Goal: Task Accomplishment & Management: Complete application form

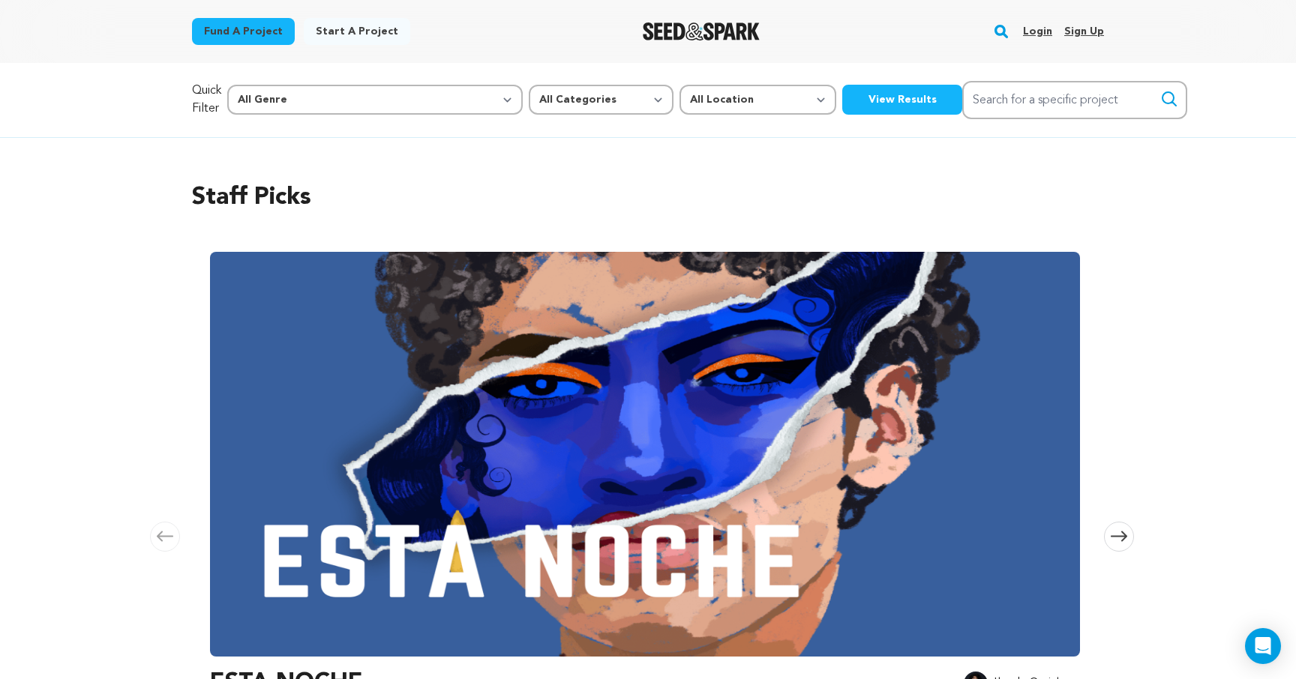
click at [1028, 26] on link "Login" at bounding box center [1037, 31] width 29 height 24
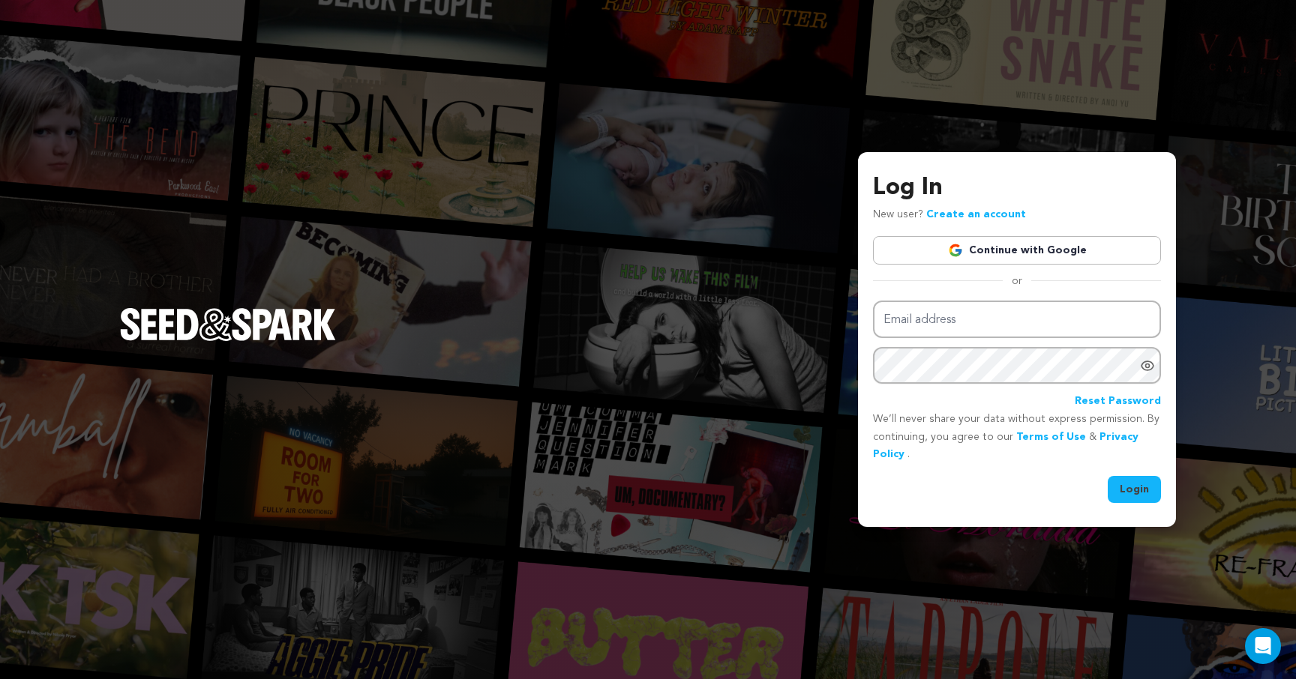
click at [1021, 244] on link "Continue with Google" at bounding box center [1017, 250] width 288 height 28
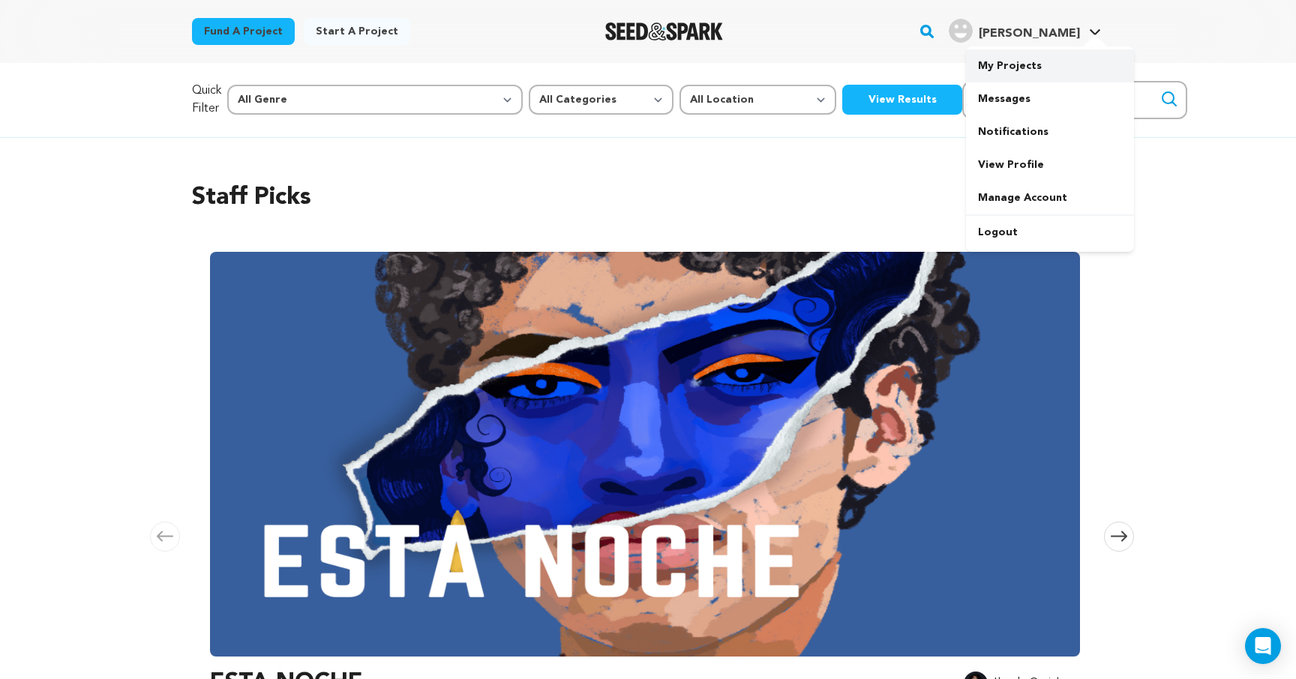
click at [1013, 67] on link "My Projects" at bounding box center [1050, 65] width 168 height 33
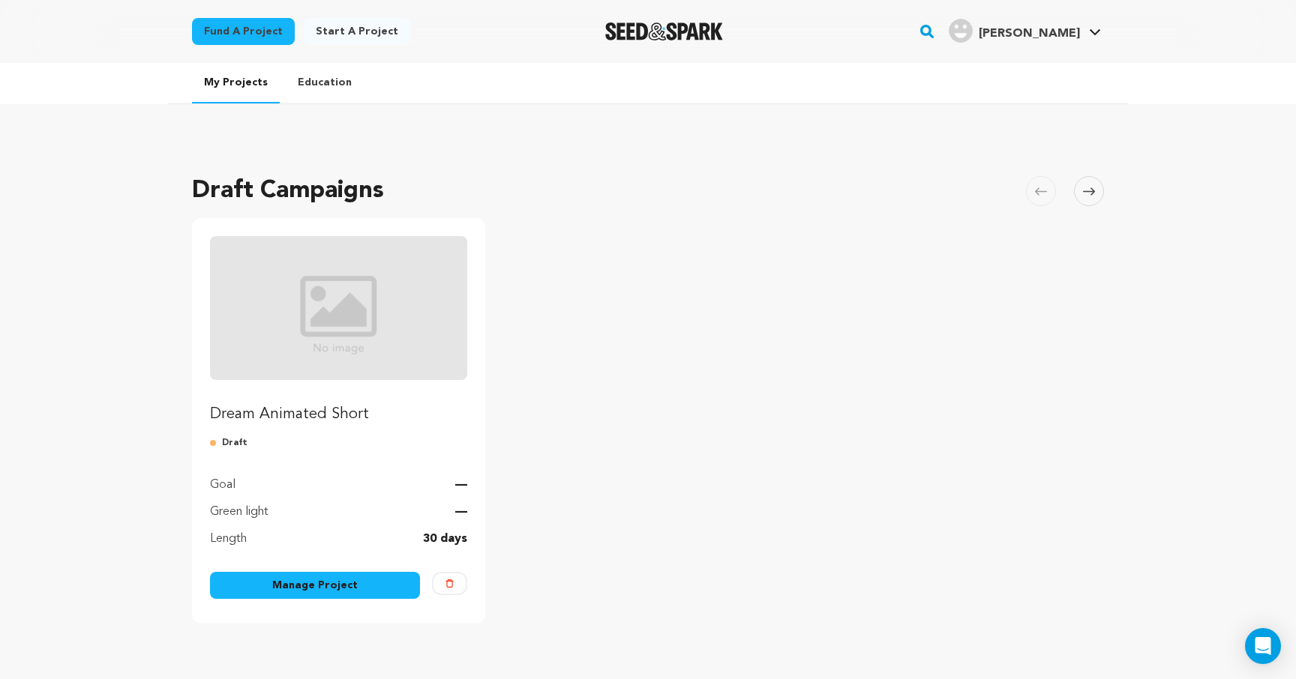
click at [370, 578] on link "Manage Project" at bounding box center [315, 585] width 210 height 27
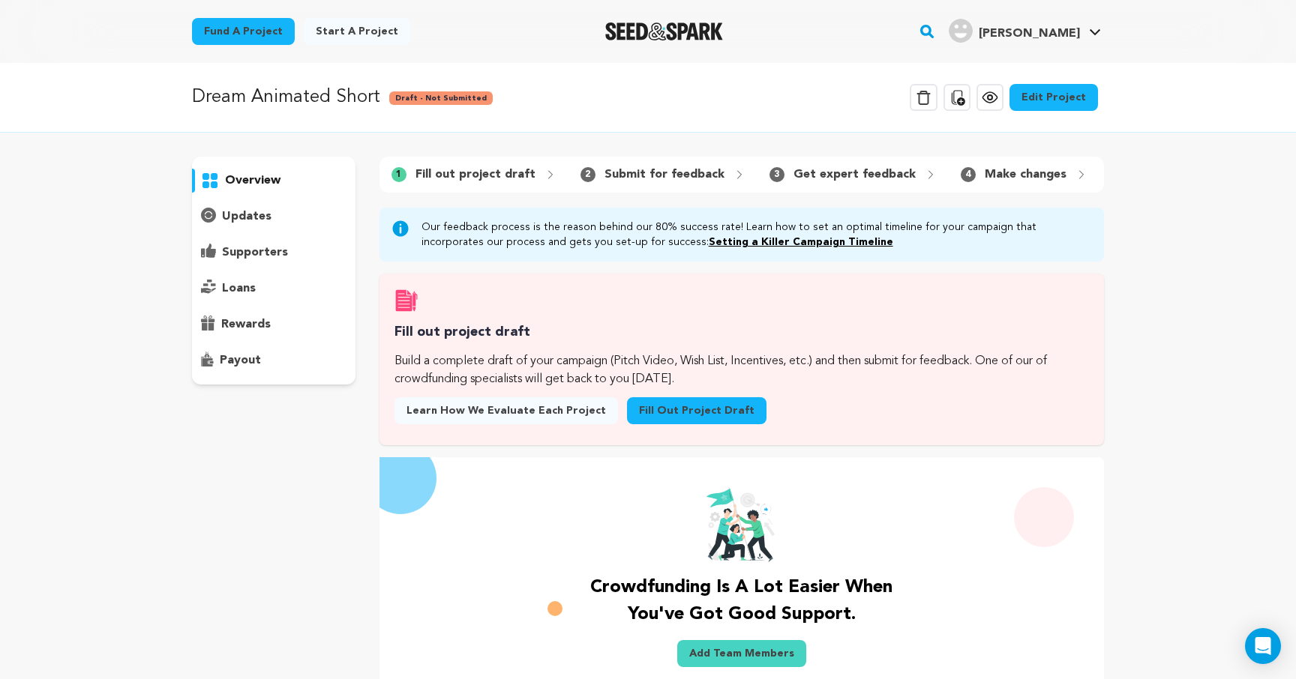
click at [707, 411] on link "Fill out project draft" at bounding box center [696, 410] width 139 height 27
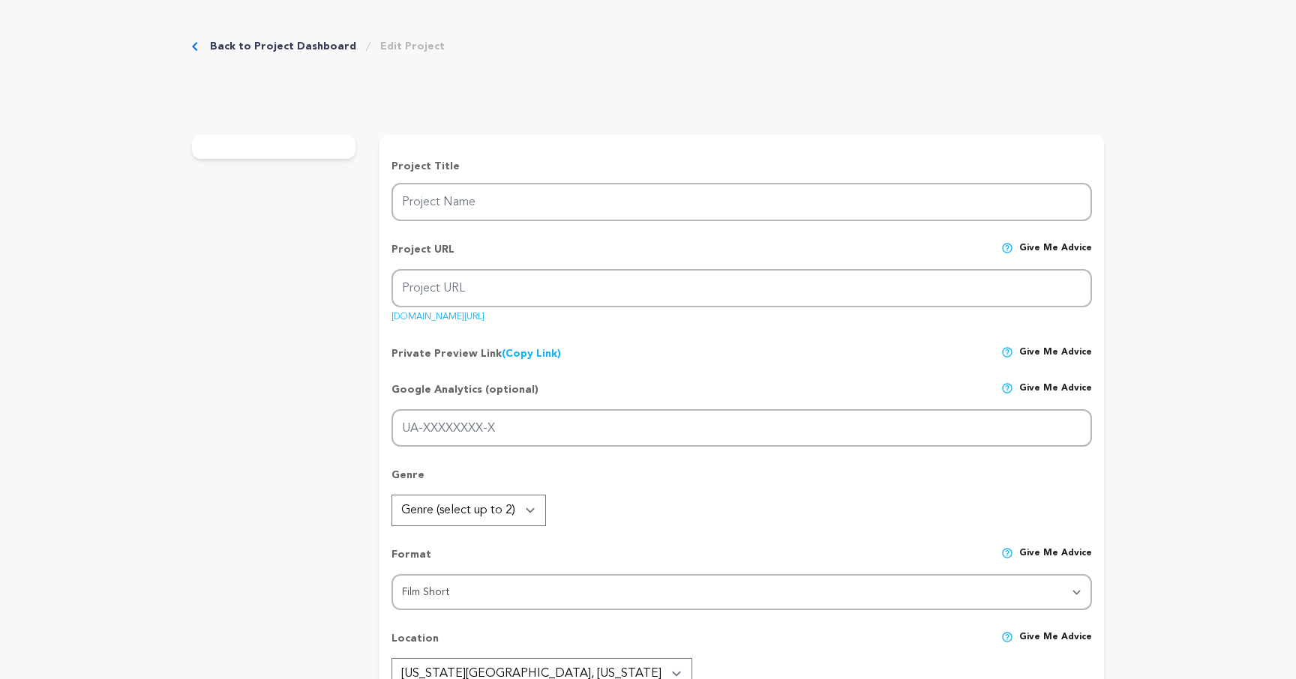
type input "Dream Animated Short"
type input "dream-animated-short"
type input "When a daughter’s dream pulls her away from her father, she must find the coura…"
type textarea "A father and daughter’s close bond is quietly fractured when her pursuit of a h…"
type textarea "Dream is a tender, visually rich story about love, self-identity, and the coura…"
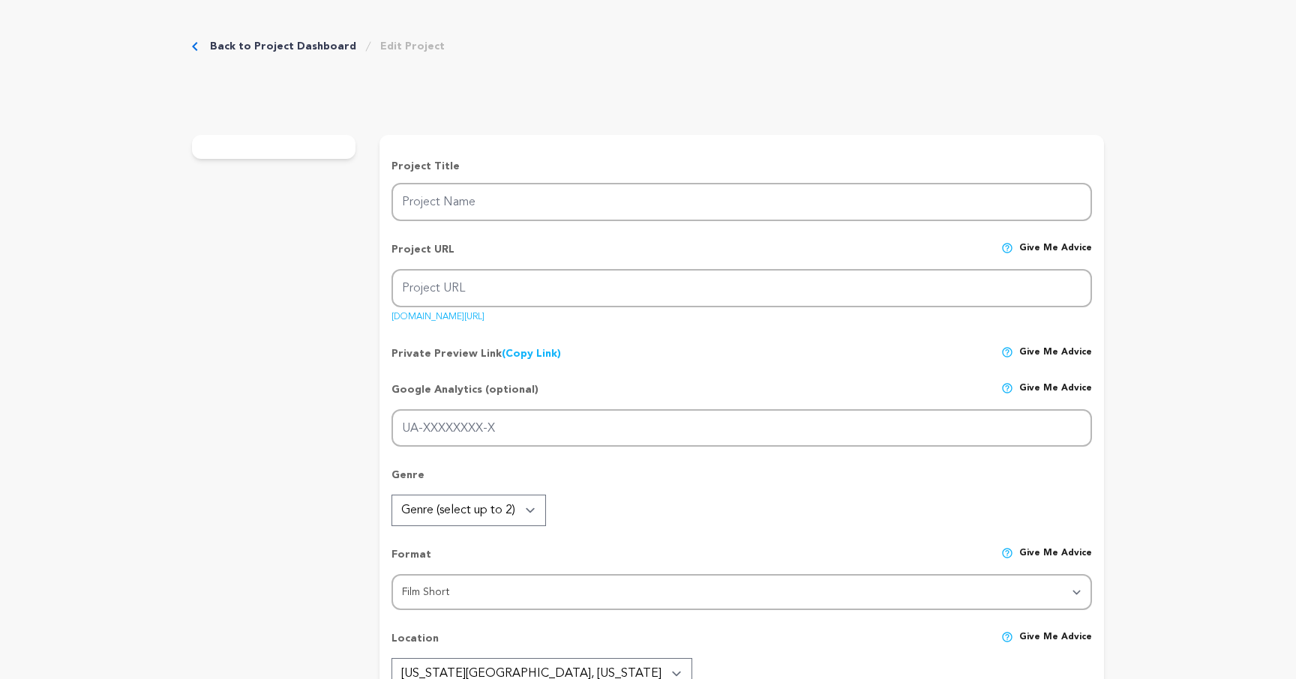
radio input "true"
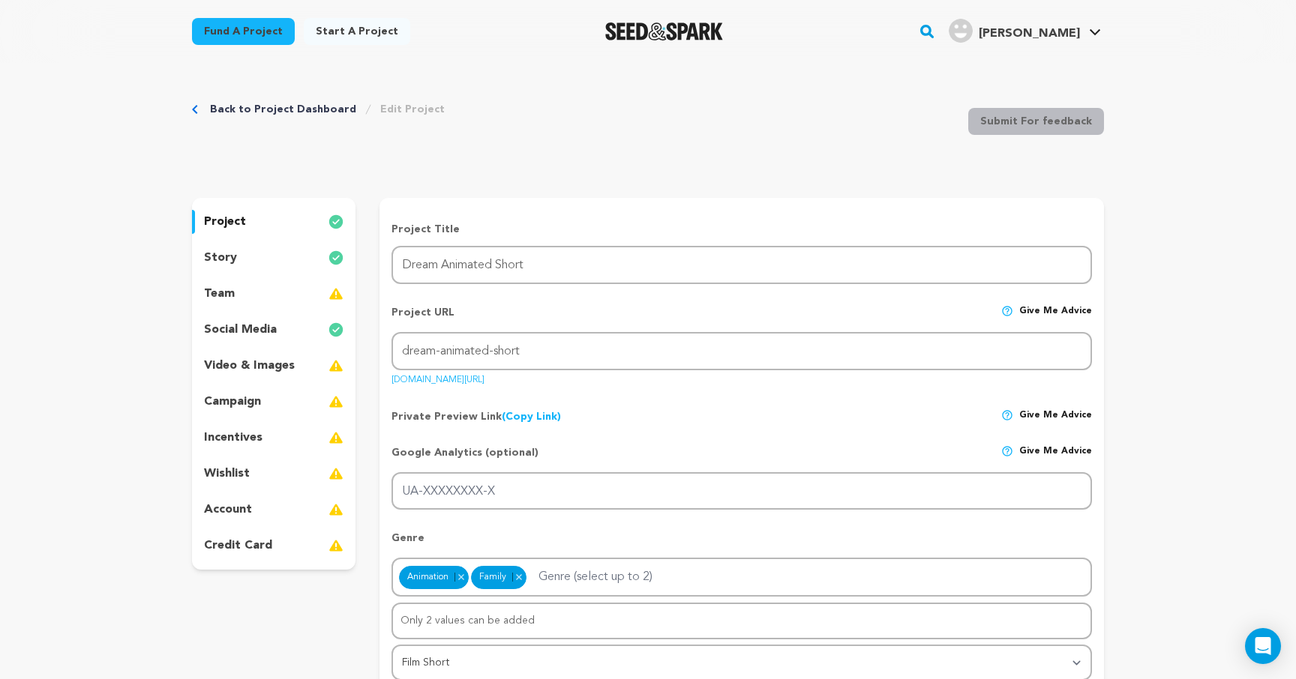
click at [241, 256] on div "story" at bounding box center [273, 258] width 163 height 24
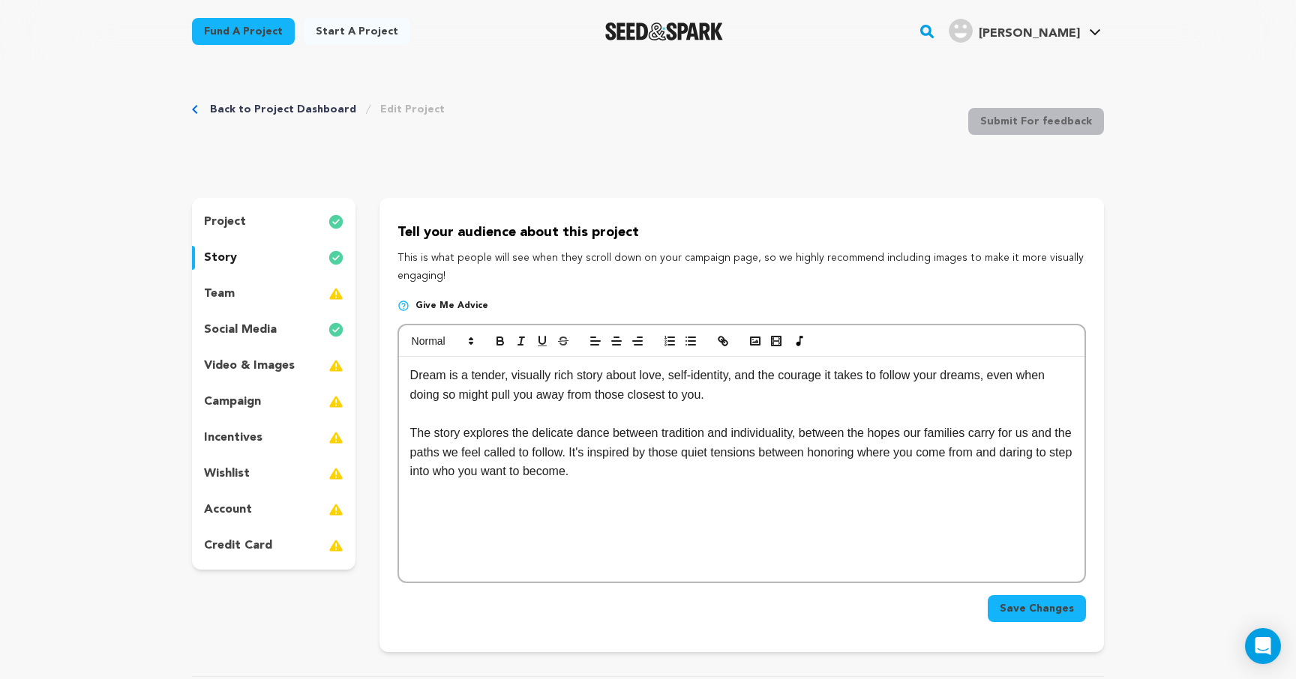
click at [630, 458] on p "The story explores the delicate dance between tradition and individuality, betw…" at bounding box center [741, 453] width 663 height 58
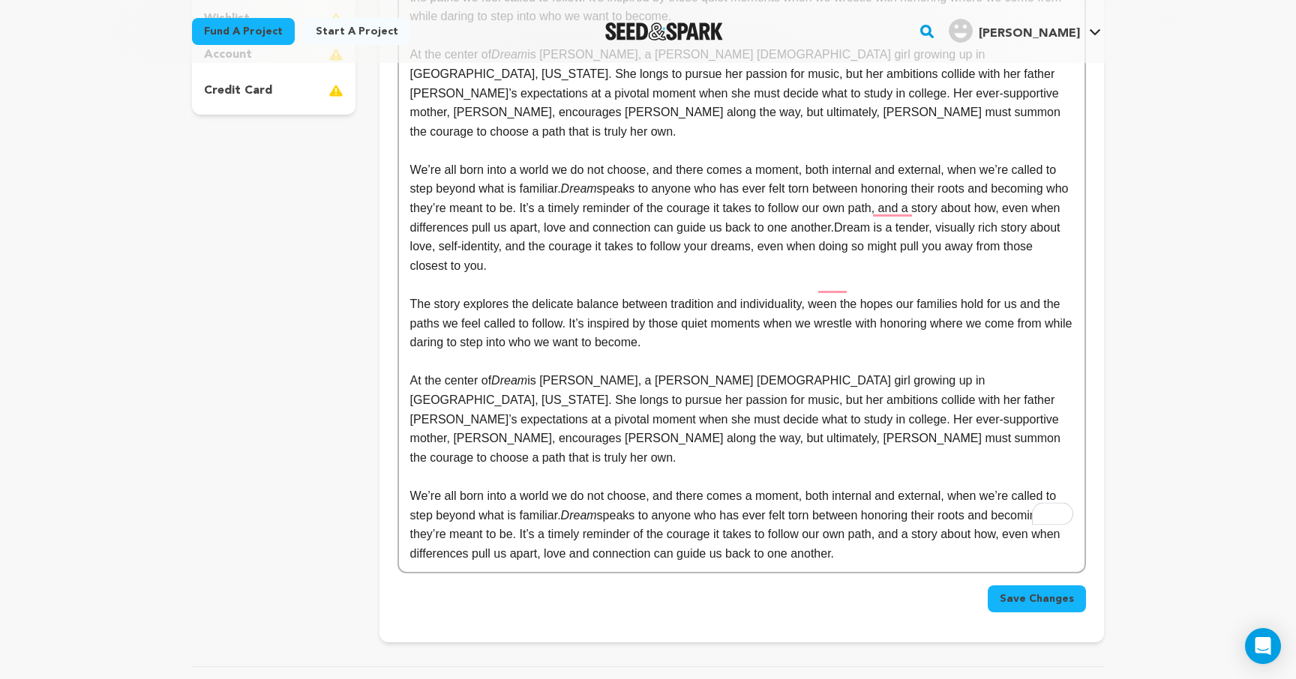
scroll to position [504, 0]
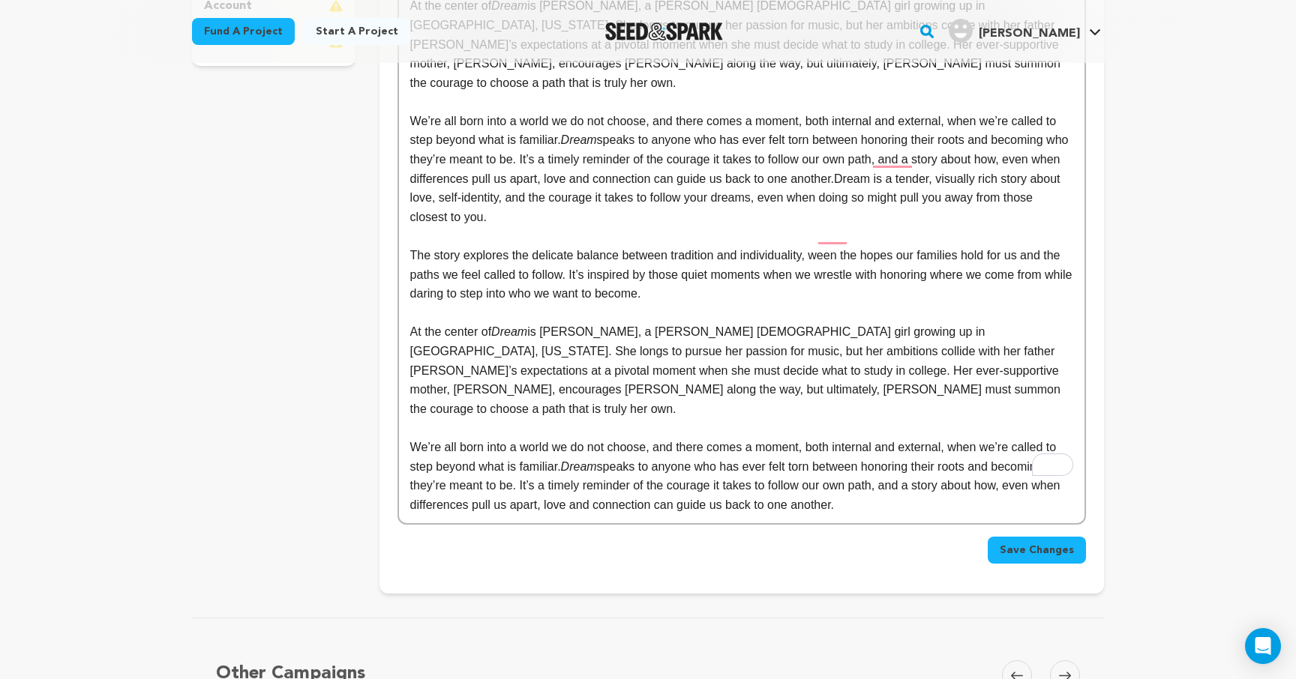
click at [929, 469] on p "We’re all born into a world we do not choose, and there comes a moment, both in…" at bounding box center [741, 476] width 663 height 76
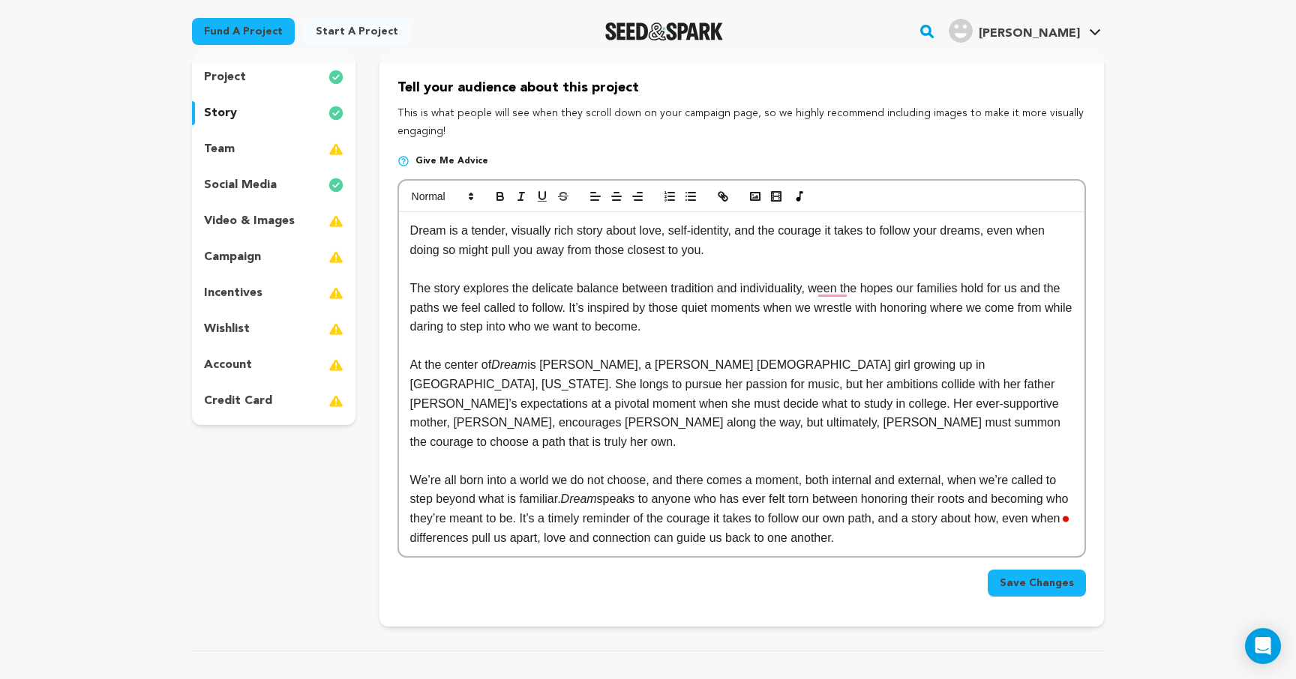
scroll to position [191, 0]
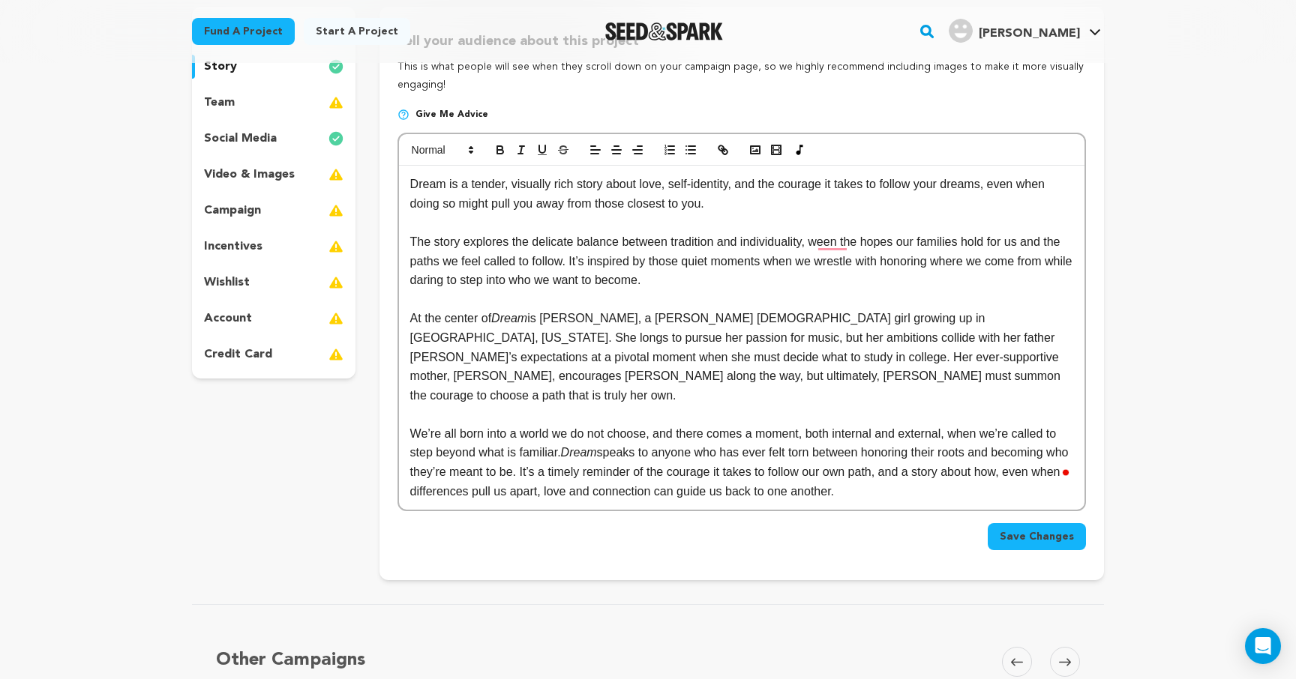
click at [835, 250] on p "The story explores the delicate balance between tradition and individuality, we…" at bounding box center [741, 261] width 663 height 58
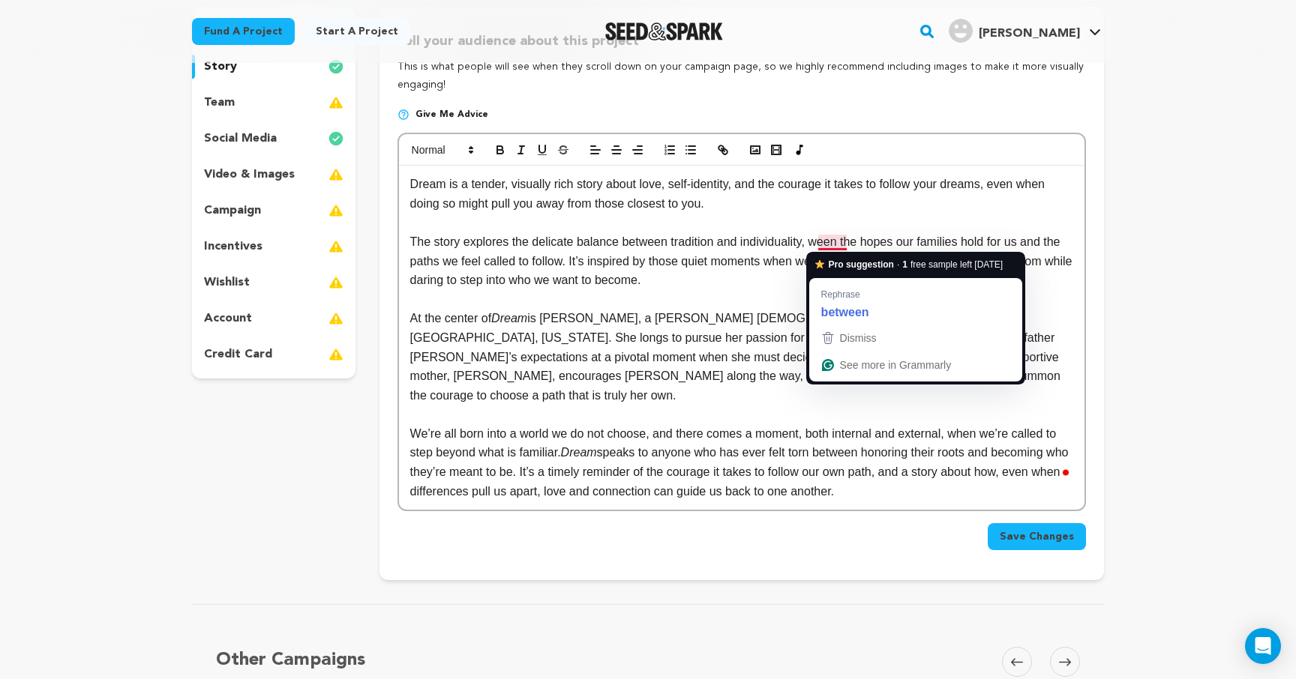
click at [838, 246] on p "The story explores the delicate balance between tradition and individuality, we…" at bounding box center [741, 261] width 663 height 58
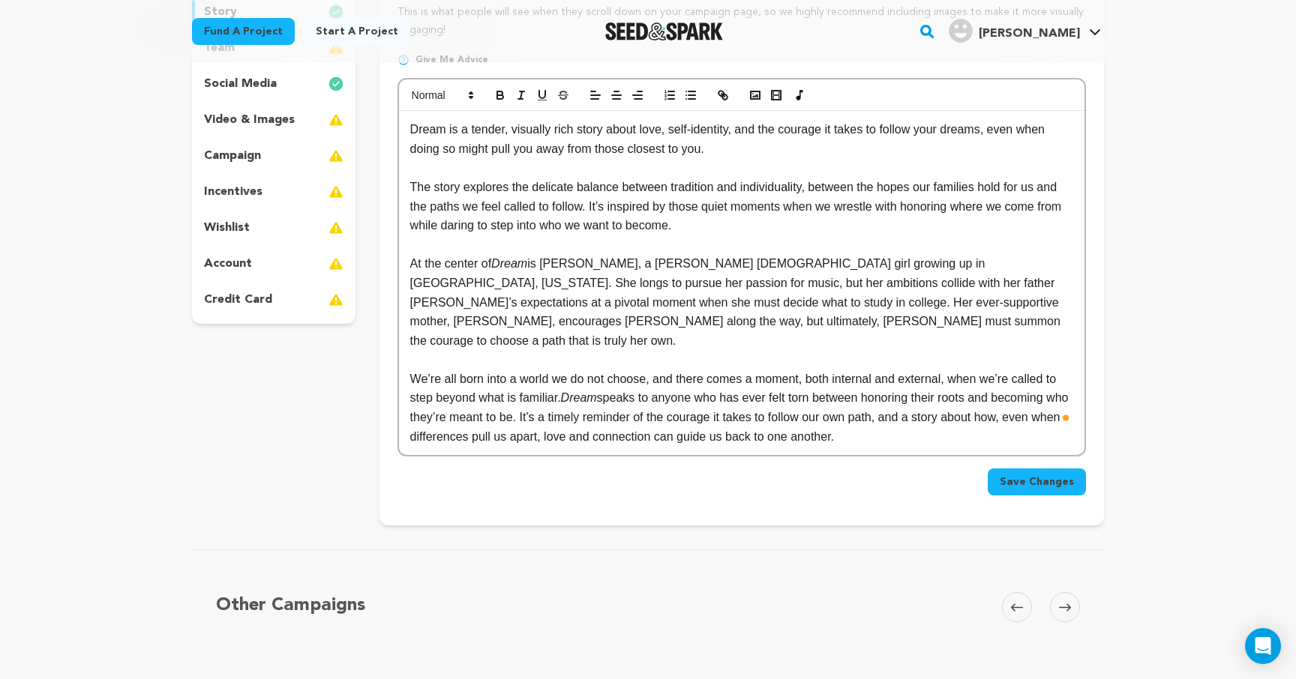
scroll to position [247, 0]
click at [1054, 474] on span "Save Changes" at bounding box center [1037, 481] width 74 height 15
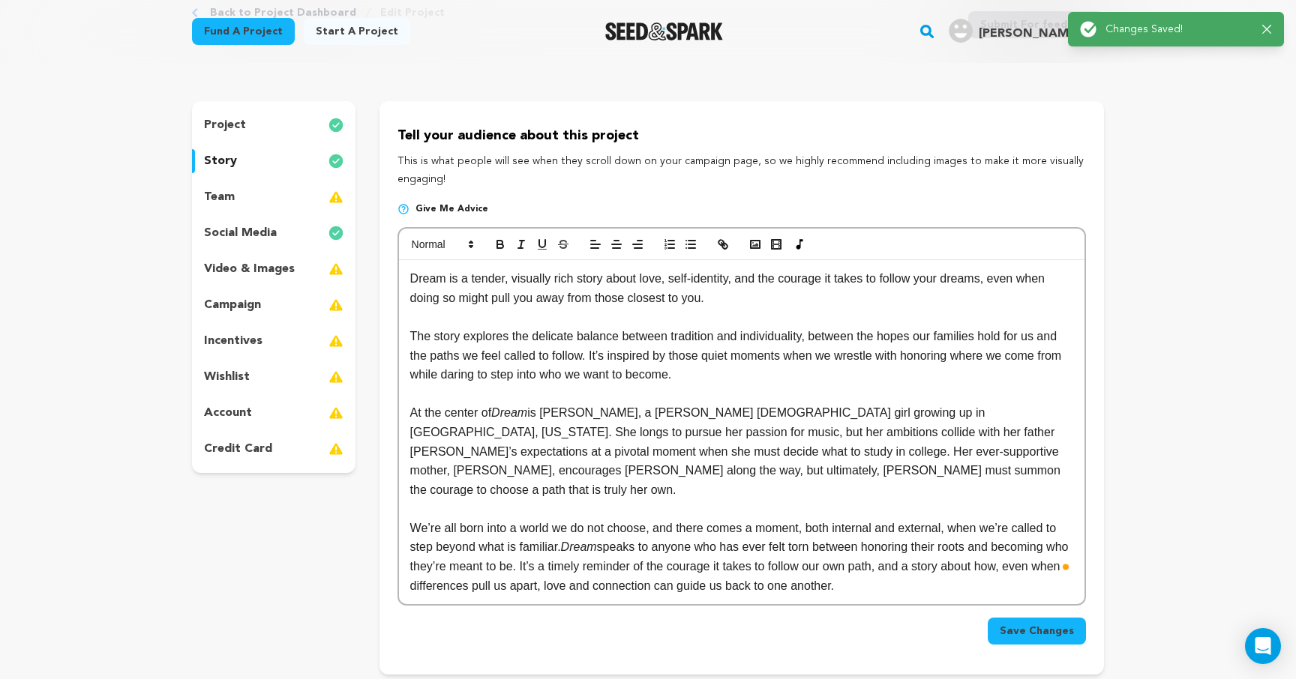
scroll to position [278, 0]
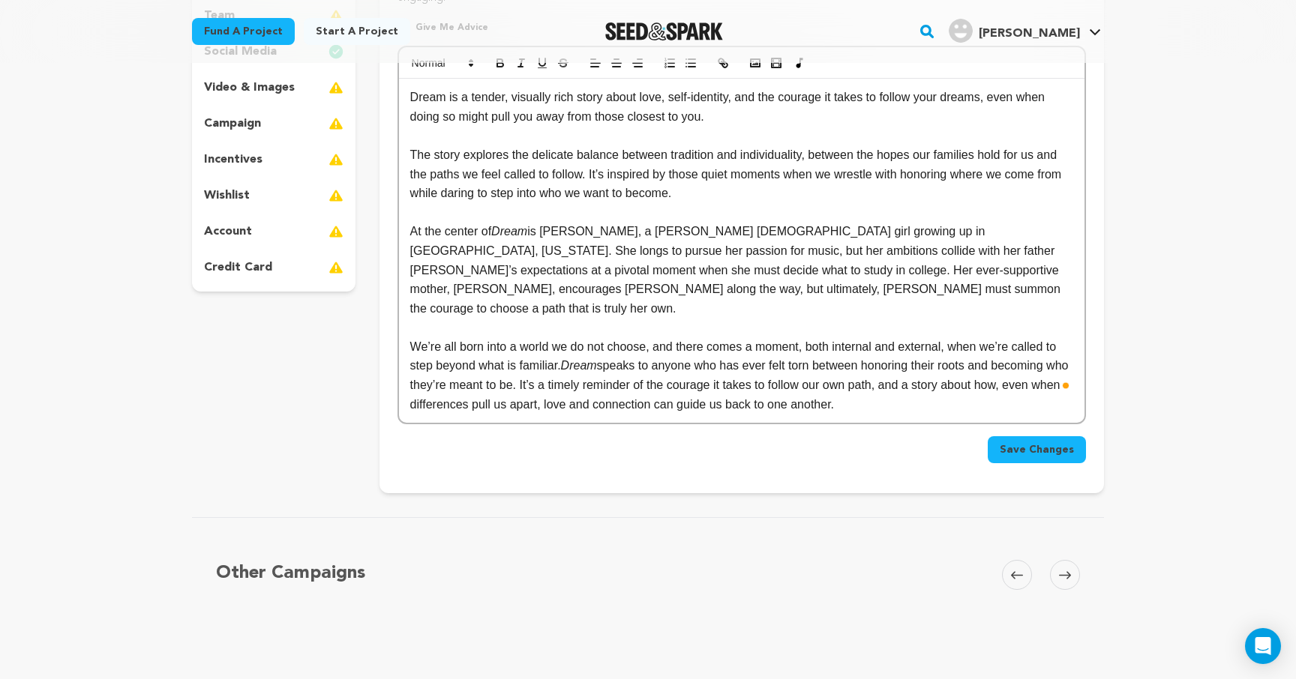
click at [1062, 570] on icon at bounding box center [1065, 575] width 12 height 11
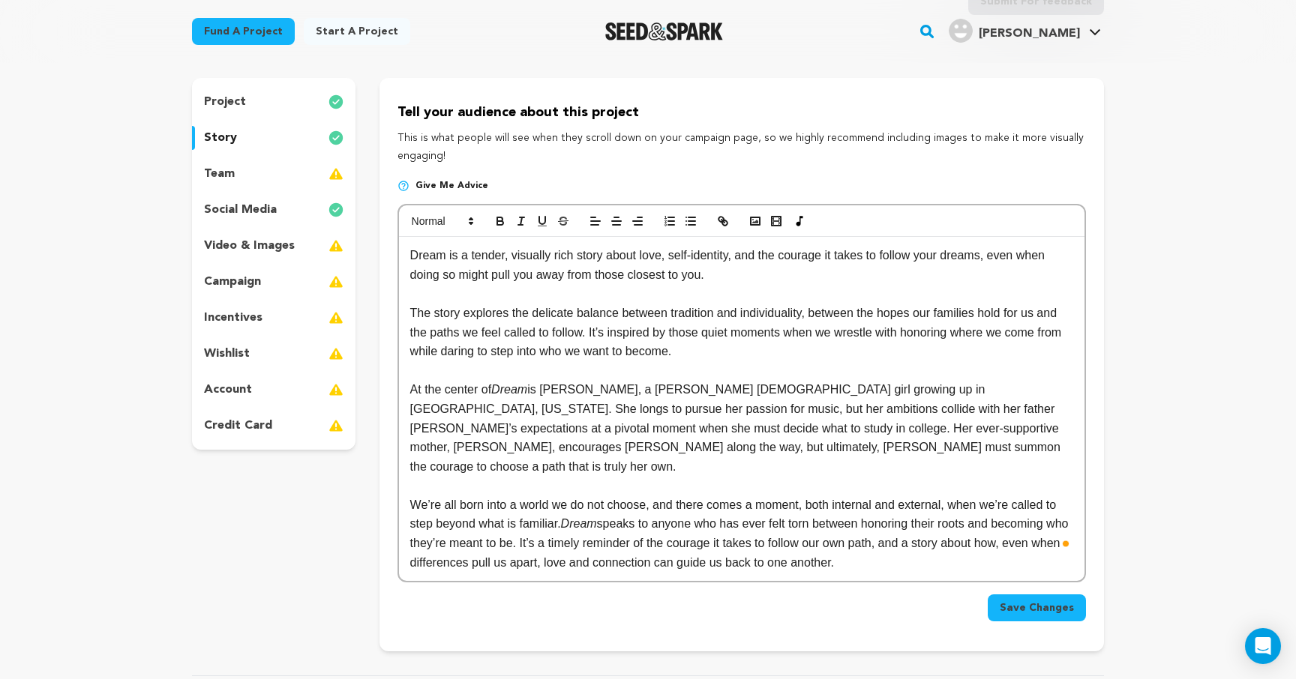
scroll to position [0, 0]
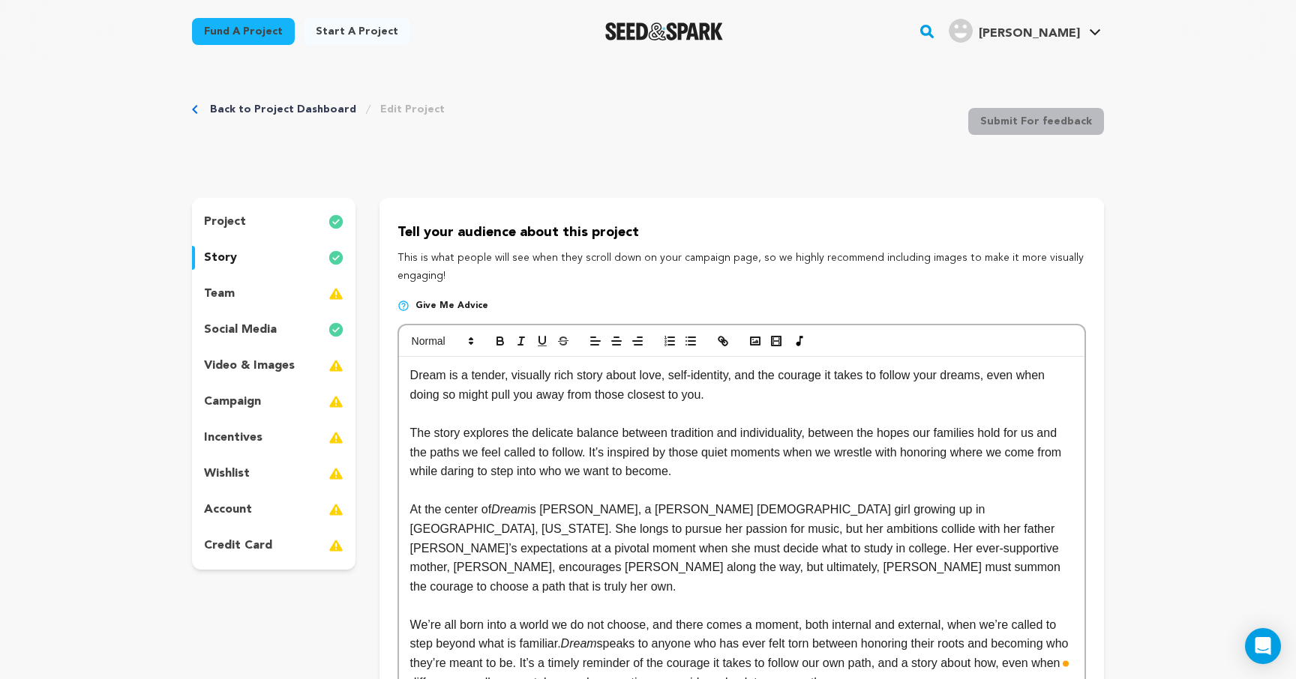
click at [226, 294] on p "team" at bounding box center [219, 294] width 31 height 18
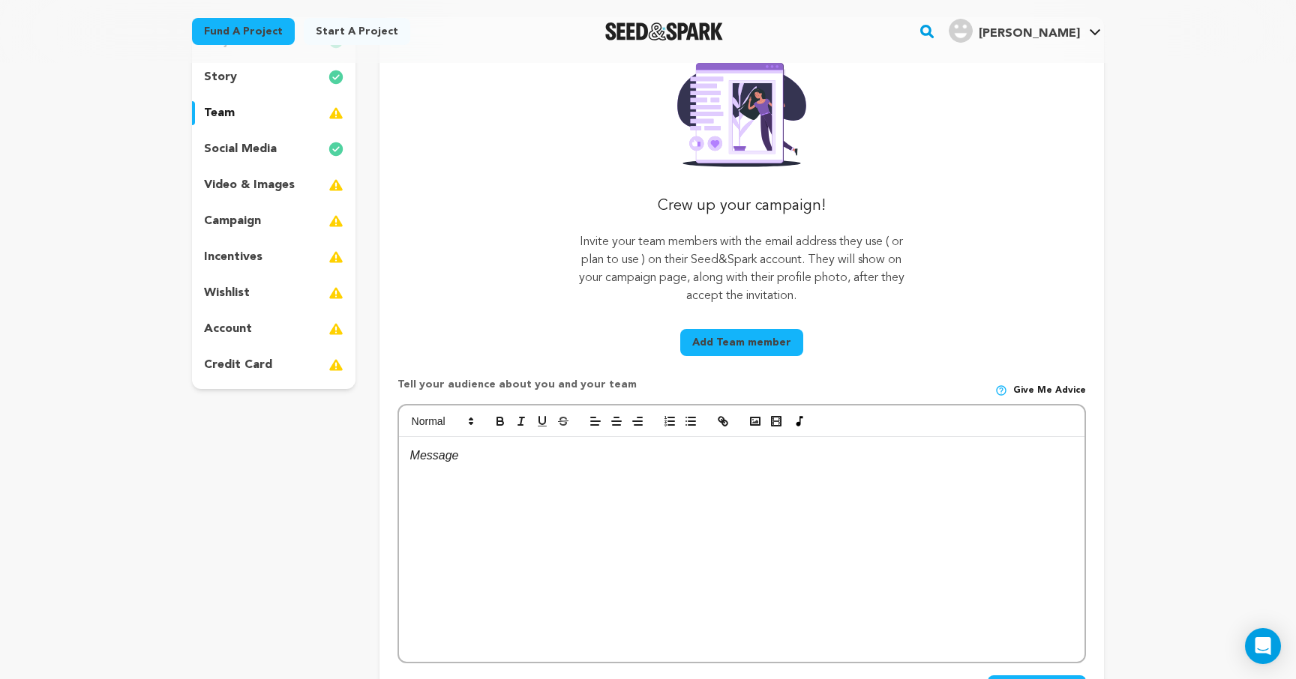
scroll to position [169, 0]
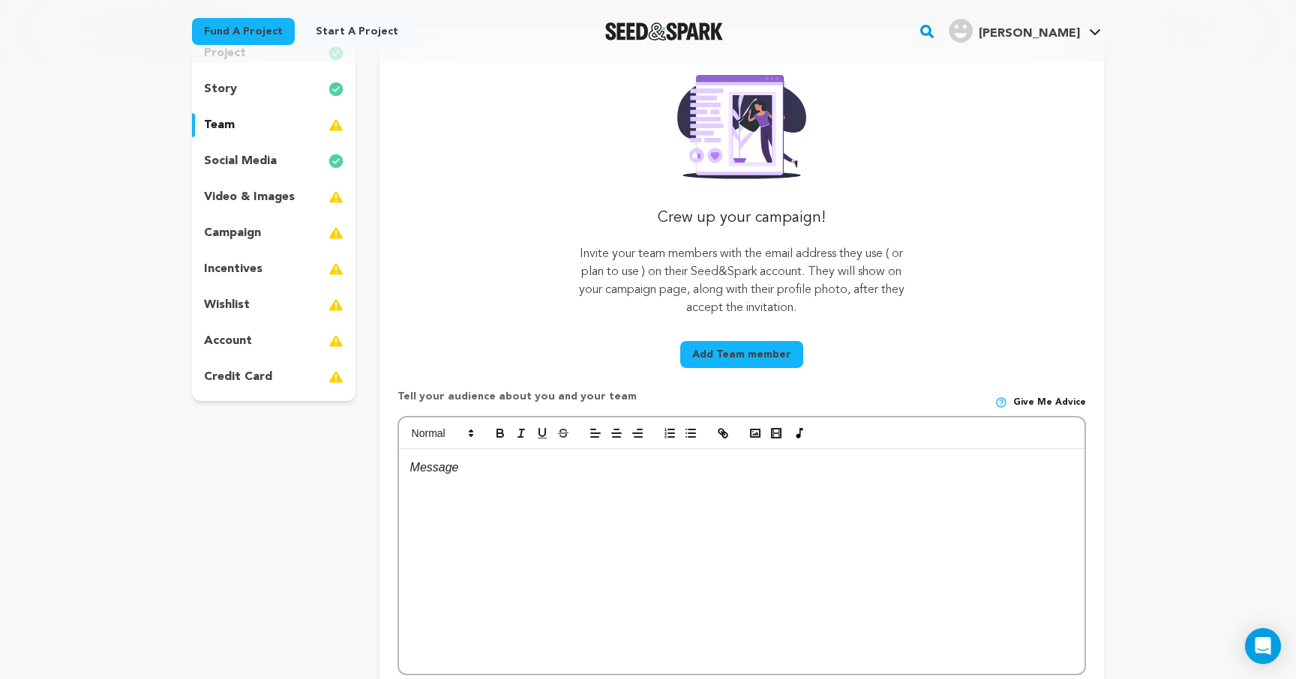
click at [260, 198] on p "video & images" at bounding box center [249, 197] width 91 height 18
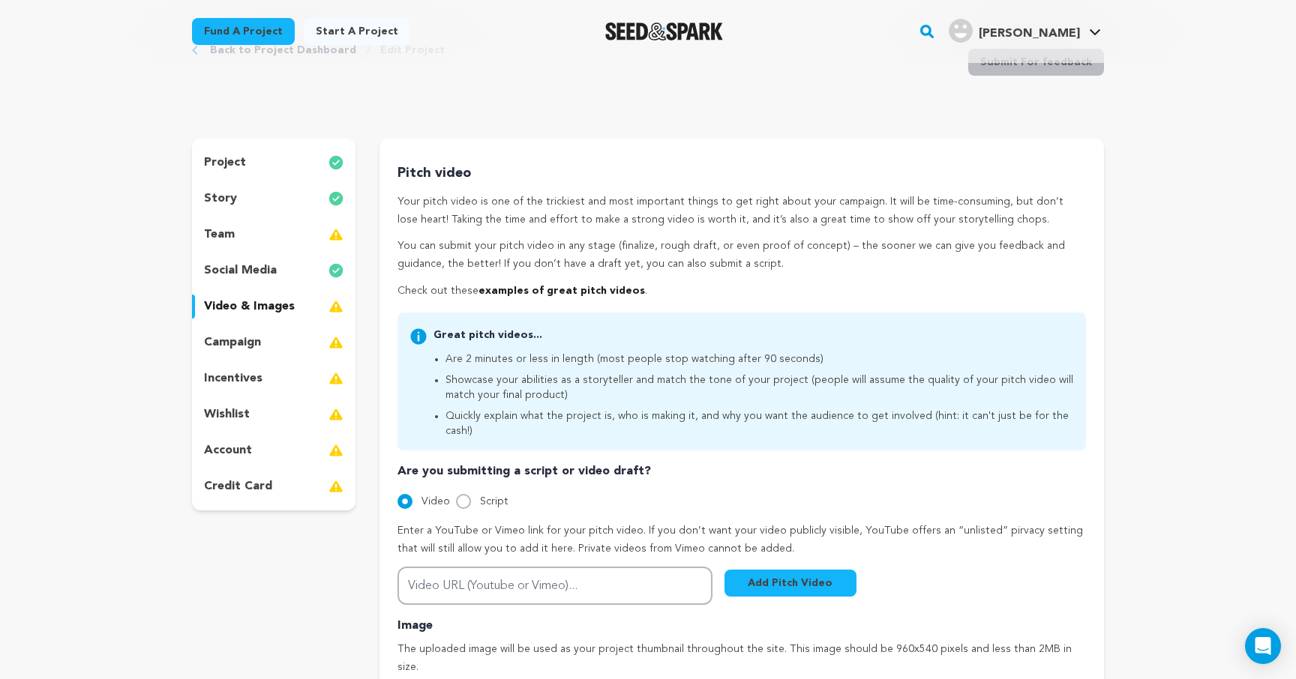
scroll to position [53, 0]
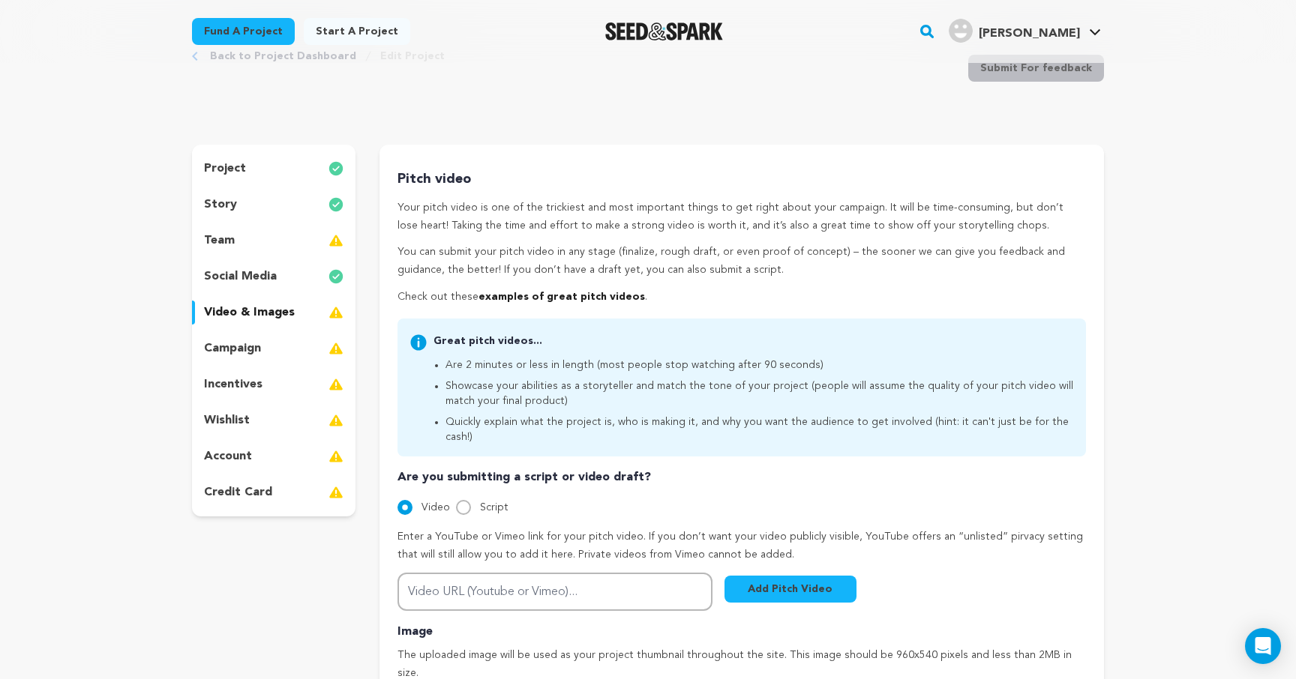
click at [235, 352] on p "campaign" at bounding box center [232, 349] width 57 height 18
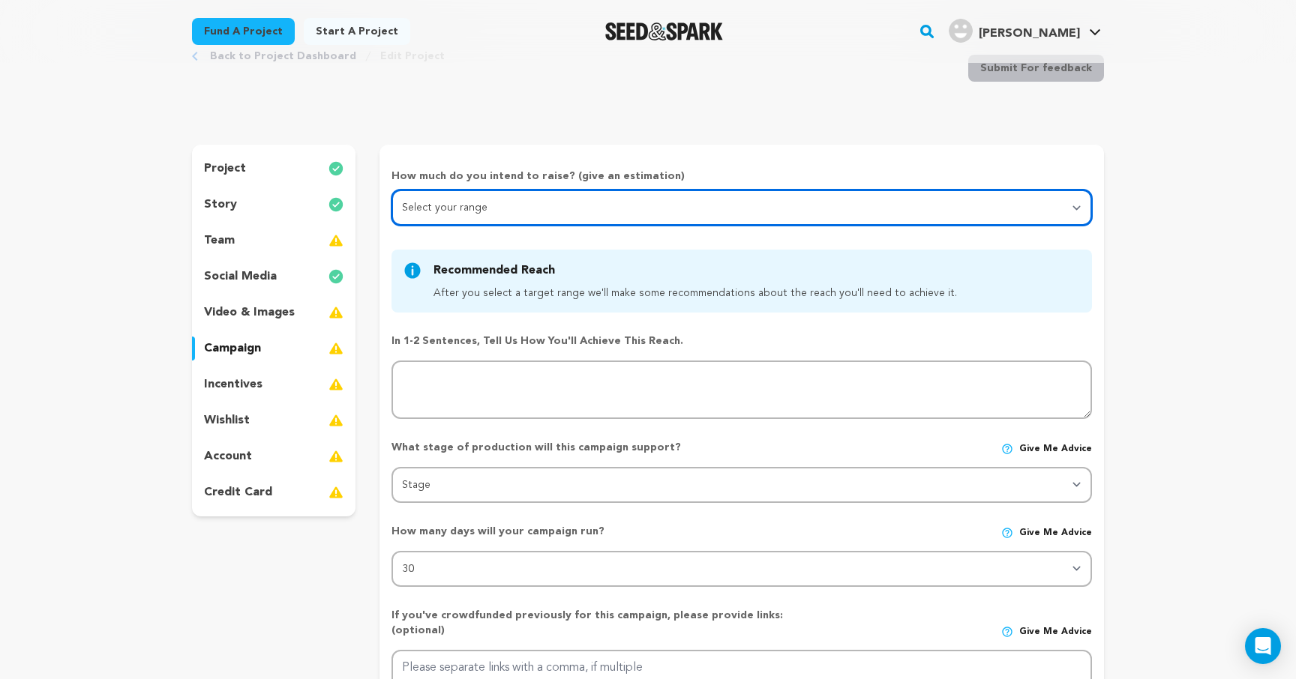
click at [765, 200] on select "Select your range Less than $10k 10k - $14k 15k - $24k 25k - $49k 50k or more" at bounding box center [741, 208] width 700 height 36
select select "3"
click at [391, 190] on select "Select your range Less than $10k 10k - $14k 15k - $24k 25k - $49k 50k or more" at bounding box center [741, 208] width 700 height 36
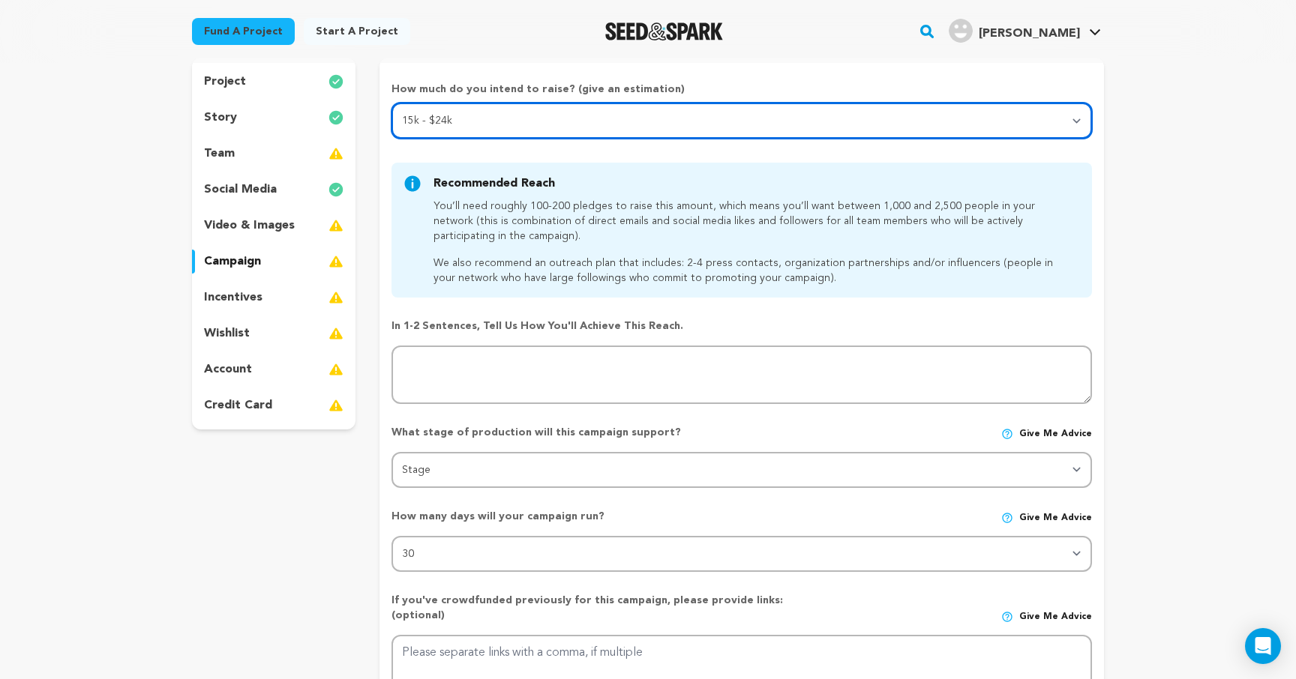
scroll to position [142, 0]
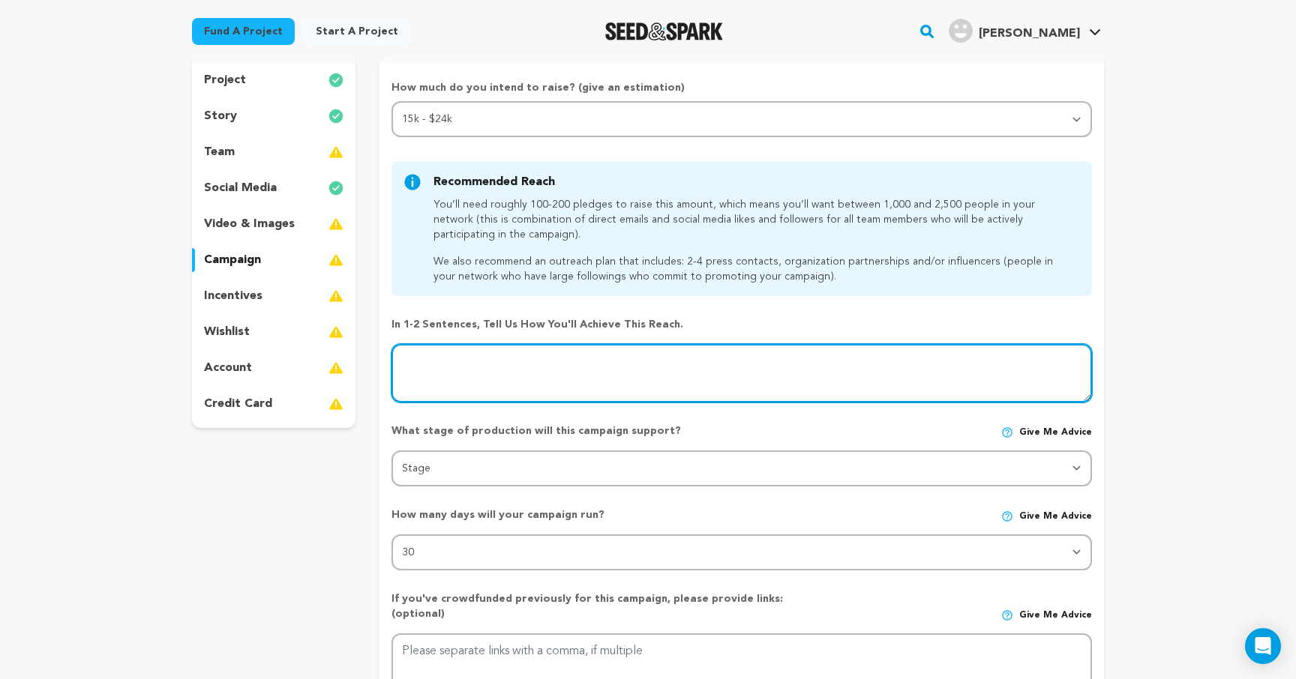
click at [446, 359] on textarea at bounding box center [741, 373] width 700 height 58
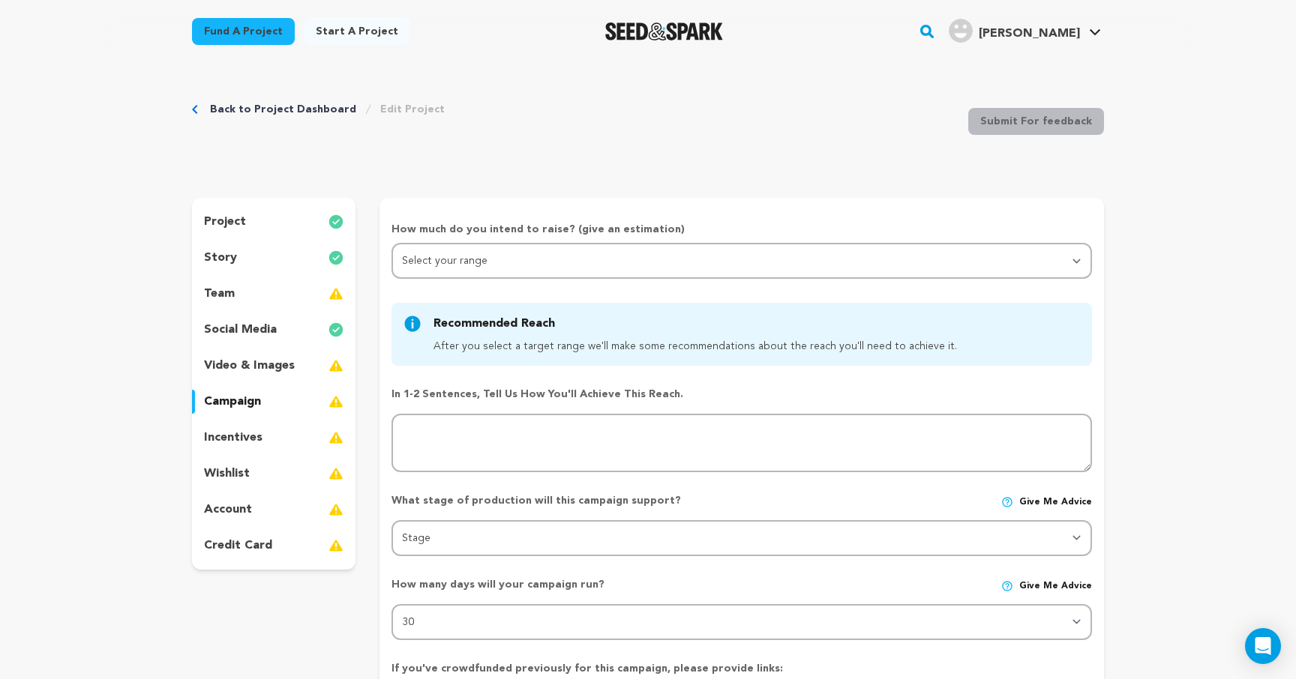
scroll to position [141, 0]
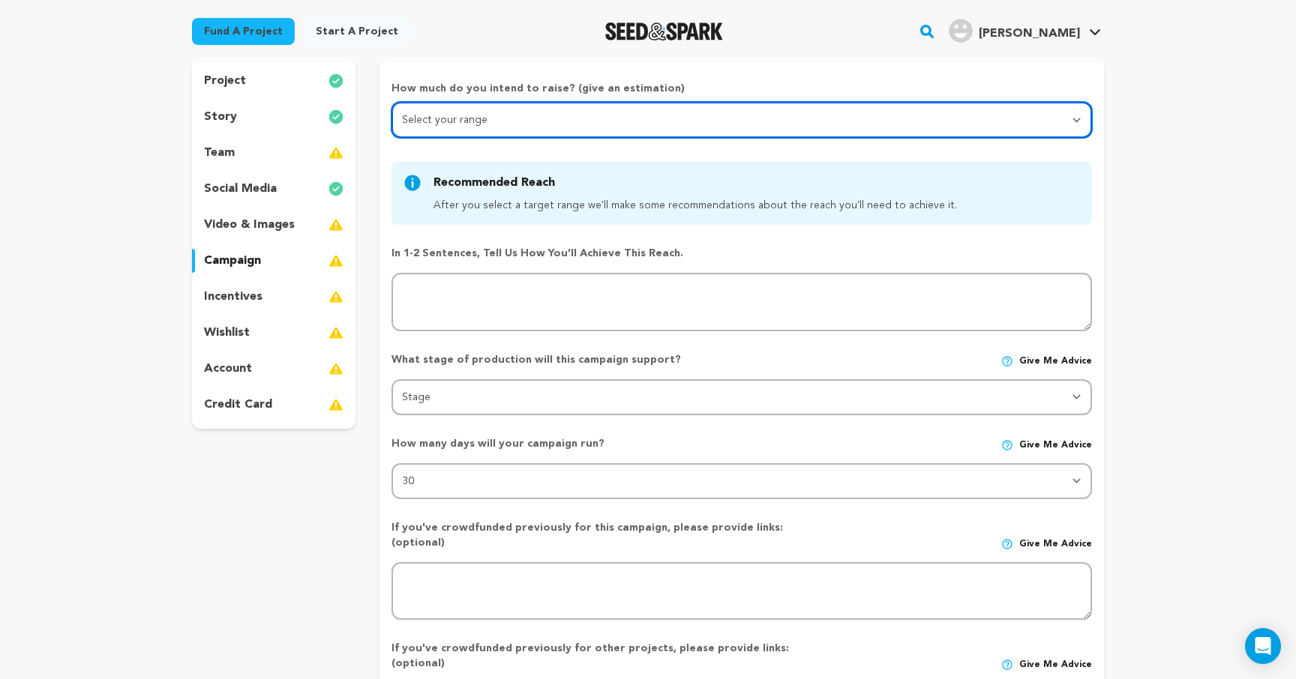
click at [782, 115] on select "Select your range Less than $10k 10k - $14k 15k - $24k 25k - $49k 50k or more" at bounding box center [741, 120] width 700 height 36
select select "3"
click at [391, 102] on select "Select your range Less than $10k 10k - $14k 15k - $24k 25k - $49k 50k or more" at bounding box center [741, 120] width 700 height 36
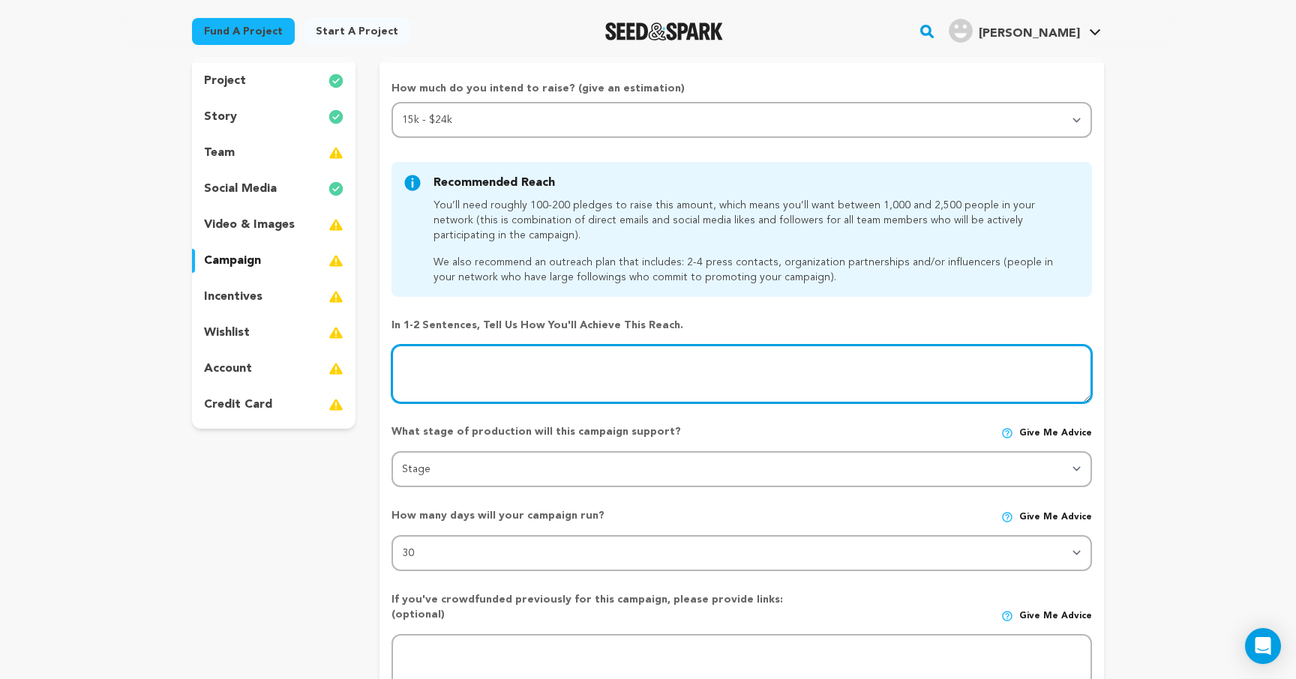
click at [541, 354] on textarea at bounding box center [741, 374] width 700 height 58
type textarea "F"
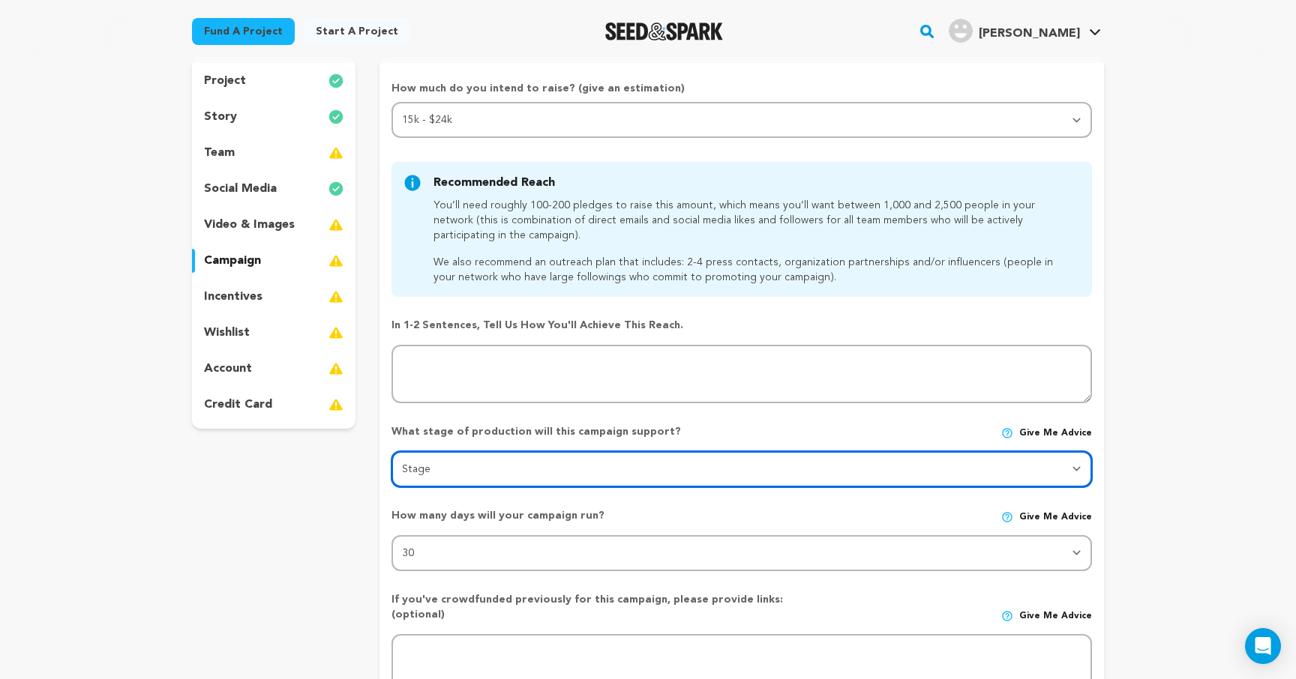
click at [550, 473] on select "Stage DEVELOPMENT PRODUCTION POST-PRODUCTION DISTRIBUTION PRE-PRODUCTION ENHANC…" at bounding box center [741, 469] width 700 height 36
select select "1403"
click at [391, 451] on select "Stage DEVELOPMENT PRODUCTION POST-PRODUCTION DISTRIBUTION PRE-PRODUCTION ENHANC…" at bounding box center [741, 469] width 700 height 36
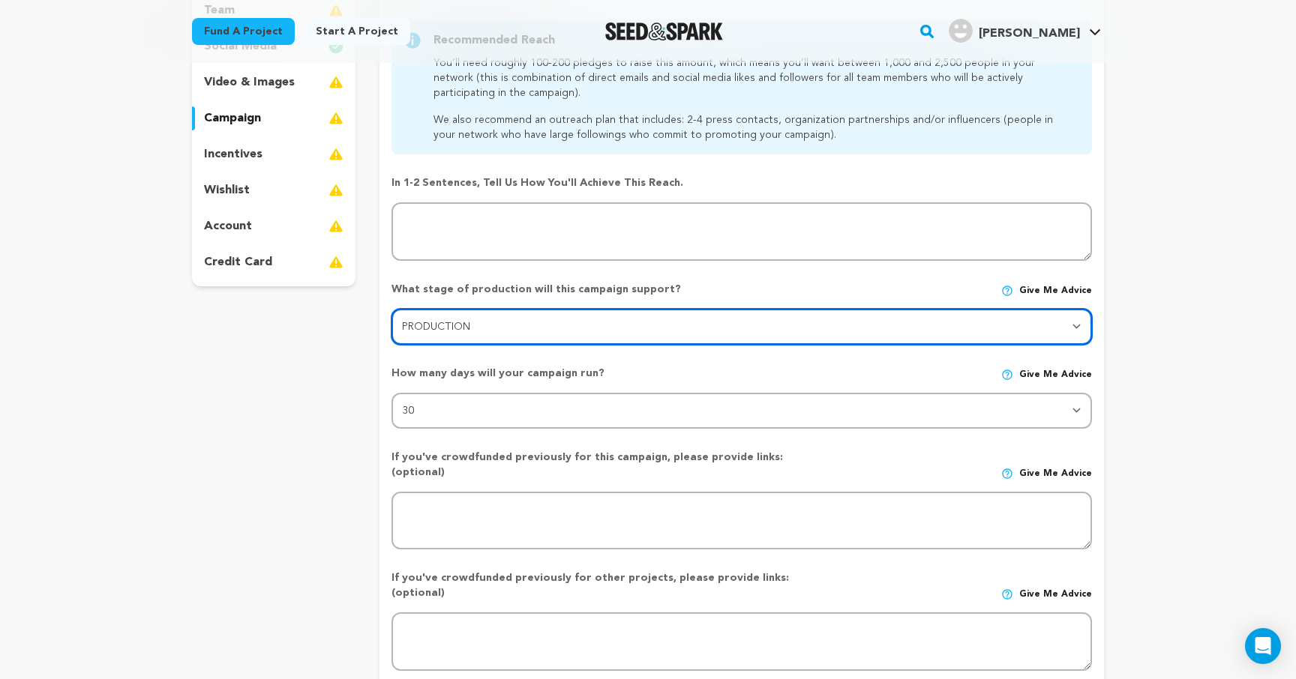
scroll to position [277, 0]
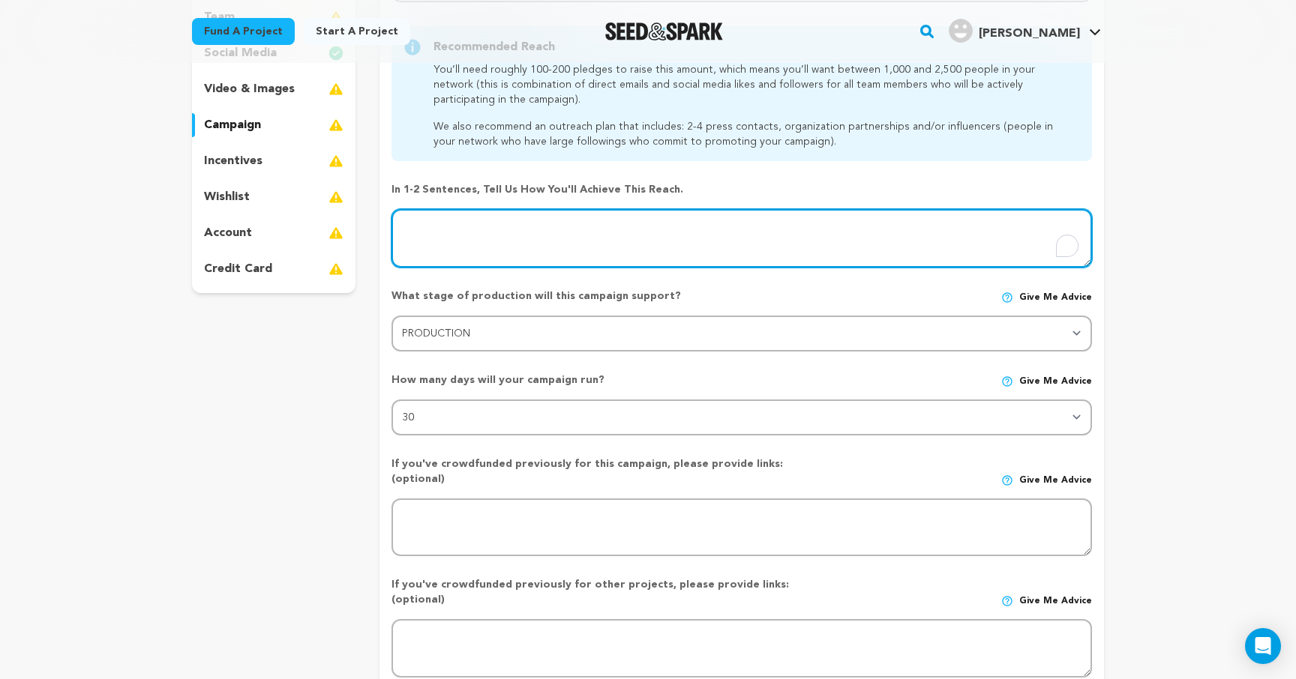
click at [454, 220] on textarea "To enrich screen reader interactions, please activate Accessibility in Grammarl…" at bounding box center [741, 238] width 700 height 58
type textarea "Fri"
click at [443, 222] on textarea at bounding box center [741, 238] width 700 height 58
type textarea "Frie"
click at [446, 229] on textarea at bounding box center [741, 238] width 700 height 58
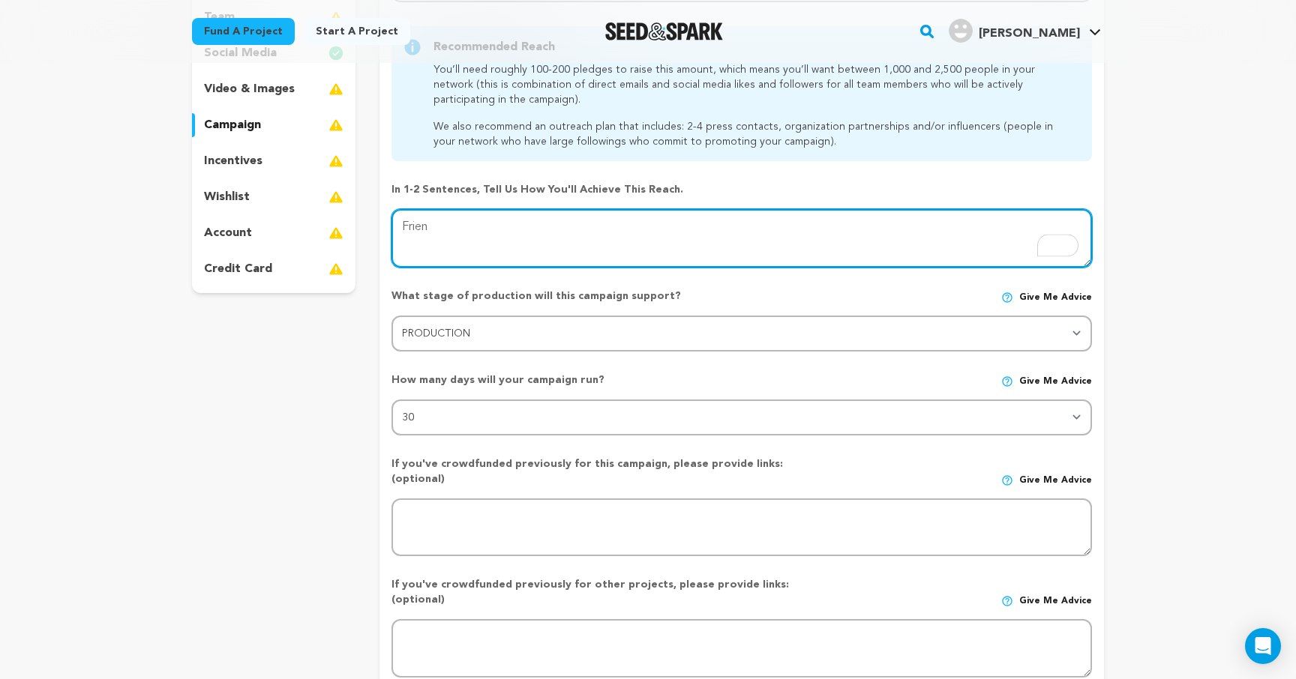
type textarea "Frien"
click at [435, 235] on textarea "To enrich screen reader interactions, please activate Accessibility in Grammarl…" at bounding box center [741, 238] width 700 height 58
type textarea "Friends"
click at [439, 226] on textarea "To enrich screen reader interactions, please activate Accessibility in Grammarl…" at bounding box center [741, 238] width 700 height 58
drag, startPoint x: 448, startPoint y: 226, endPoint x: 387, endPoint y: 226, distance: 60.7
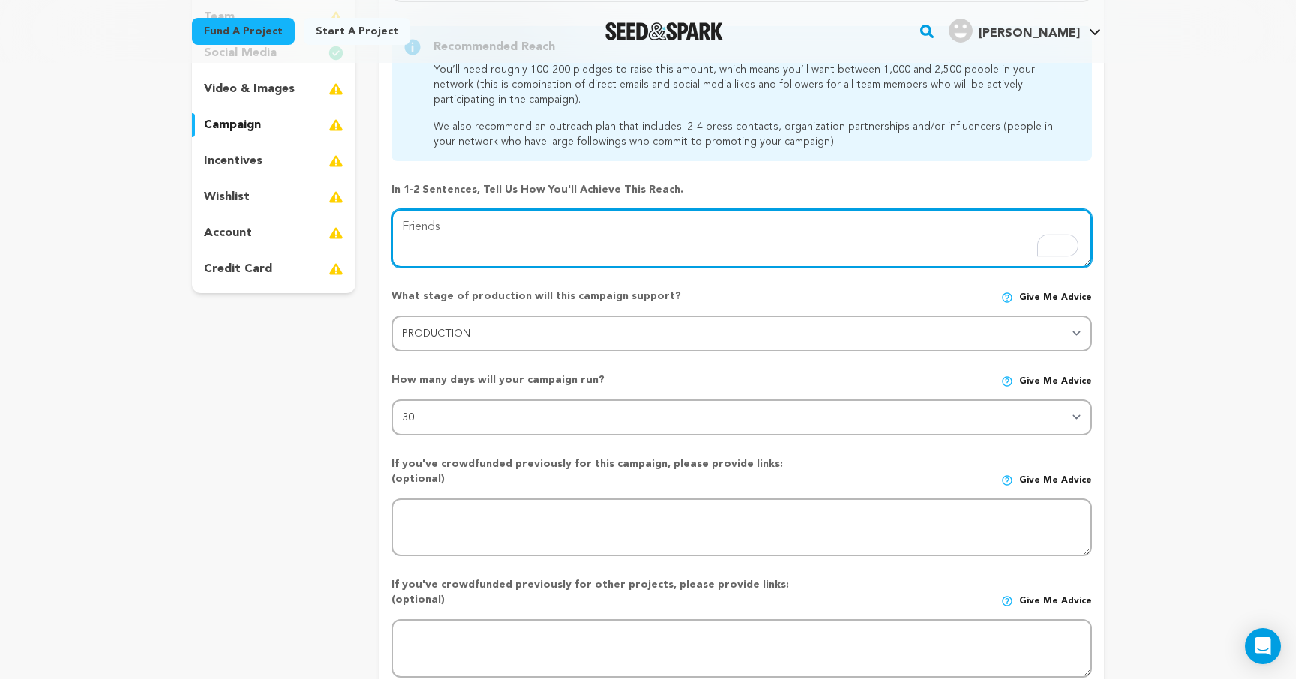
click at [387, 226] on form "How much do you intend to raise? (give an estimation) Select your range Less th…" at bounding box center [741, 335] width 724 height 781
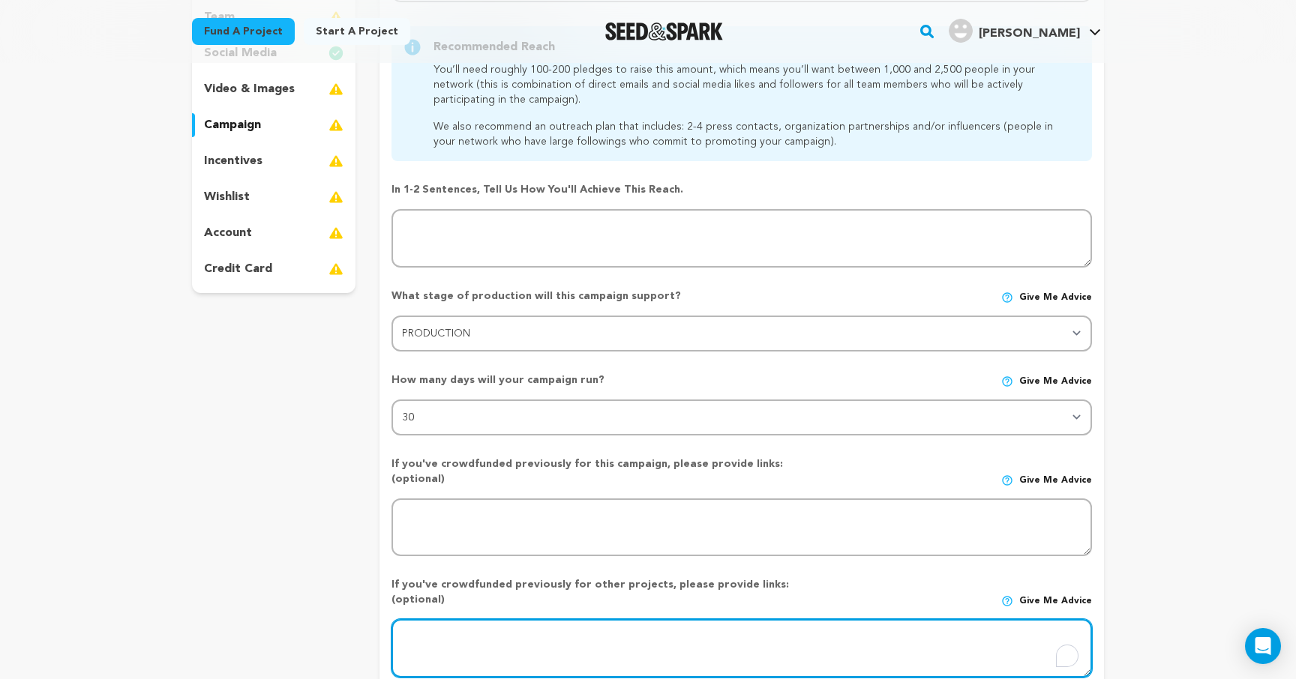
click at [507, 619] on textarea "To enrich screen reader interactions, please activate Accessibility in Grammarl…" at bounding box center [741, 648] width 700 height 58
type textarea "ss"
click at [470, 619] on textarea at bounding box center [741, 648] width 700 height 58
type textarea "s"
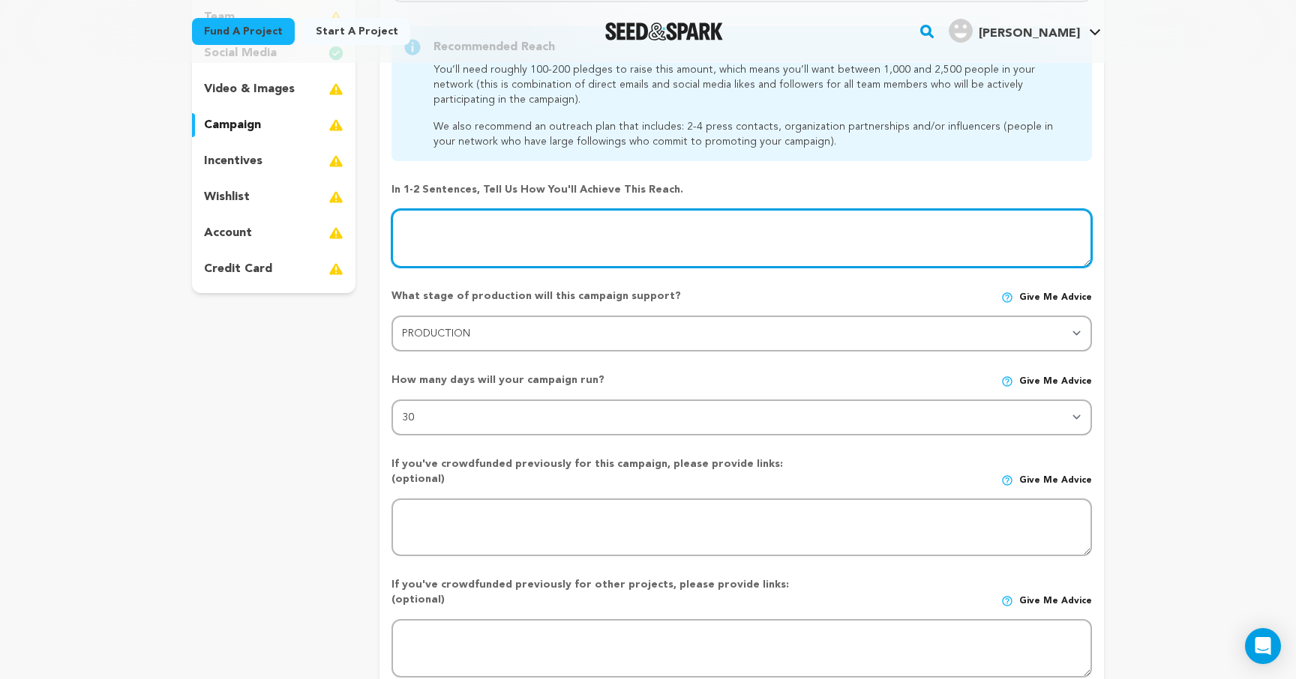
click at [455, 249] on textarea at bounding box center [741, 238] width 700 height 58
paste textarea "Friends and family, colleagues within linkedin network, email list"
type textarea "Friends and family, colleagues within linkedin network, email list"
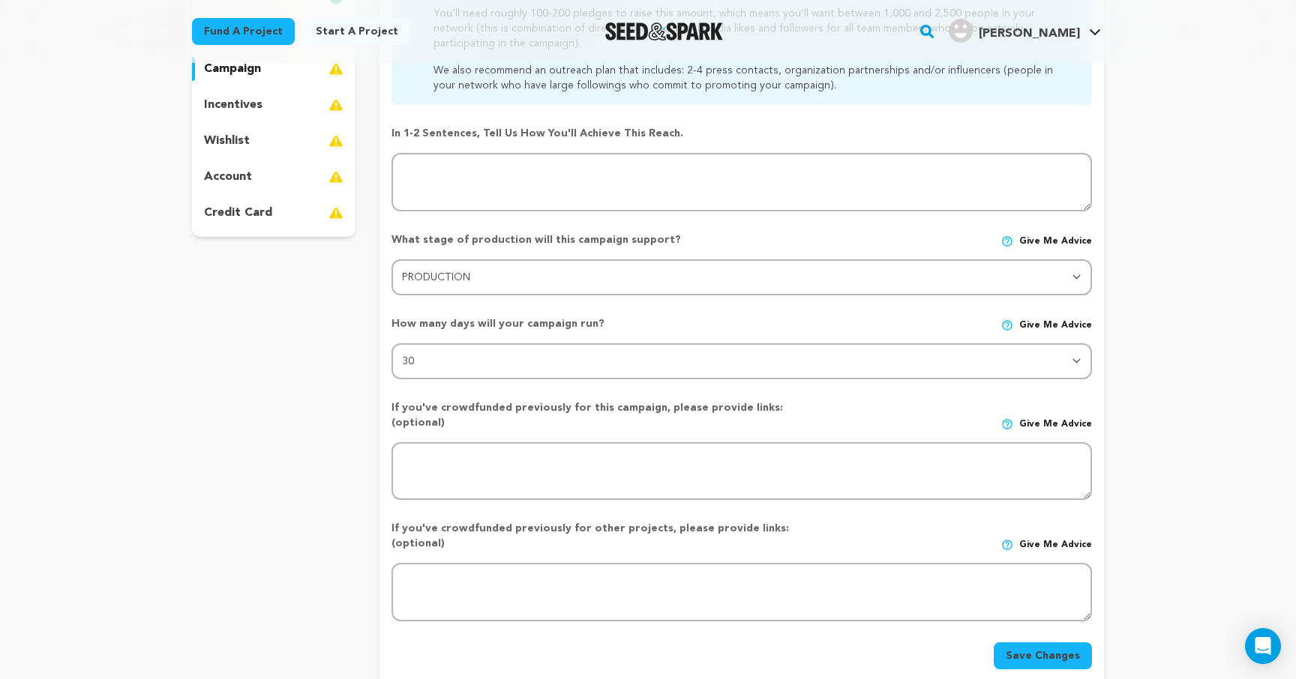
scroll to position [365, 0]
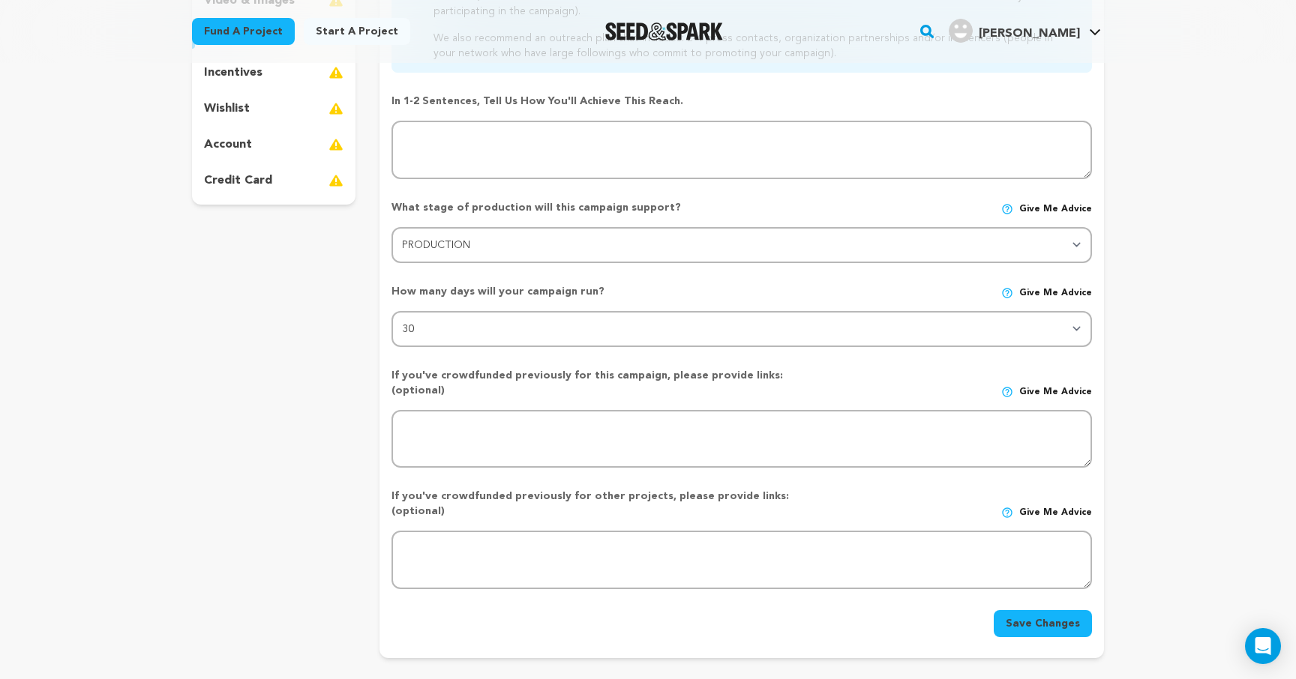
click at [1047, 610] on button "Save Changes" at bounding box center [1043, 623] width 98 height 27
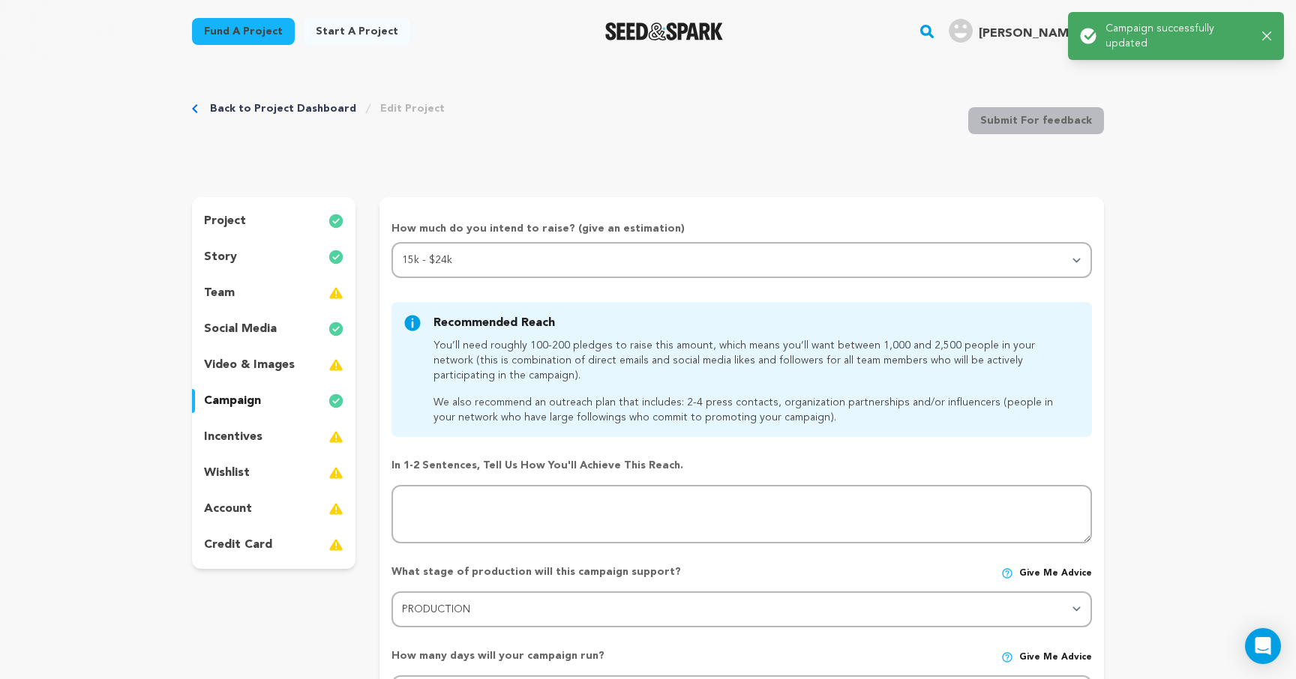
scroll to position [0, 0]
click at [254, 442] on p "incentives" at bounding box center [233, 438] width 58 height 18
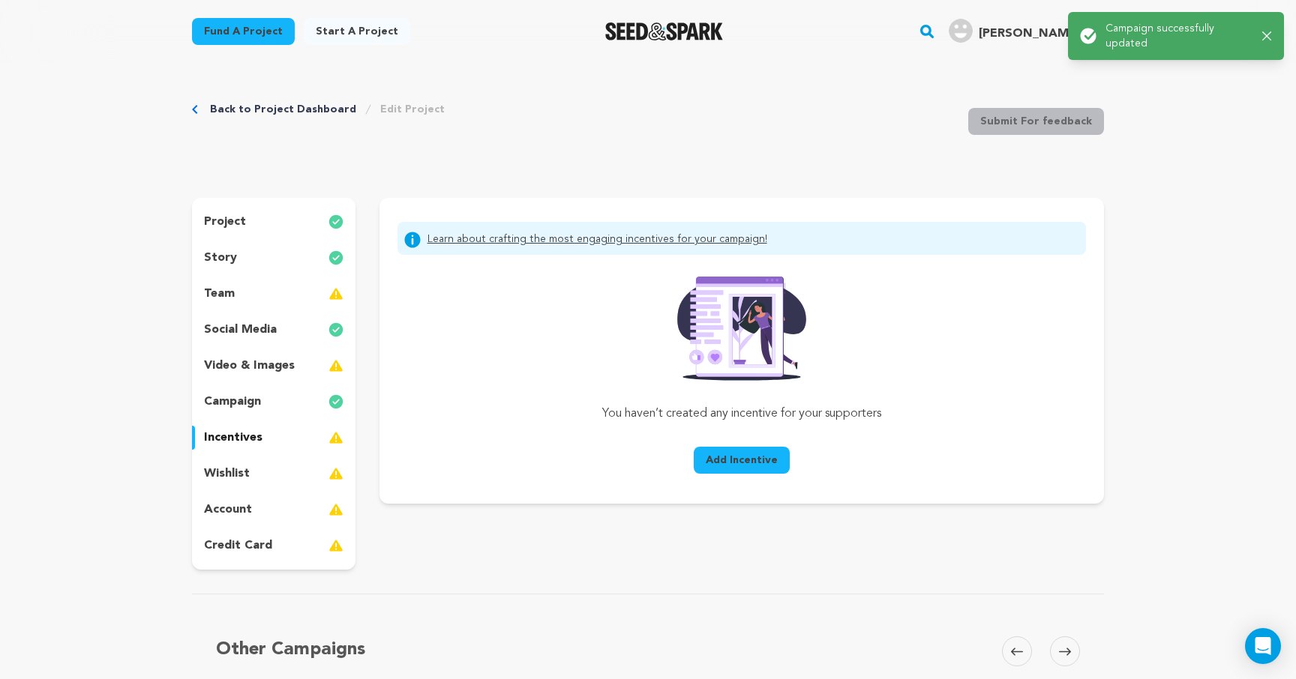
click at [760, 463] on span "Add Incentive" at bounding box center [742, 460] width 72 height 15
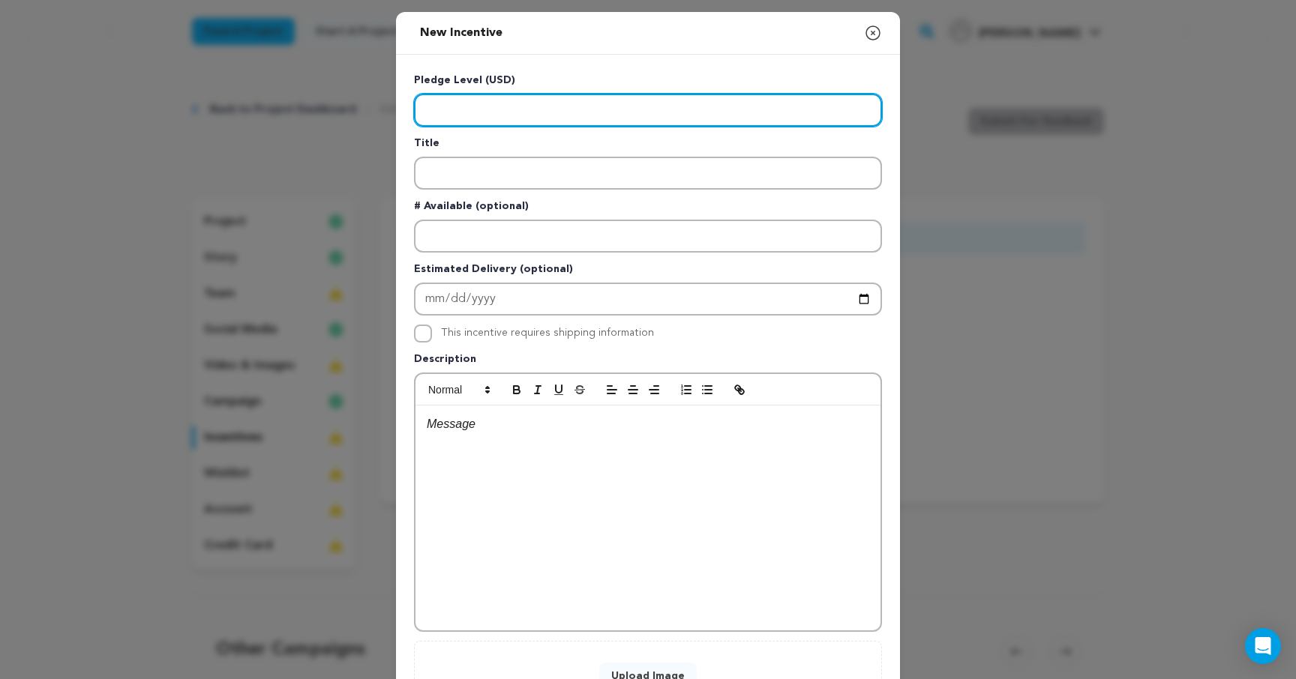
click at [630, 109] on input "Enter level" at bounding box center [648, 110] width 468 height 33
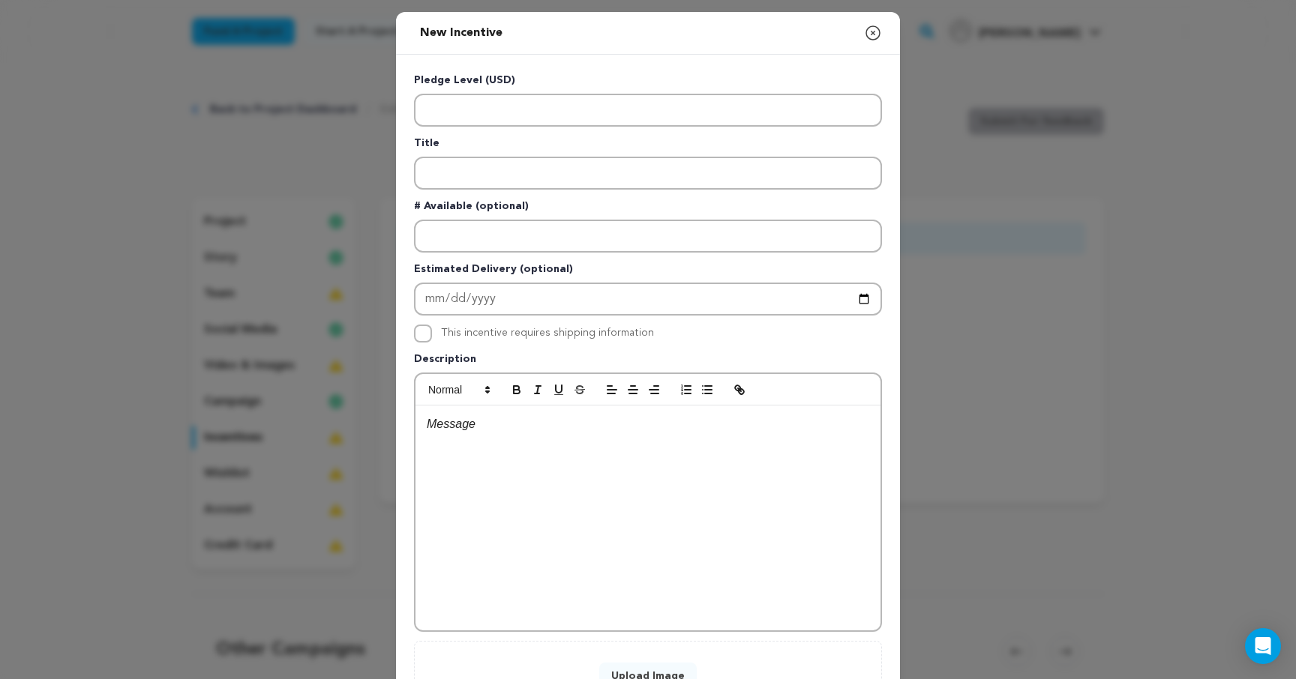
click at [871, 36] on icon "button" at bounding box center [873, 33] width 18 height 18
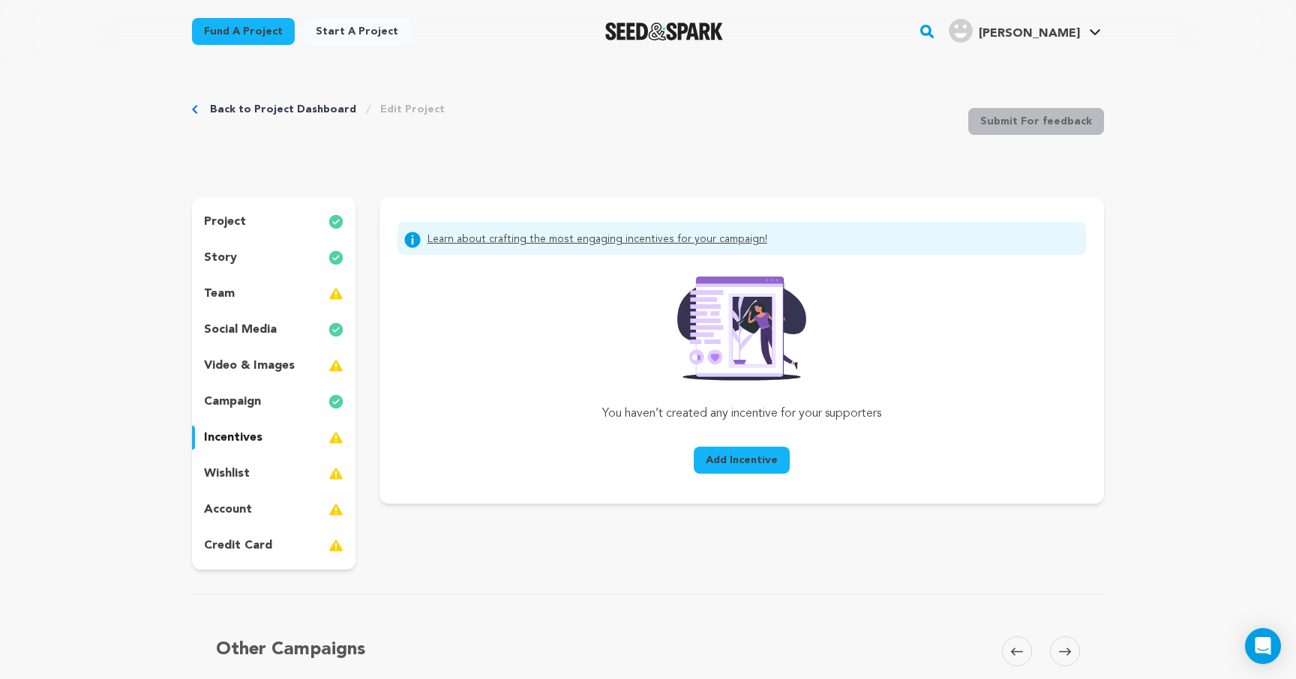
click at [271, 254] on div "story" at bounding box center [273, 258] width 163 height 24
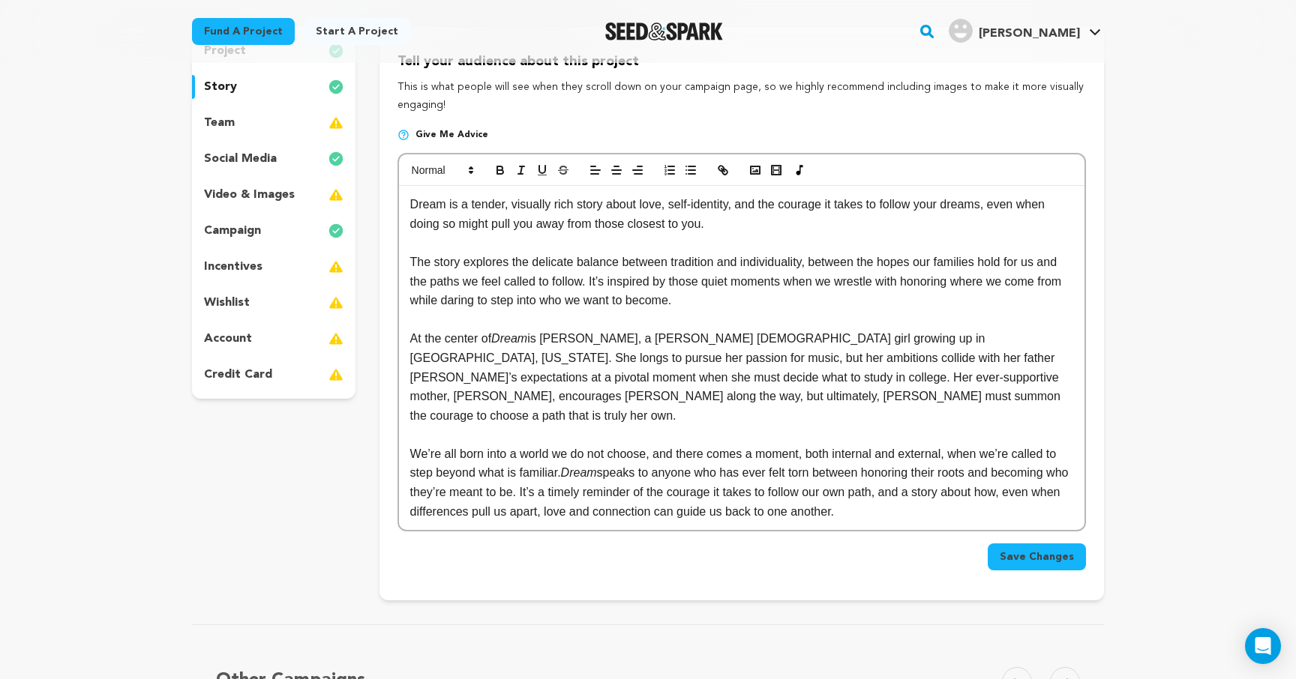
scroll to position [151, 0]
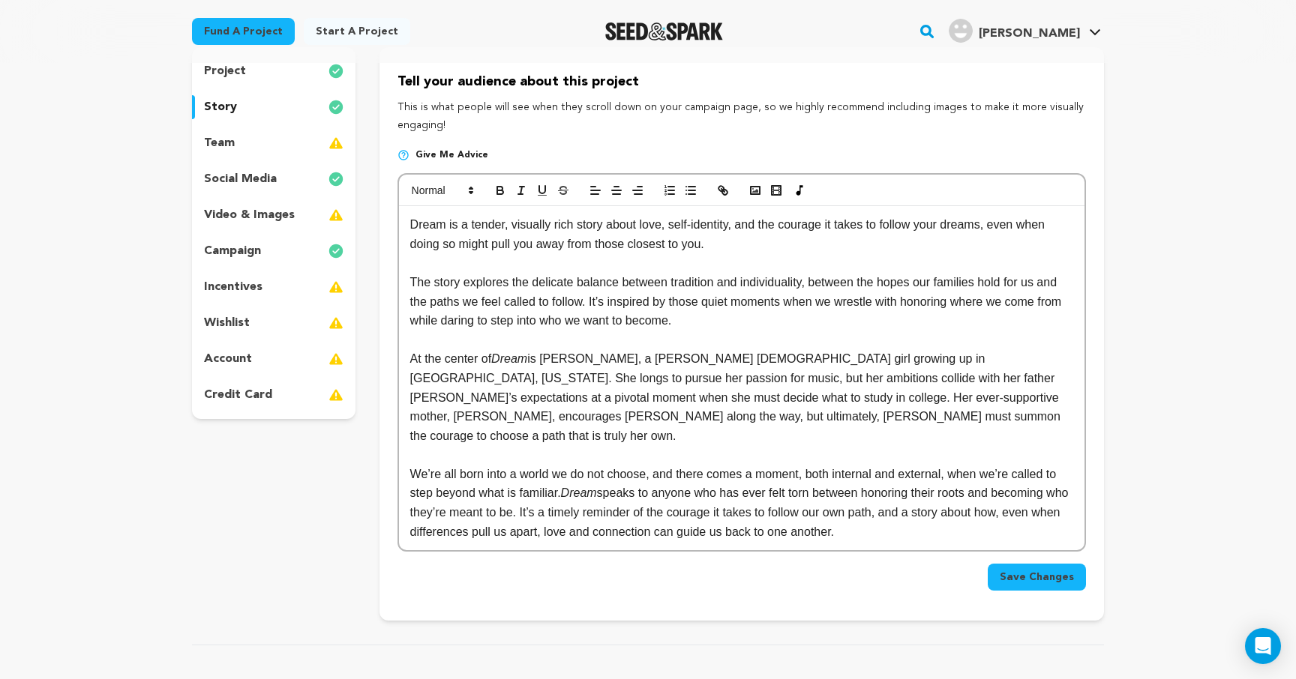
click at [806, 415] on p "At the center of Dream is Zora, a young Nigerian-American girl growing up in Br…" at bounding box center [741, 397] width 663 height 96
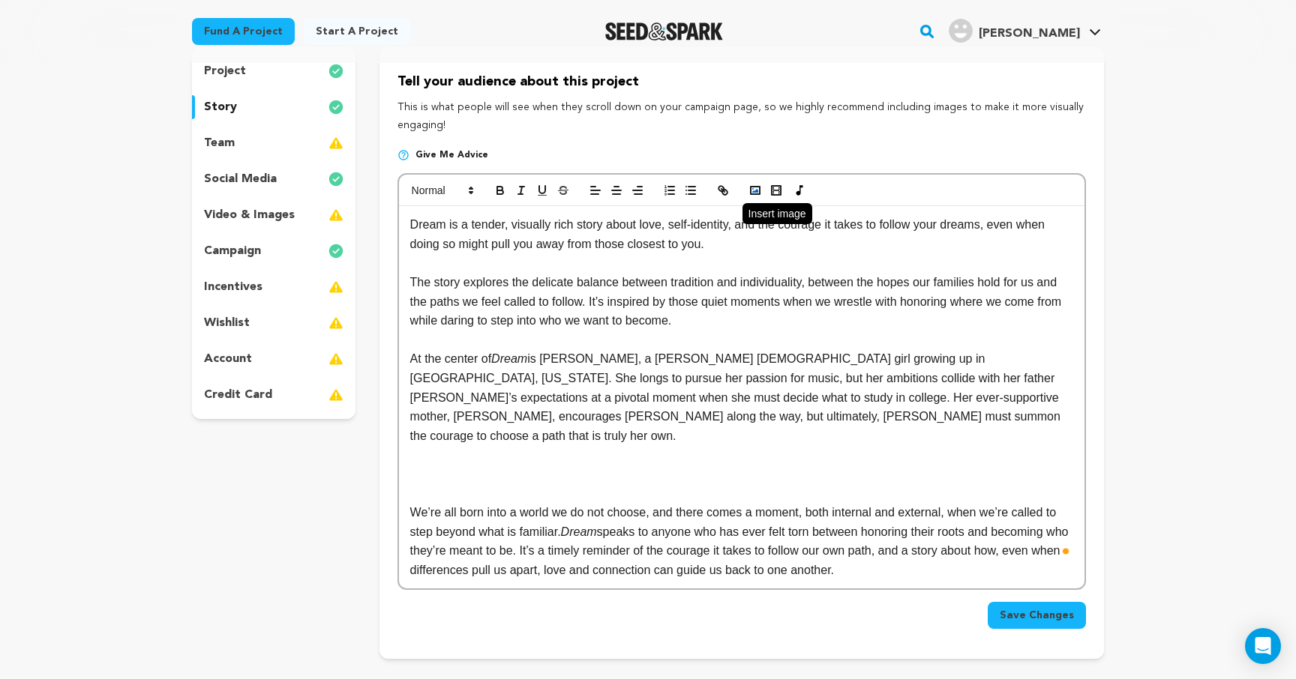
click at [759, 187] on rect "button" at bounding box center [755, 190] width 9 height 7
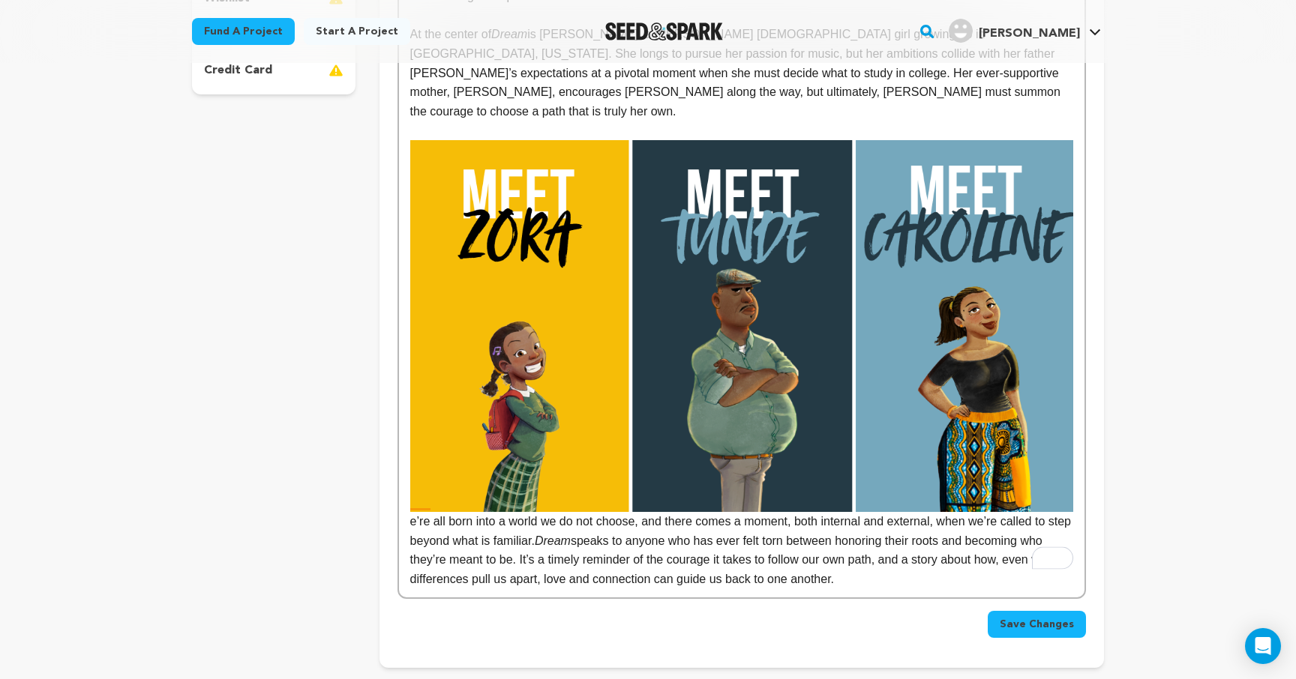
scroll to position [476, 0]
click at [412, 499] on p "We’re all born into a world we do not choose, and there comes a moment, both in…" at bounding box center [741, 363] width 663 height 448
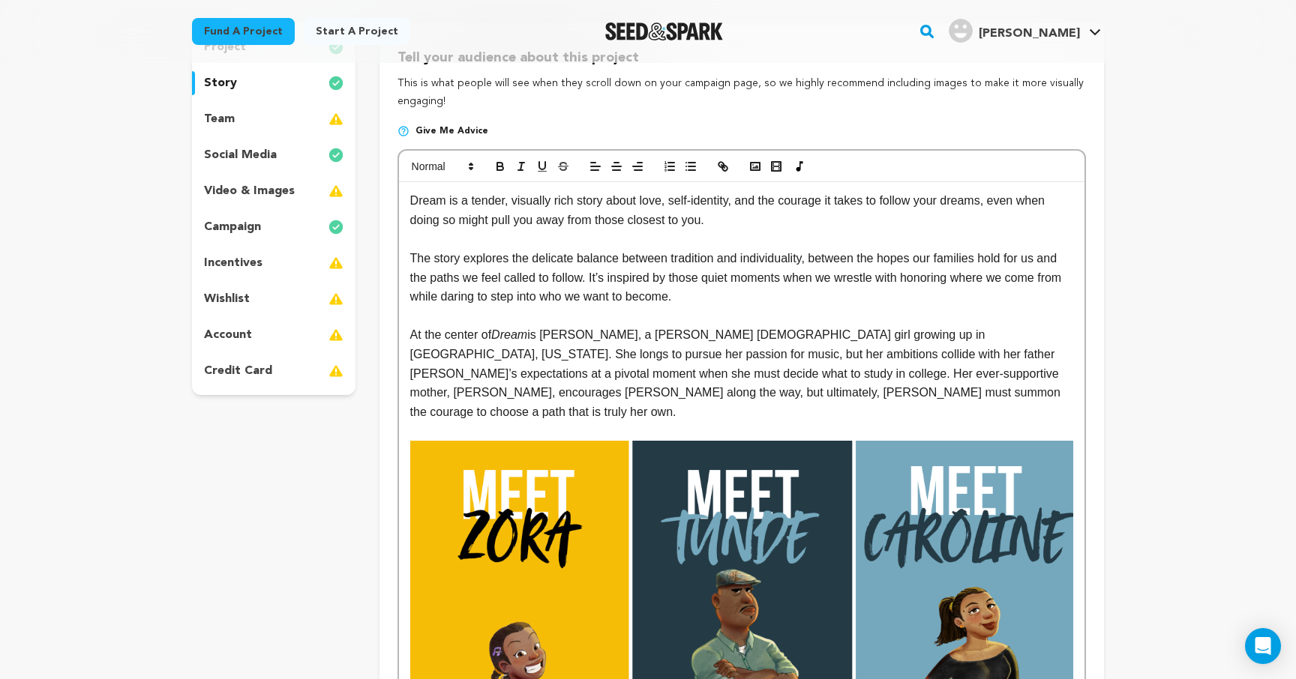
scroll to position [167, 0]
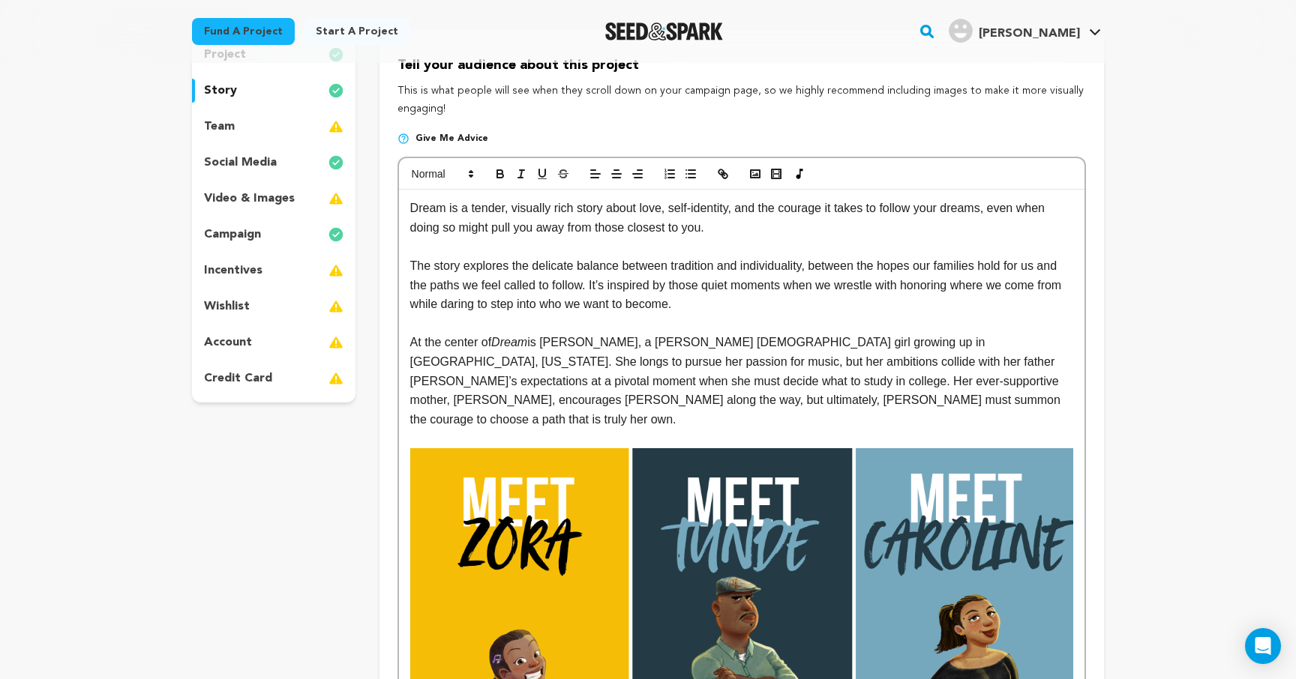
click at [410, 209] on p "Dream is a tender, visually rich story about love, self-identity, and the coura…" at bounding box center [741, 218] width 663 height 38
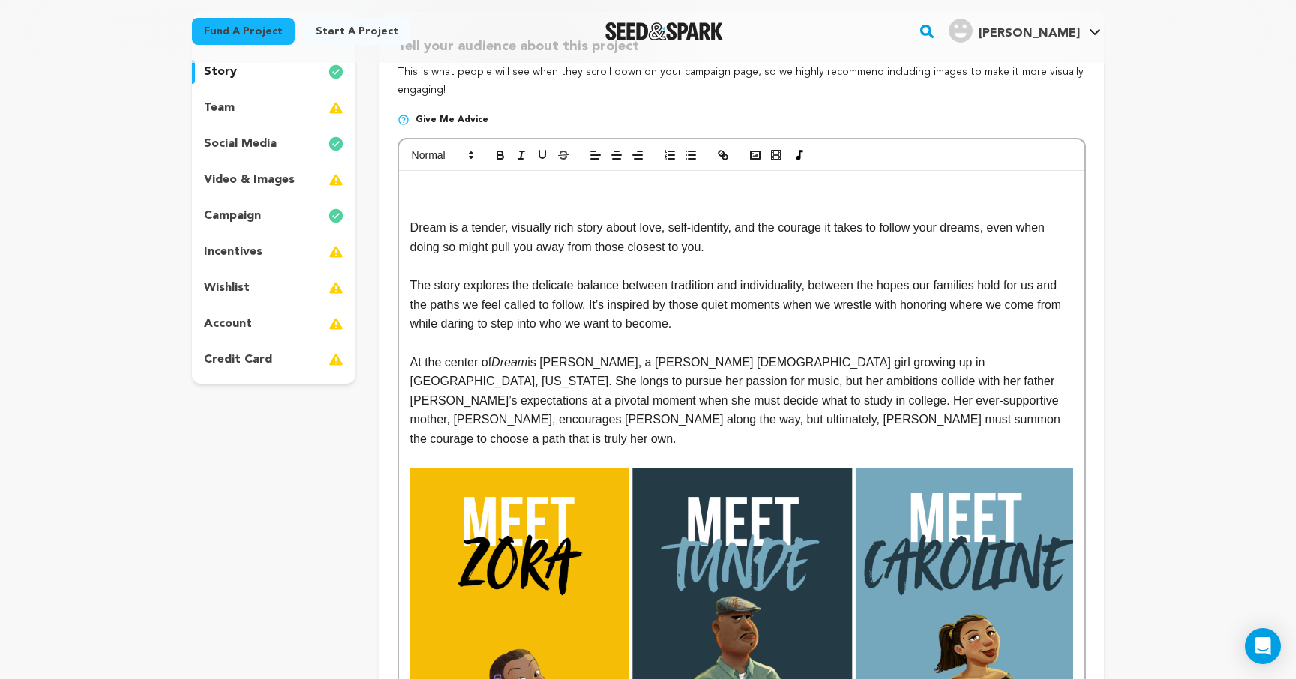
scroll to position [205, 0]
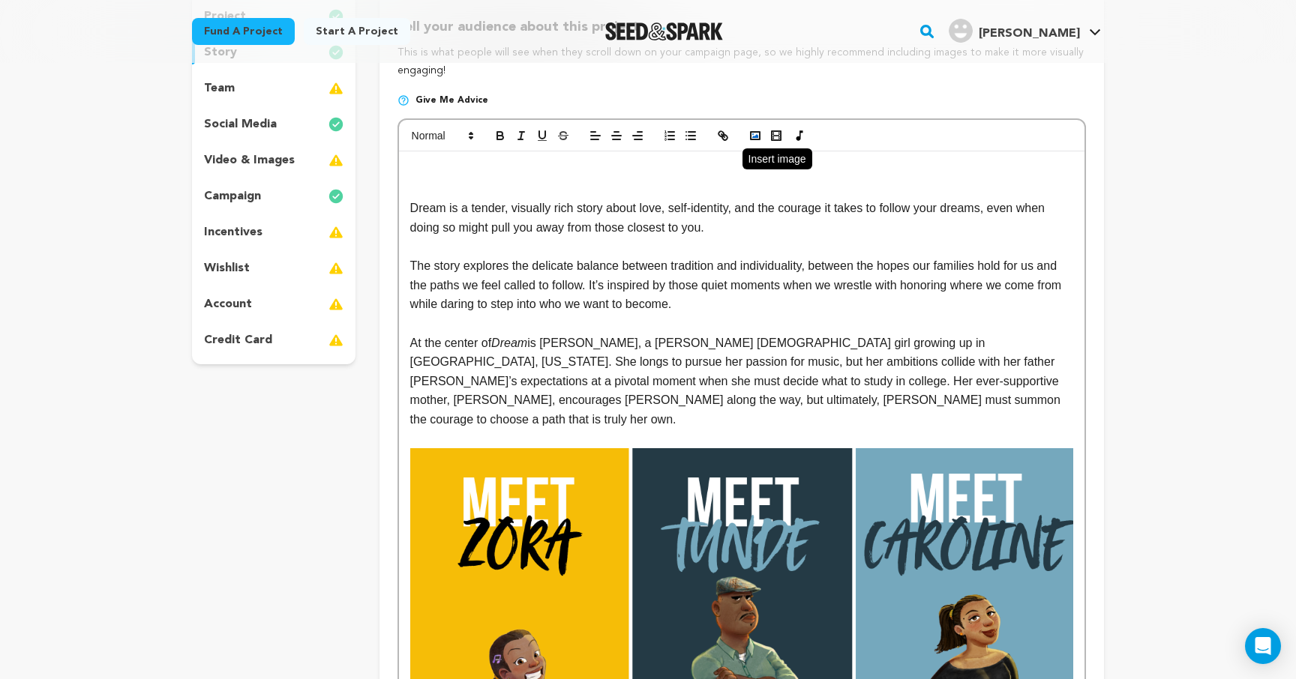
click at [751, 133] on rect "button" at bounding box center [755, 135] width 9 height 7
click at [756, 139] on rect "button" at bounding box center [755, 135] width 9 height 7
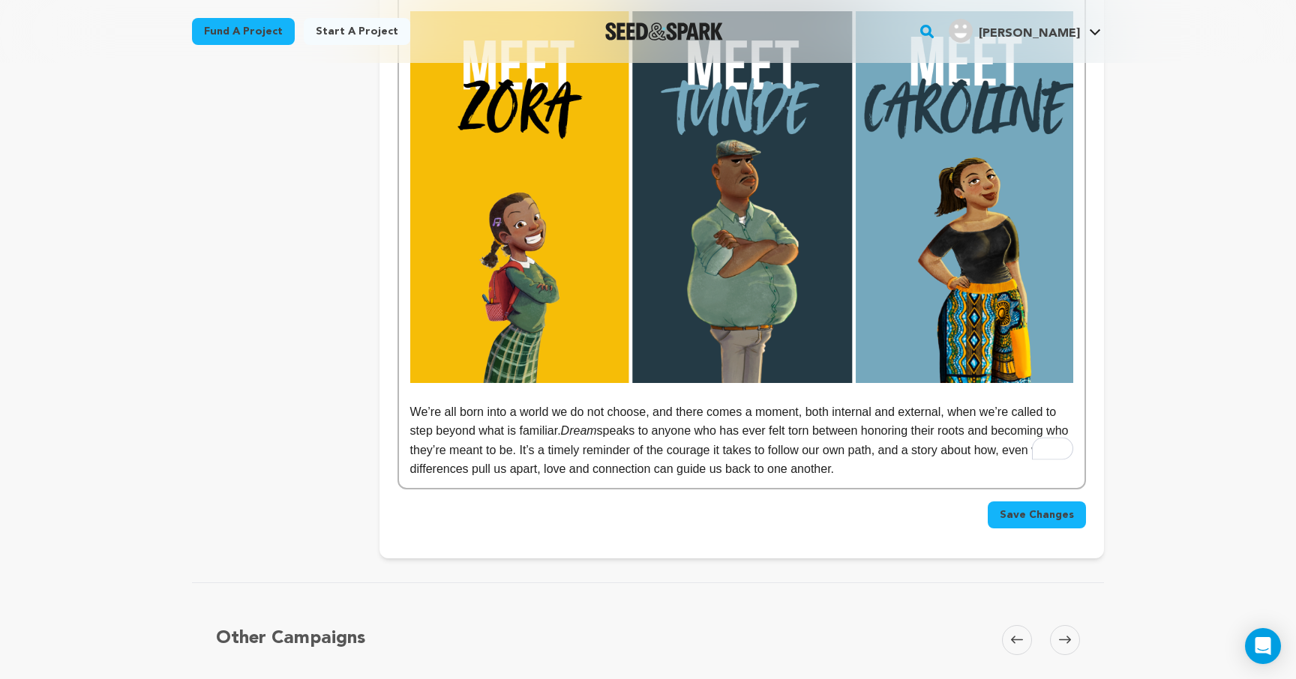
scroll to position [1078, 0]
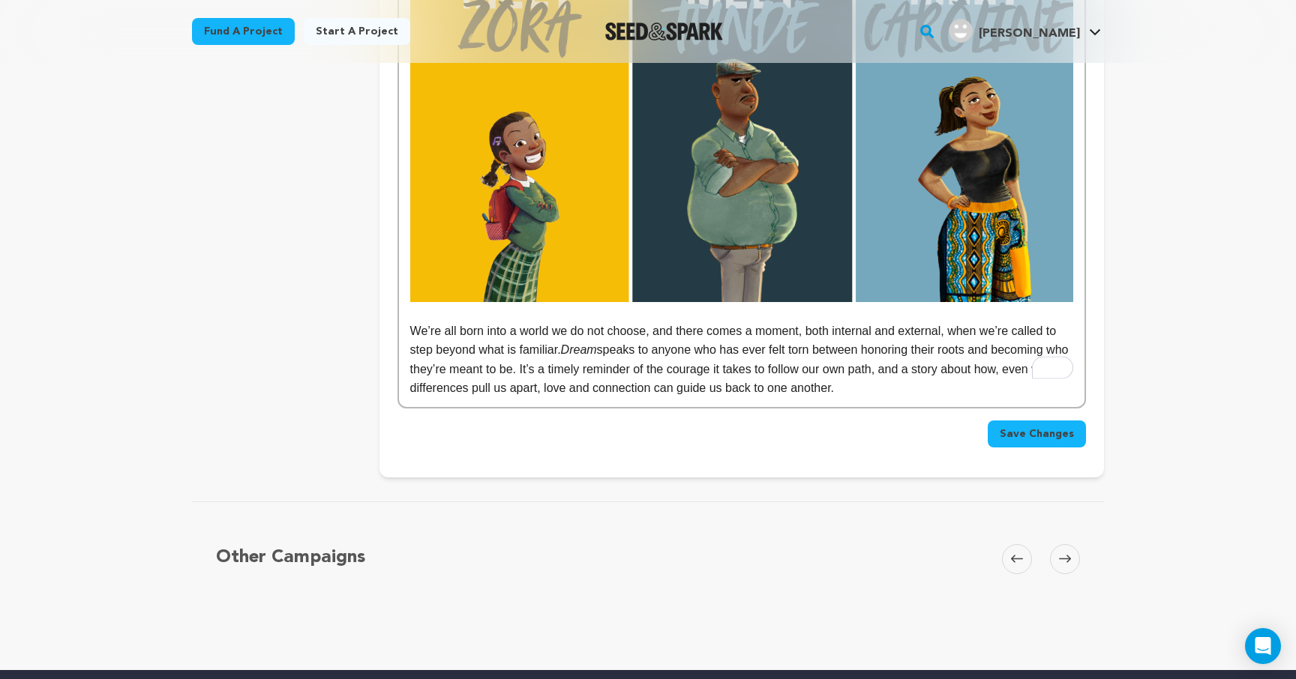
click at [1051, 427] on span "Save Changes" at bounding box center [1037, 434] width 74 height 15
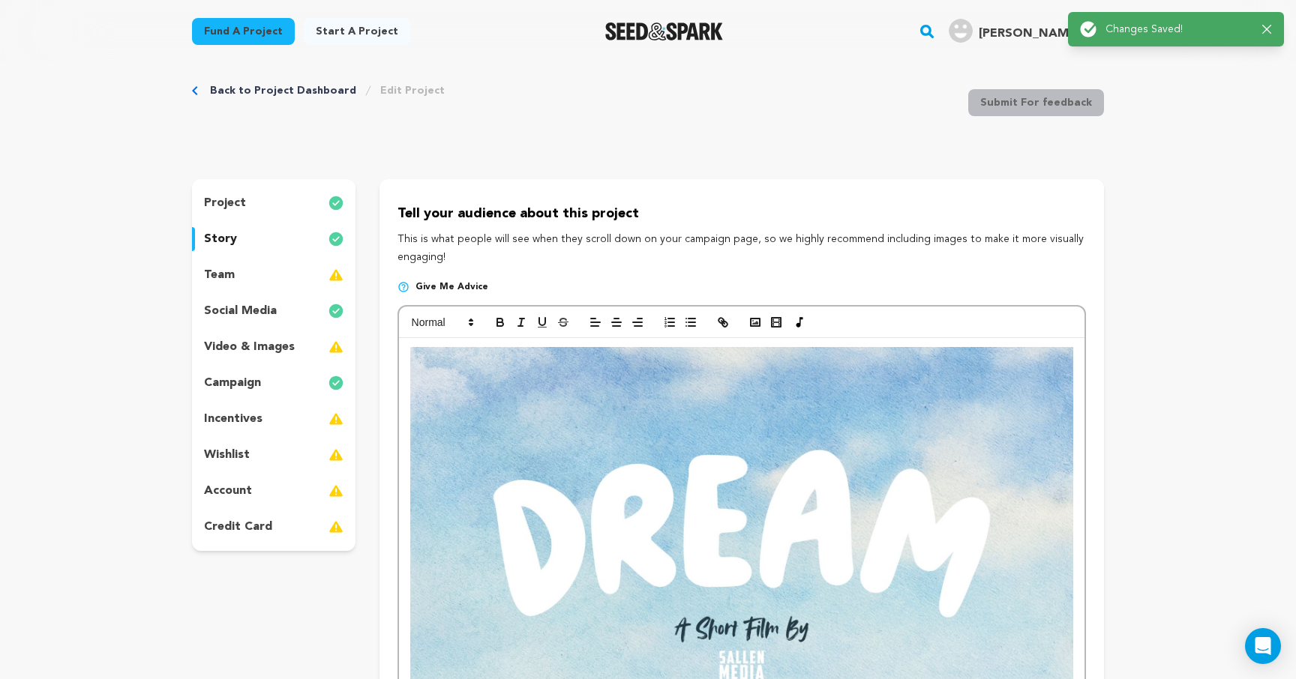
scroll to position [0, 0]
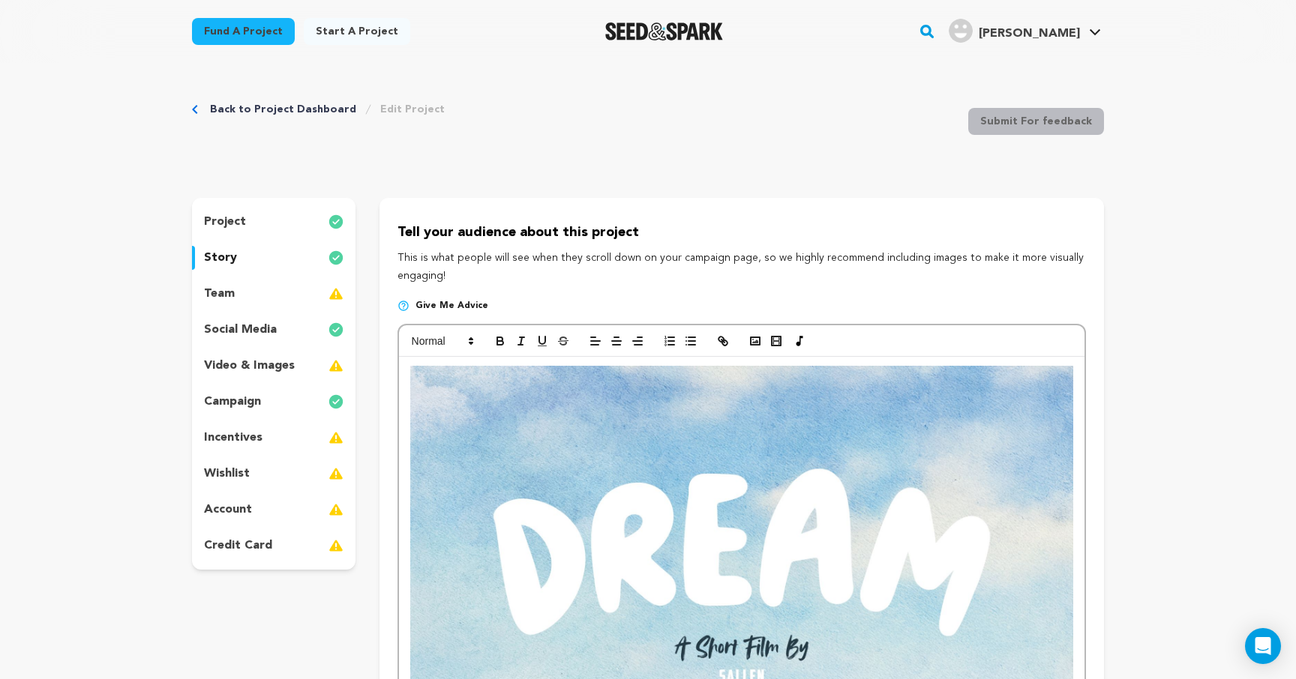
click at [259, 220] on div "project" at bounding box center [273, 222] width 163 height 24
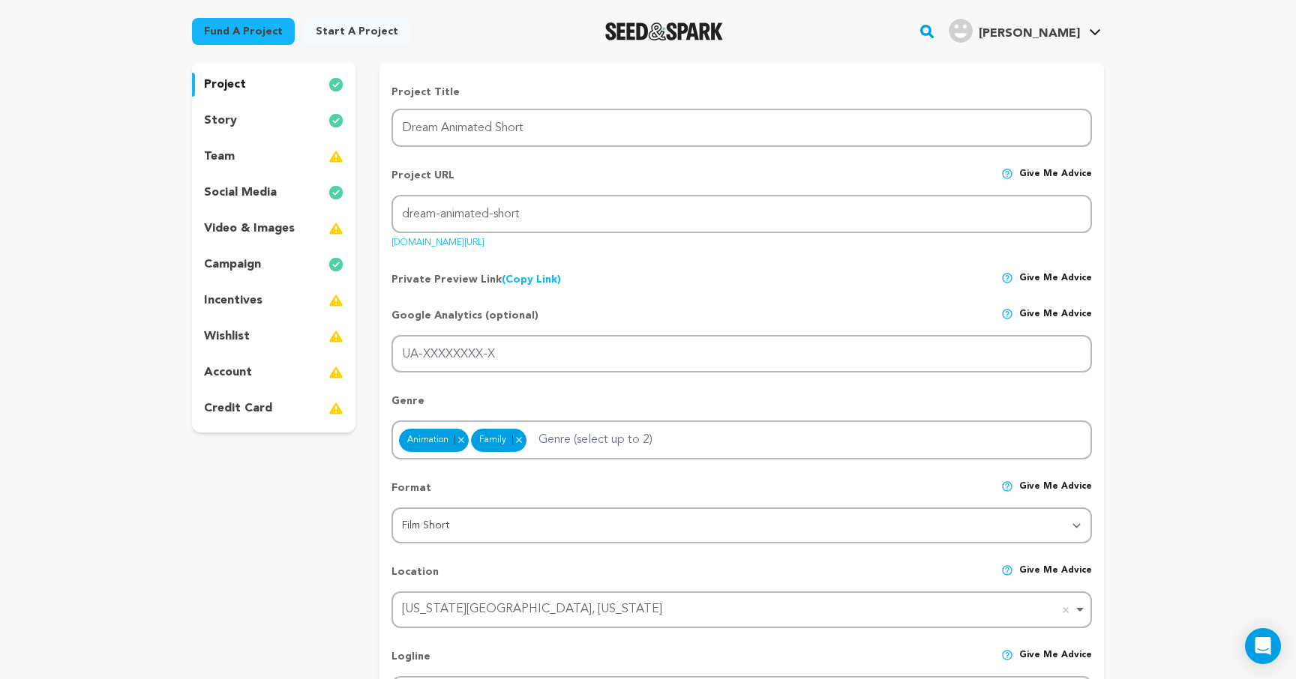
scroll to position [111, 0]
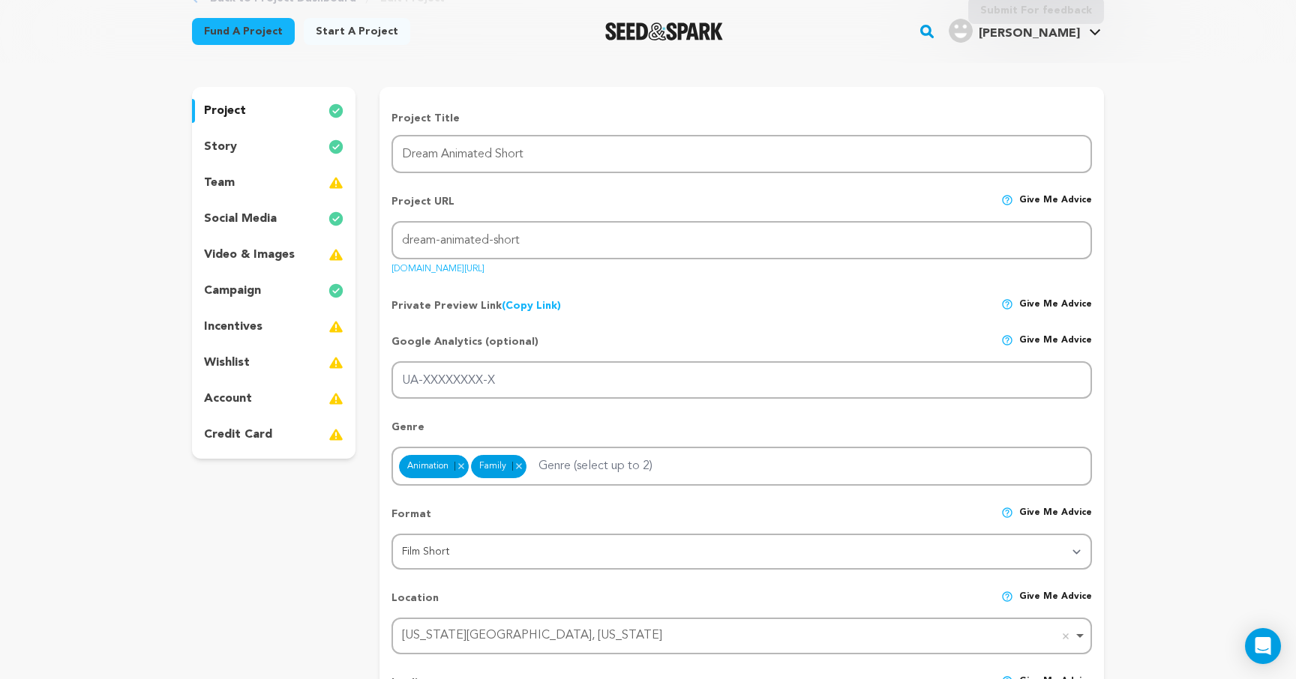
click at [253, 326] on p "incentives" at bounding box center [233, 327] width 58 height 18
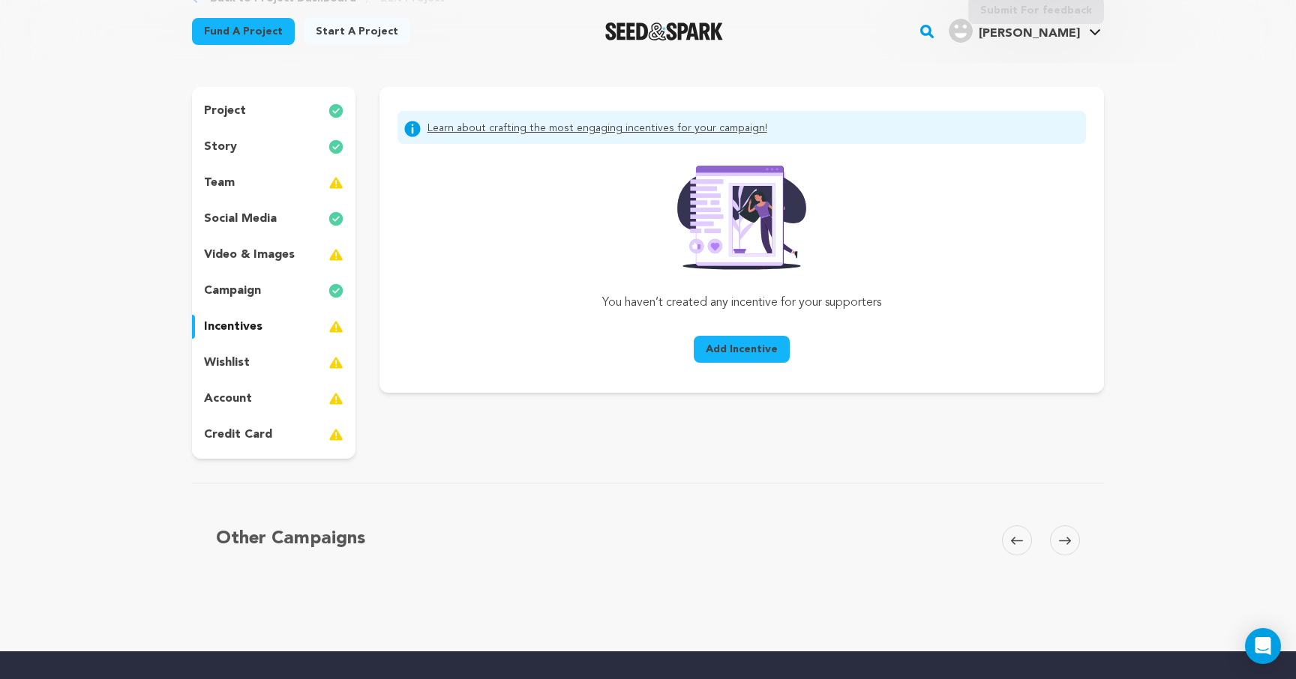
click at [727, 354] on span "Add Incentive" at bounding box center [742, 349] width 72 height 15
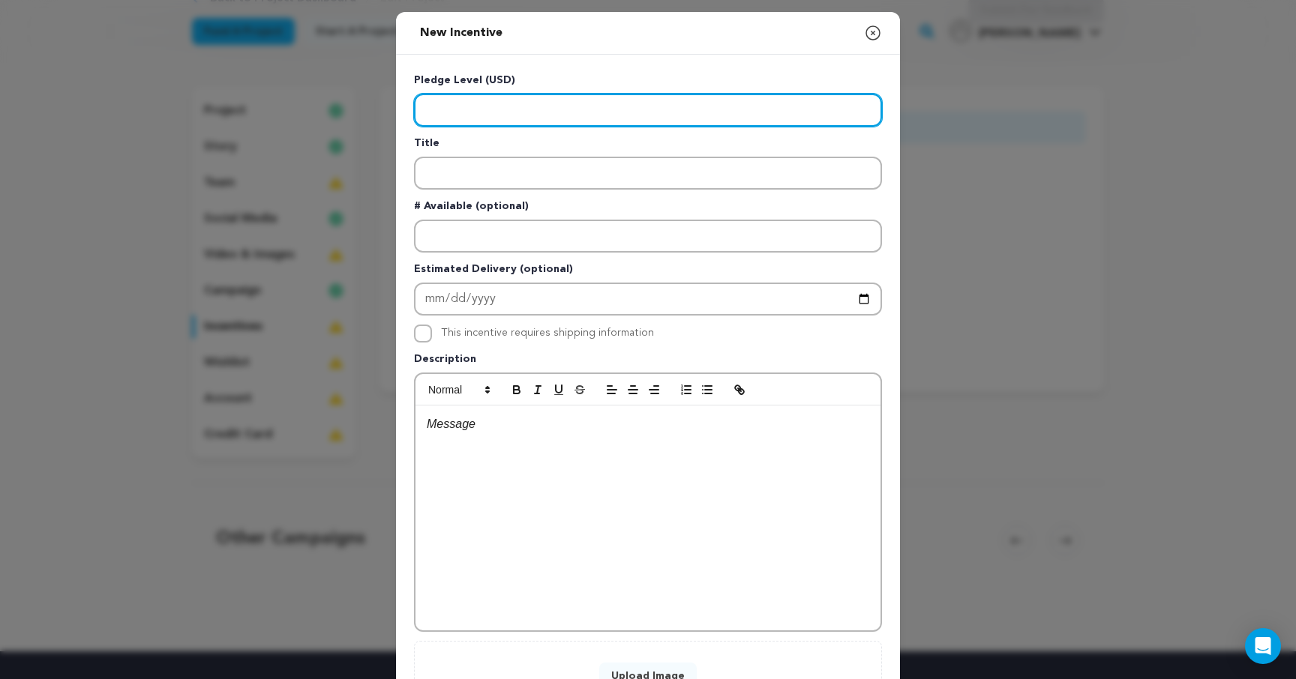
click at [578, 112] on input "Enter level" at bounding box center [648, 110] width 468 height 33
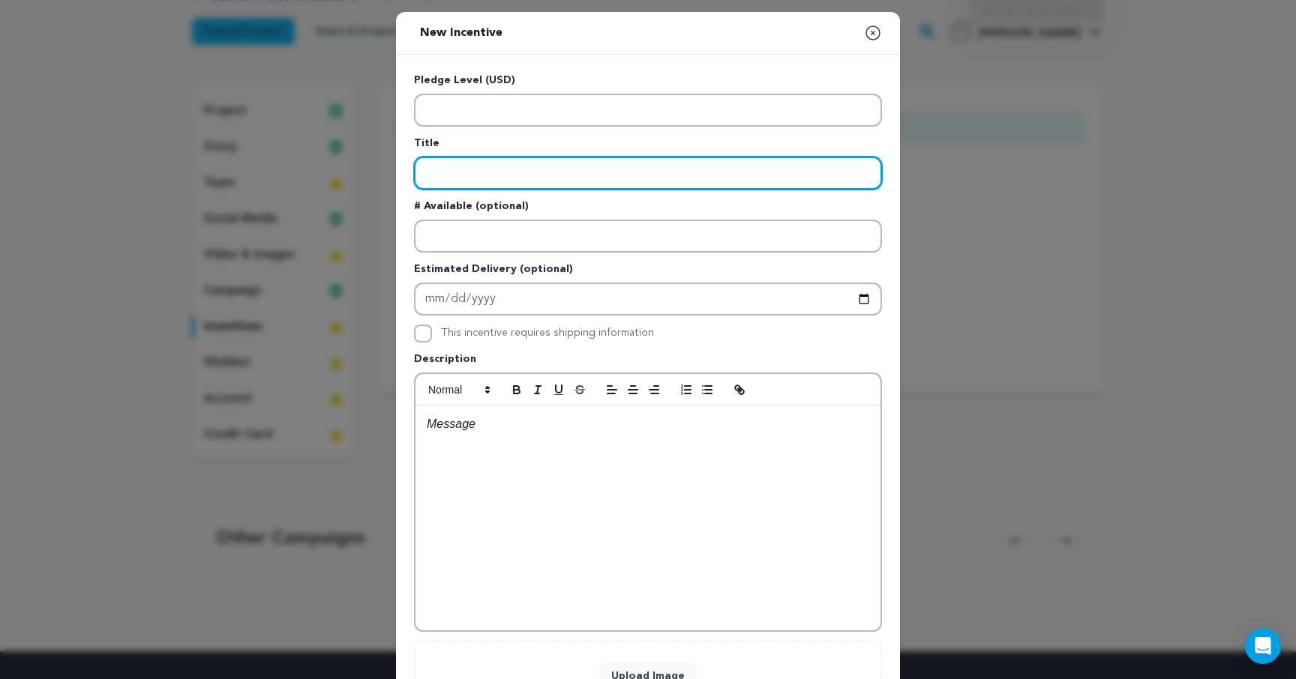
click at [513, 175] on input "Enter title" at bounding box center [648, 173] width 468 height 33
type input "The Roots"
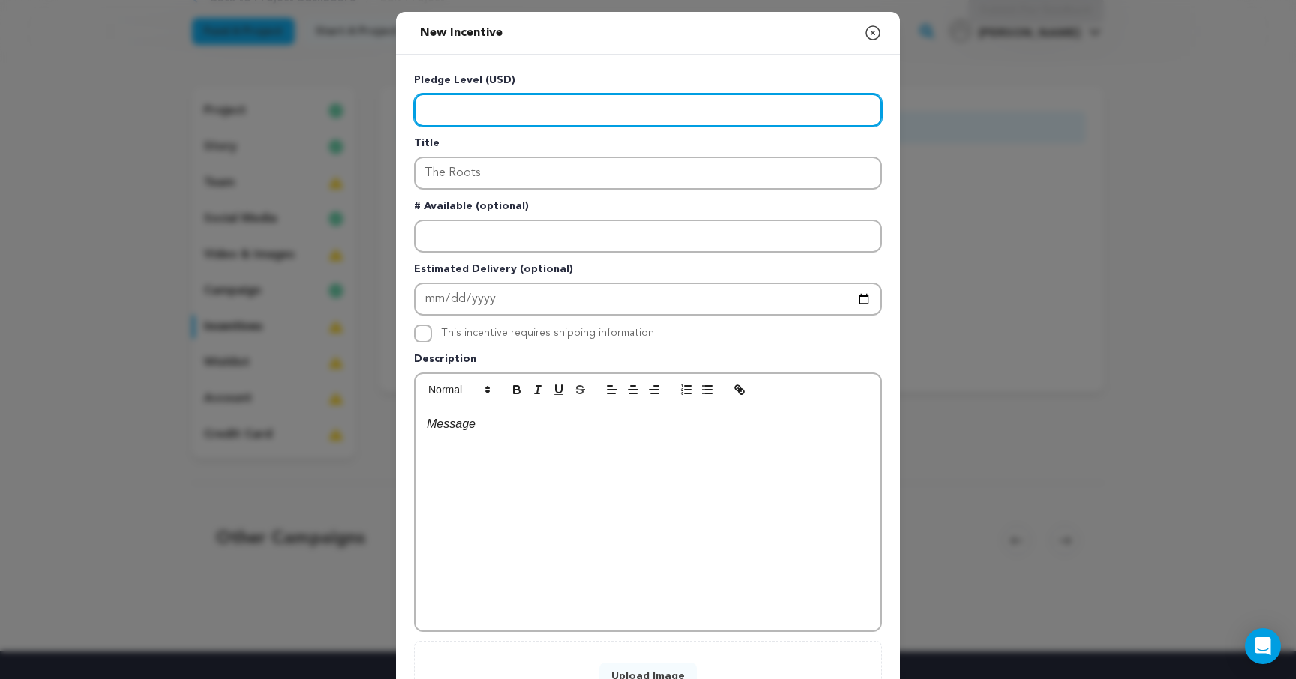
click at [487, 109] on input "Enter level" at bounding box center [648, 110] width 468 height 33
type input "1"
type input "50"
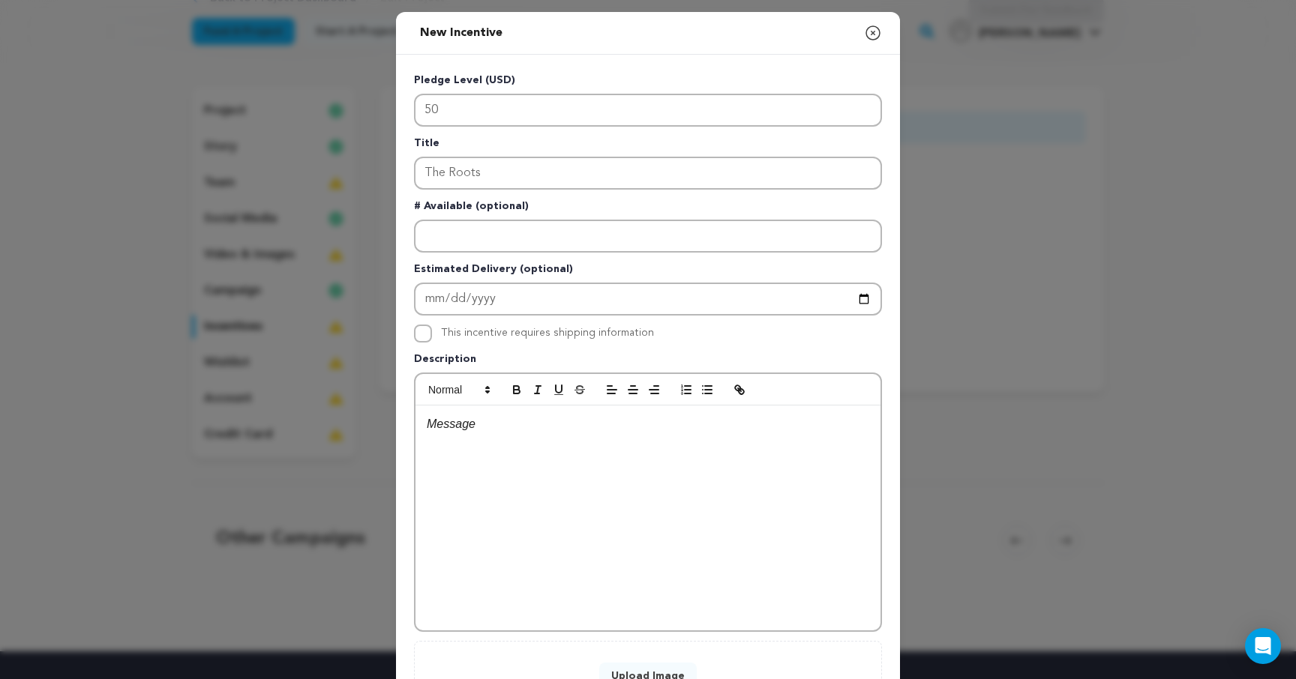
click at [870, 353] on p "Description" at bounding box center [648, 362] width 468 height 21
click at [573, 466] on div at bounding box center [647, 518] width 465 height 225
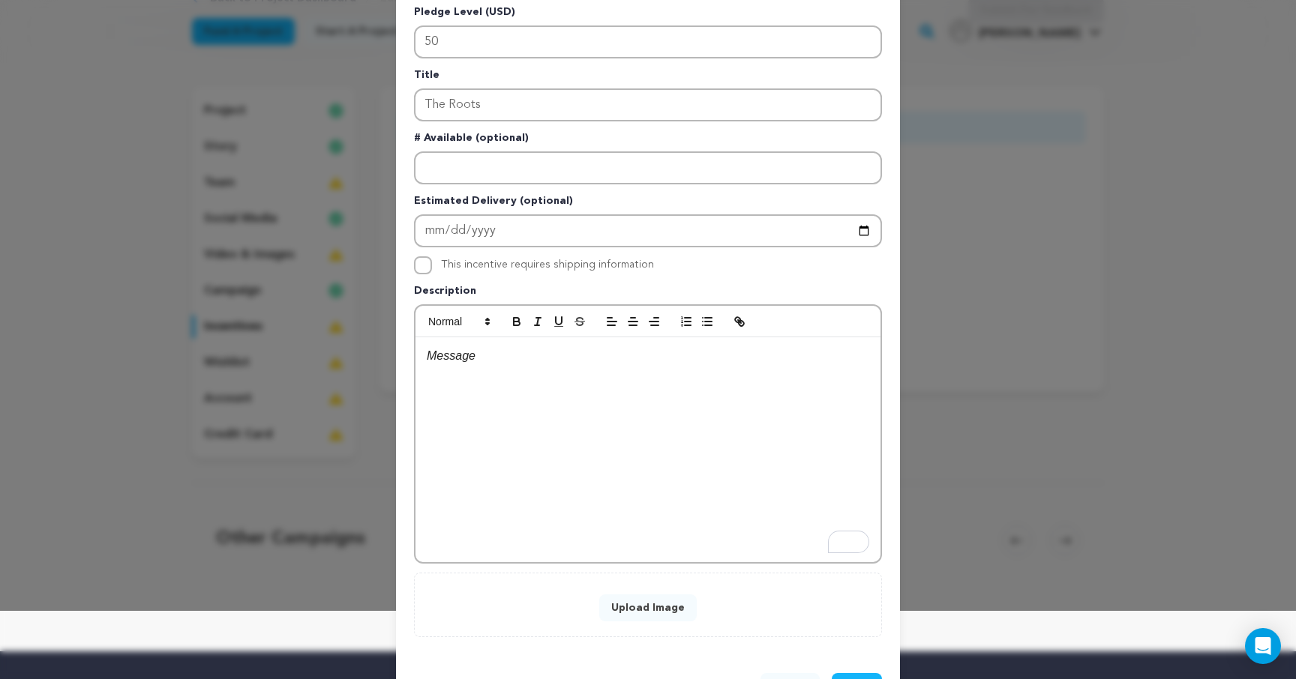
scroll to position [75, 0]
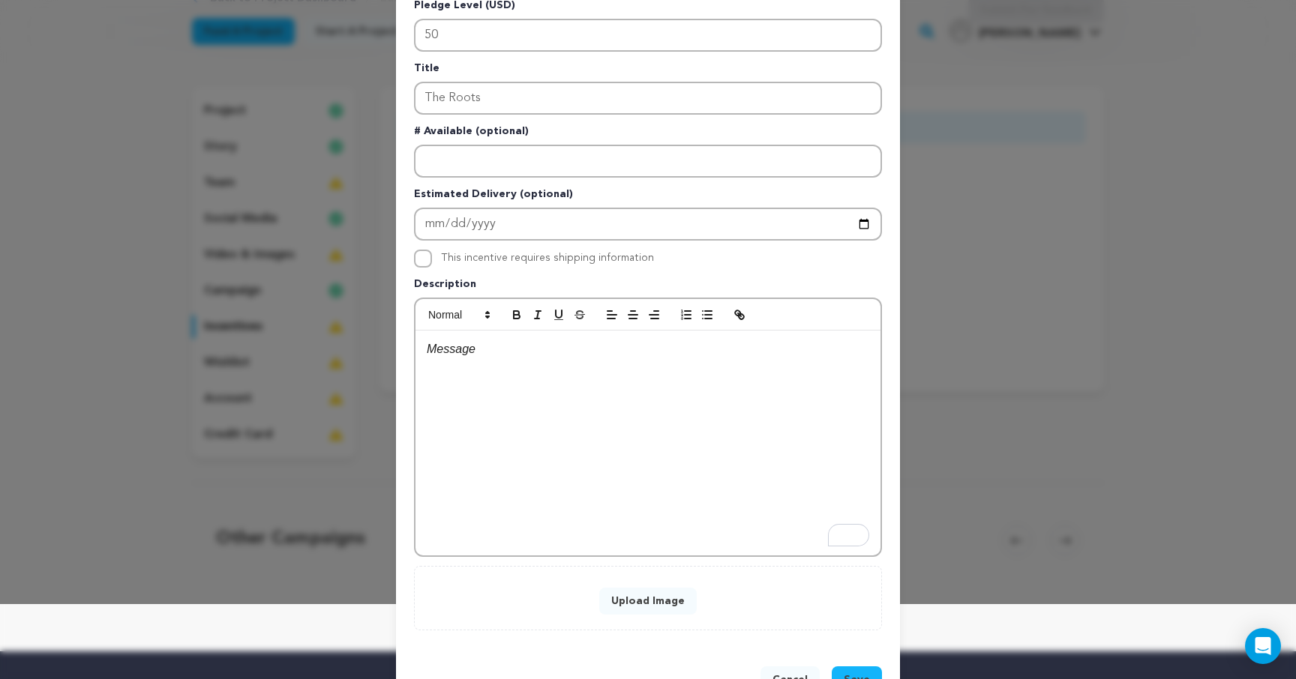
click at [641, 602] on button "Upload Image" at bounding box center [647, 601] width 97 height 27
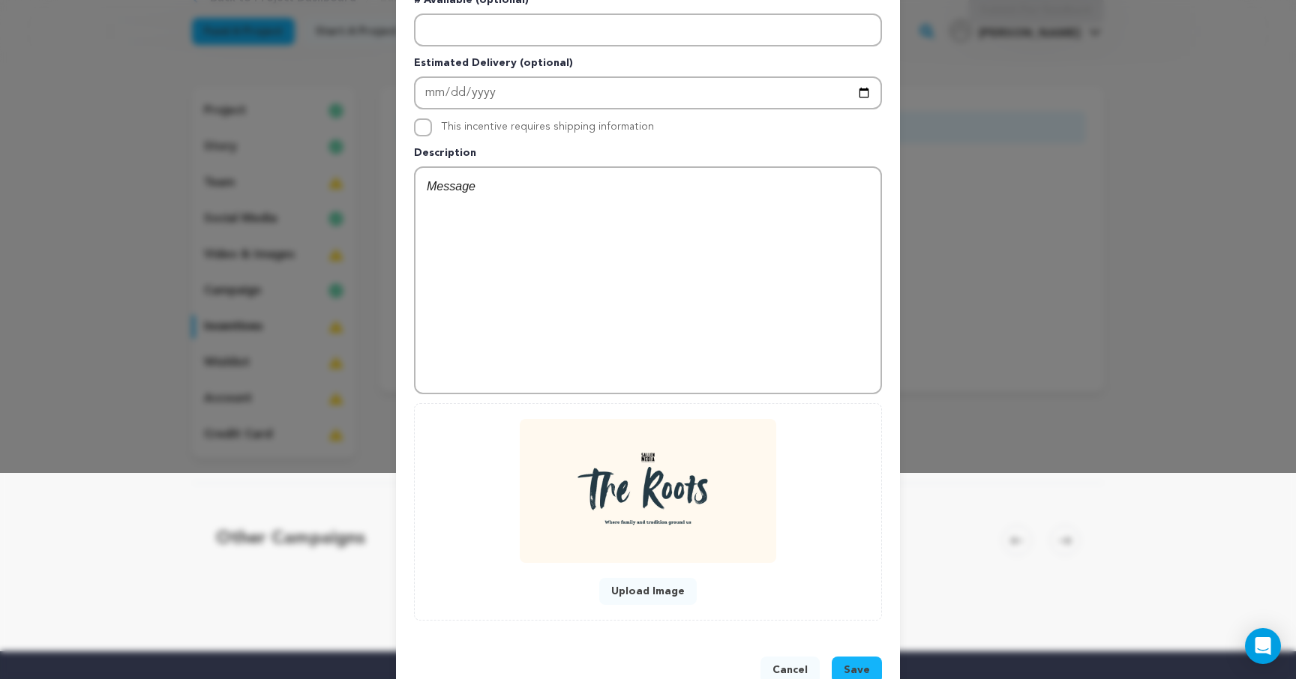
scroll to position [247, 0]
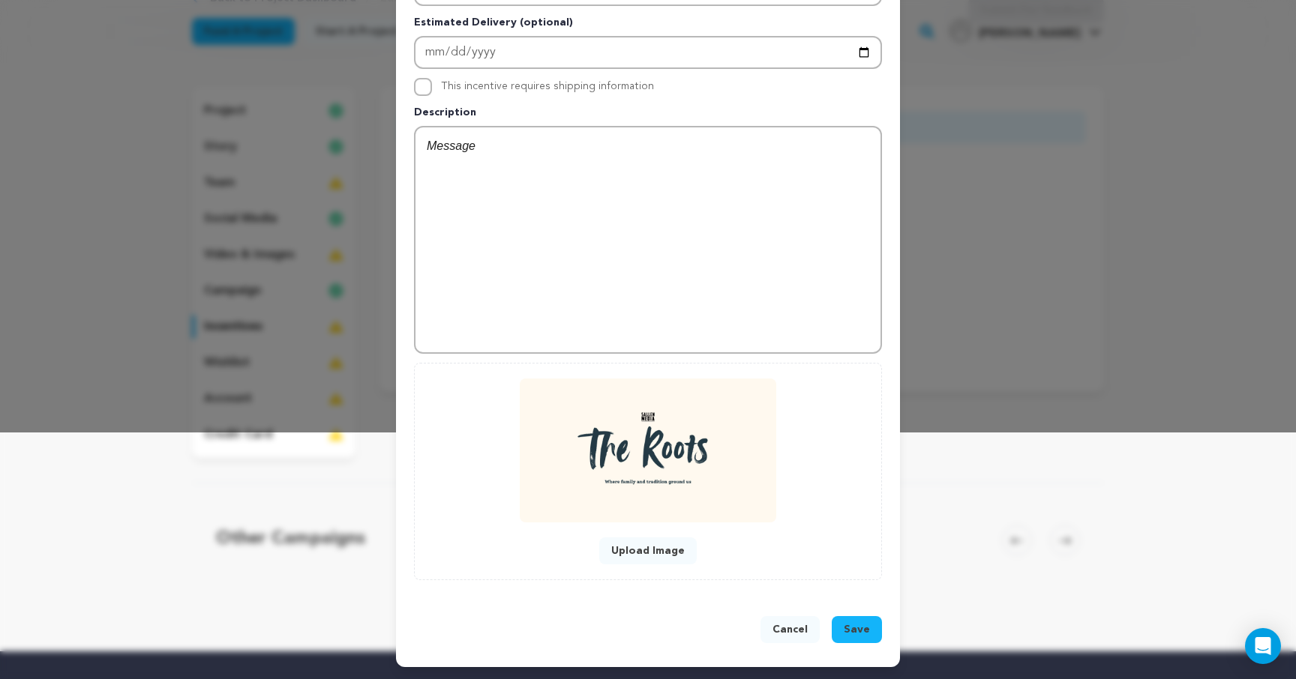
click at [856, 633] on span "Save" at bounding box center [857, 629] width 26 height 15
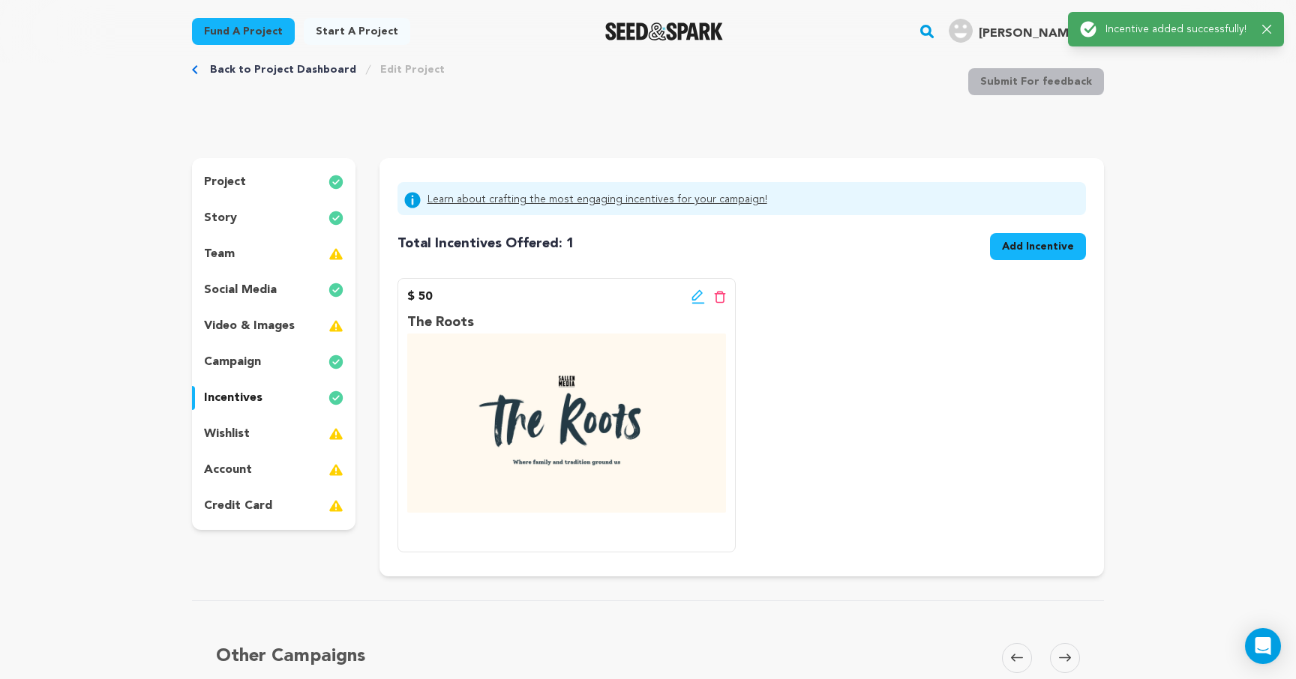
scroll to position [0, 0]
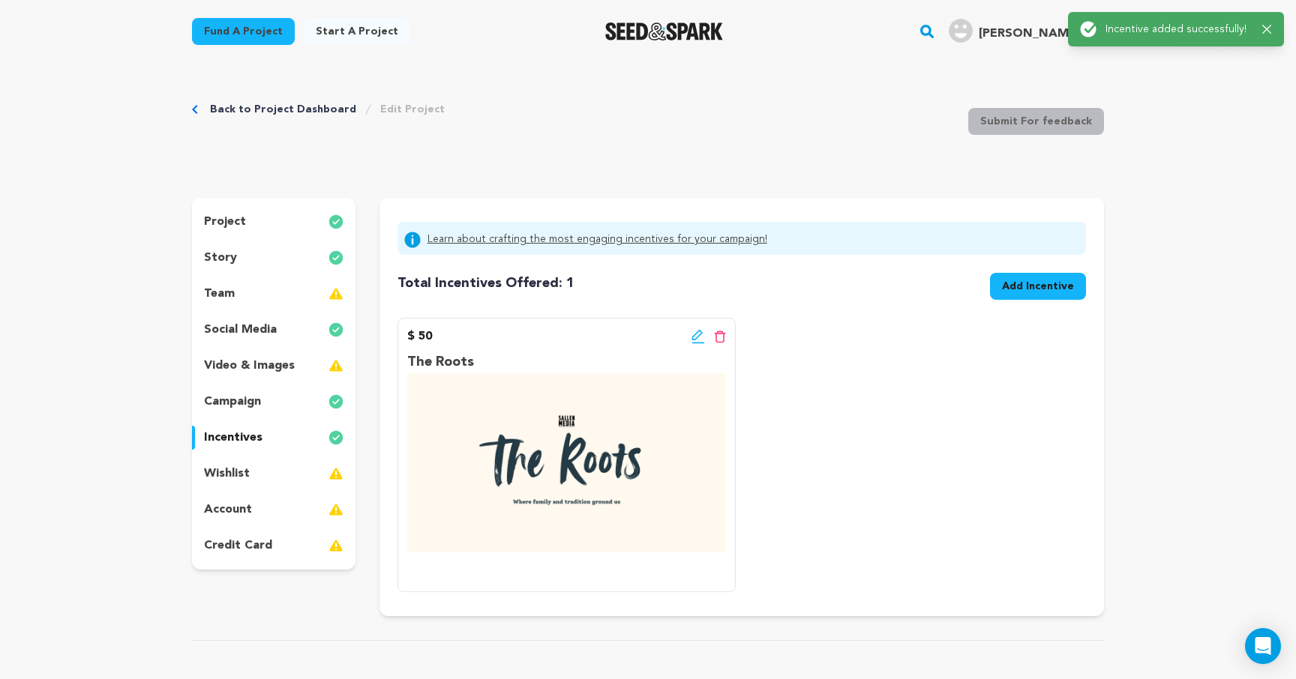
click at [1028, 288] on span "Add Incentive" at bounding box center [1038, 286] width 72 height 15
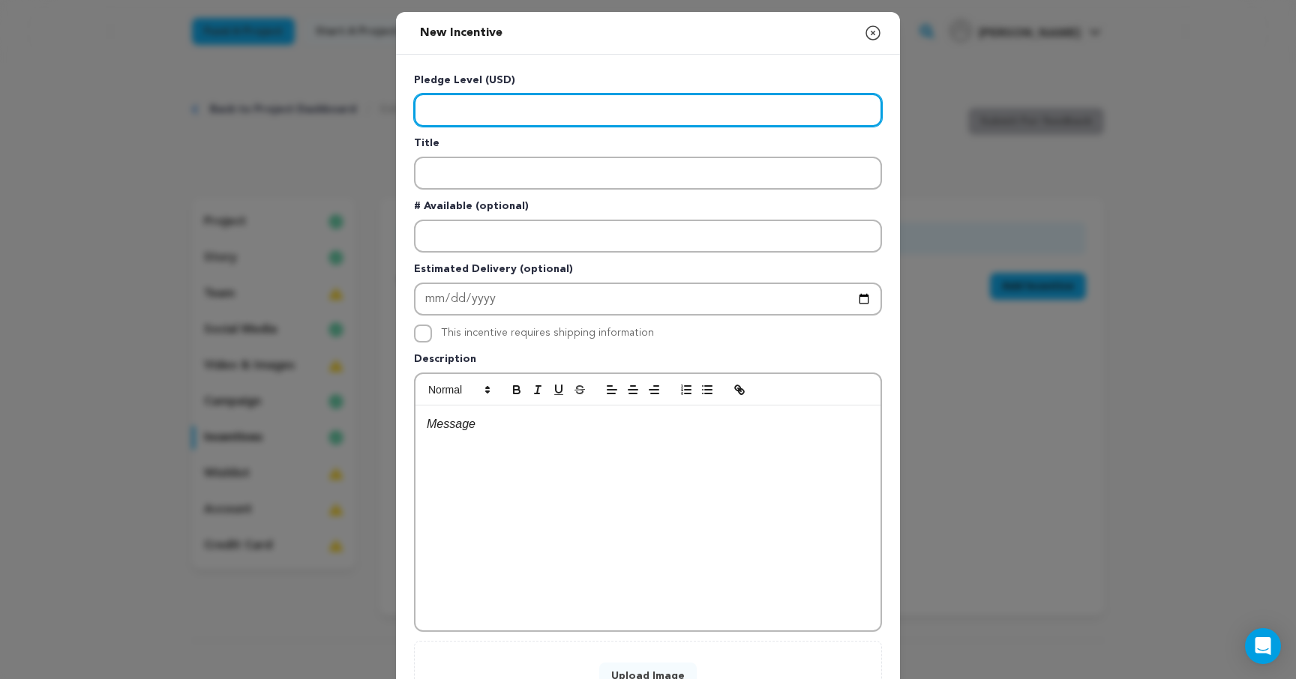
click at [517, 101] on input "Enter level" at bounding box center [648, 110] width 468 height 33
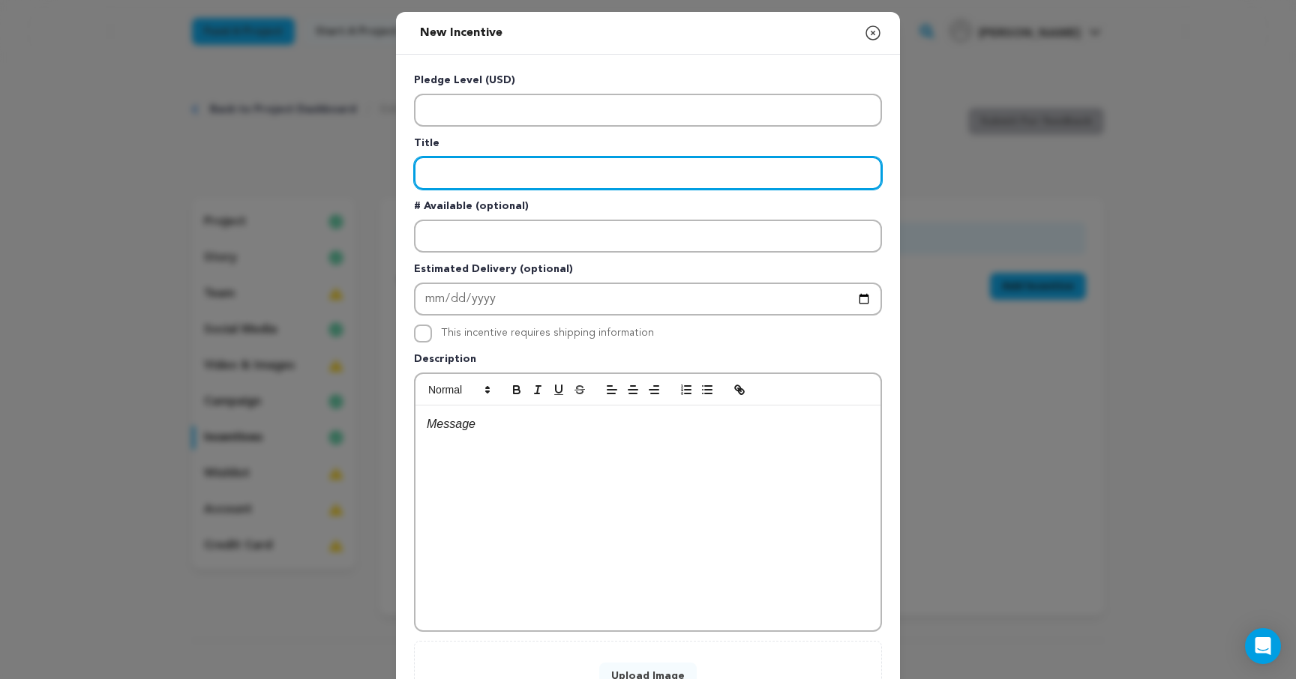
click at [503, 181] on input "Enter title" at bounding box center [648, 173] width 468 height 33
type input "The Dream"
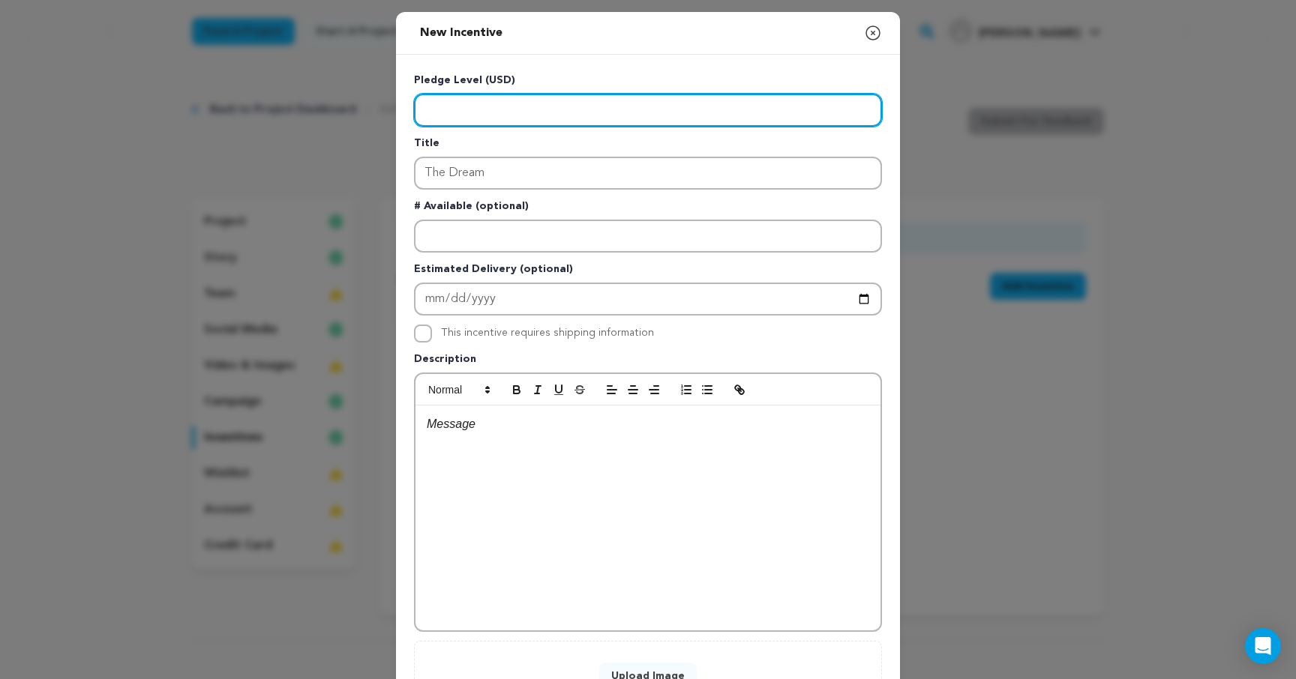
click at [476, 118] on input "Enter level" at bounding box center [648, 110] width 468 height 33
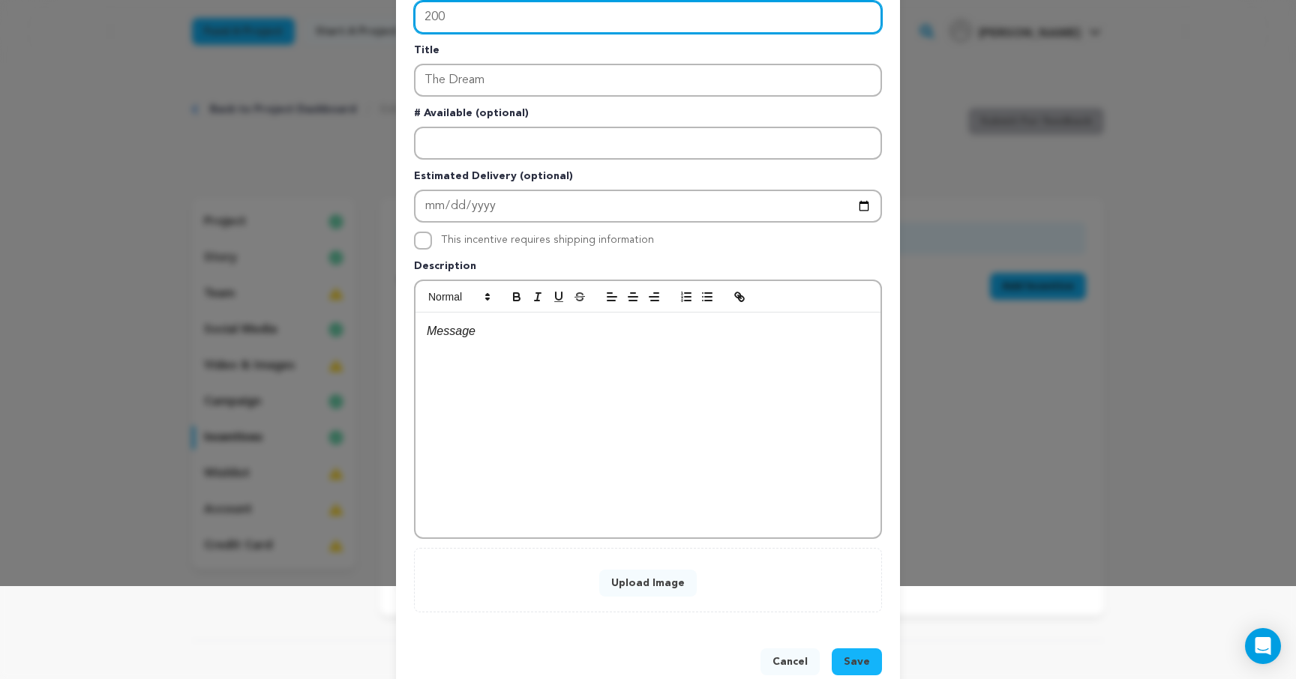
scroll to position [125, 0]
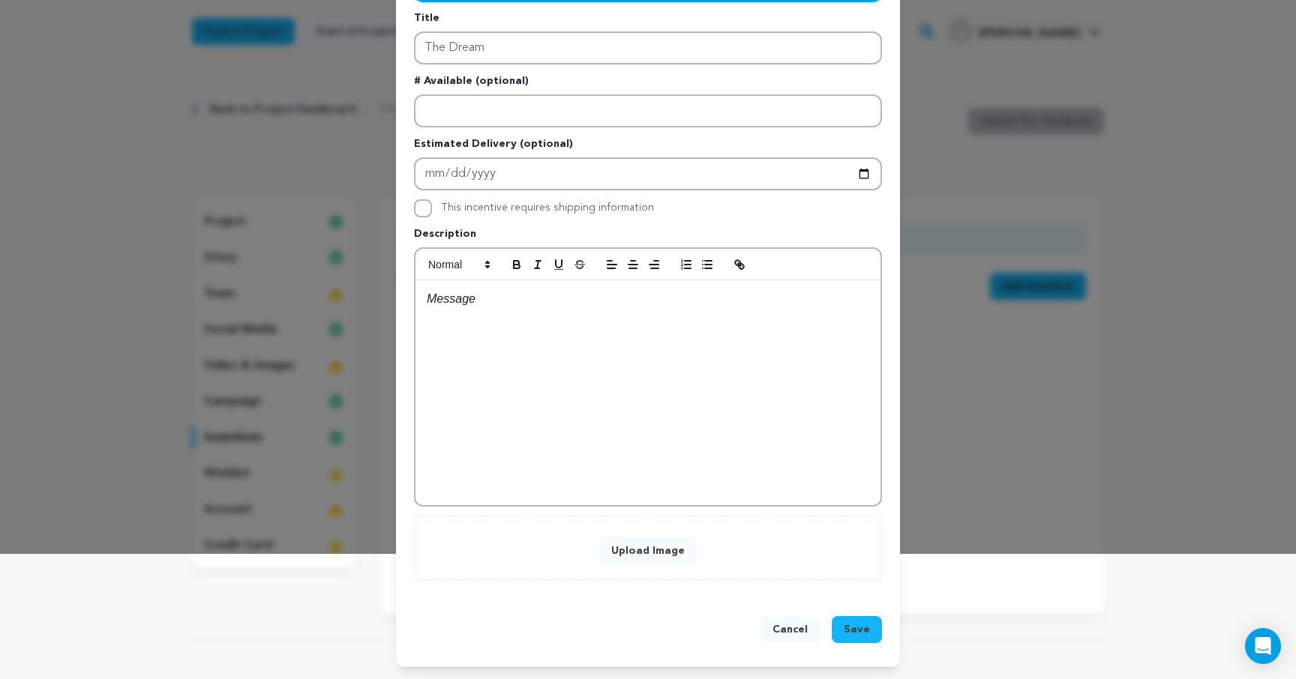
type input "200"
click at [667, 547] on button "Upload Image" at bounding box center [647, 551] width 97 height 27
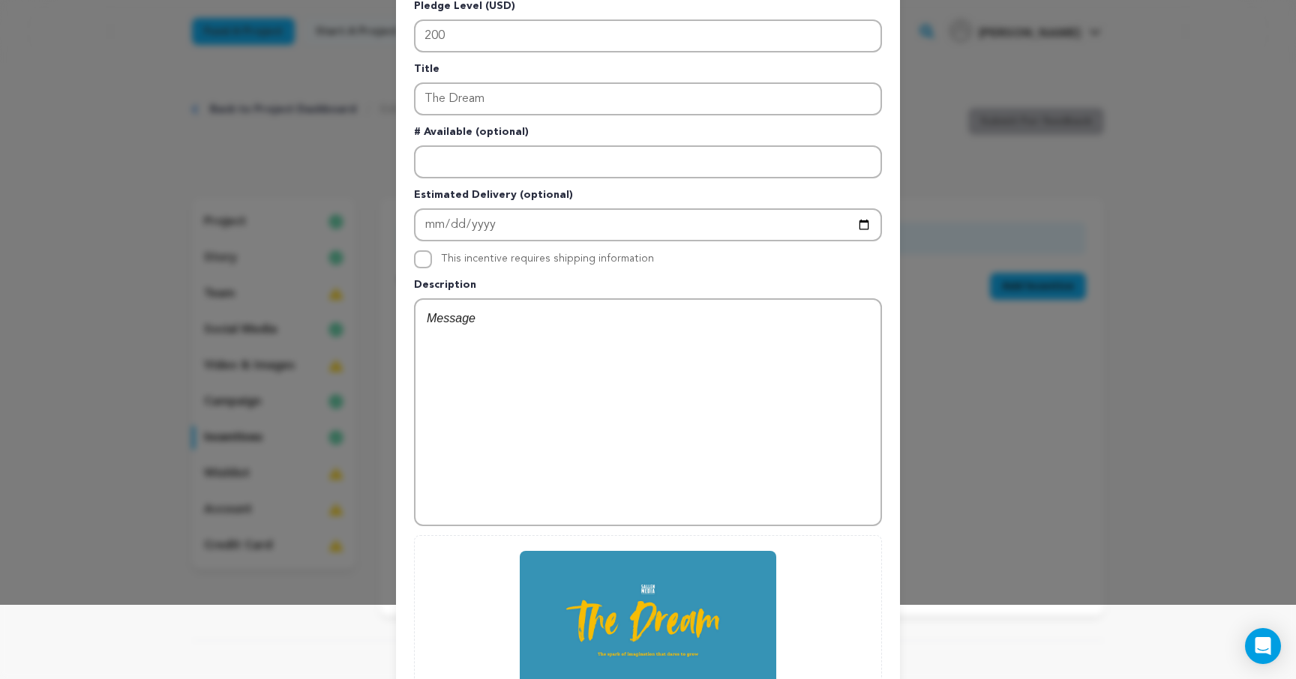
scroll to position [247, 0]
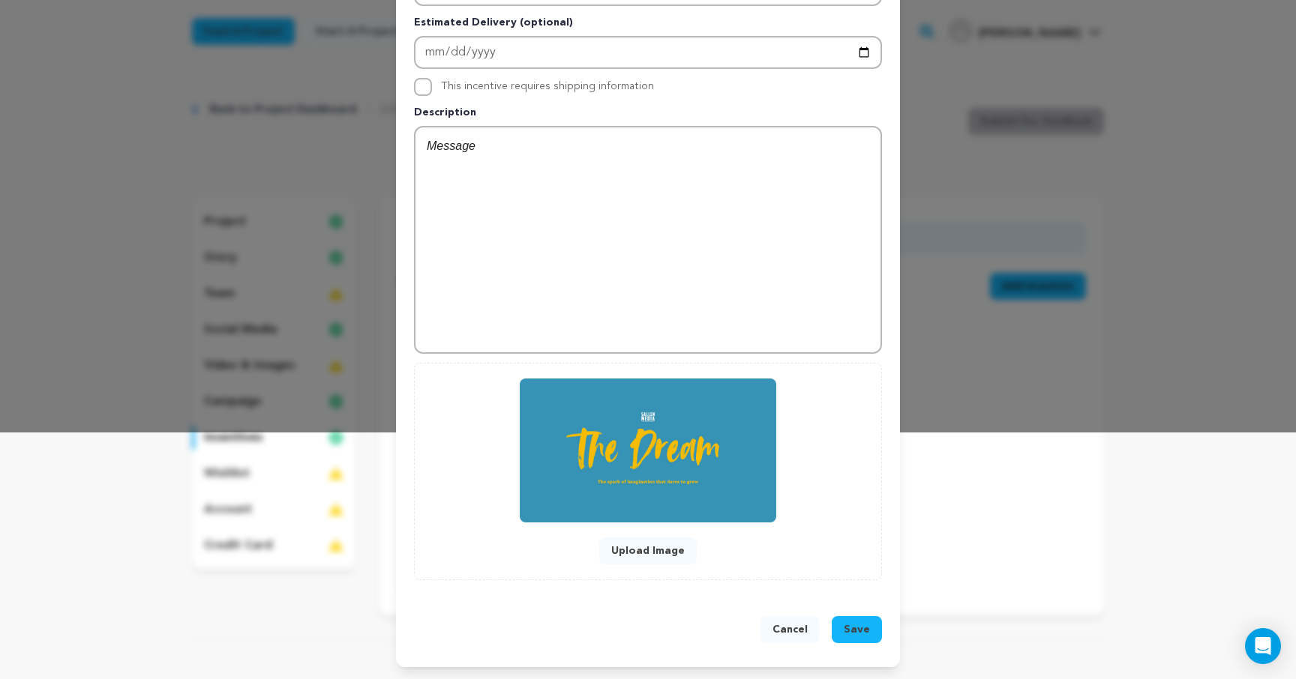
click at [868, 631] on span "Save" at bounding box center [857, 629] width 26 height 15
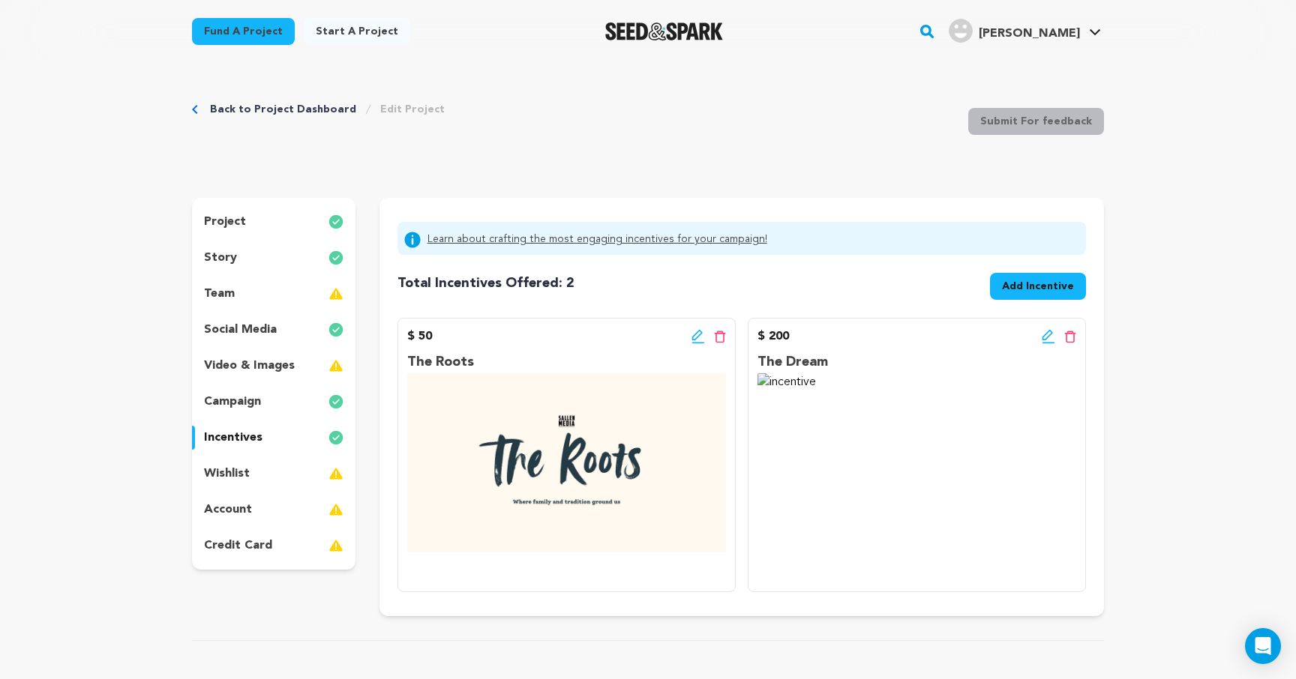
click at [697, 329] on icon at bounding box center [697, 336] width 13 height 15
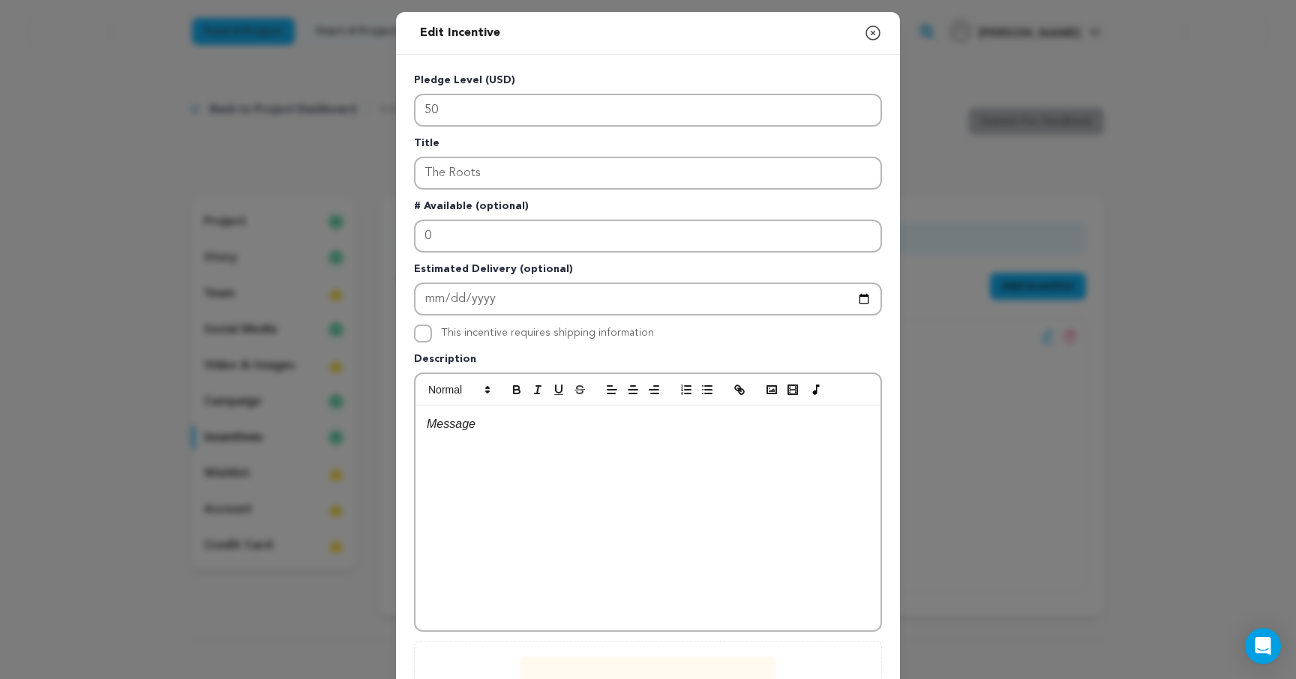
scroll to position [278, 0]
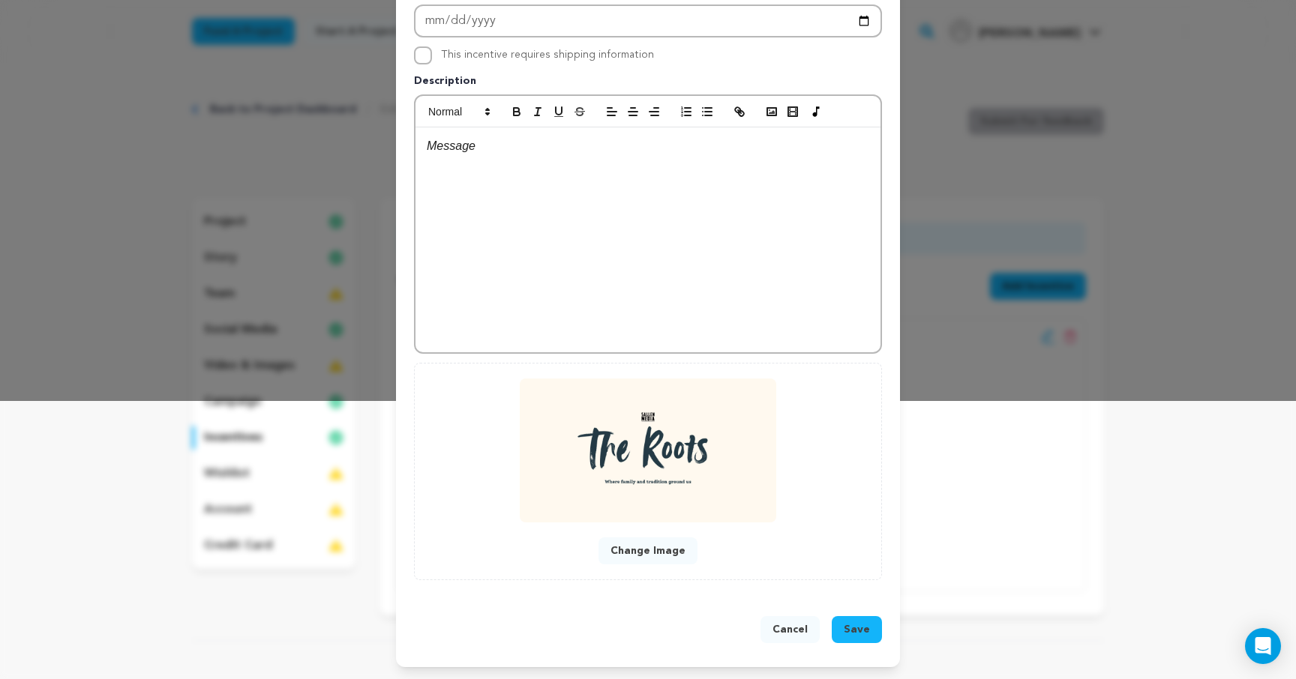
click at [671, 547] on button "Change Image" at bounding box center [647, 551] width 99 height 27
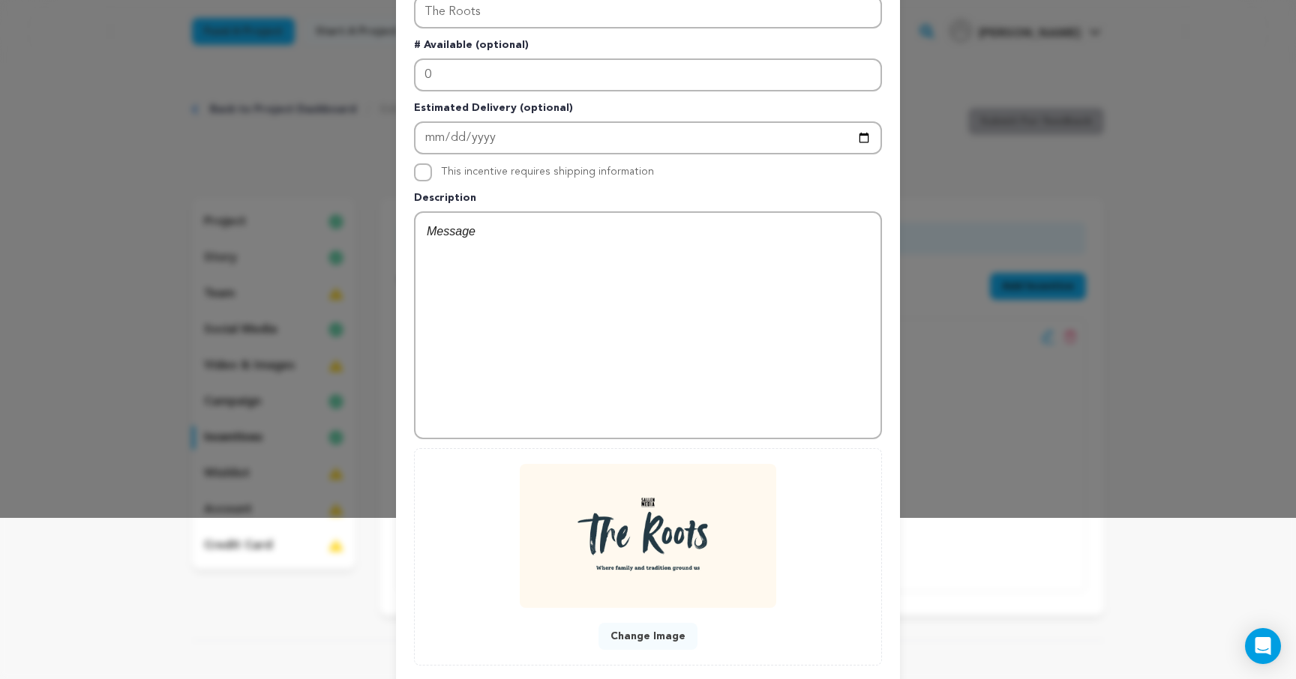
scroll to position [247, 0]
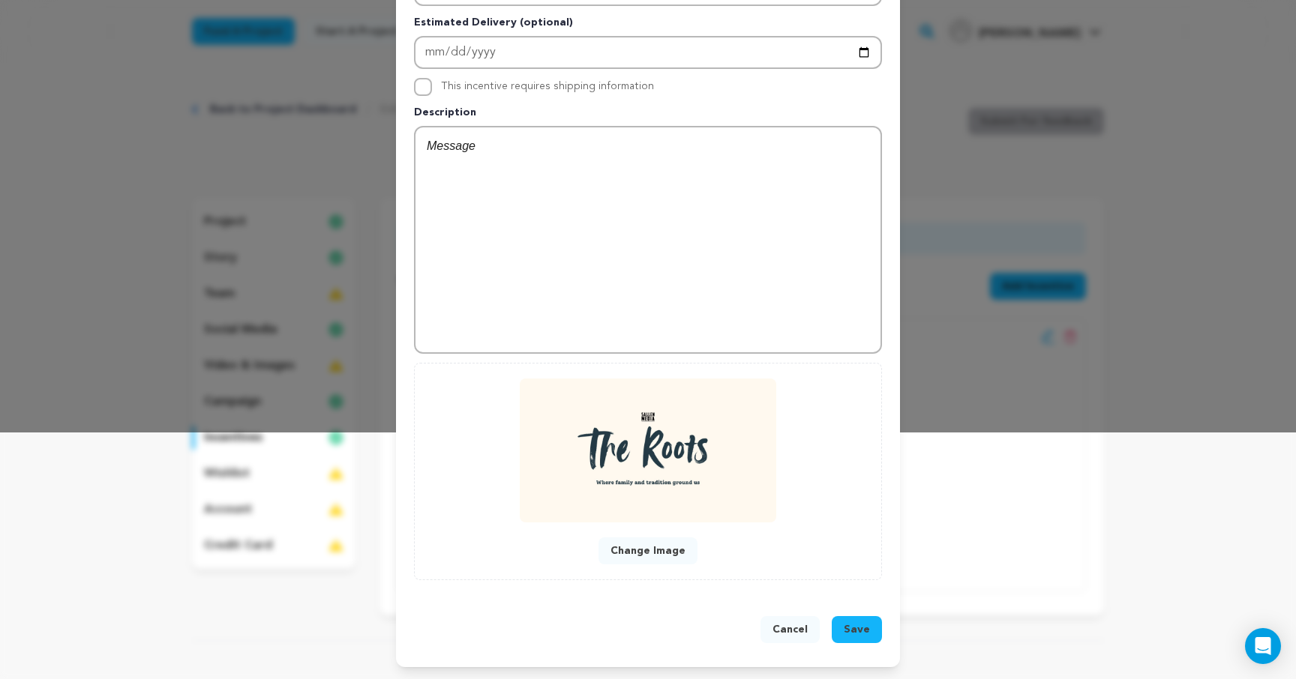
click at [858, 631] on span "Save" at bounding box center [857, 629] width 26 height 15
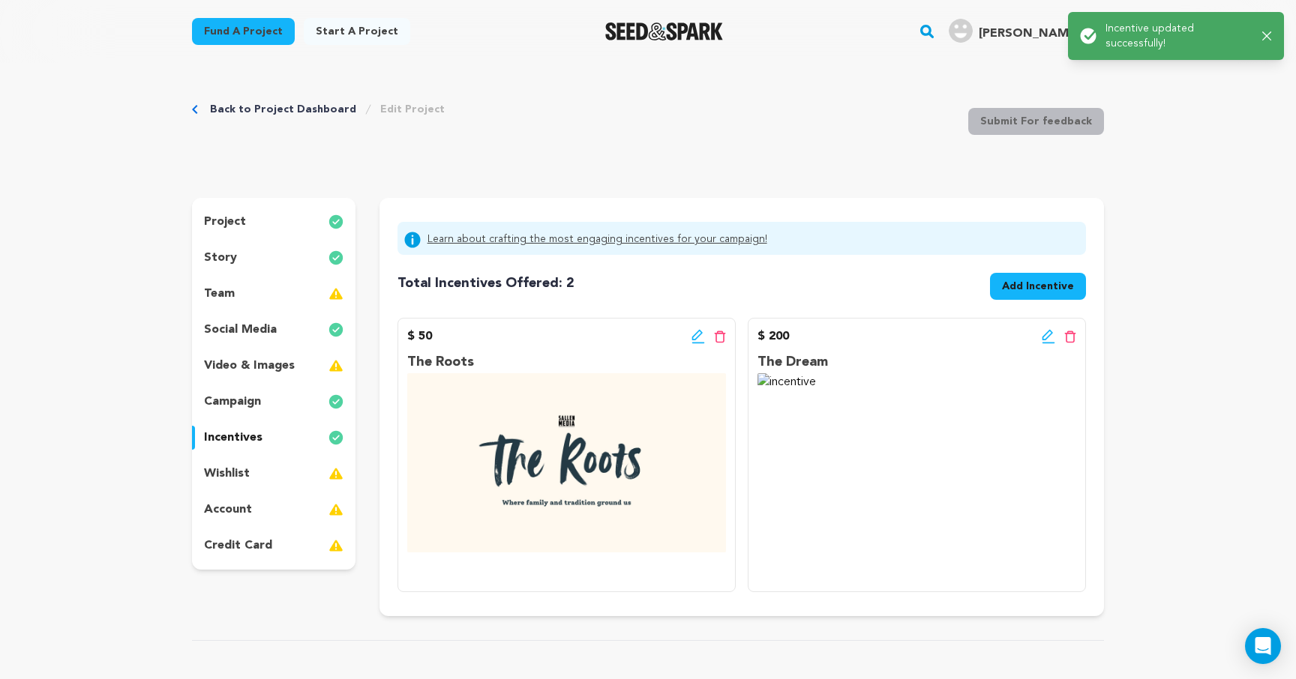
click at [934, 391] on img at bounding box center [916, 382] width 319 height 18
click at [1045, 338] on icon at bounding box center [1048, 336] width 13 height 15
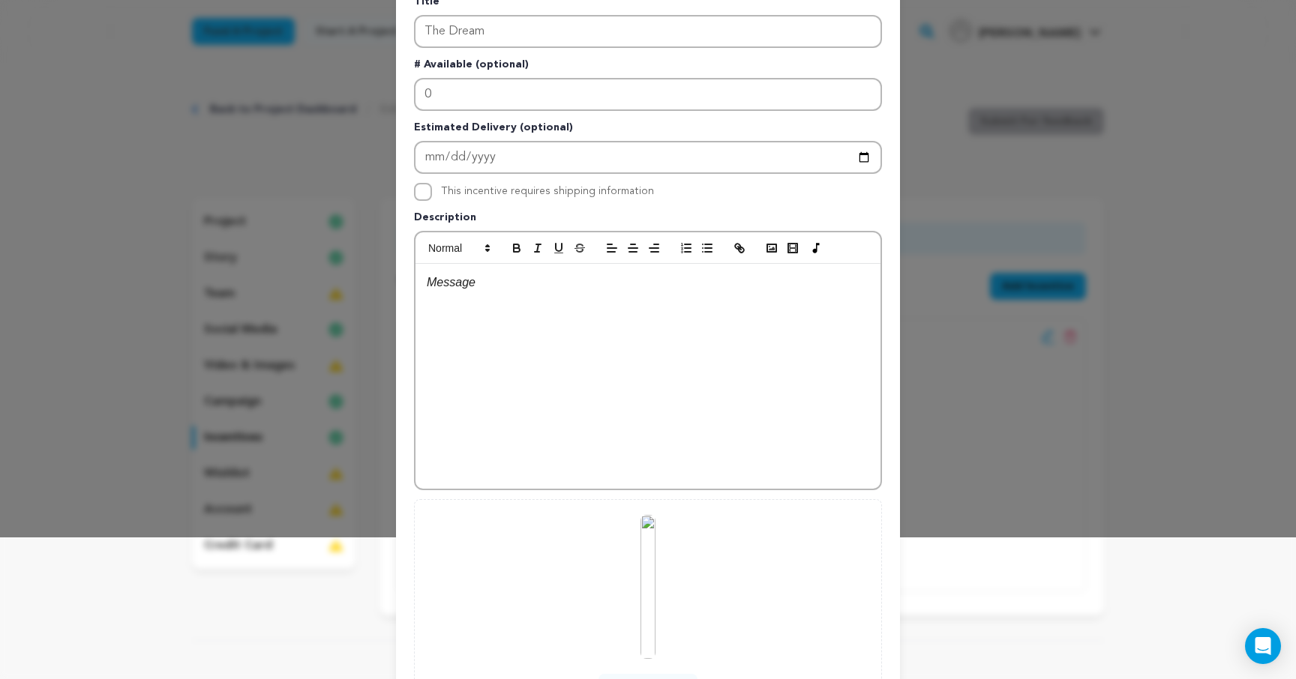
scroll to position [278, 0]
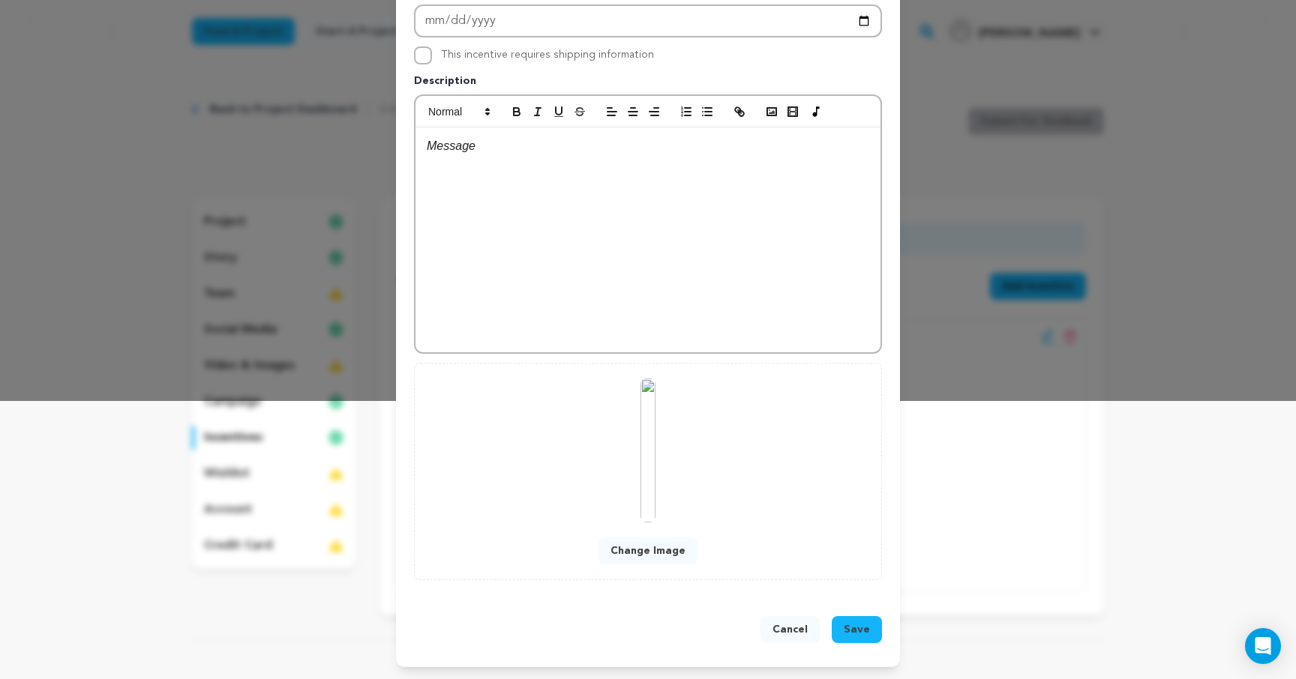
click at [665, 553] on button "Change Image" at bounding box center [647, 551] width 99 height 27
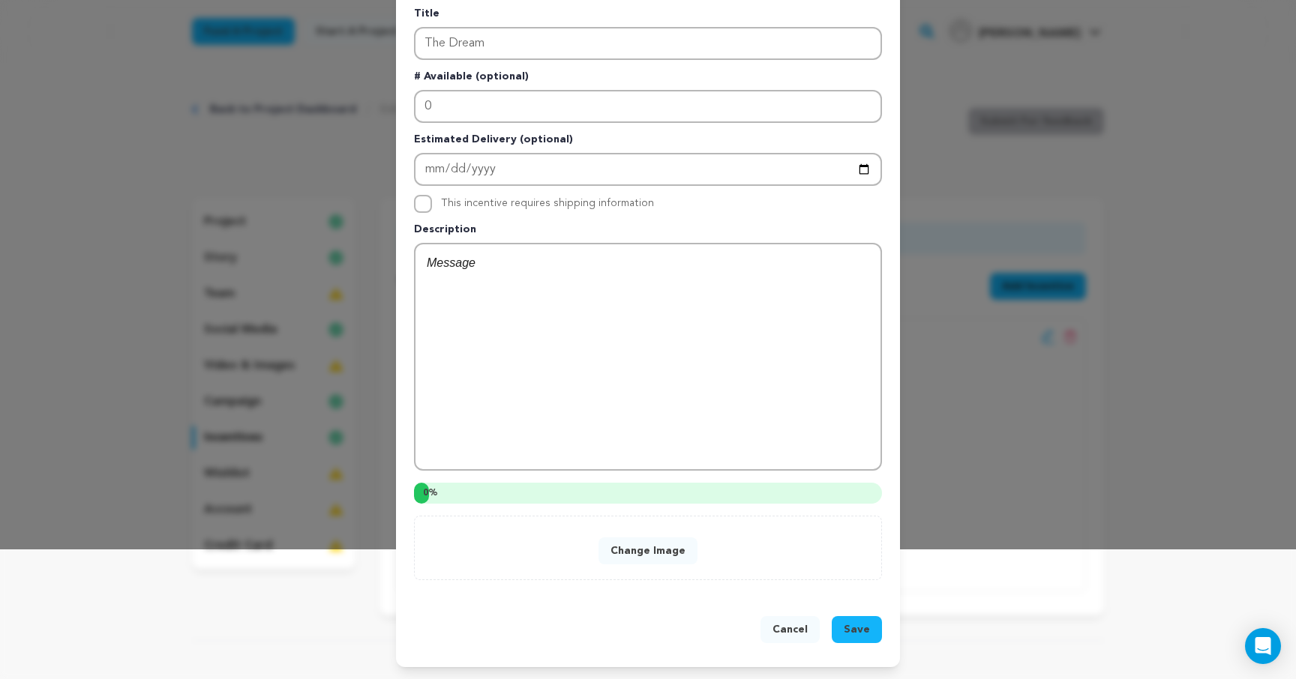
scroll to position [247, 0]
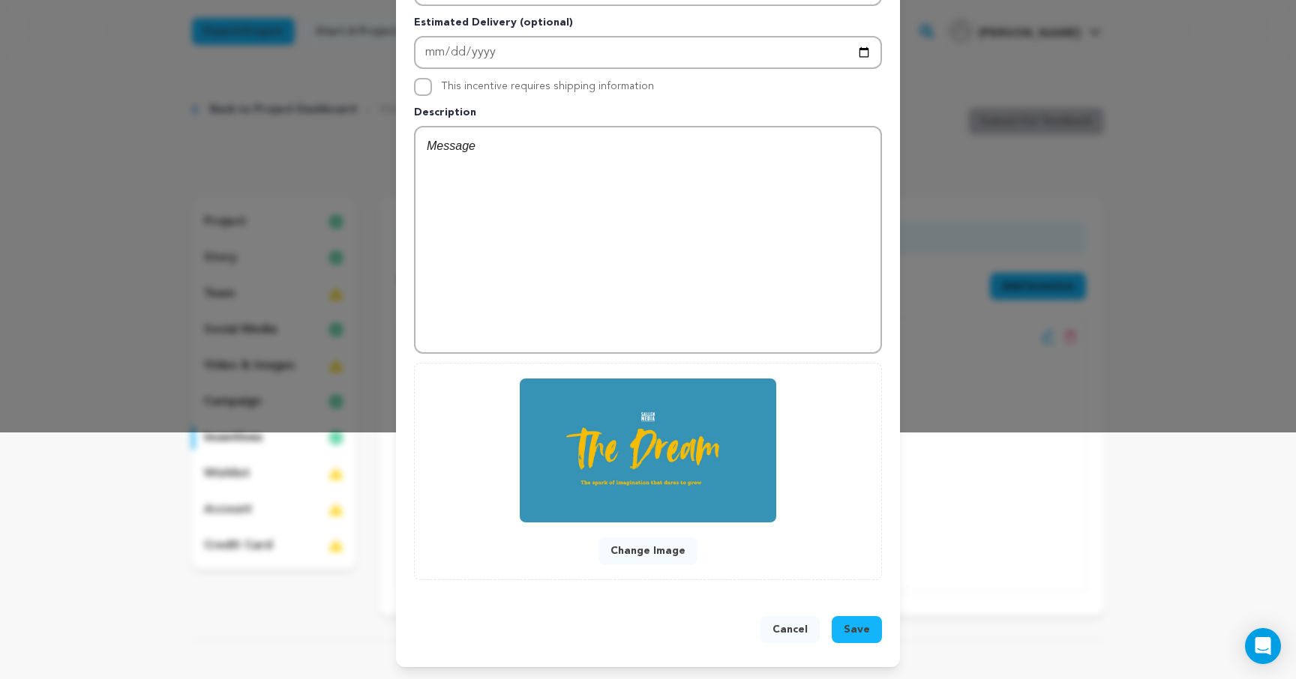
click at [856, 631] on span "Save" at bounding box center [857, 629] width 26 height 15
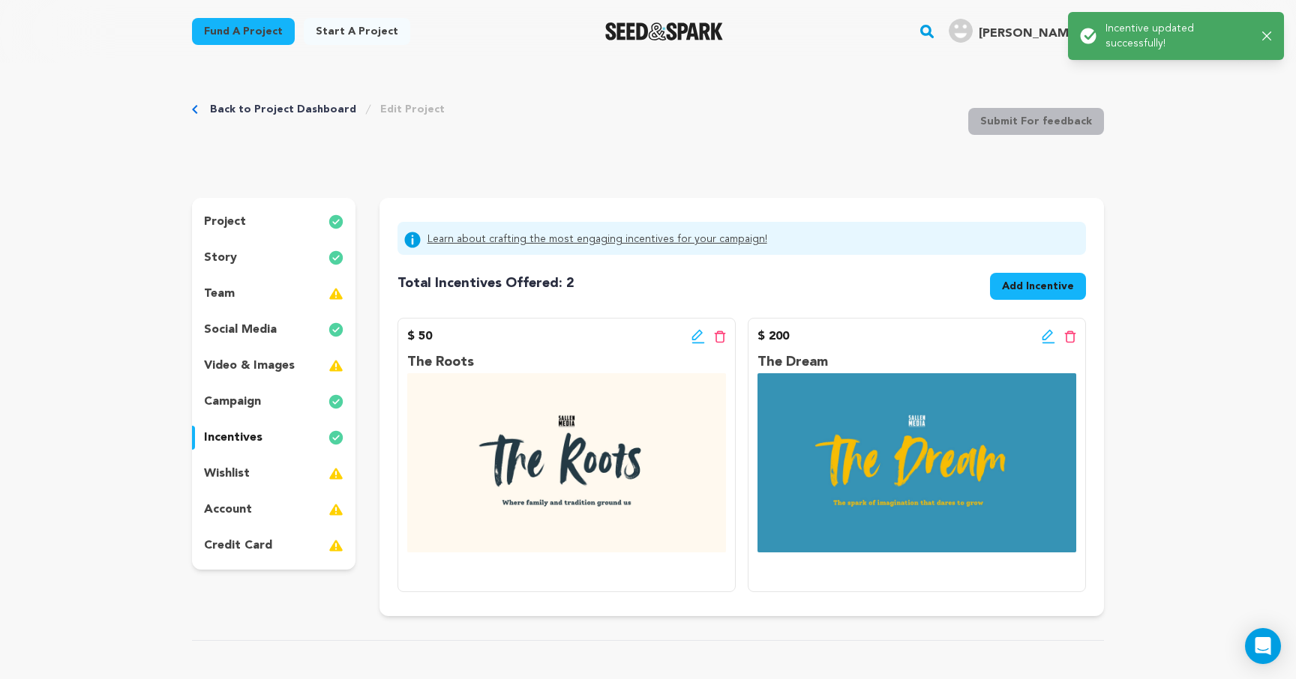
click at [1051, 293] on span "Add Incentive" at bounding box center [1038, 286] width 72 height 15
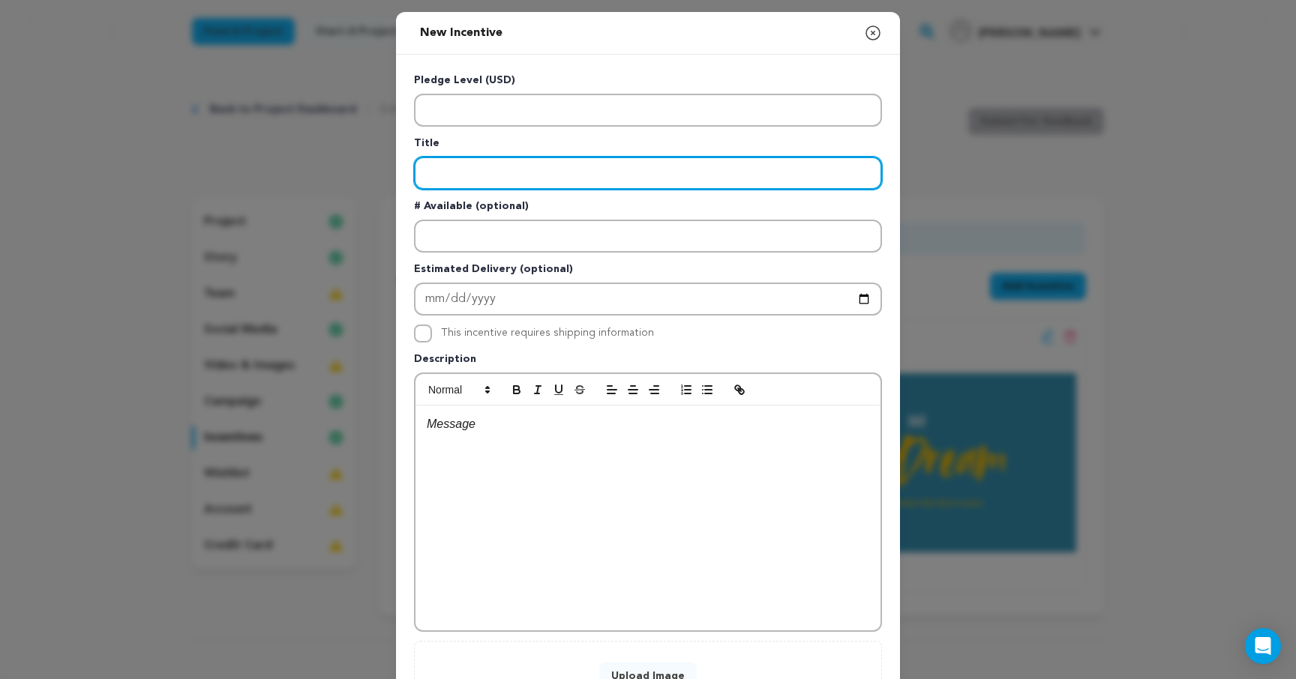
click at [472, 178] on input "Enter title" at bounding box center [648, 173] width 468 height 33
type input "The First Step"
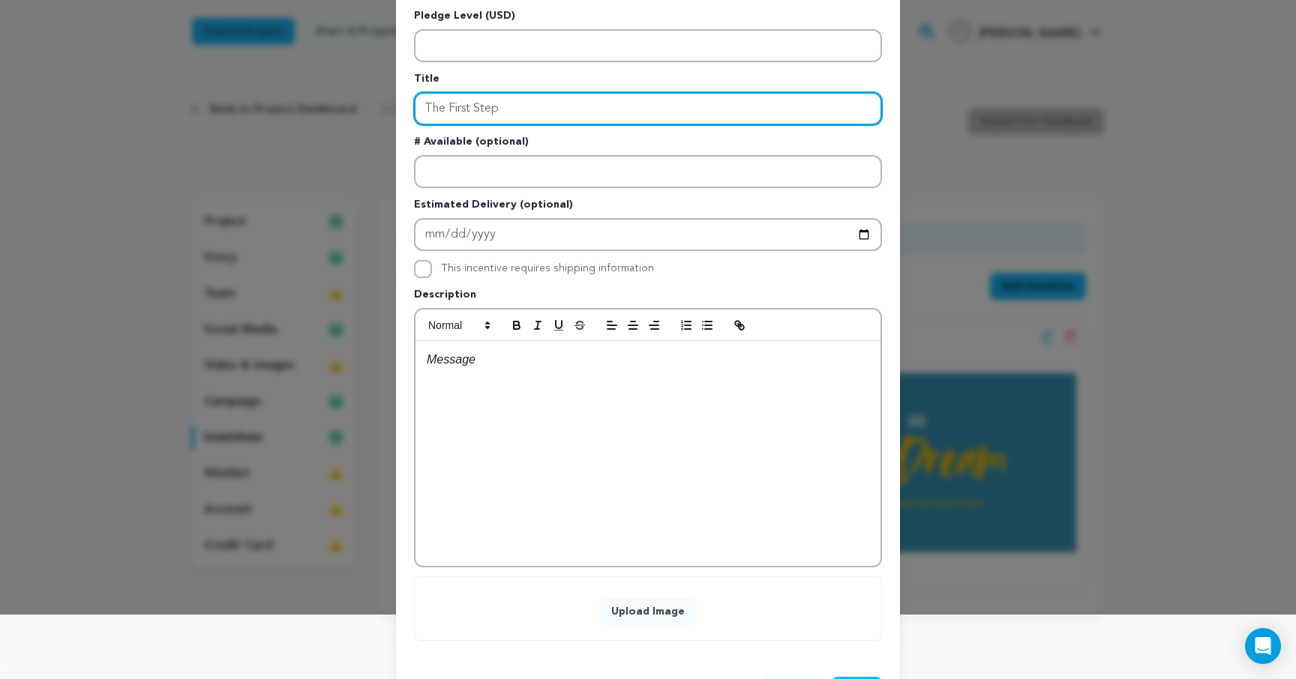
scroll to position [116, 0]
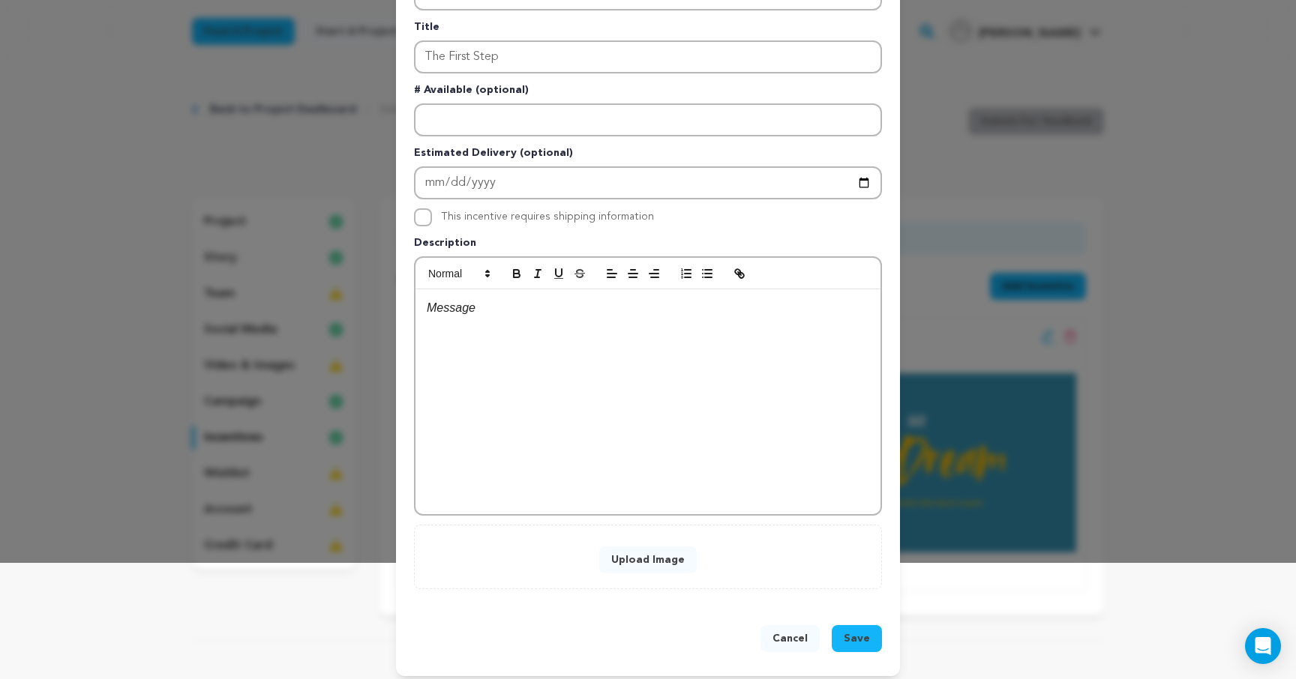
click at [648, 553] on button "Upload Image" at bounding box center [647, 560] width 97 height 27
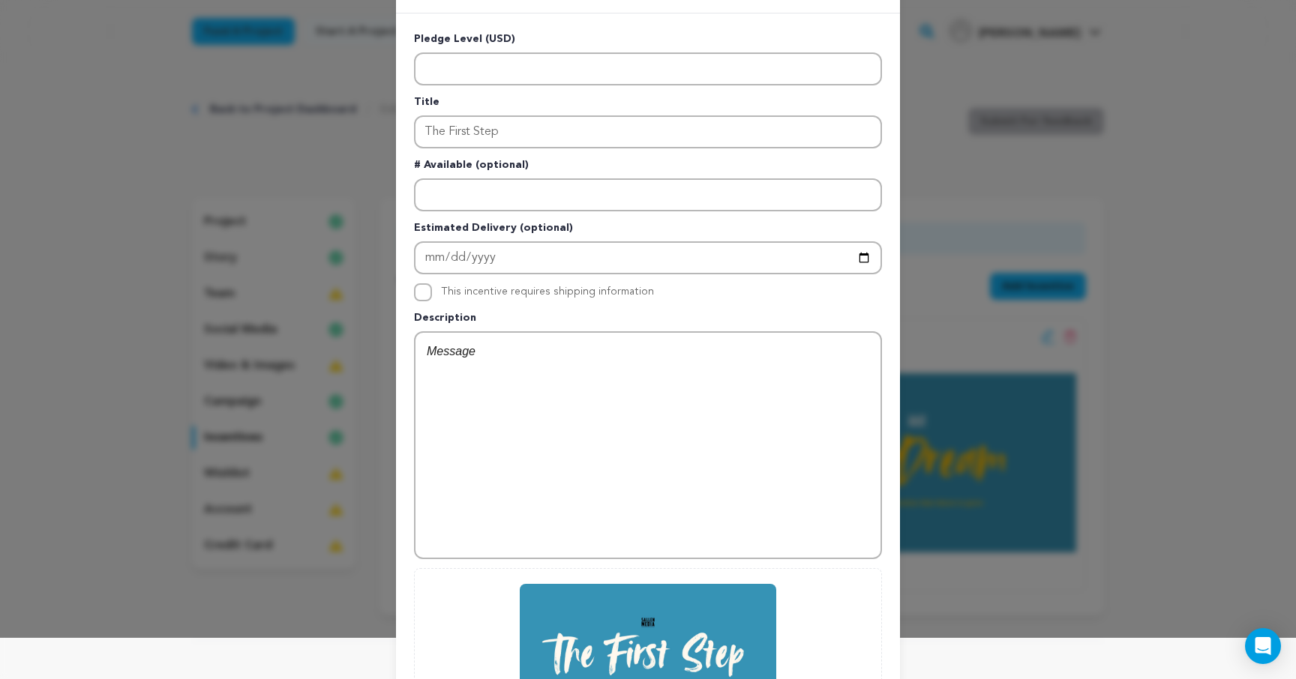
scroll to position [0, 0]
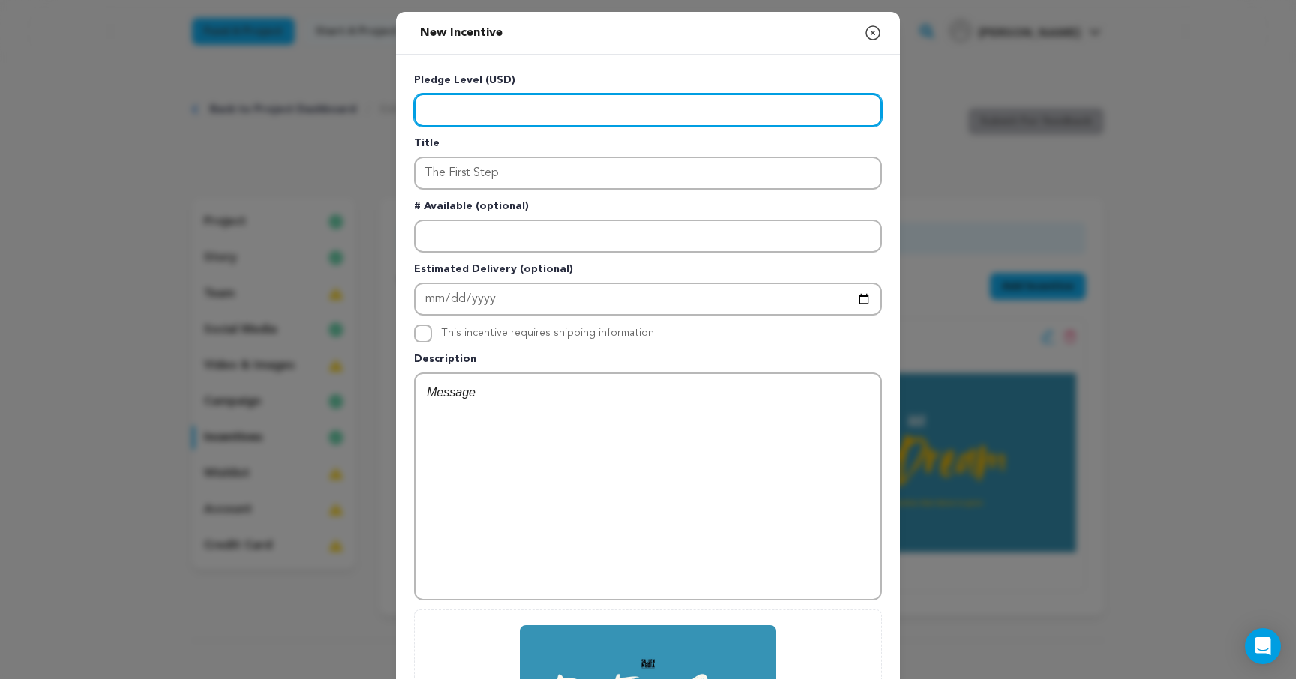
click at [532, 102] on input "Enter level" at bounding box center [648, 110] width 468 height 33
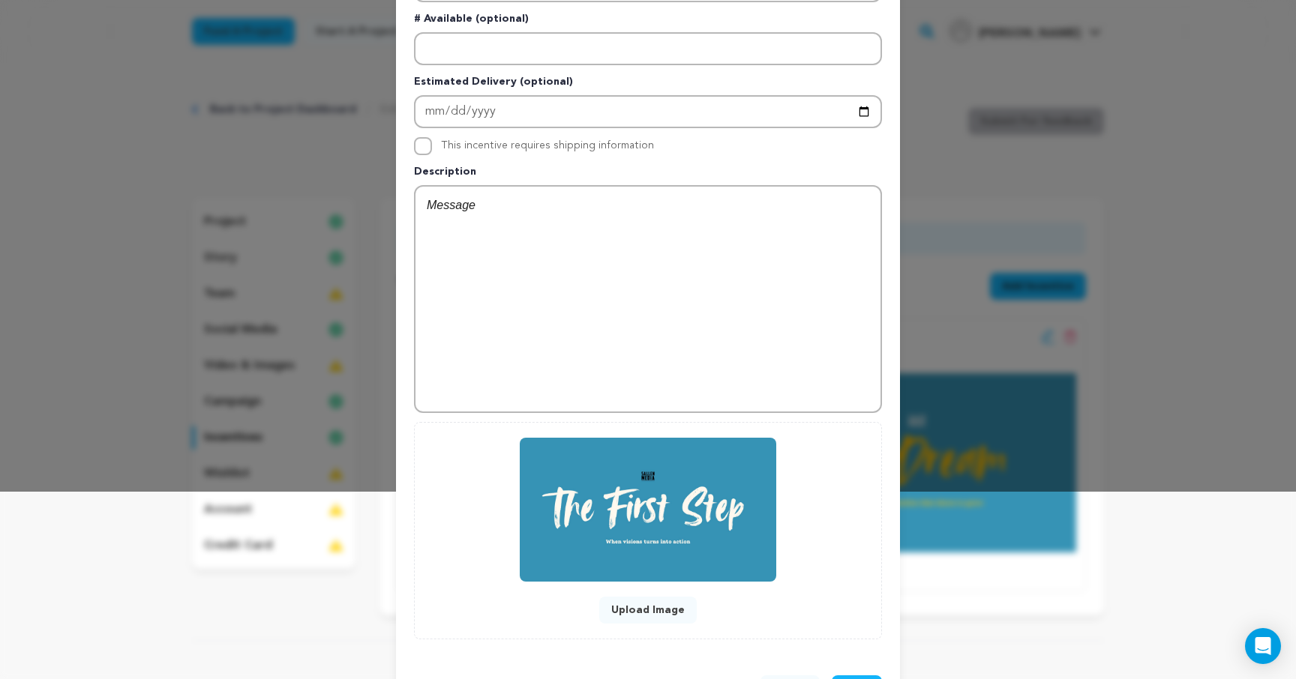
scroll to position [247, 0]
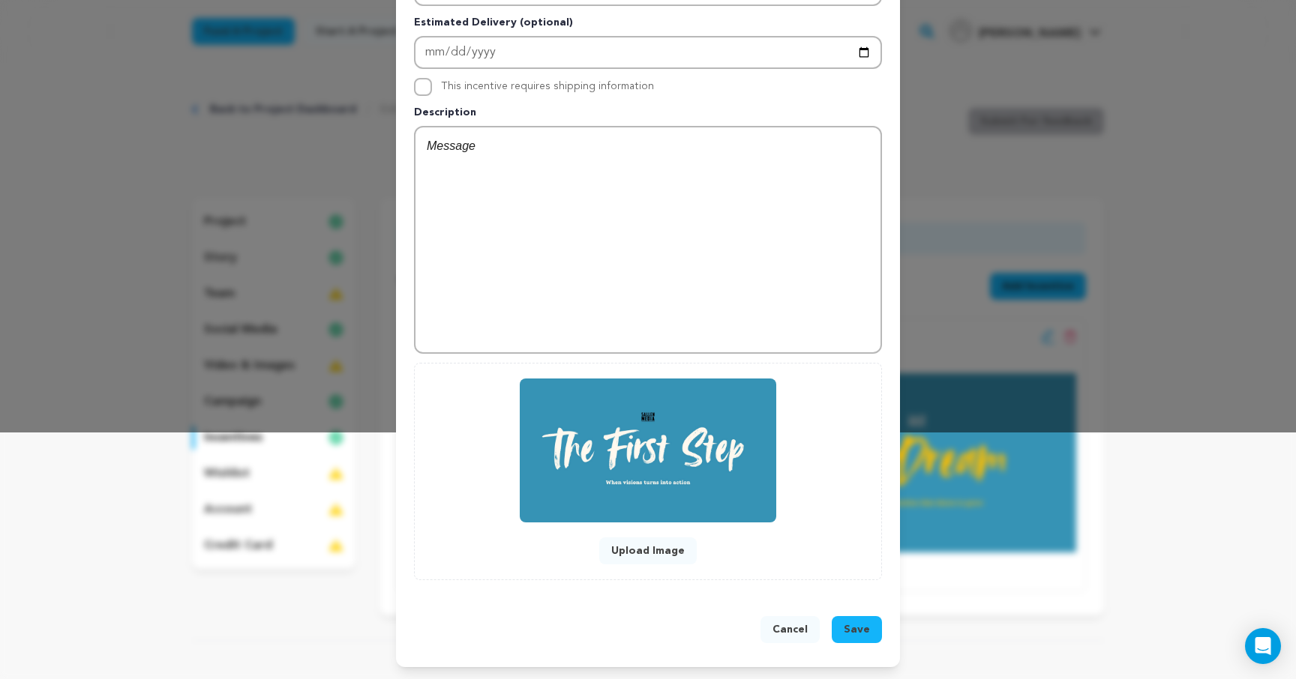
type input "300"
click at [660, 553] on button "Upload Image" at bounding box center [647, 551] width 97 height 27
click at [864, 631] on span "Save" at bounding box center [857, 629] width 26 height 15
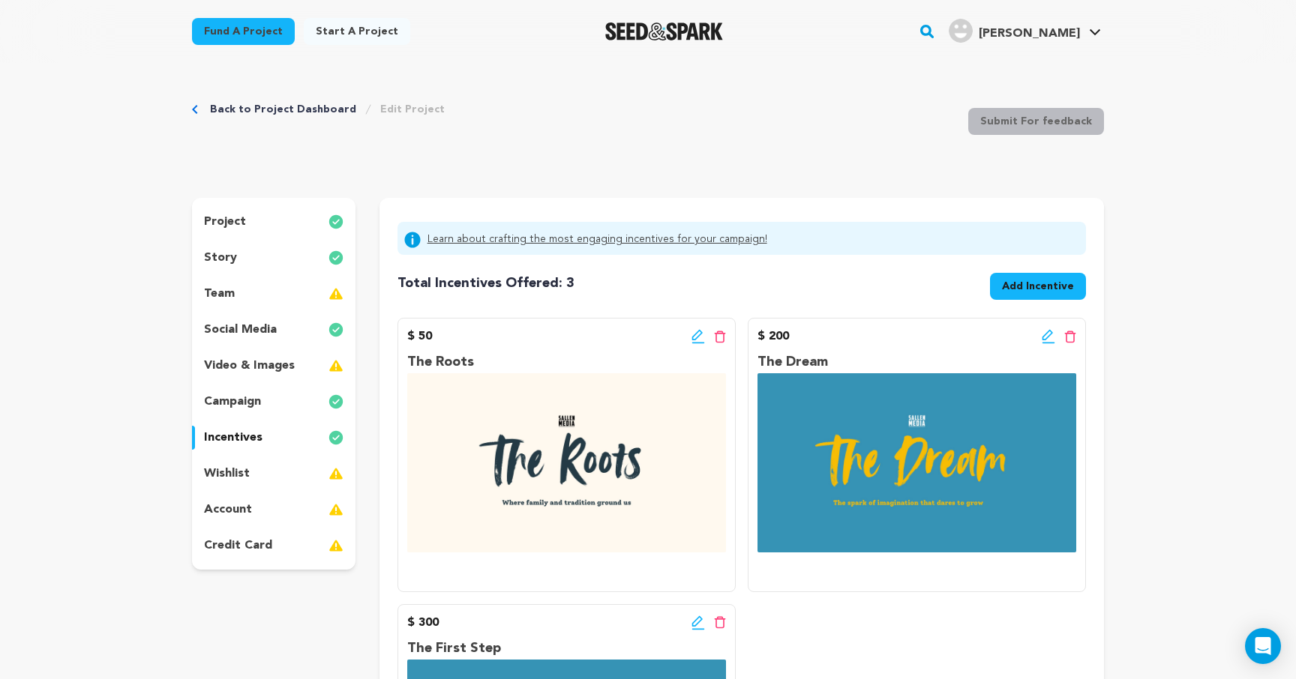
click at [1036, 295] on button "Add Incentive" at bounding box center [1038, 286] width 96 height 27
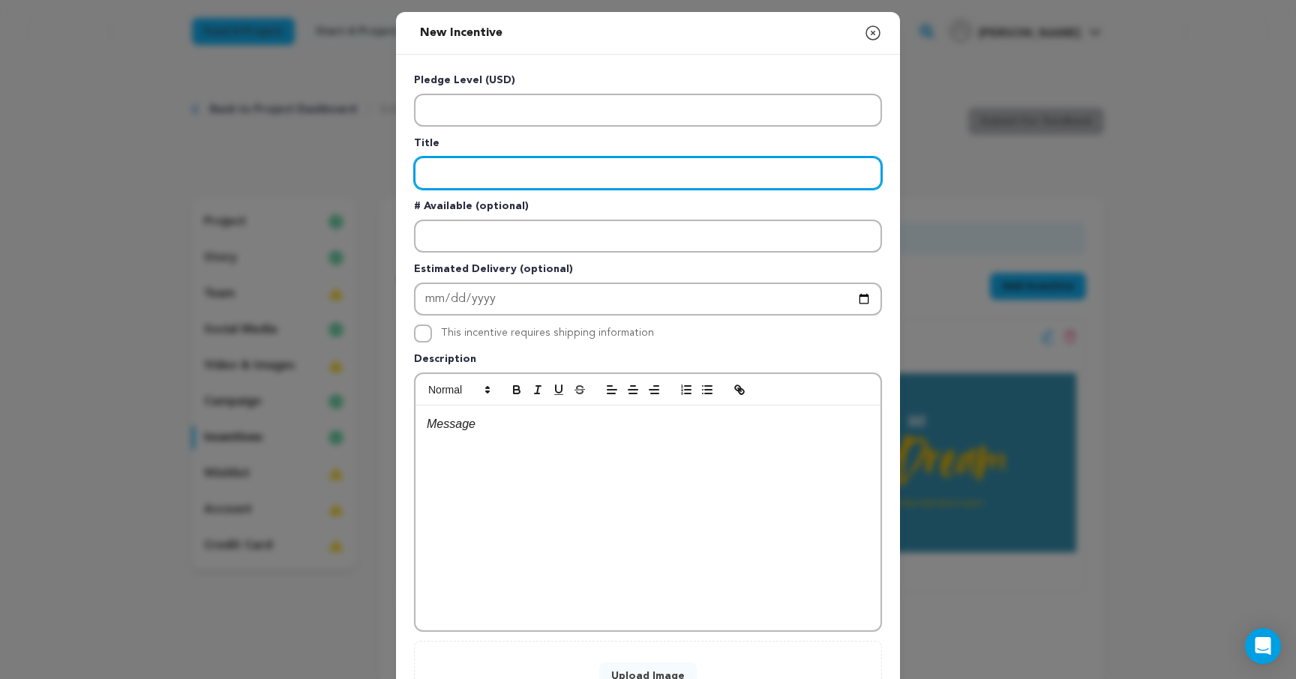
click at [551, 175] on input "Enter title" at bounding box center [648, 173] width 468 height 33
type input "The Journey"
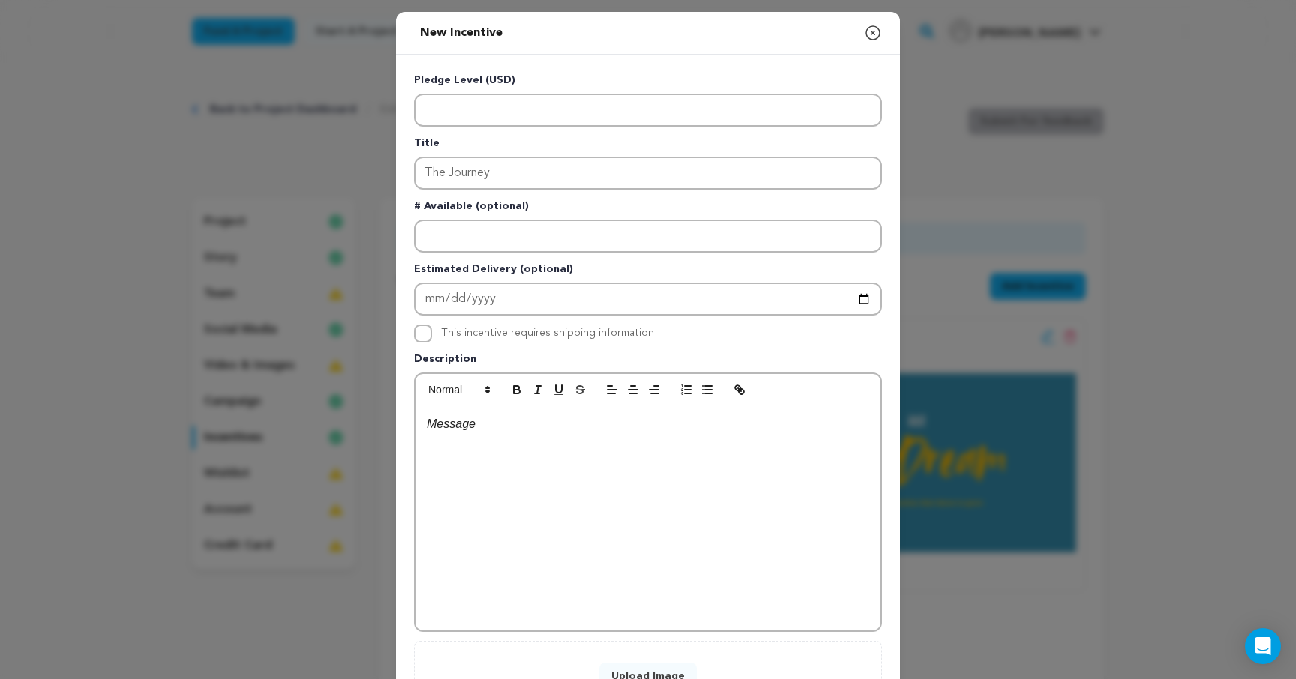
click at [452, 130] on div "Pledge Level (USD) Title The Journey # Available (optional) Estimated Delivery …" at bounding box center [648, 389] width 468 height 633
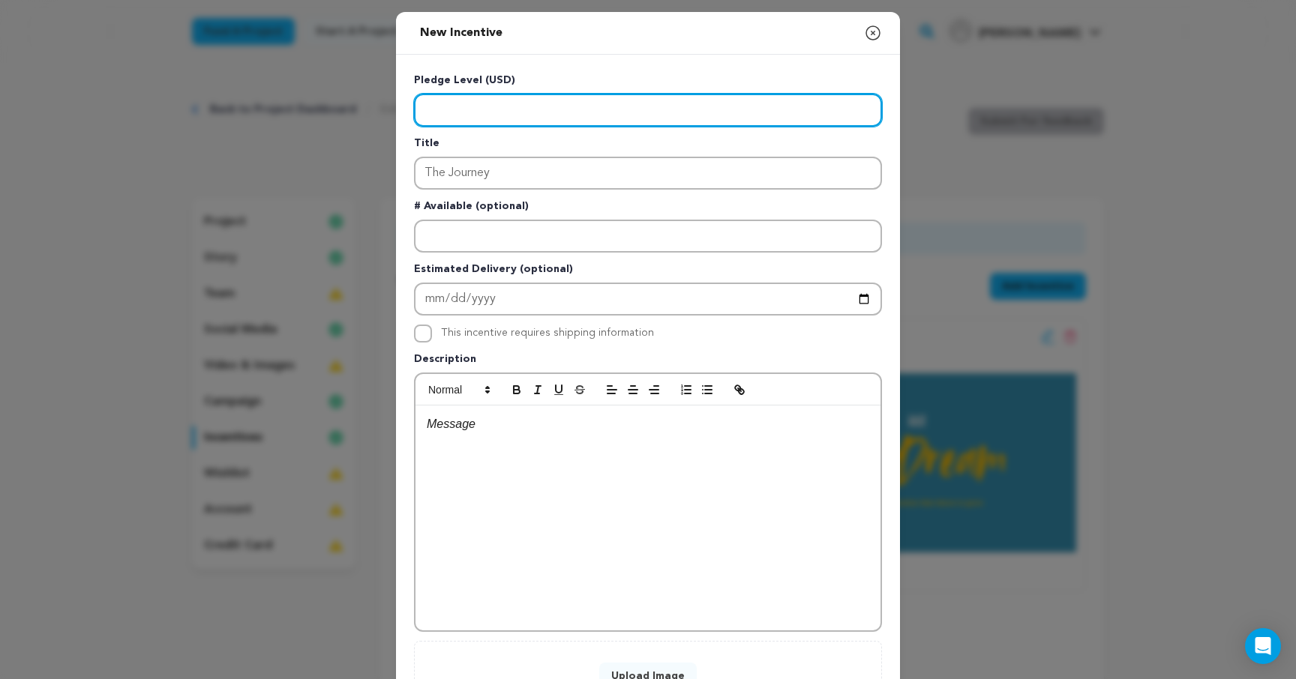
click at [452, 116] on input "Enter level" at bounding box center [648, 110] width 468 height 33
type input "500"
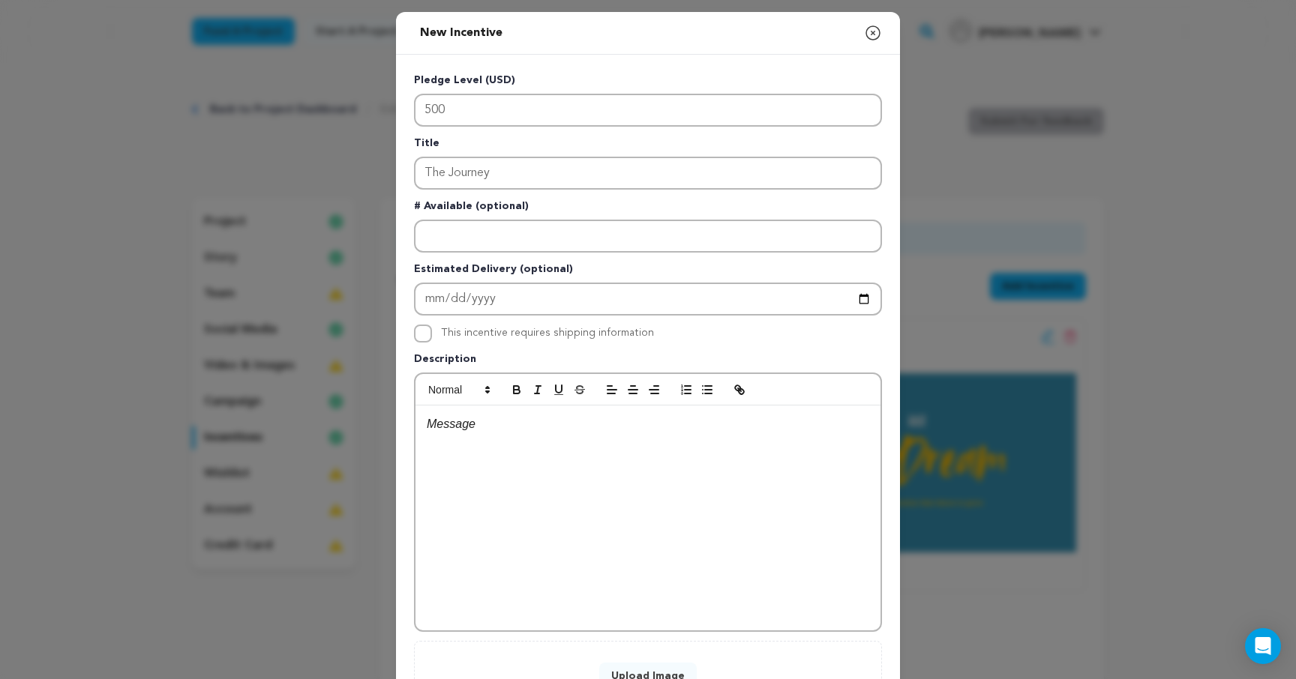
click at [888, 154] on div "Pledge Level (USD) 500 Title The Journey # Available (optional) Estimated Deliv…" at bounding box center [648, 389] width 504 height 669
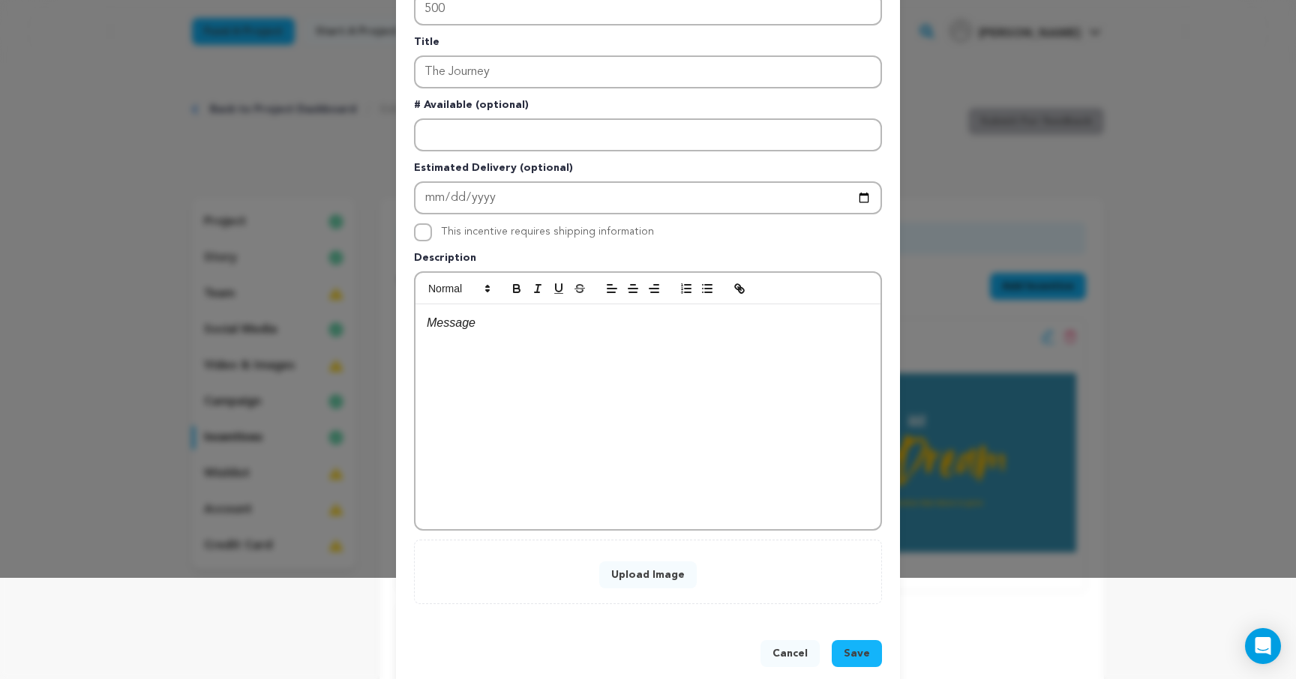
scroll to position [125, 0]
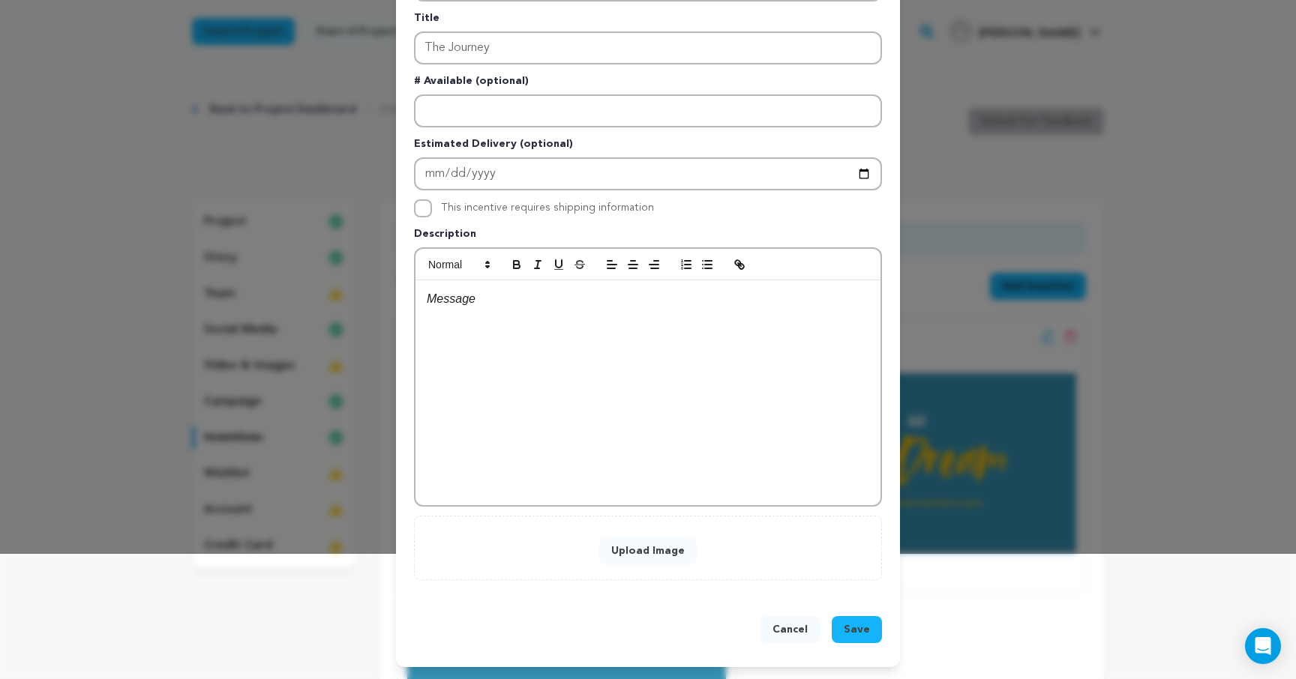
click at [659, 558] on button "Upload Image" at bounding box center [647, 551] width 97 height 27
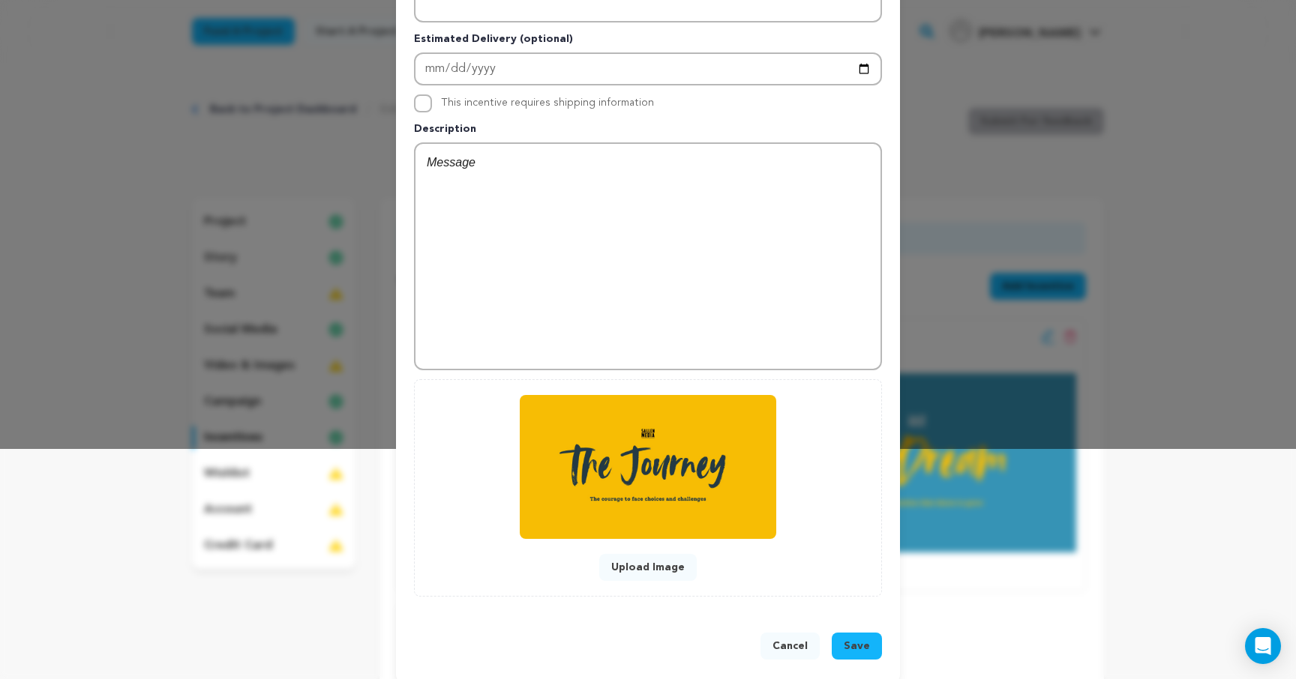
scroll to position [247, 0]
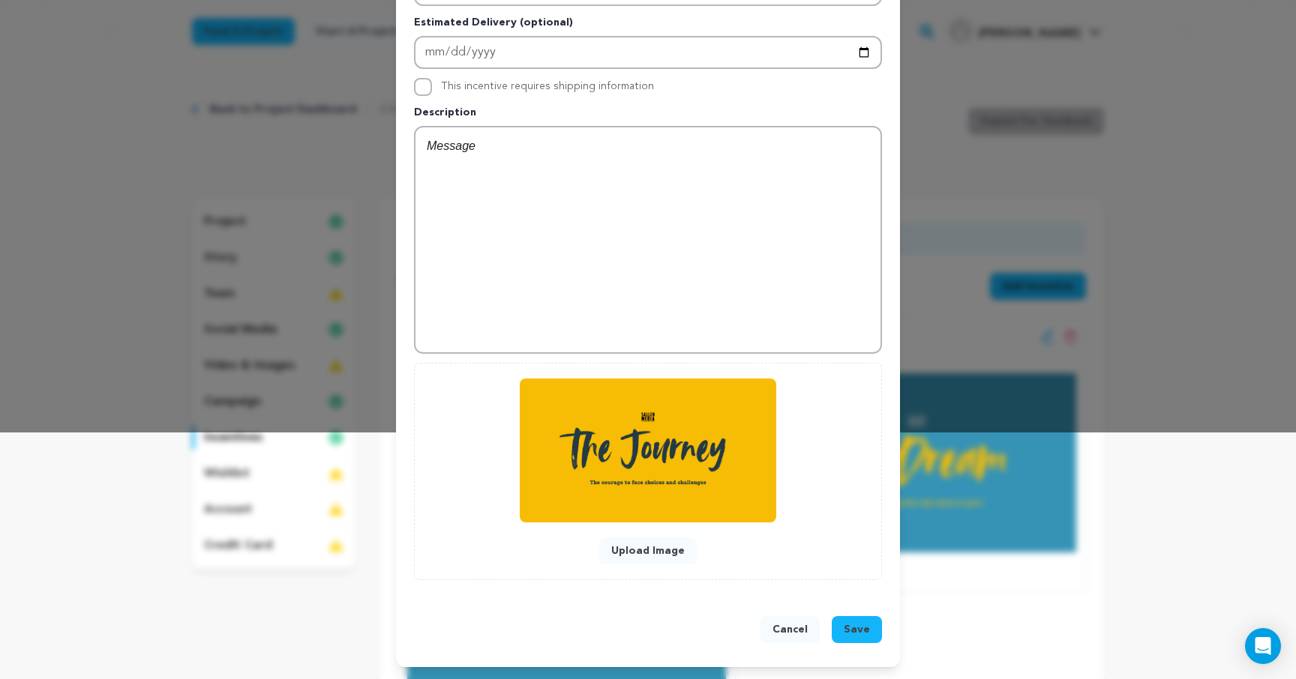
click at [862, 630] on span "Save" at bounding box center [857, 629] width 26 height 15
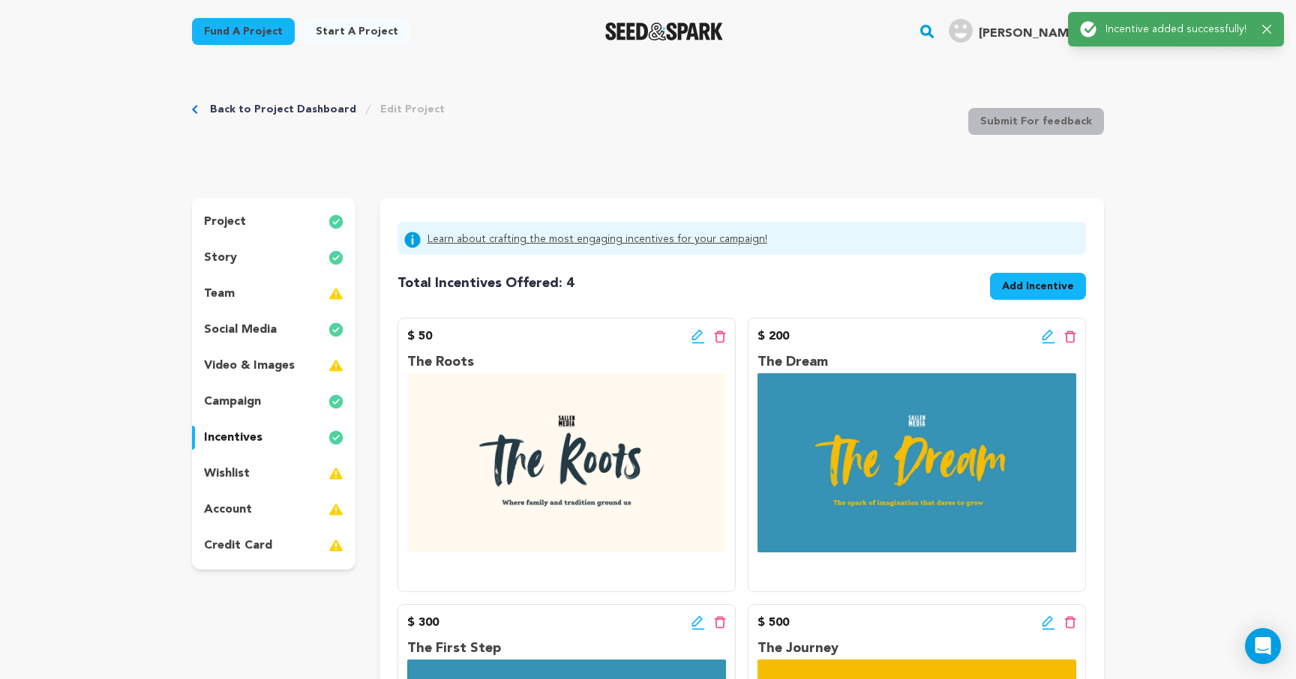
click at [1019, 291] on span "Add Incentive" at bounding box center [1038, 286] width 72 height 15
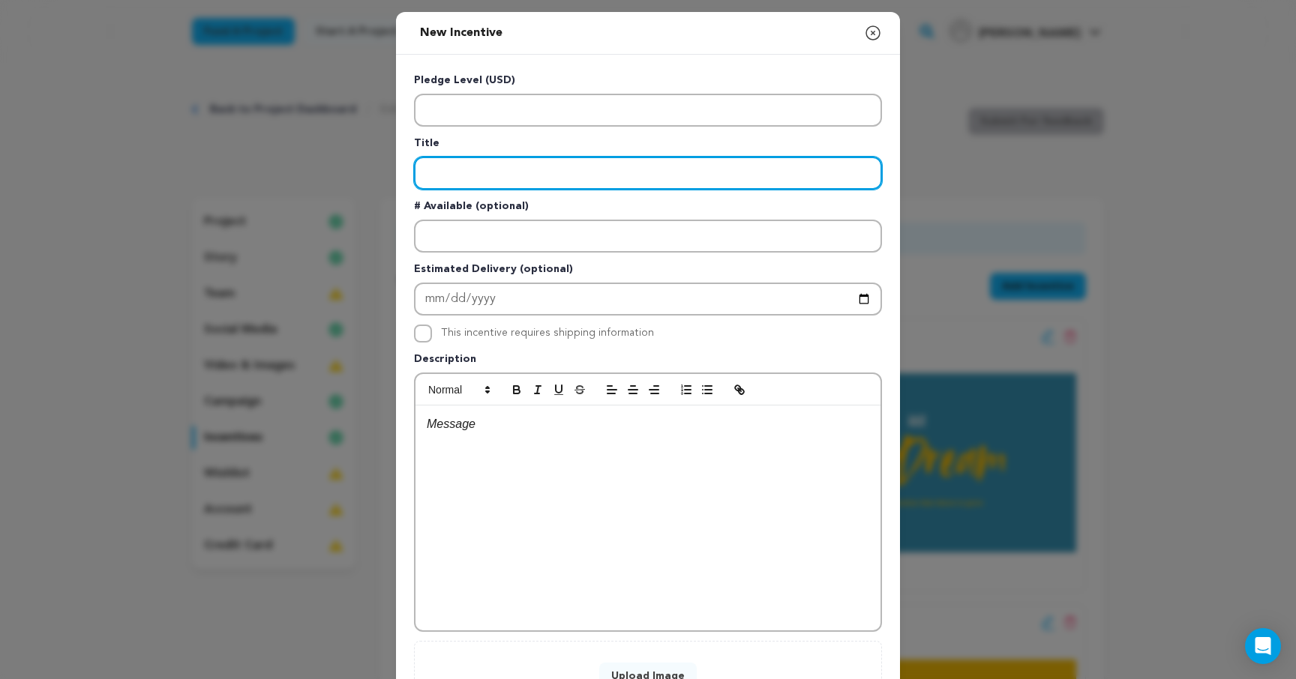
click at [462, 169] on input "Enter title" at bounding box center [648, 173] width 468 height 33
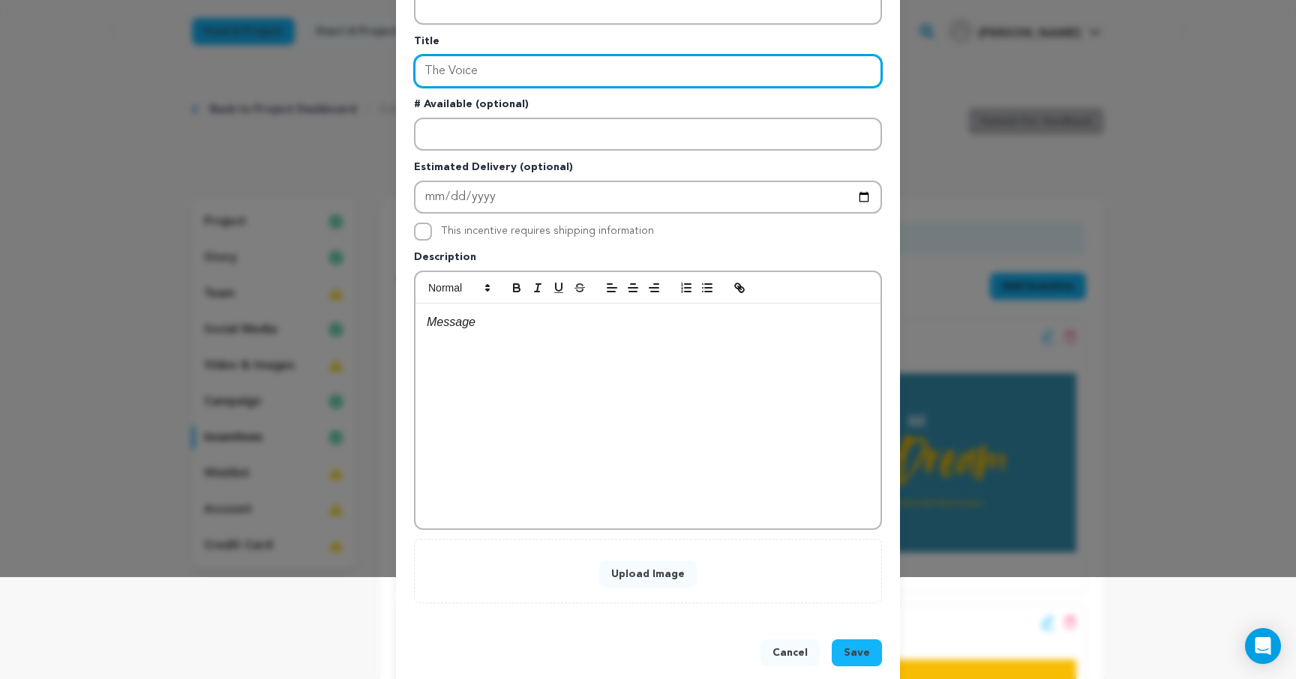
type input "The Voice"
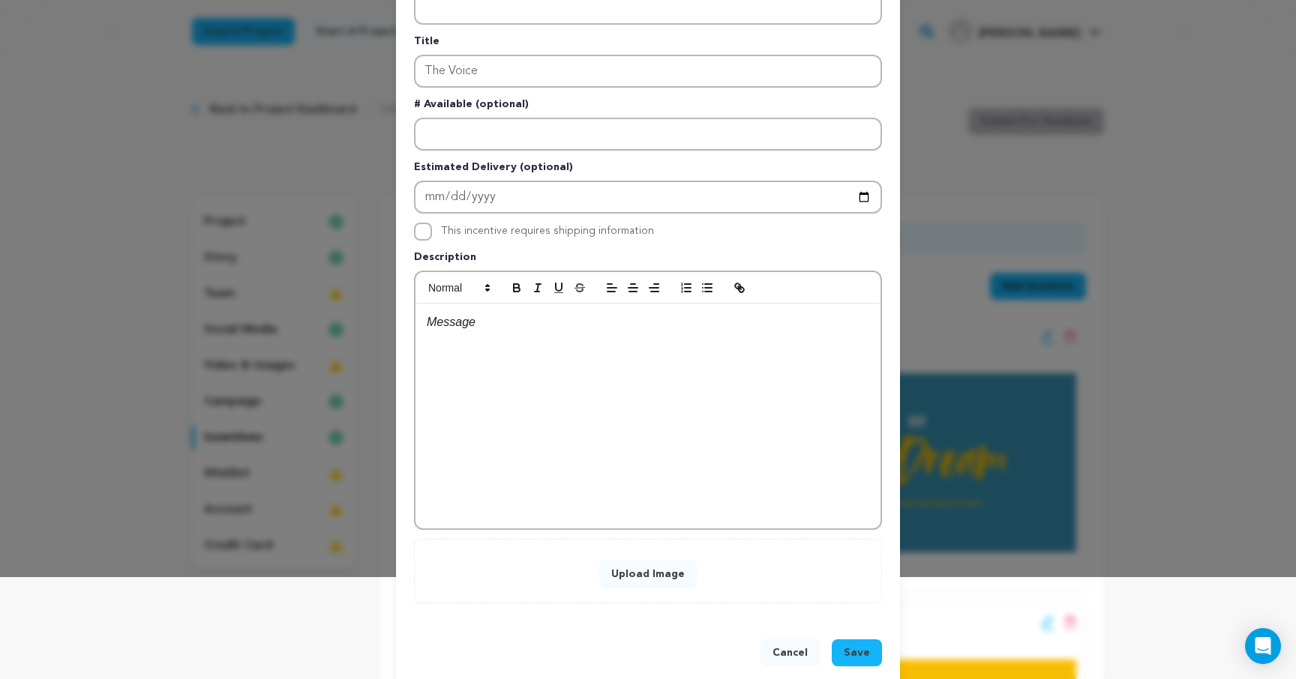
click at [652, 574] on button "Upload Image" at bounding box center [647, 574] width 97 height 27
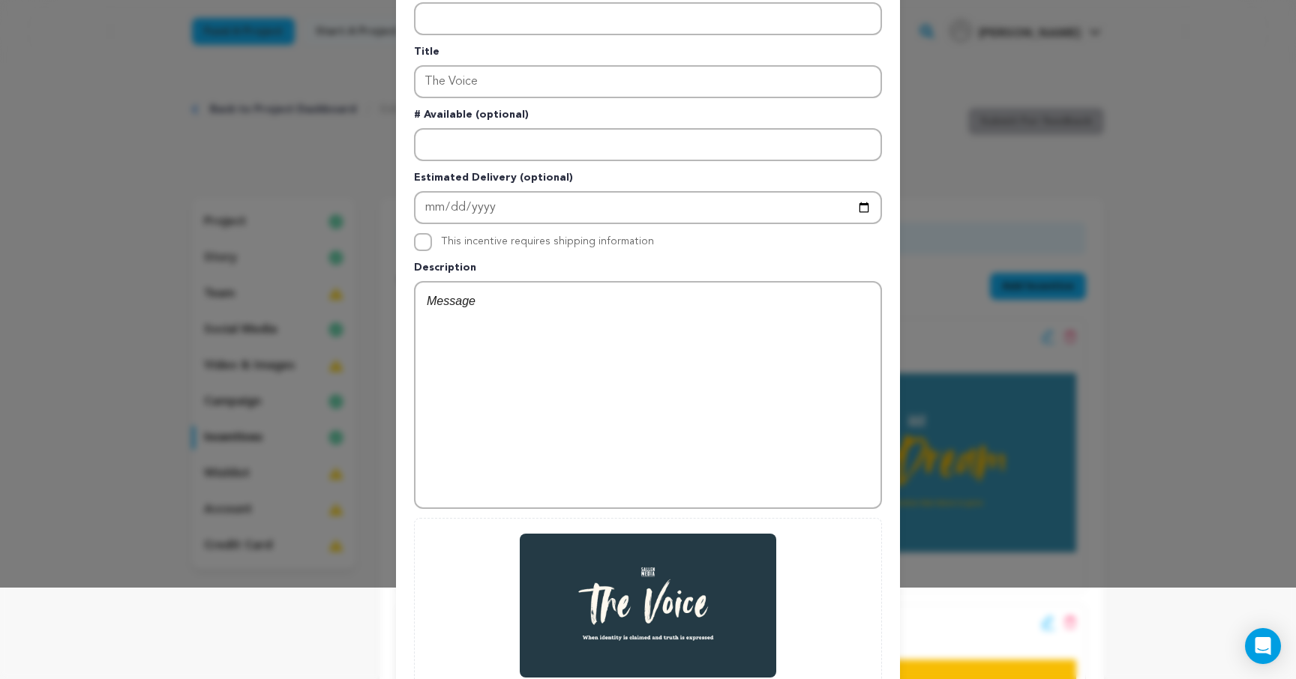
scroll to position [67, 0]
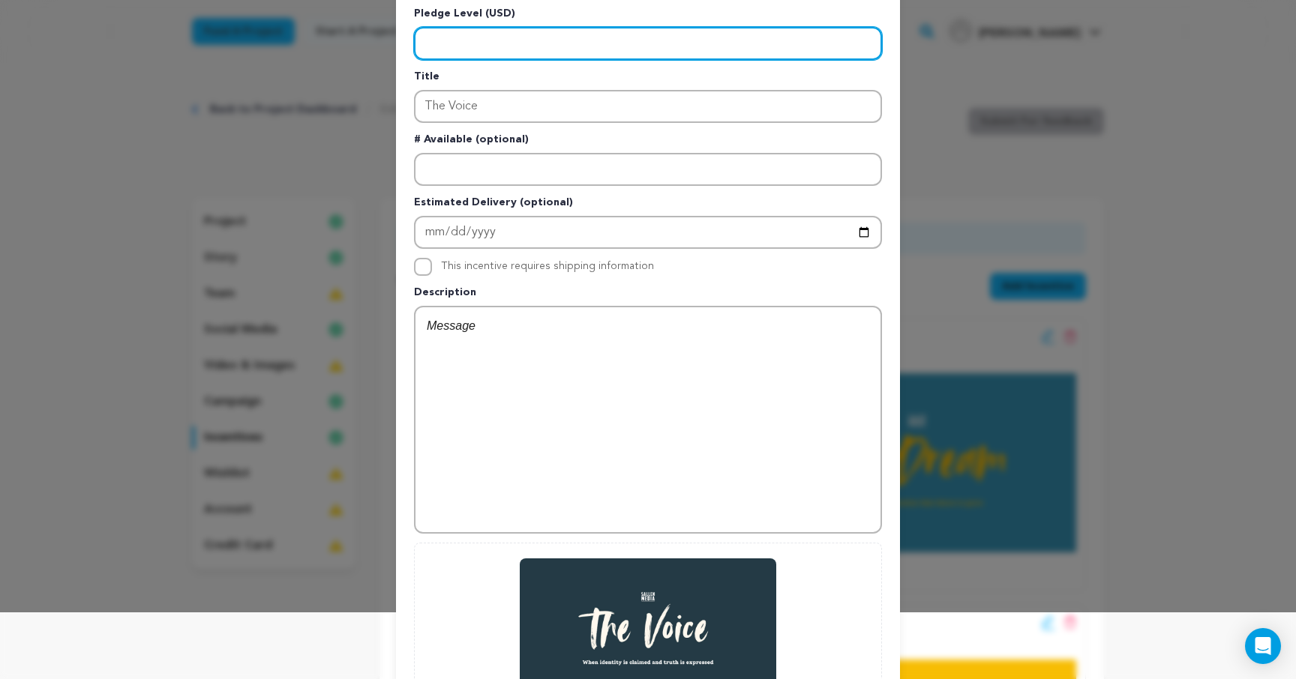
click at [527, 37] on input "Enter level" at bounding box center [648, 43] width 468 height 33
type input "1500"
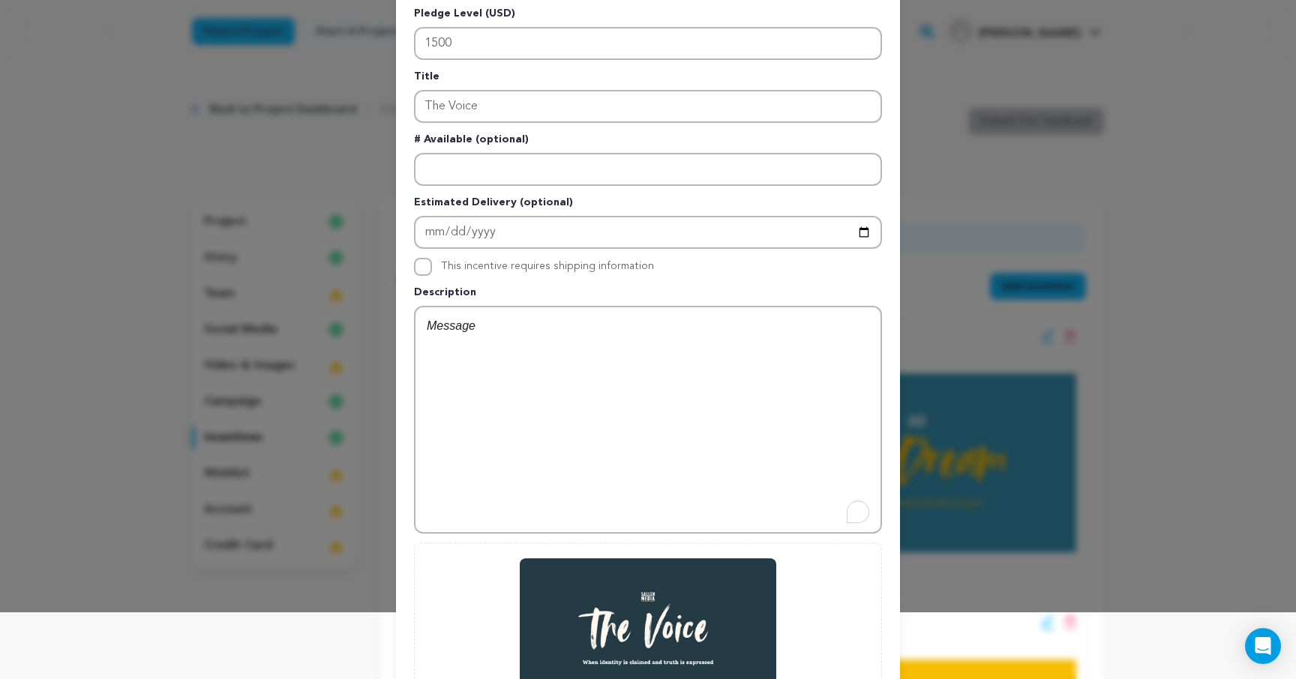
click at [641, 403] on div "To enrich screen reader interactions, please activate Accessibility in Grammarl…" at bounding box center [647, 419] width 465 height 225
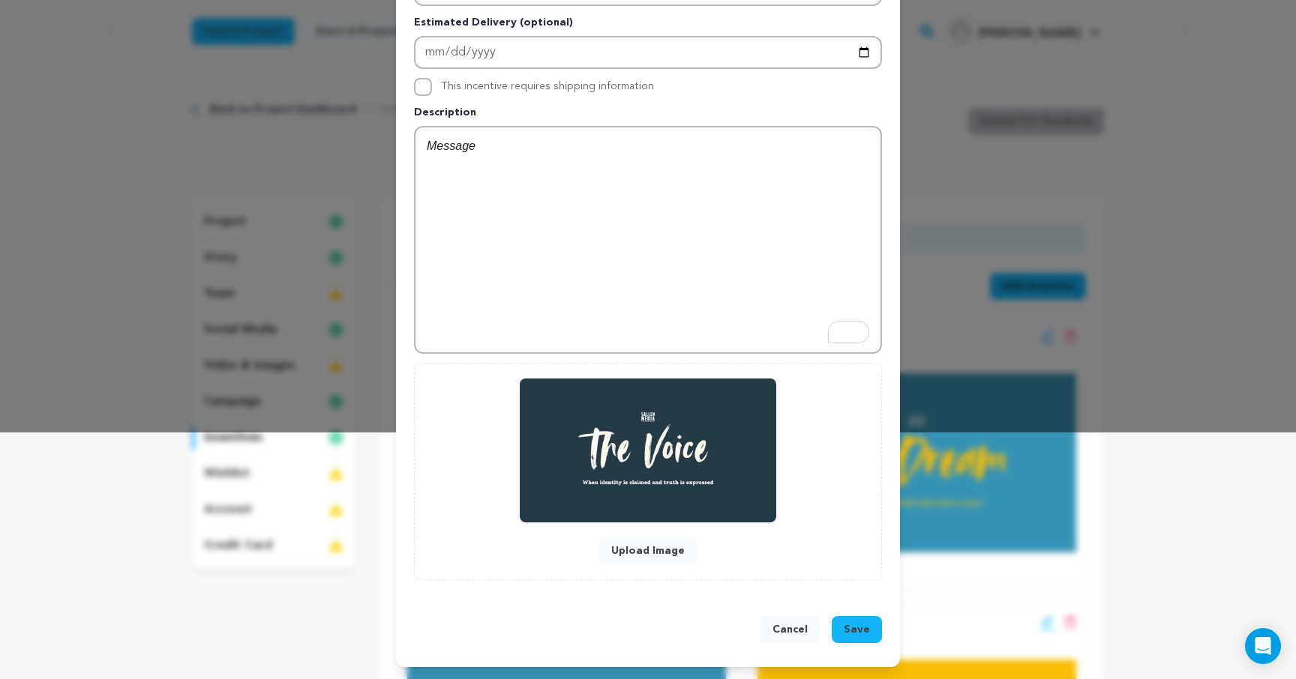
click at [861, 627] on span "Save" at bounding box center [857, 629] width 26 height 15
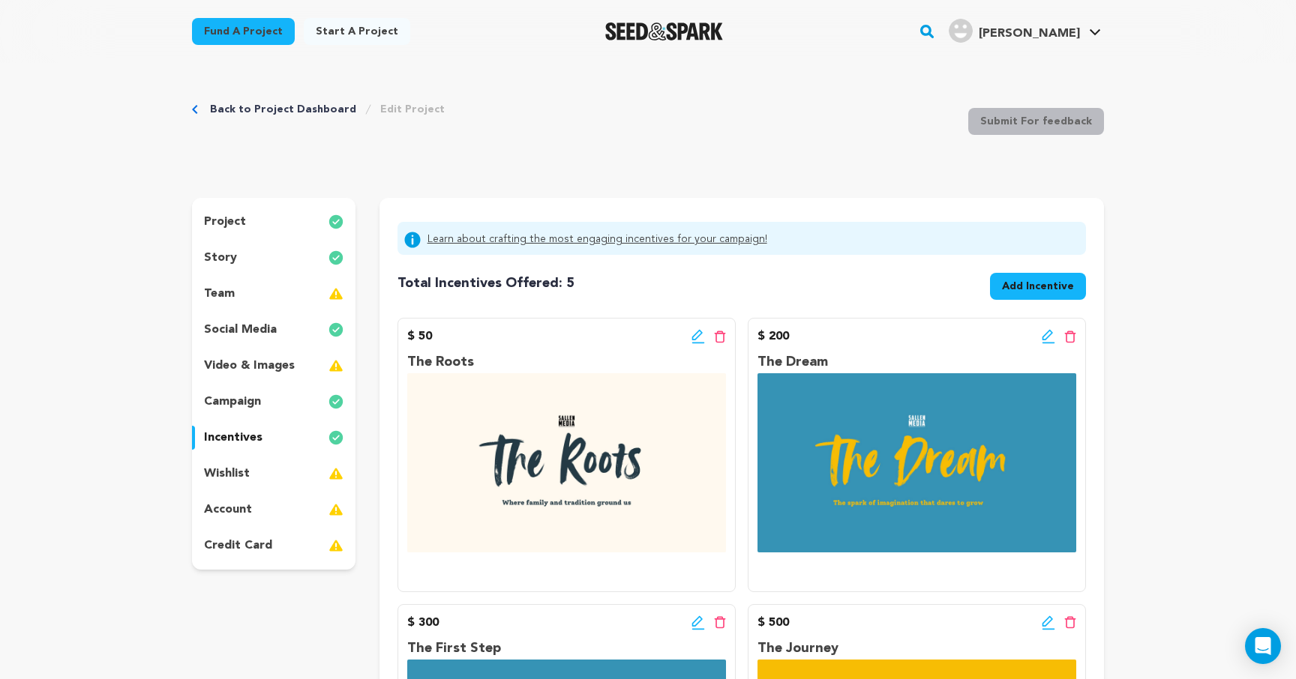
click at [697, 338] on icon at bounding box center [697, 336] width 13 height 15
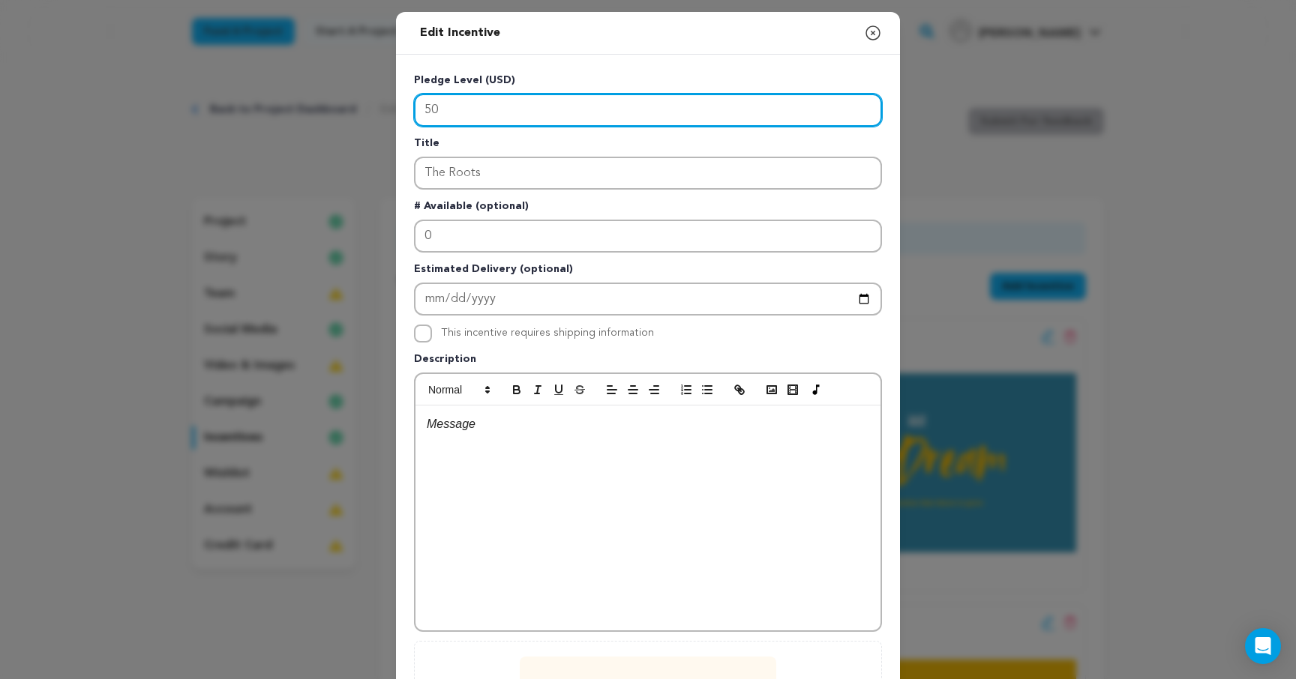
click at [466, 104] on input "50" at bounding box center [648, 110] width 468 height 33
type input "5"
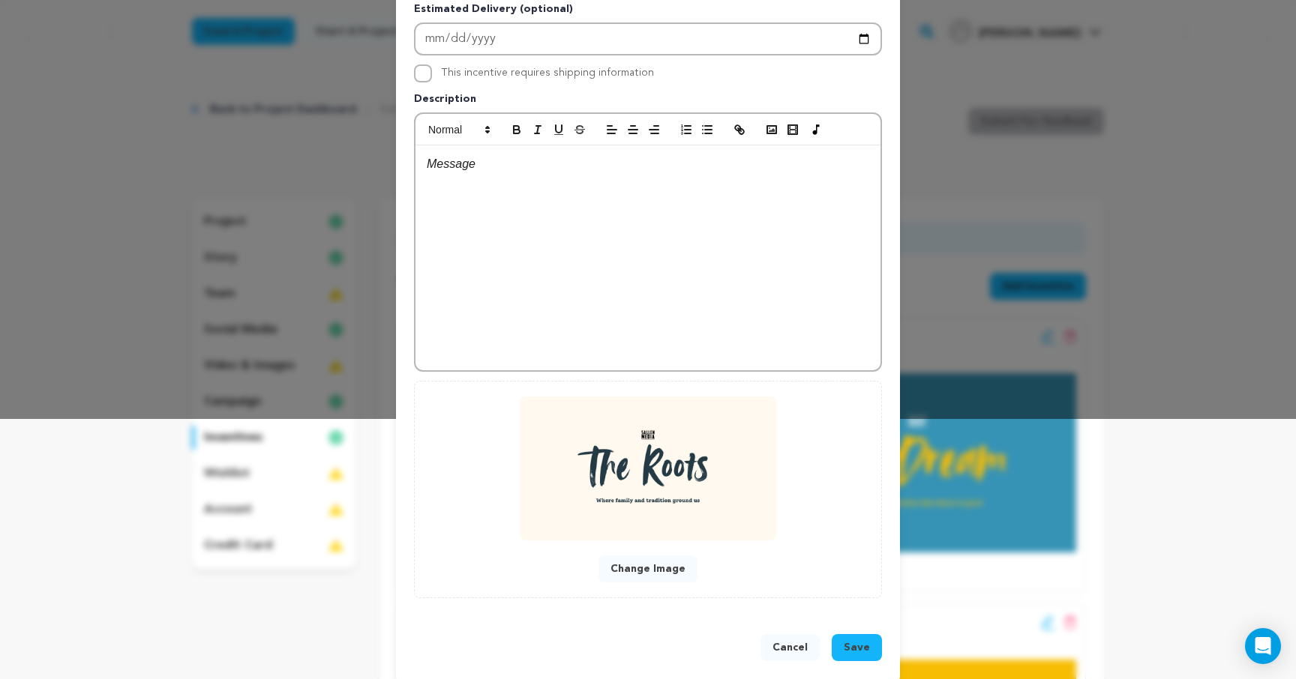
scroll to position [278, 0]
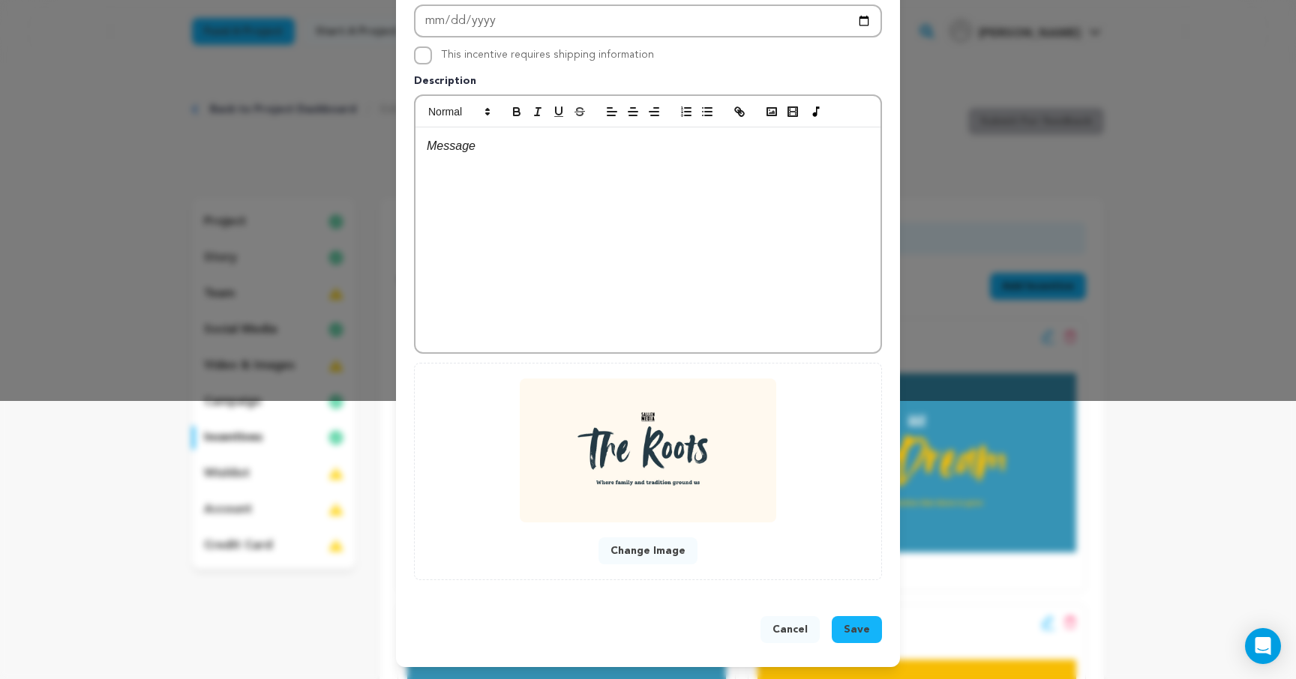
type input "100"
click at [858, 625] on span "Save" at bounding box center [857, 629] width 26 height 15
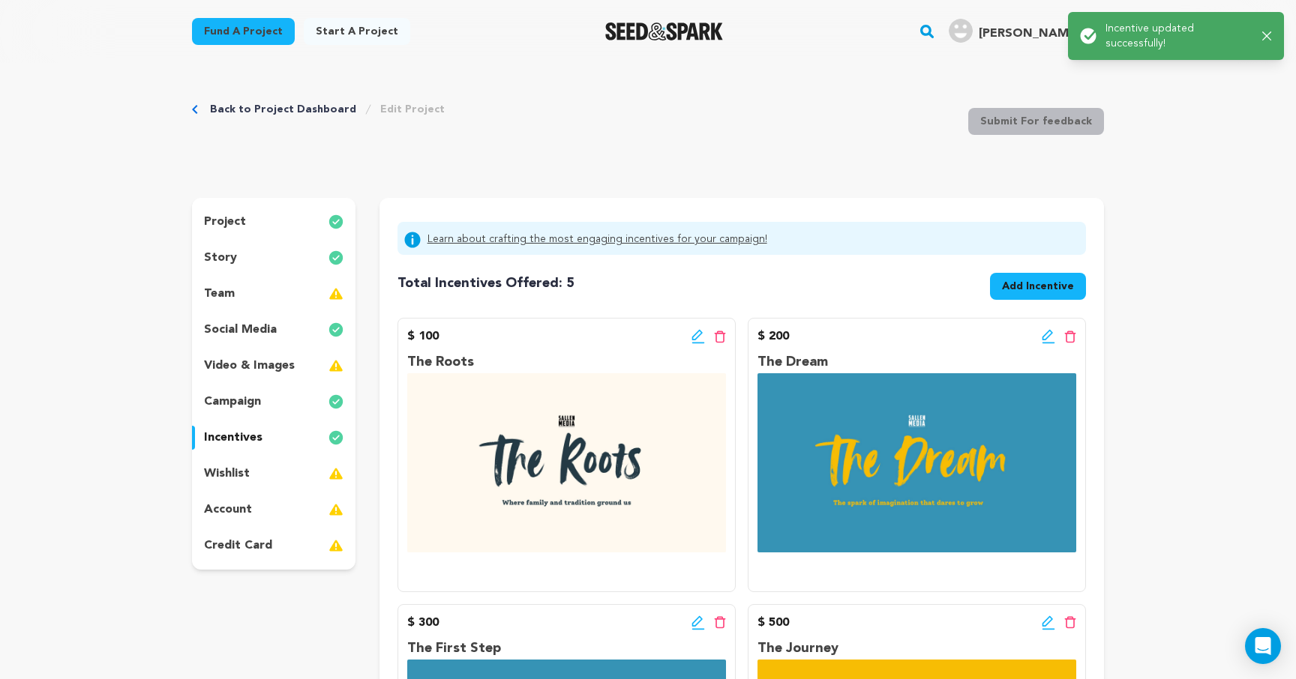
click at [1048, 337] on icon at bounding box center [1048, 336] width 13 height 15
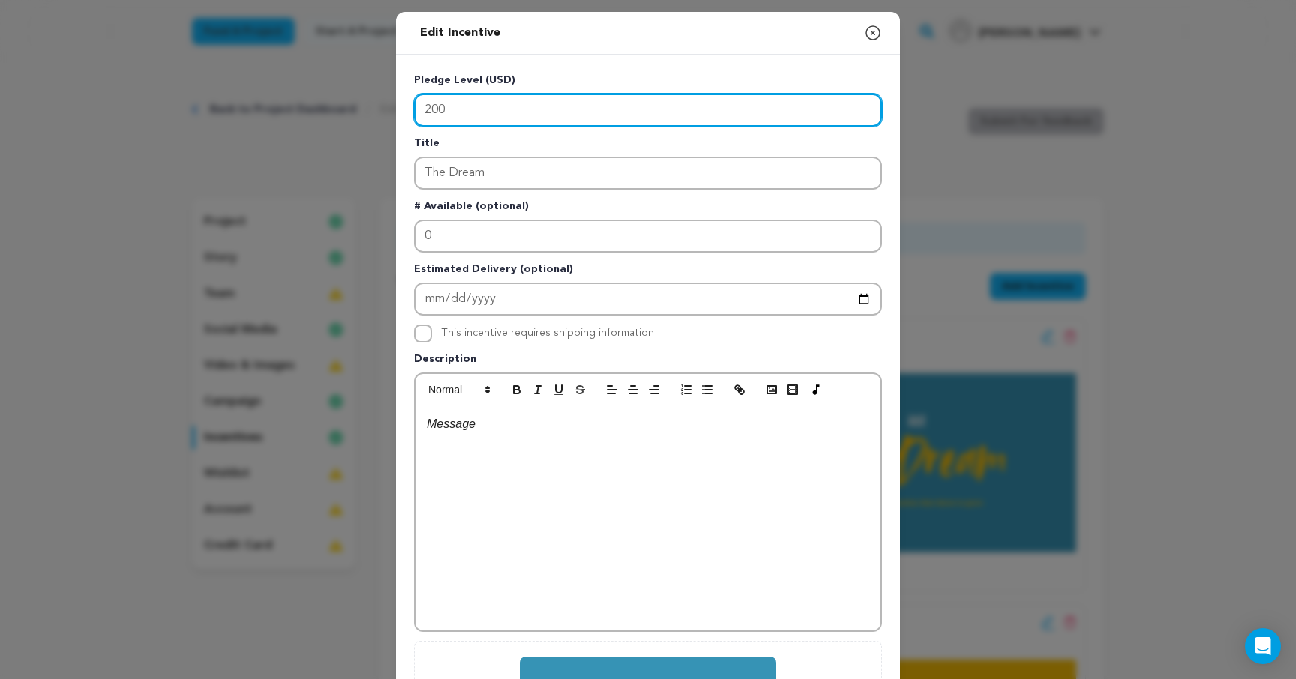
click at [445, 115] on input "200" at bounding box center [648, 110] width 468 height 33
type input "2"
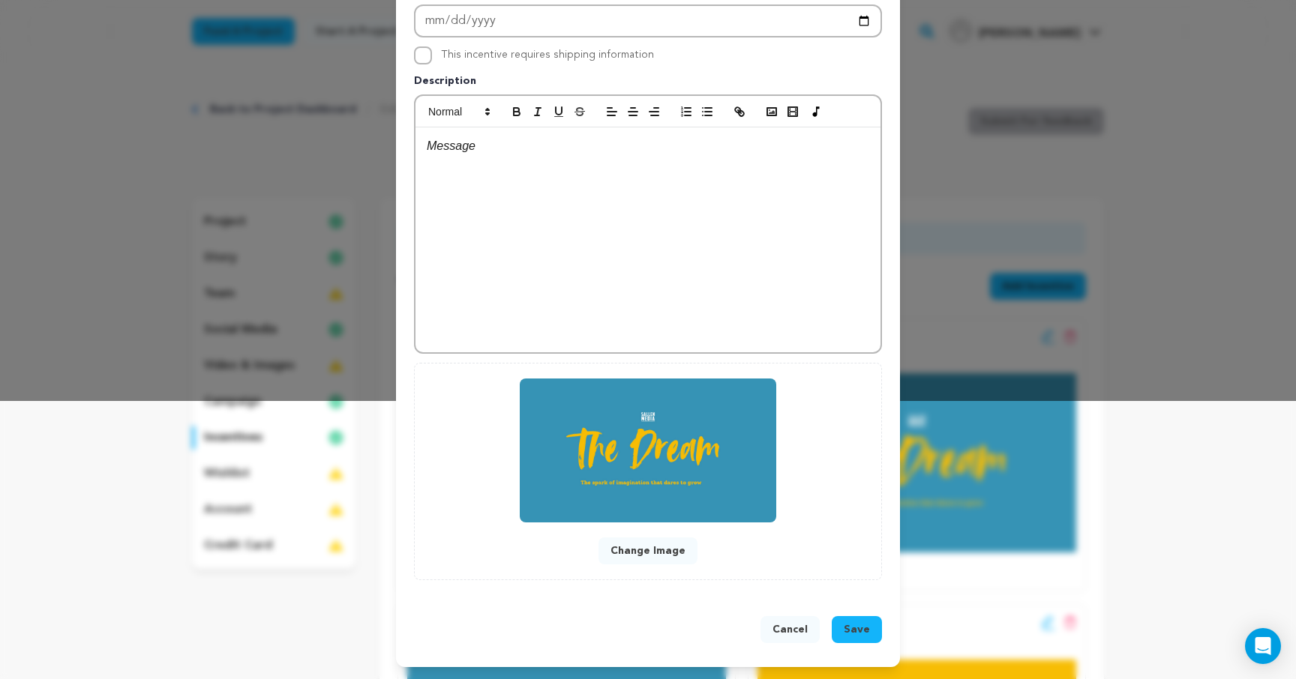
type input "250"
click at [853, 634] on span "Save" at bounding box center [857, 629] width 26 height 15
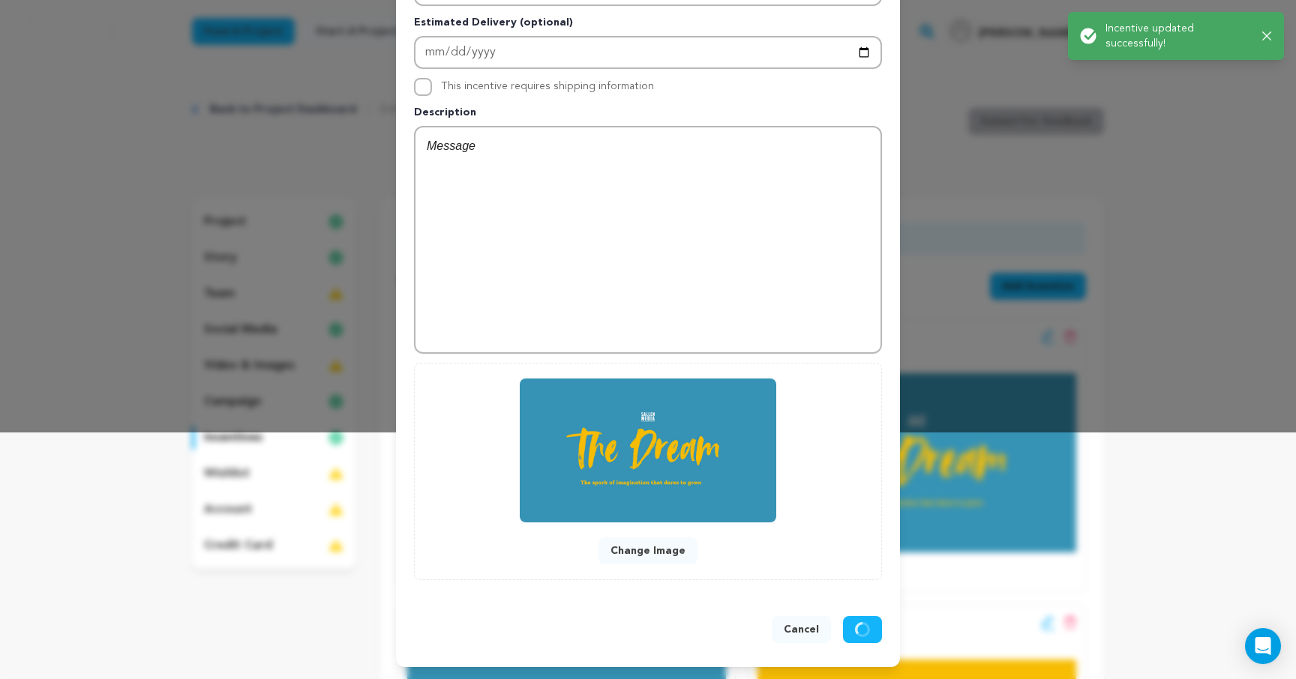
scroll to position [247, 0]
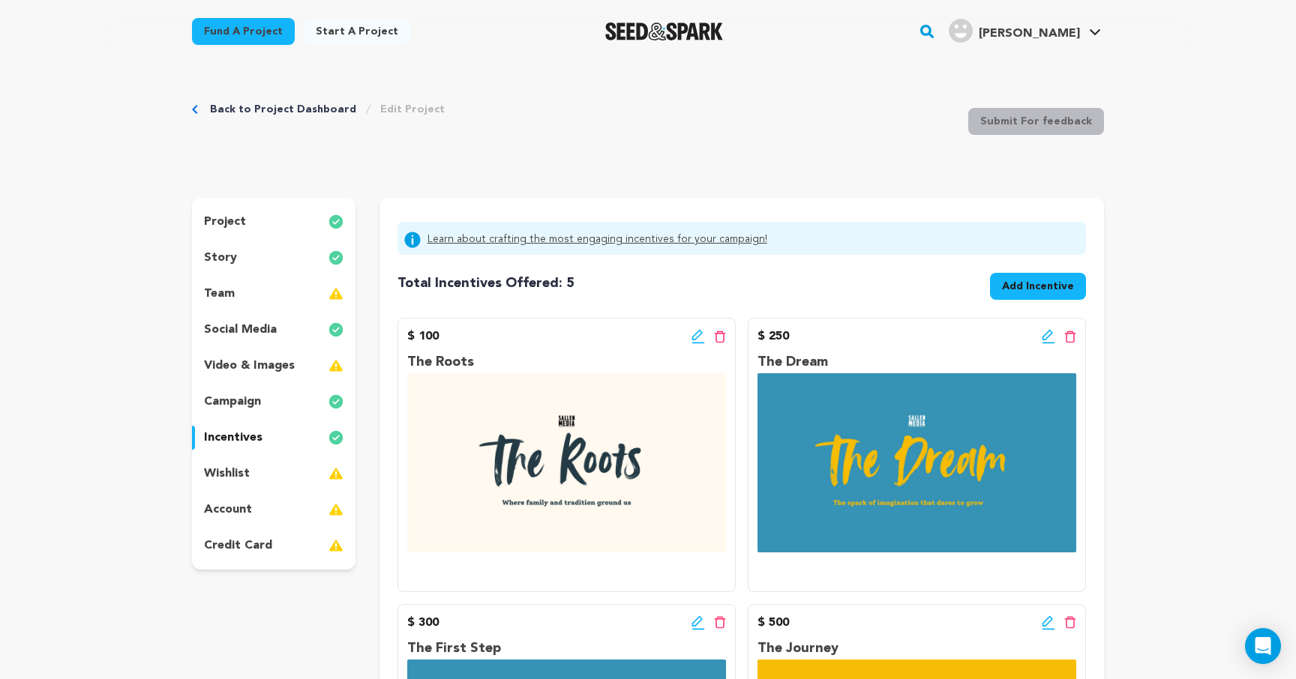
click at [694, 340] on icon at bounding box center [696, 335] width 10 height 10
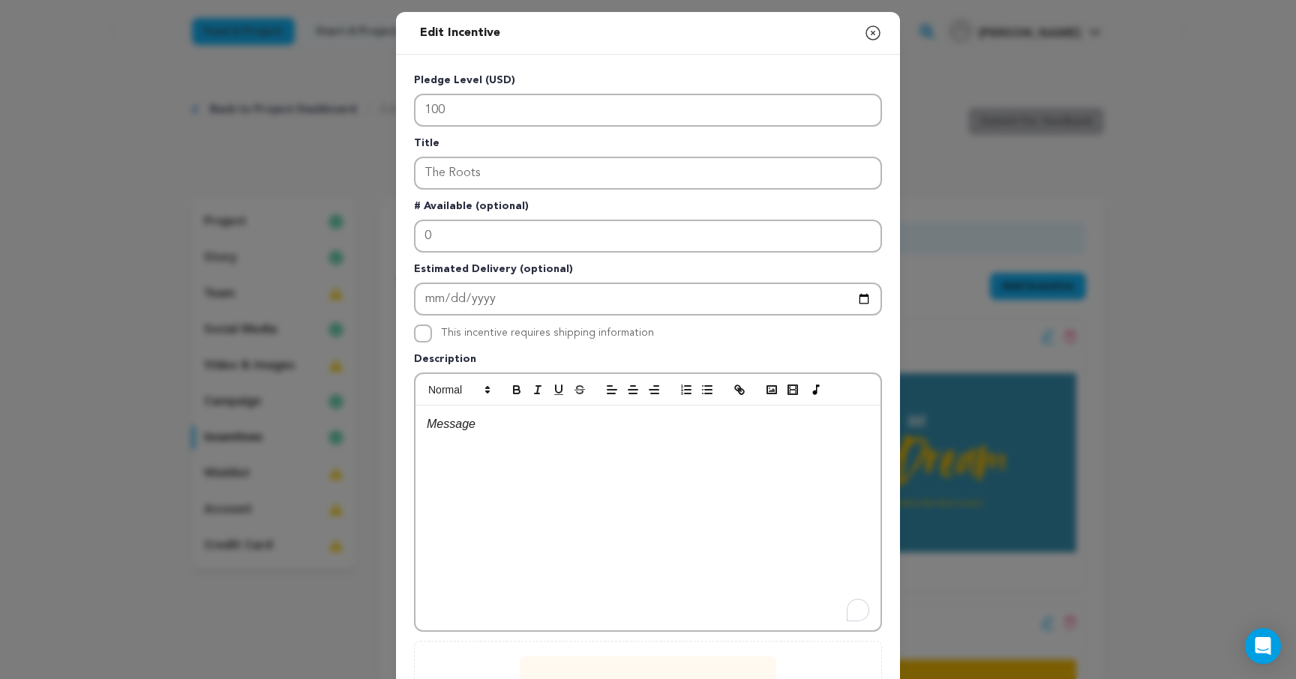
click at [529, 460] on div "To enrich screen reader interactions, please activate Accessibility in Grammarl…" at bounding box center [647, 518] width 465 height 225
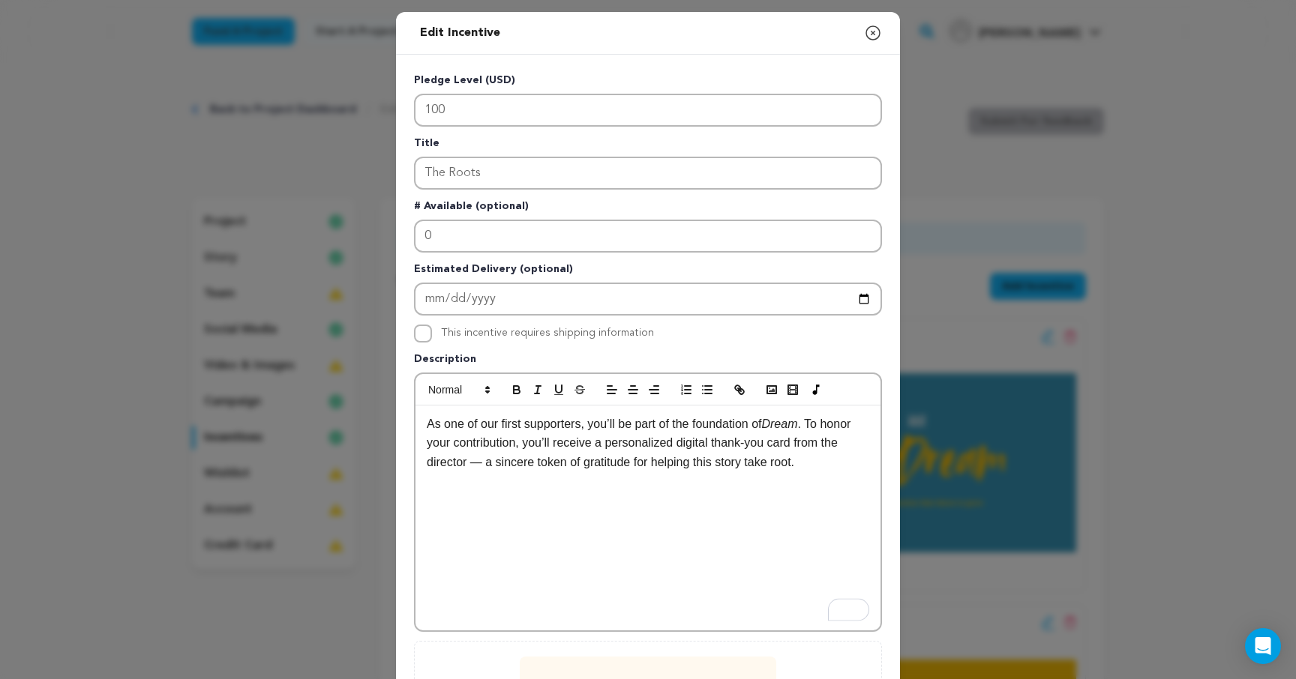
click at [480, 468] on p "As one of our first supporters, you’ll be part of the foundation of Dream . To …" at bounding box center [648, 444] width 442 height 58
click at [500, 464] on p "As one of our first supporters, you’ll be part of the foundation of Dream . To …" at bounding box center [648, 444] width 442 height 58
click at [792, 481] on div "As one of our first supporters, you’ll be part of the foundation of Dream . To …" at bounding box center [647, 518] width 465 height 225
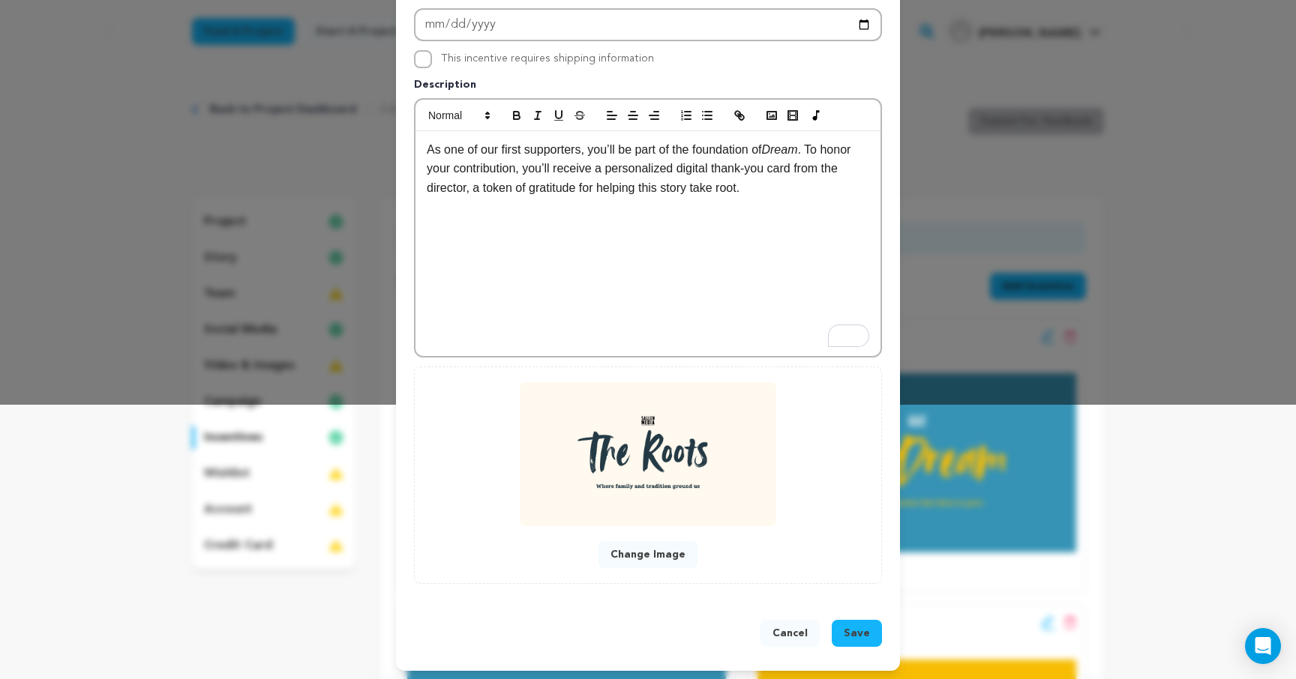
scroll to position [278, 0]
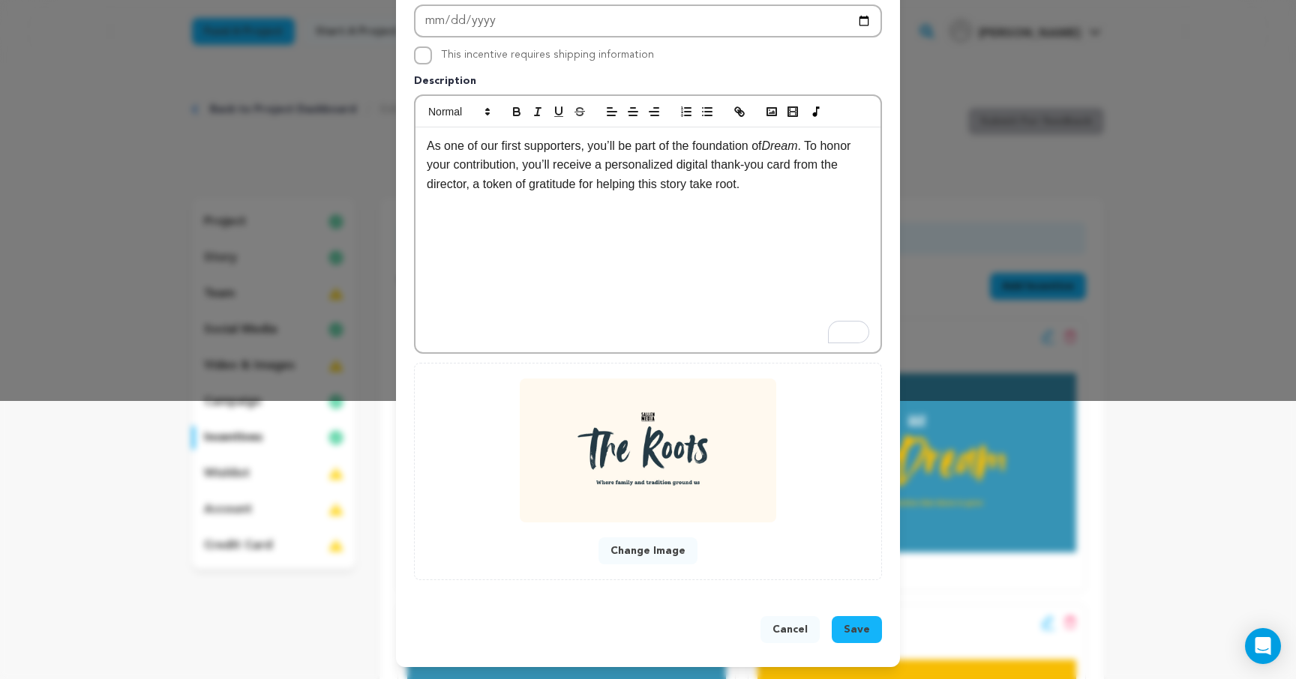
click at [864, 633] on span "Save" at bounding box center [857, 629] width 26 height 15
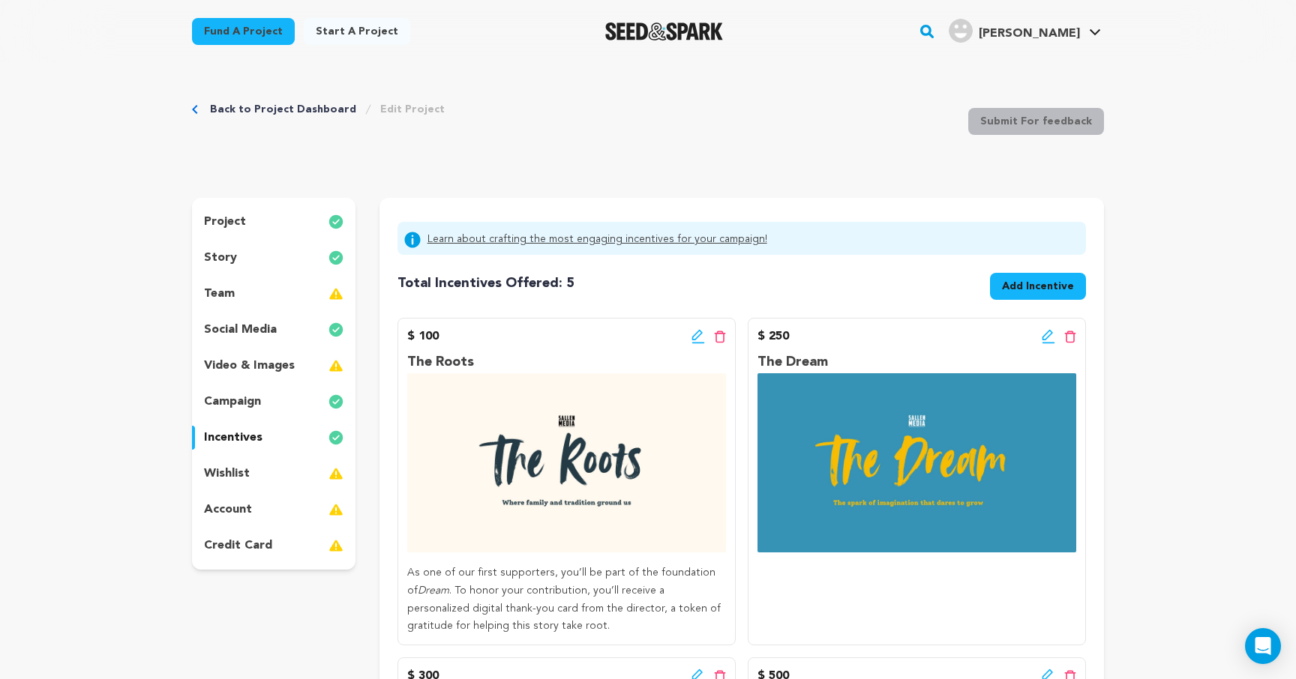
click at [1046, 337] on icon at bounding box center [1048, 336] width 13 height 15
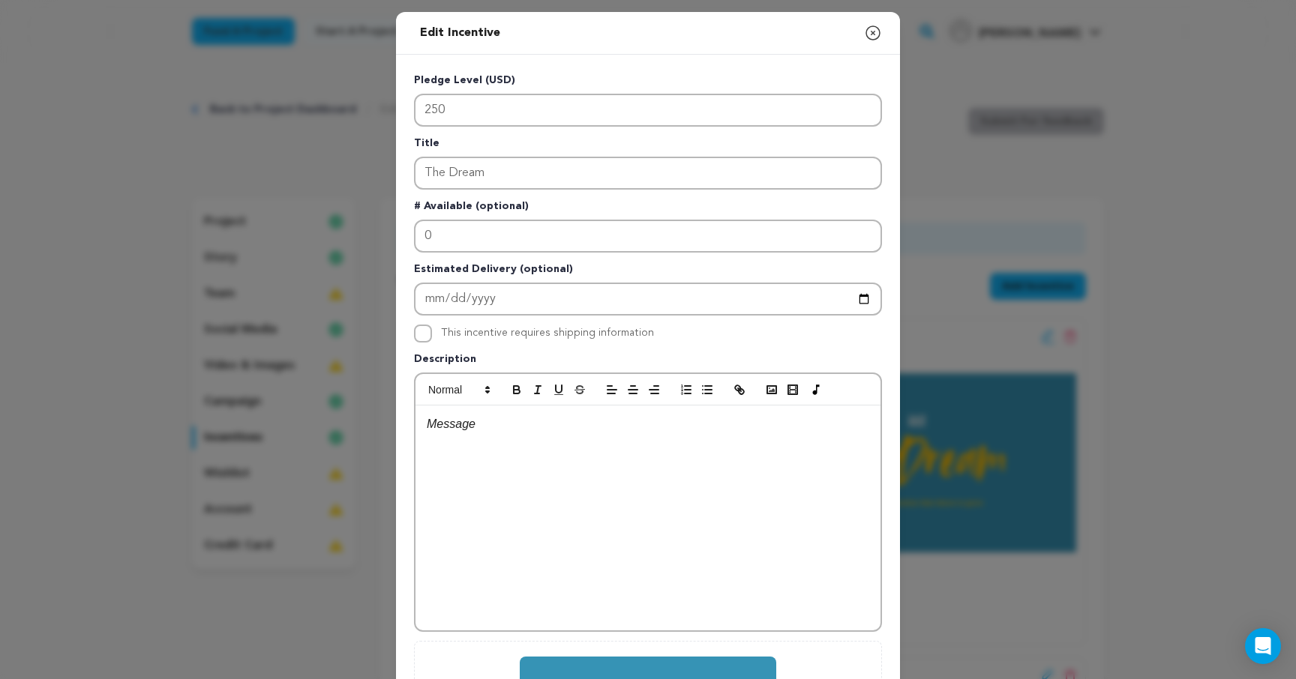
click at [608, 456] on div at bounding box center [647, 518] width 465 height 225
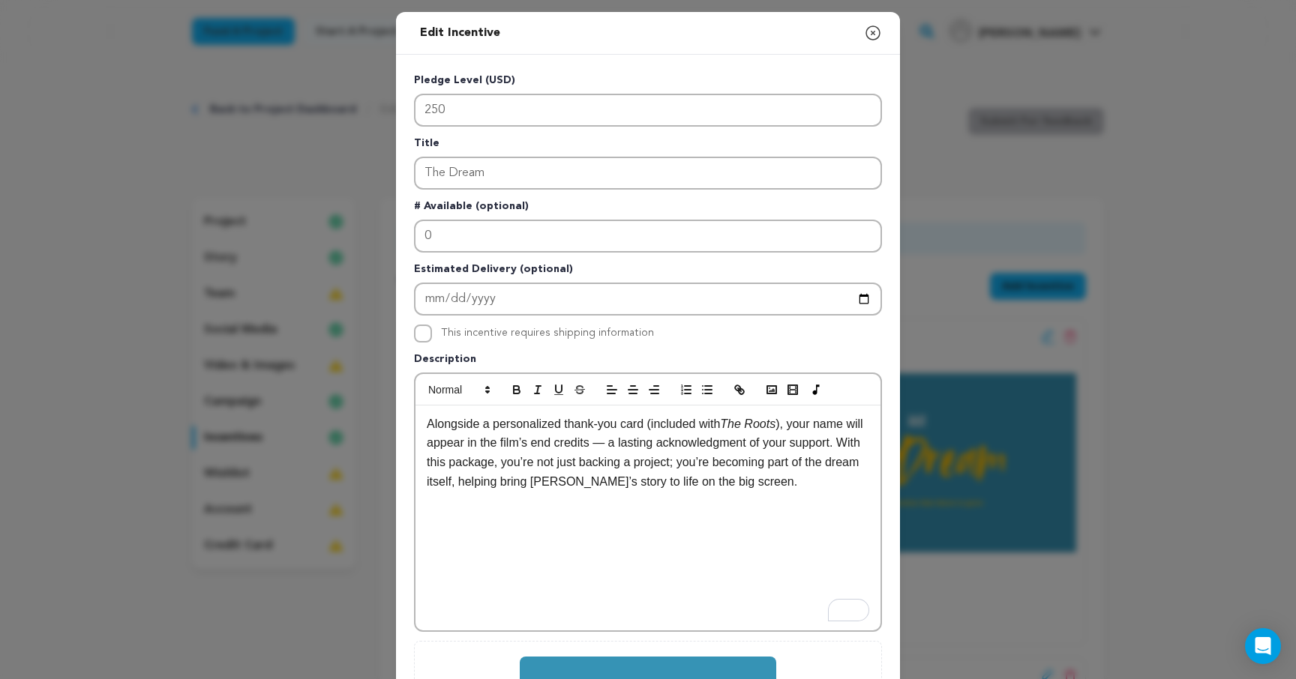
scroll to position [0, 0]
click at [767, 428] on em "The Roots" at bounding box center [747, 424] width 55 height 13
drag, startPoint x: 735, startPoint y: 427, endPoint x: 781, endPoint y: 427, distance: 45.7
click at [775, 427] on em "The Roots" at bounding box center [747, 424] width 55 height 13
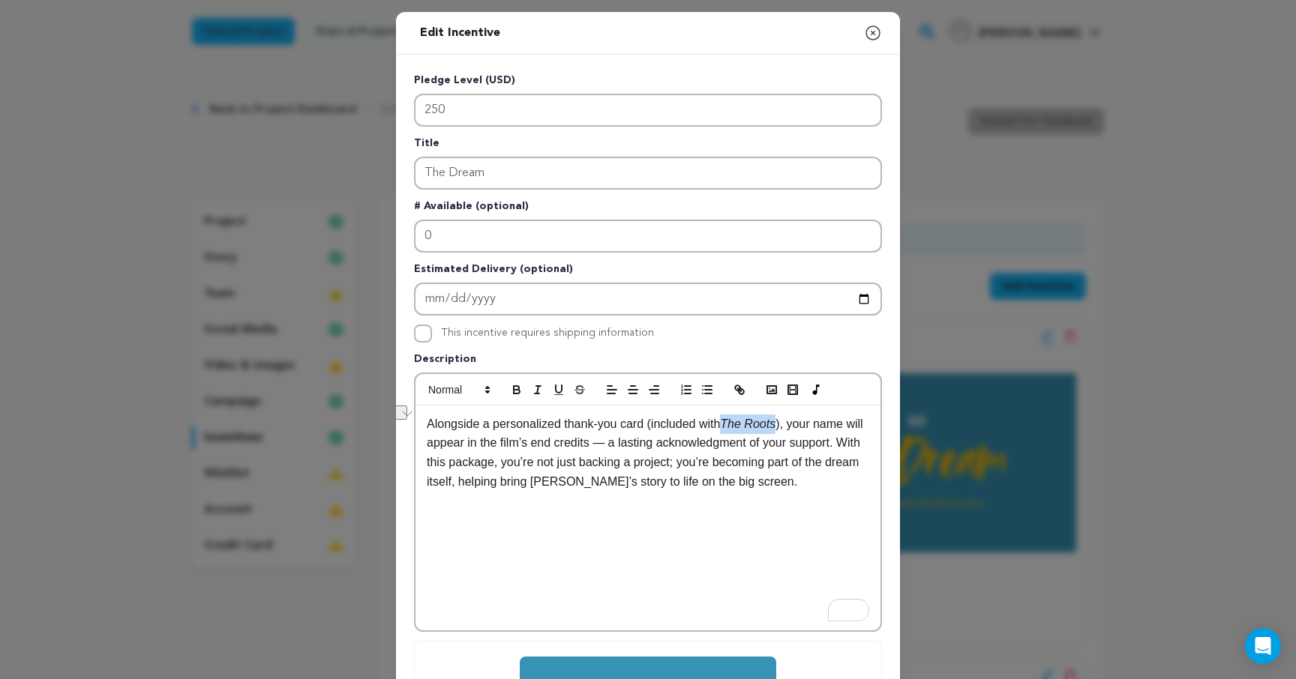
drag, startPoint x: 732, startPoint y: 427, endPoint x: 787, endPoint y: 429, distance: 55.5
click at [787, 429] on p "Alongside a personalized thank-you card (included with The Roots ), your name w…" at bounding box center [648, 453] width 442 height 76
click at [781, 494] on div "Alongside a personalized thank-you card (included with The Roots ), your name w…" at bounding box center [647, 518] width 465 height 225
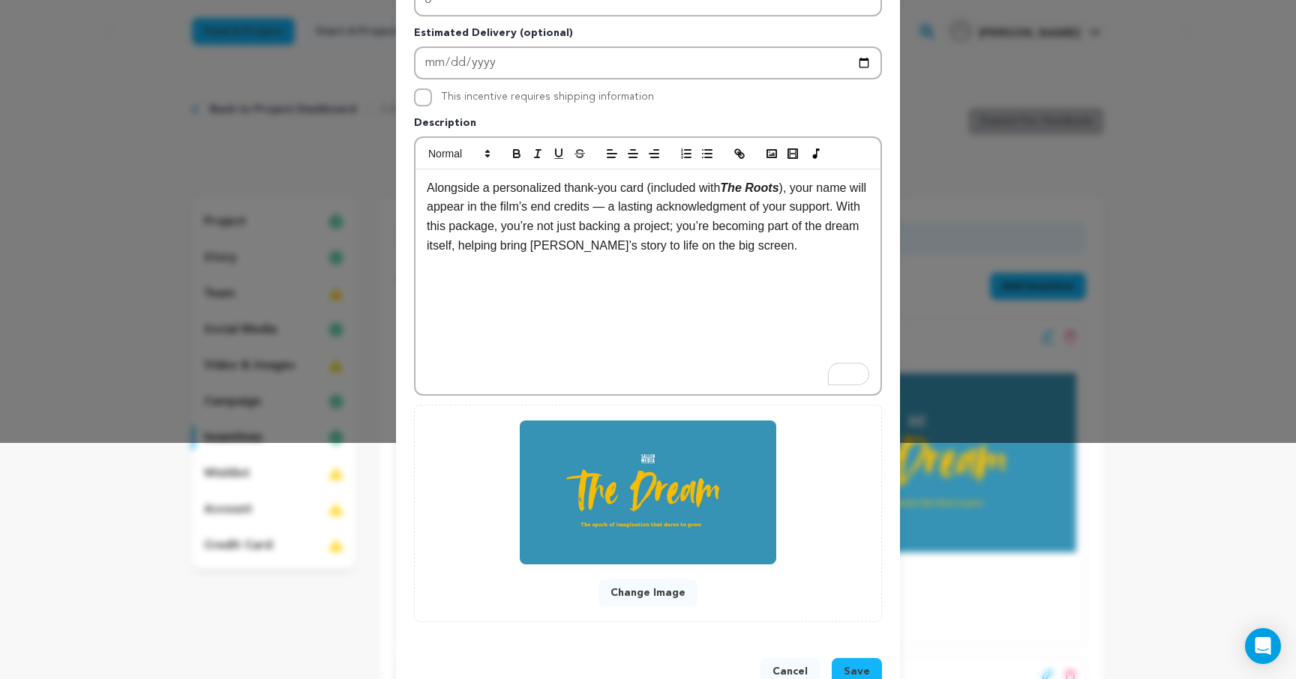
scroll to position [278, 0]
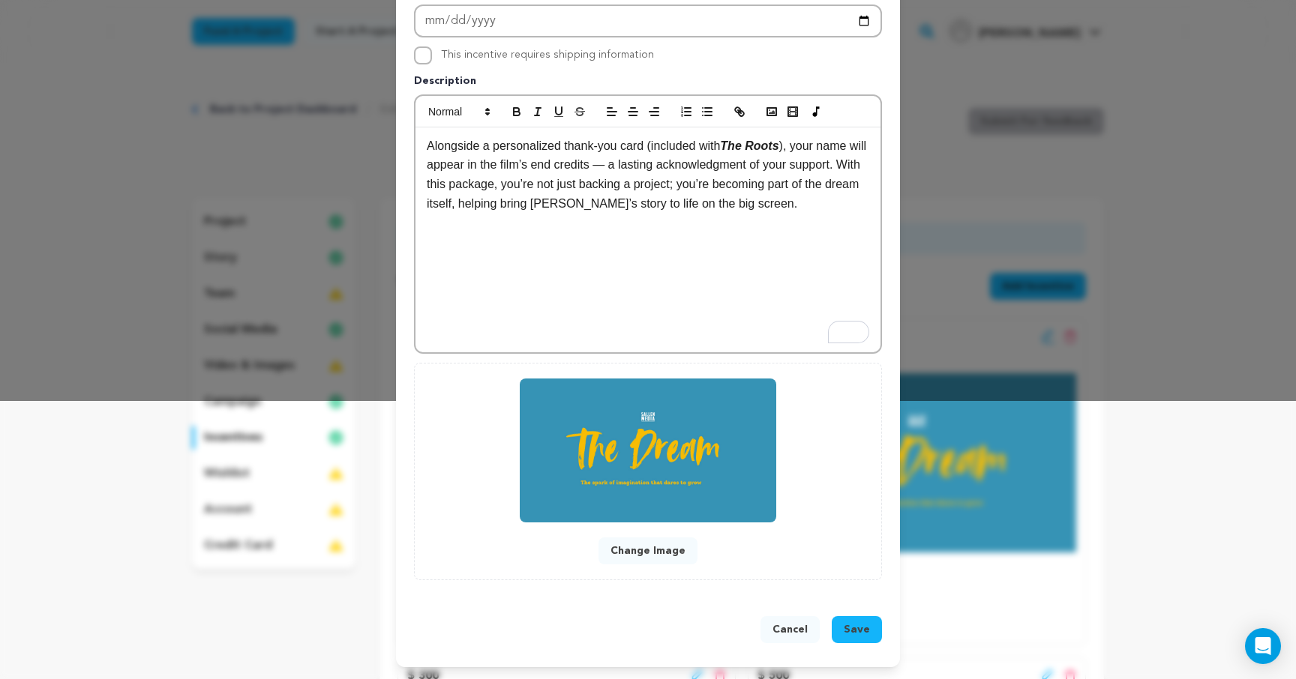
click at [852, 625] on span "Save" at bounding box center [857, 629] width 26 height 15
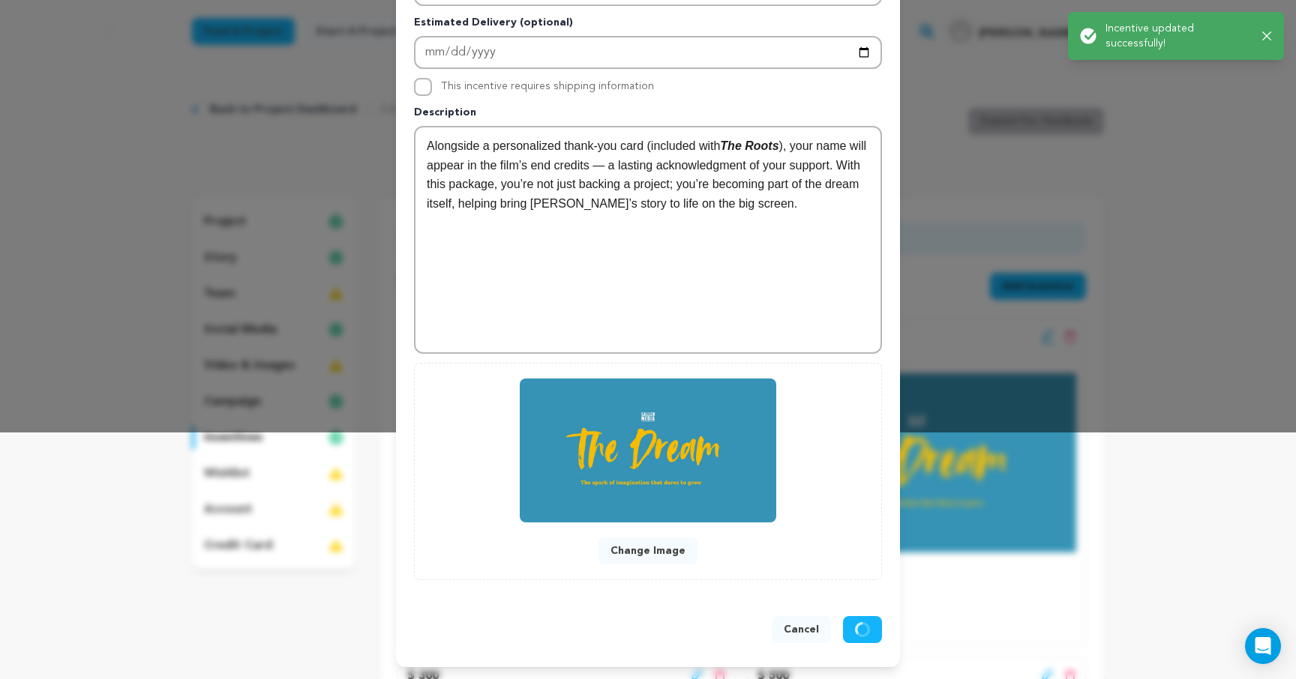
scroll to position [247, 0]
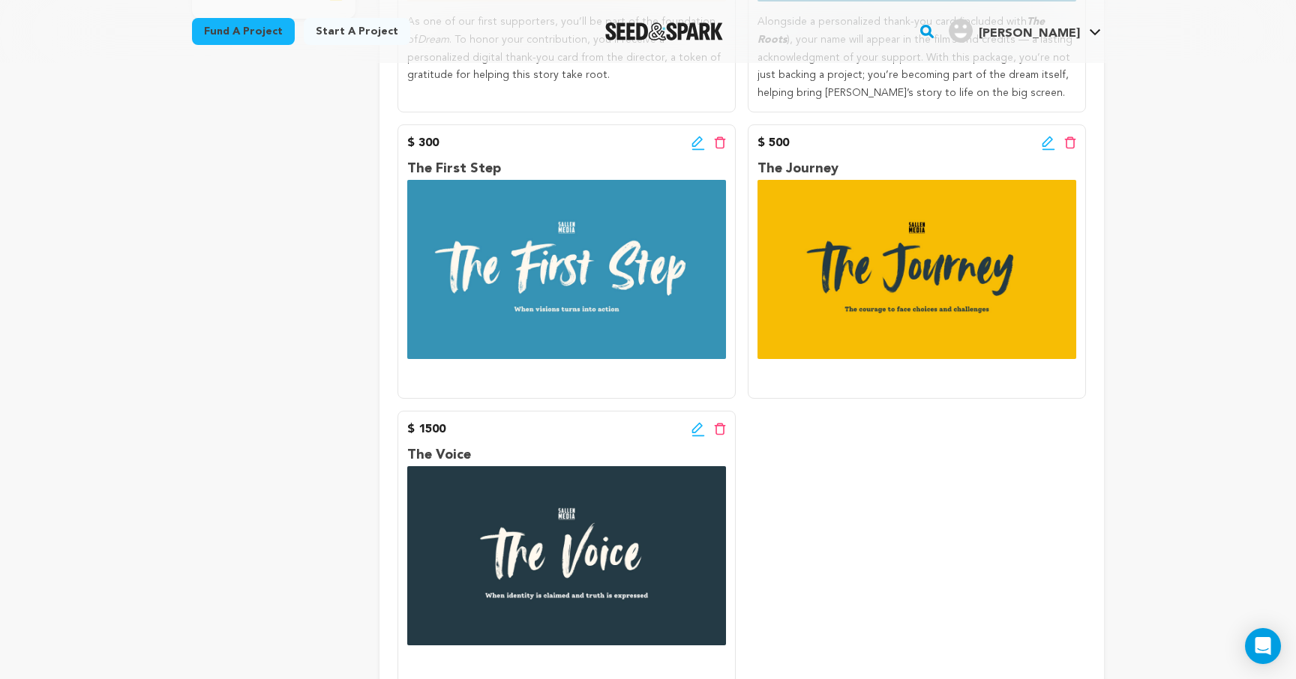
scroll to position [550, 0]
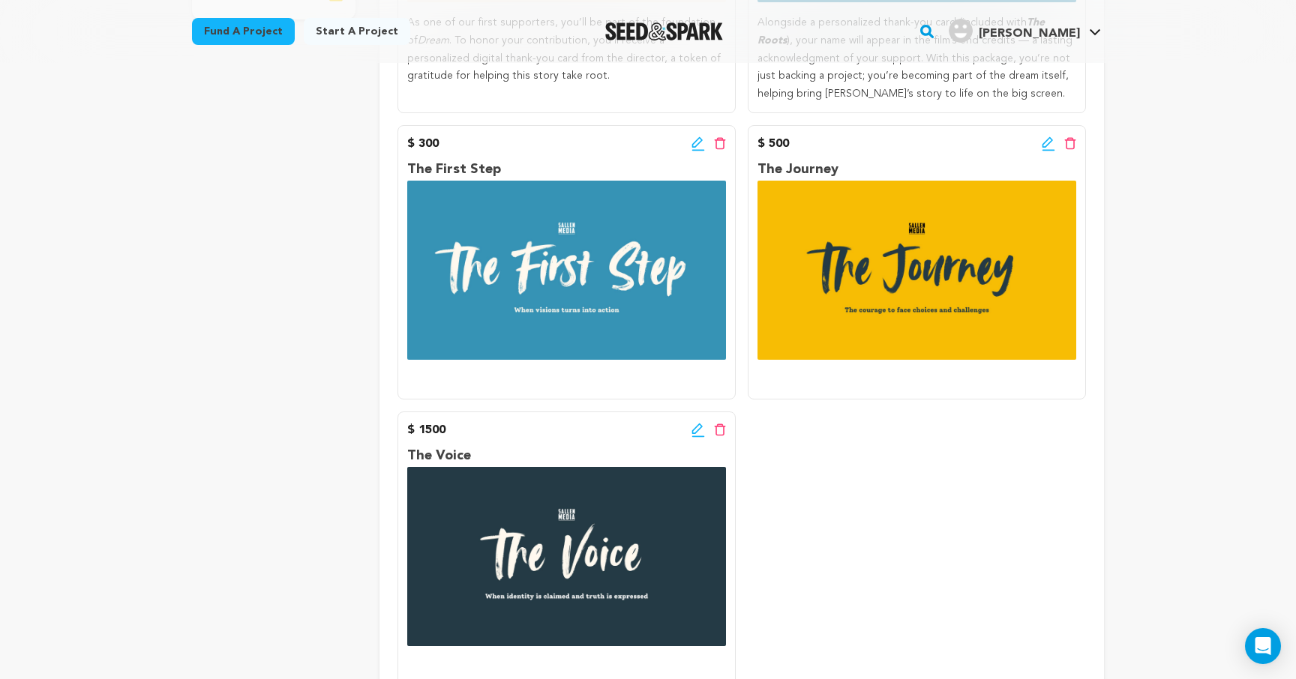
click at [696, 144] on icon at bounding box center [697, 143] width 13 height 15
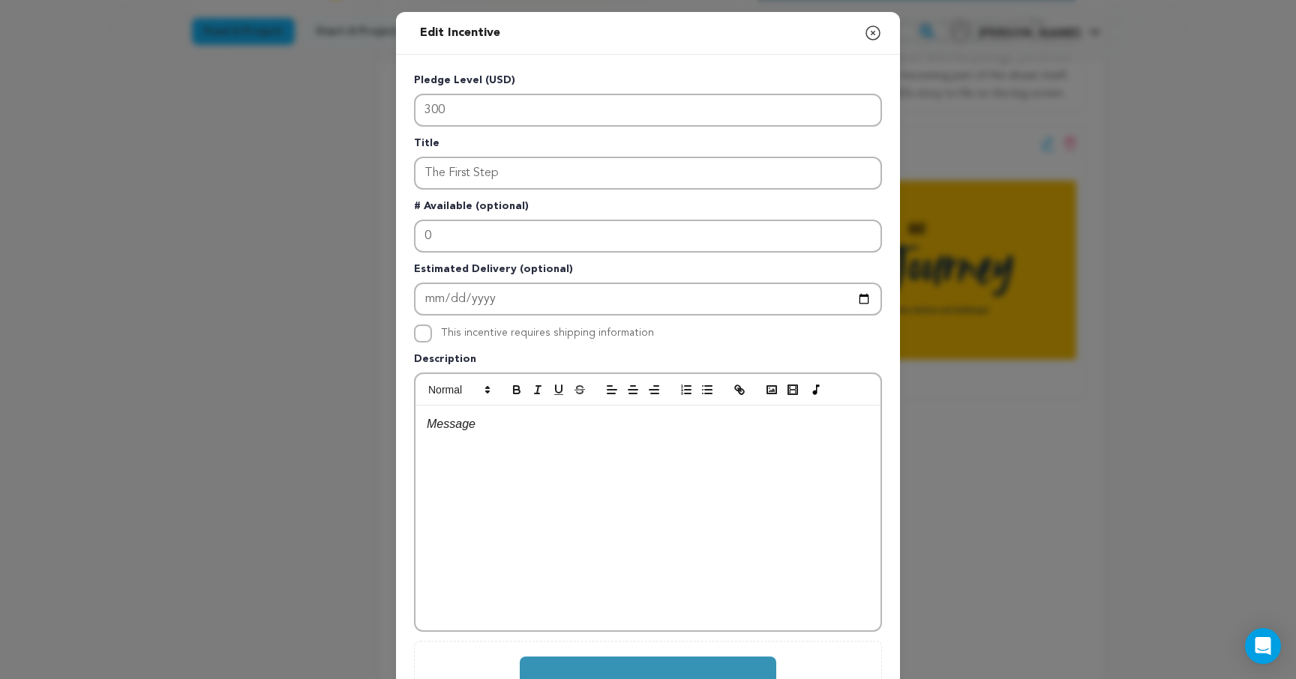
click at [493, 430] on p at bounding box center [648, 424] width 442 height 19
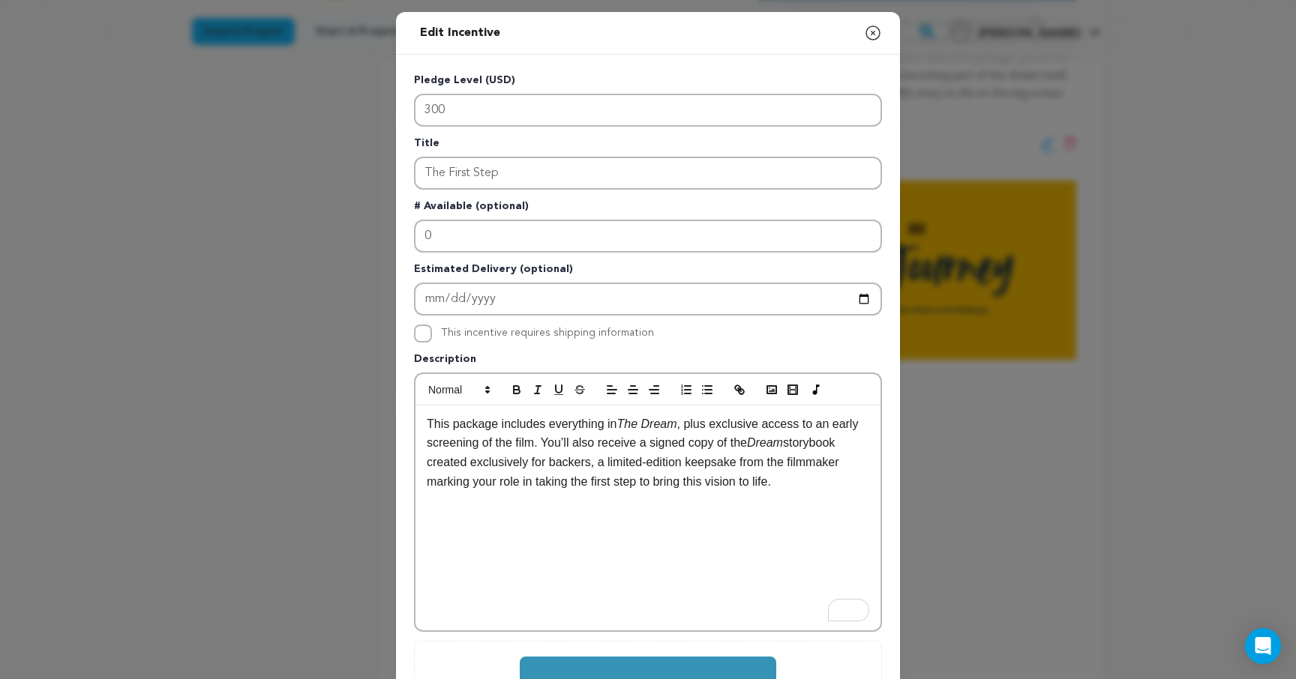
scroll to position [0, 0]
drag, startPoint x: 624, startPoint y: 425, endPoint x: 679, endPoint y: 426, distance: 55.5
click at [676, 426] on em "The Dream" at bounding box center [646, 424] width 60 height 13
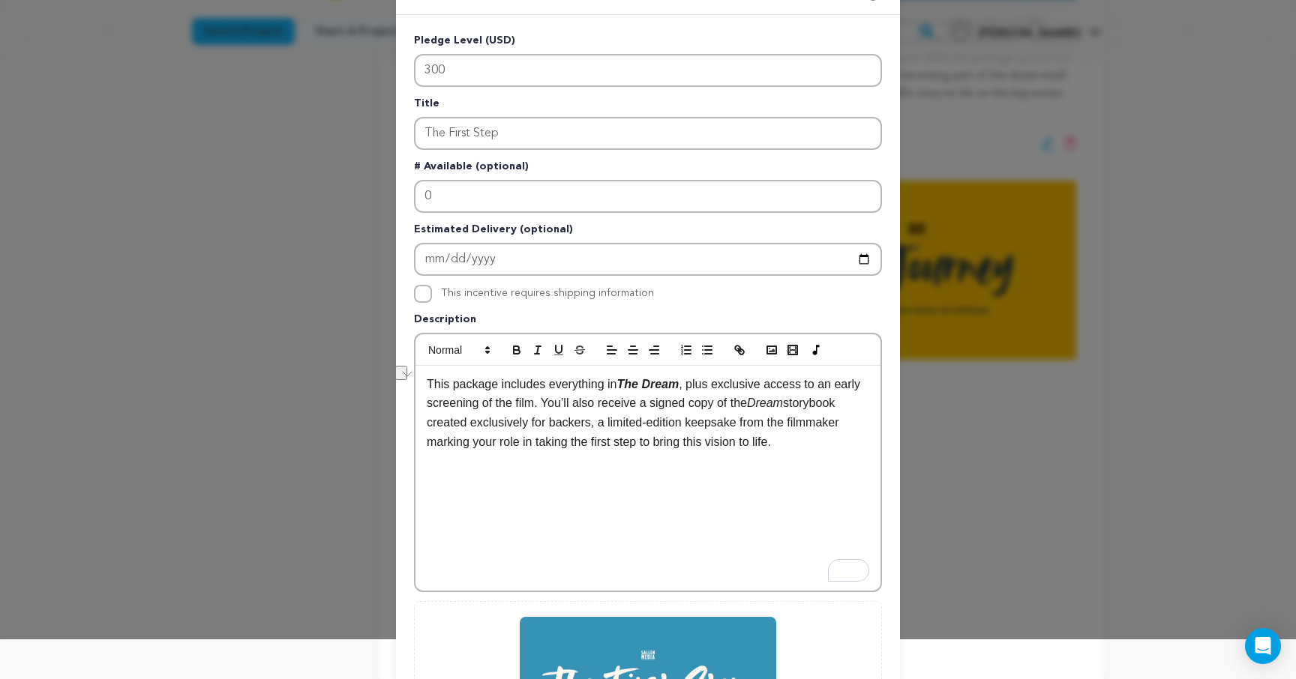
scroll to position [49, 0]
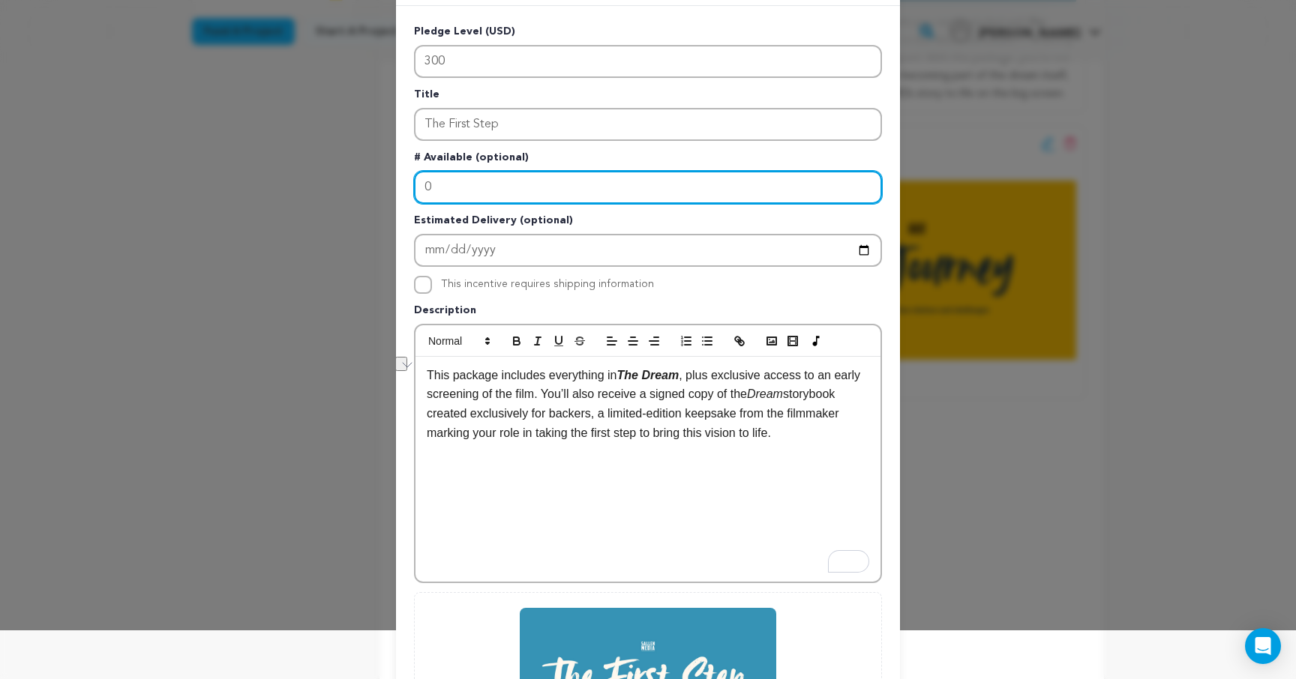
click at [462, 187] on input "0" at bounding box center [648, 187] width 468 height 33
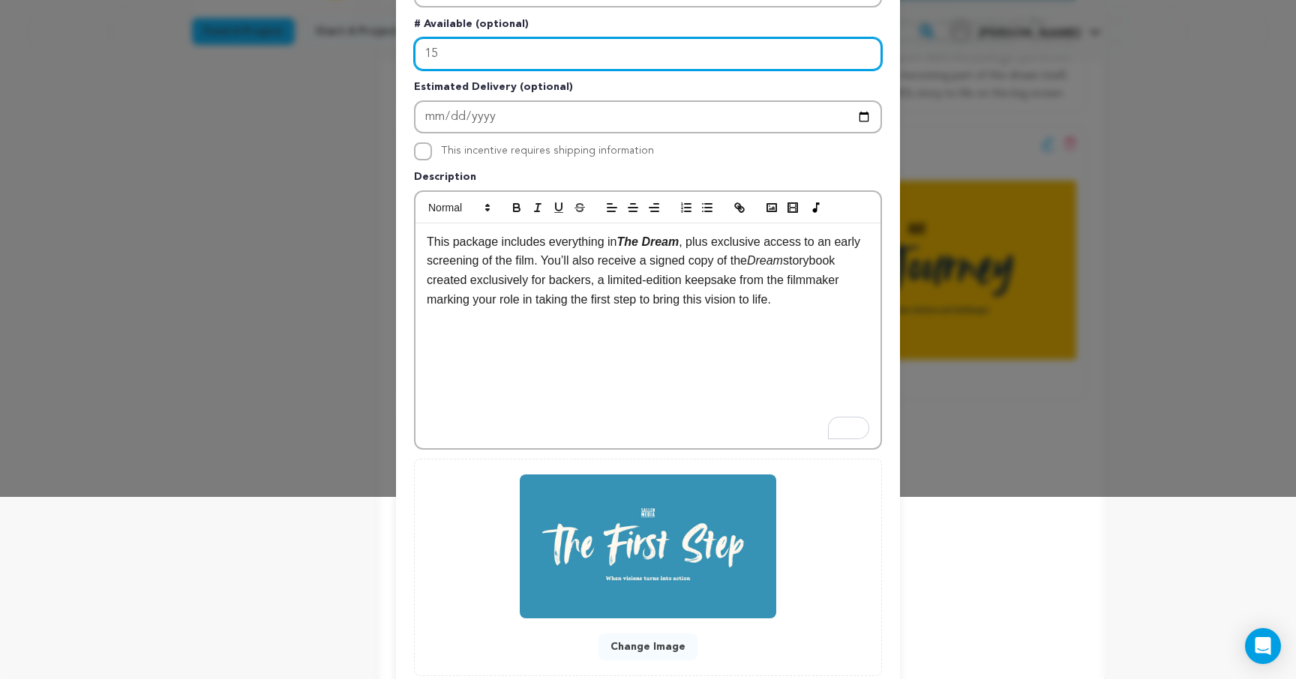
scroll to position [278, 0]
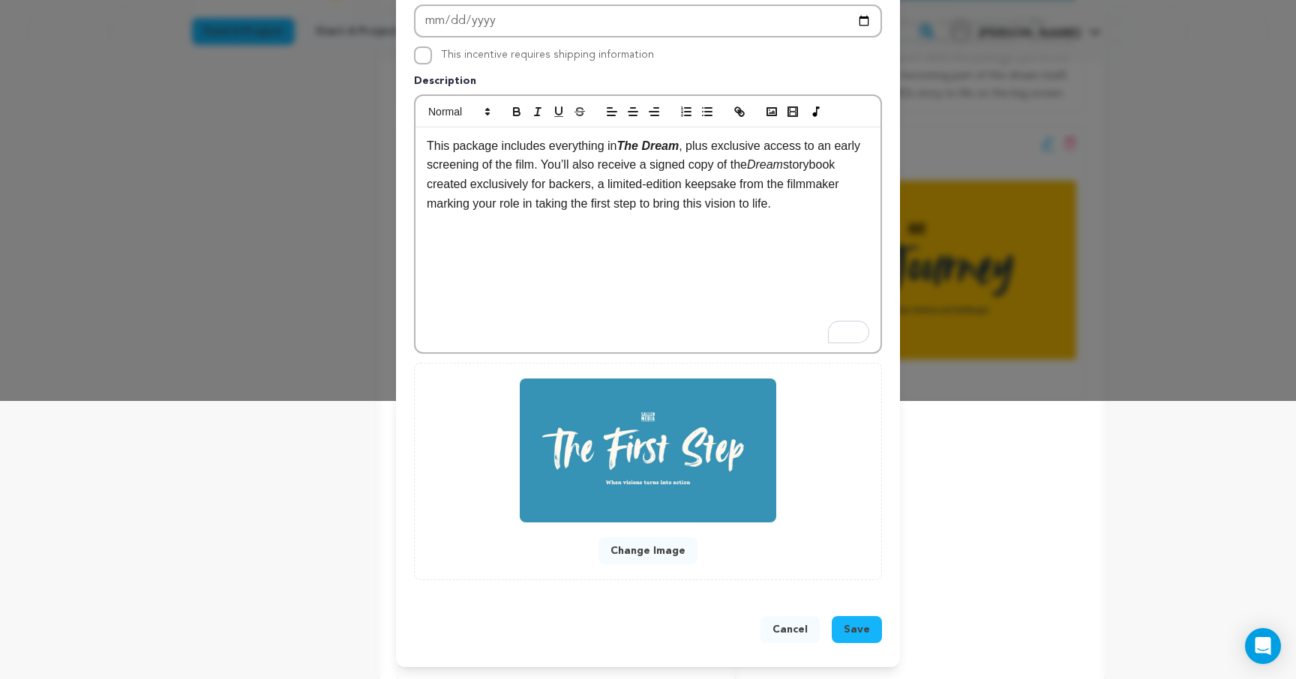
type input "15"
click at [860, 629] on span "Save" at bounding box center [857, 629] width 26 height 15
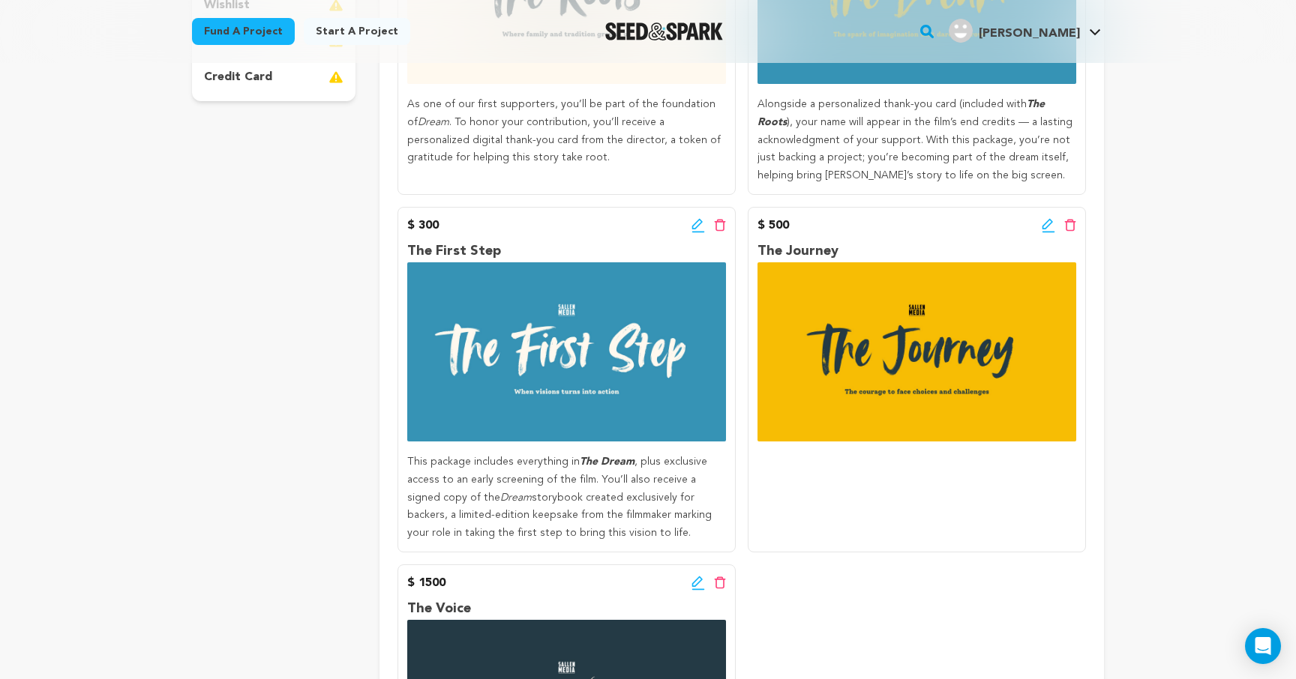
scroll to position [481, 0]
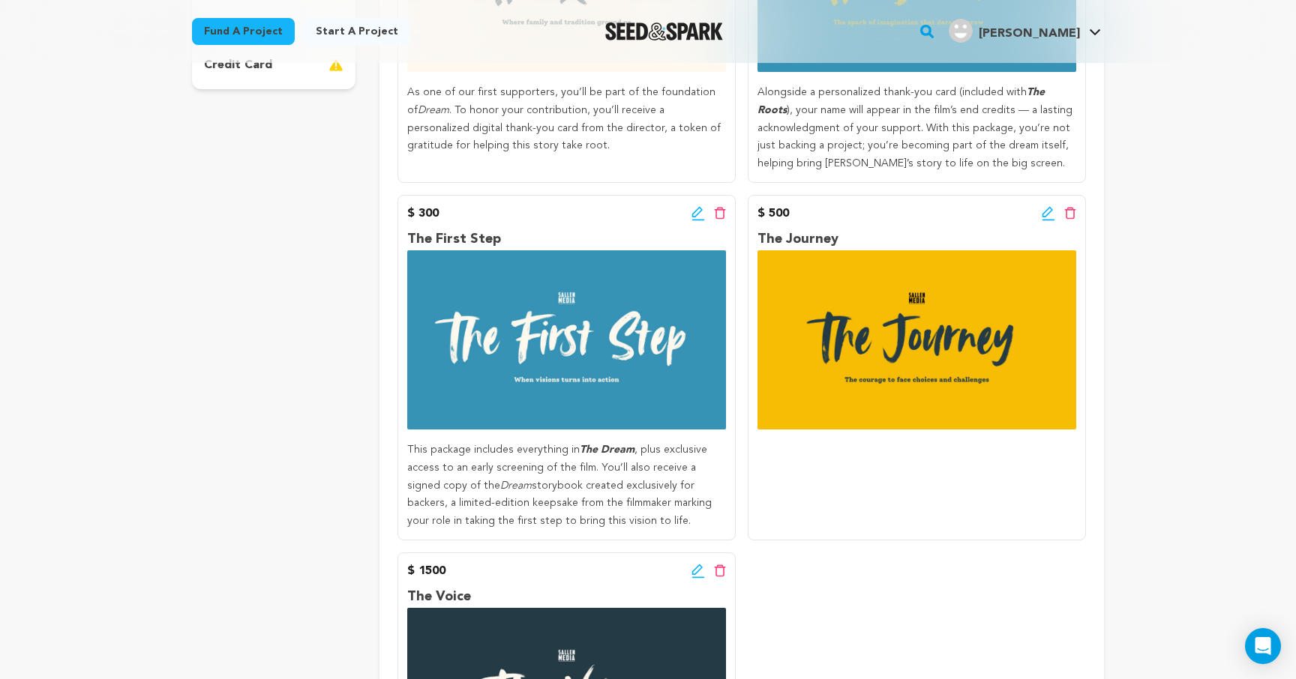
click at [1046, 213] on icon at bounding box center [1048, 213] width 13 height 15
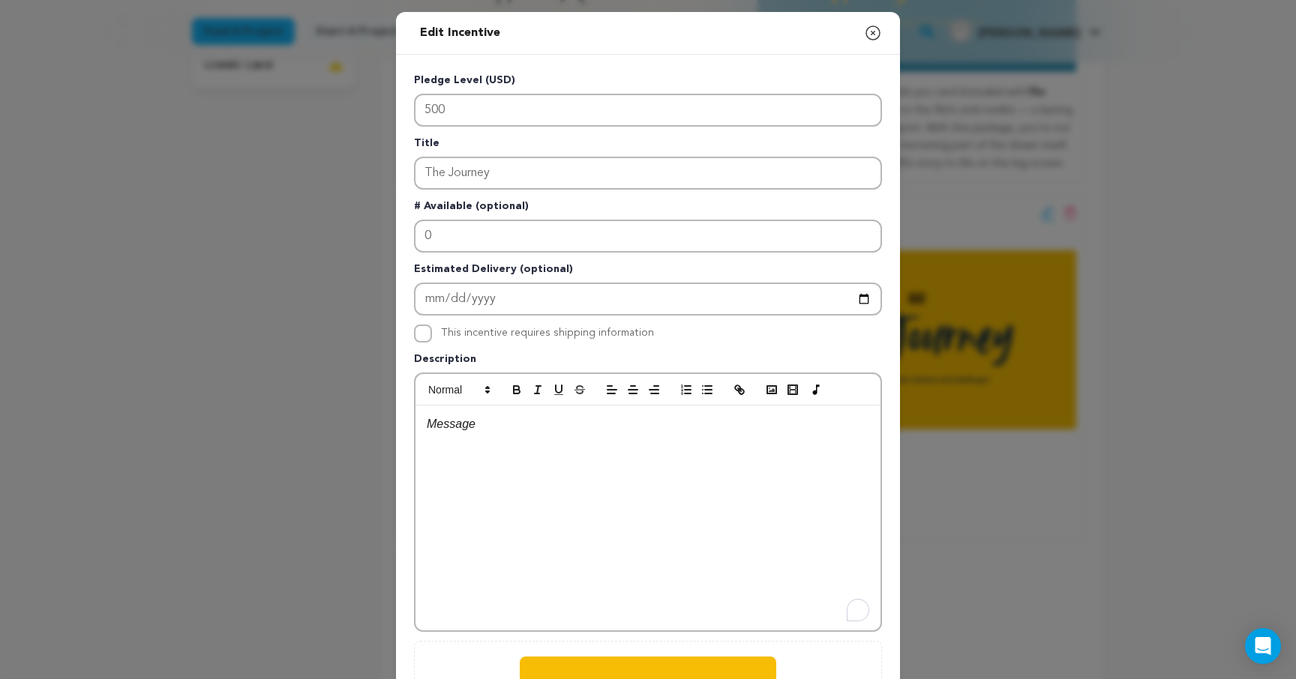
click at [509, 443] on div "To enrich screen reader interactions, please activate Accessibility in Grammarl…" at bounding box center [647, 518] width 465 height 225
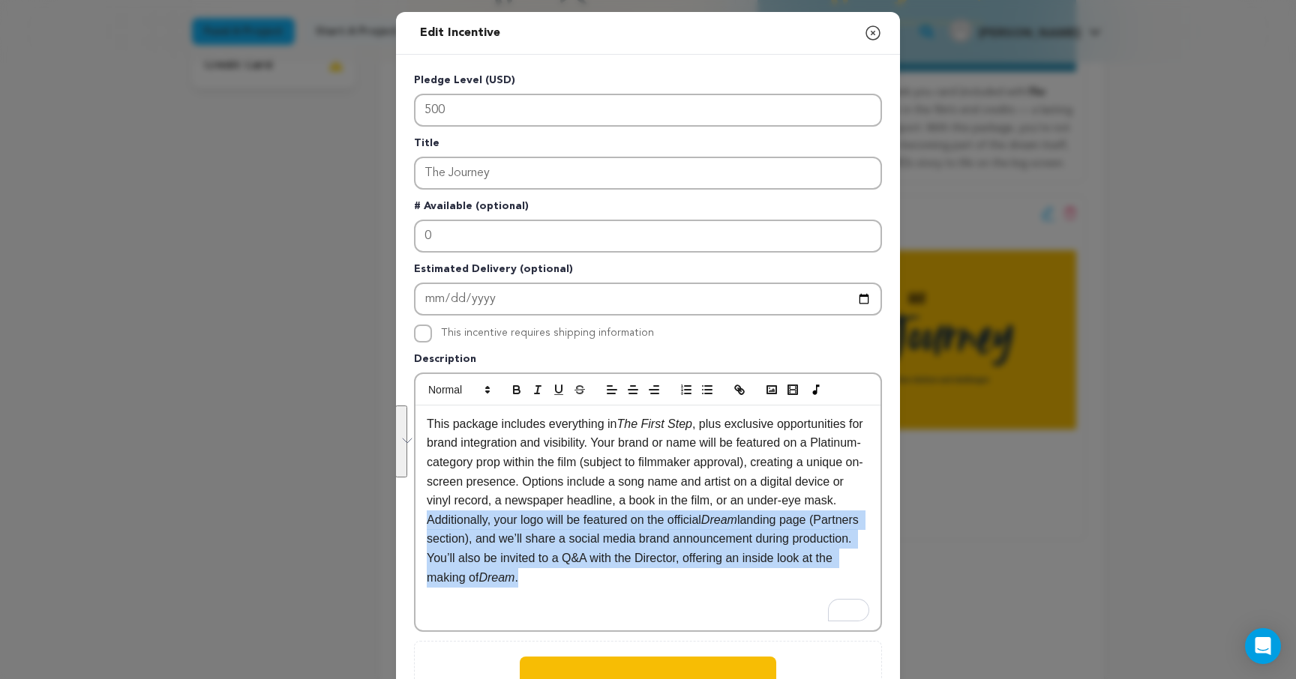
drag, startPoint x: 610, startPoint y: 598, endPoint x: 427, endPoint y: 544, distance: 190.8
click at [427, 544] on p "Additionally, your logo will be featured on the official Dream landing page (Pa…" at bounding box center [648, 549] width 442 height 76
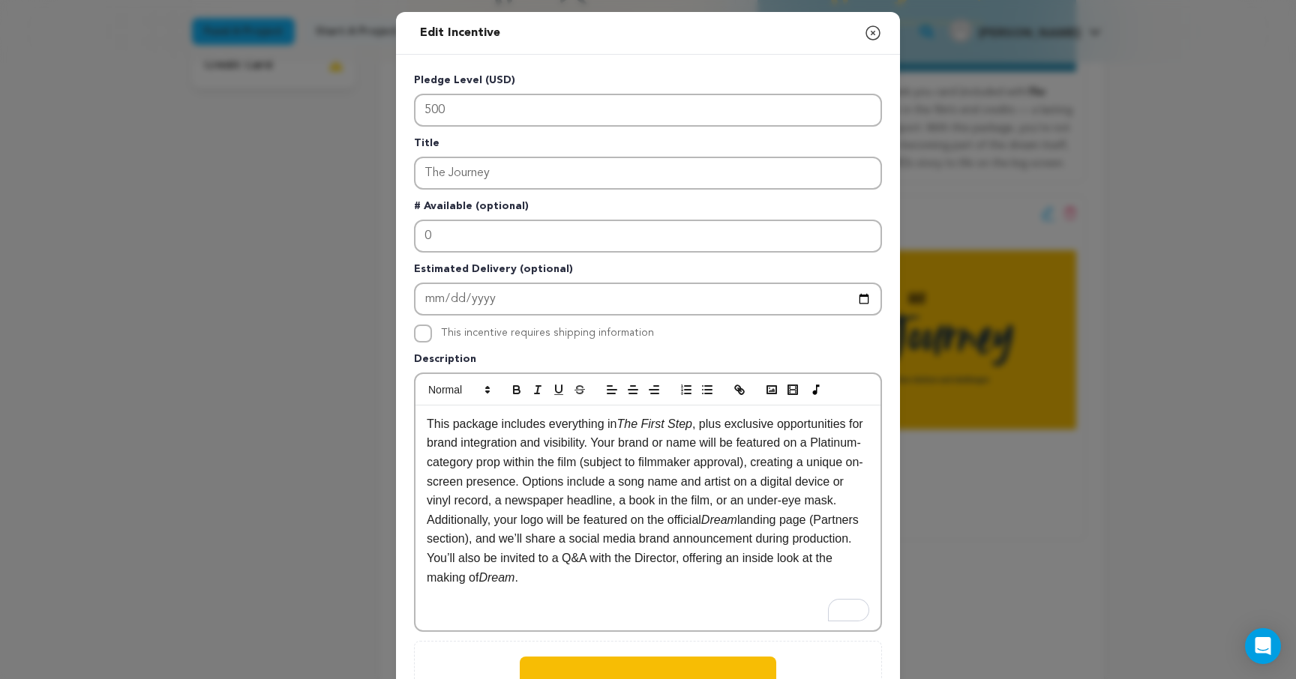
click at [590, 508] on p "This package includes everything in The First Step , plus exclusive opportuniti…" at bounding box center [648, 463] width 442 height 96
click at [513, 511] on p "This package includes everything in The First Step , plus exclusive opportuniti…" at bounding box center [648, 463] width 442 height 96
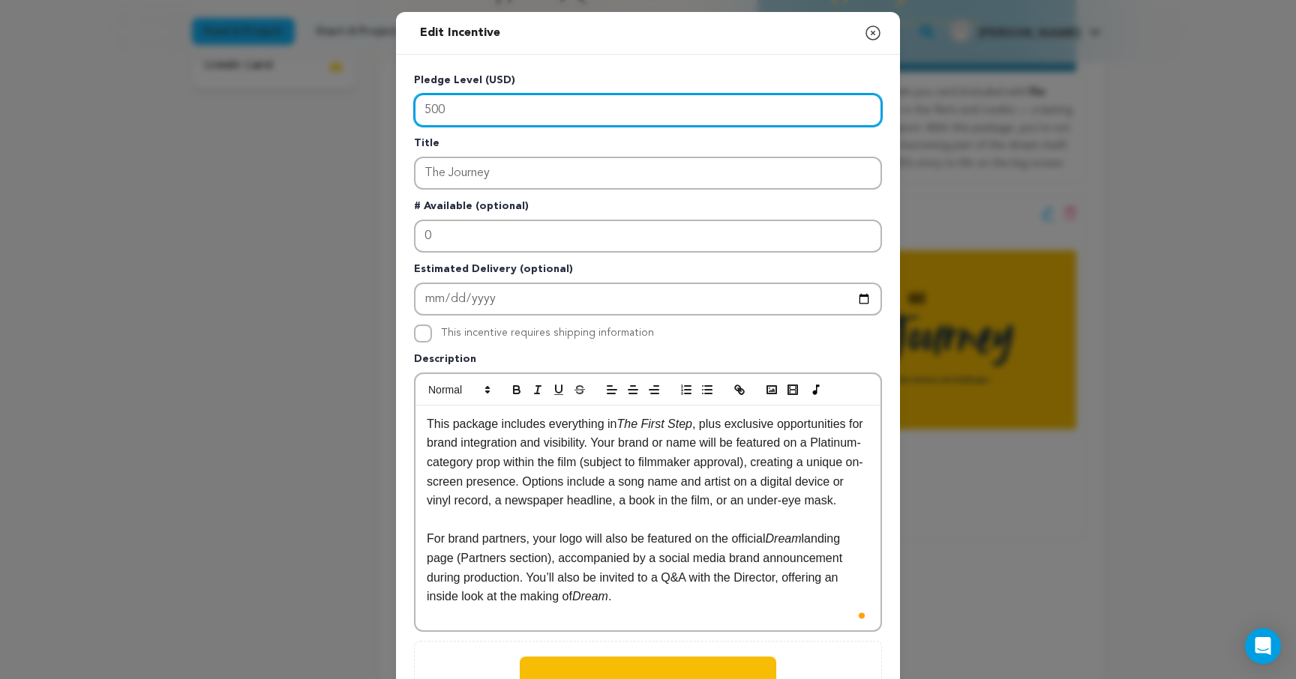
click at [430, 112] on input "500" at bounding box center [648, 110] width 468 height 33
type input "700"
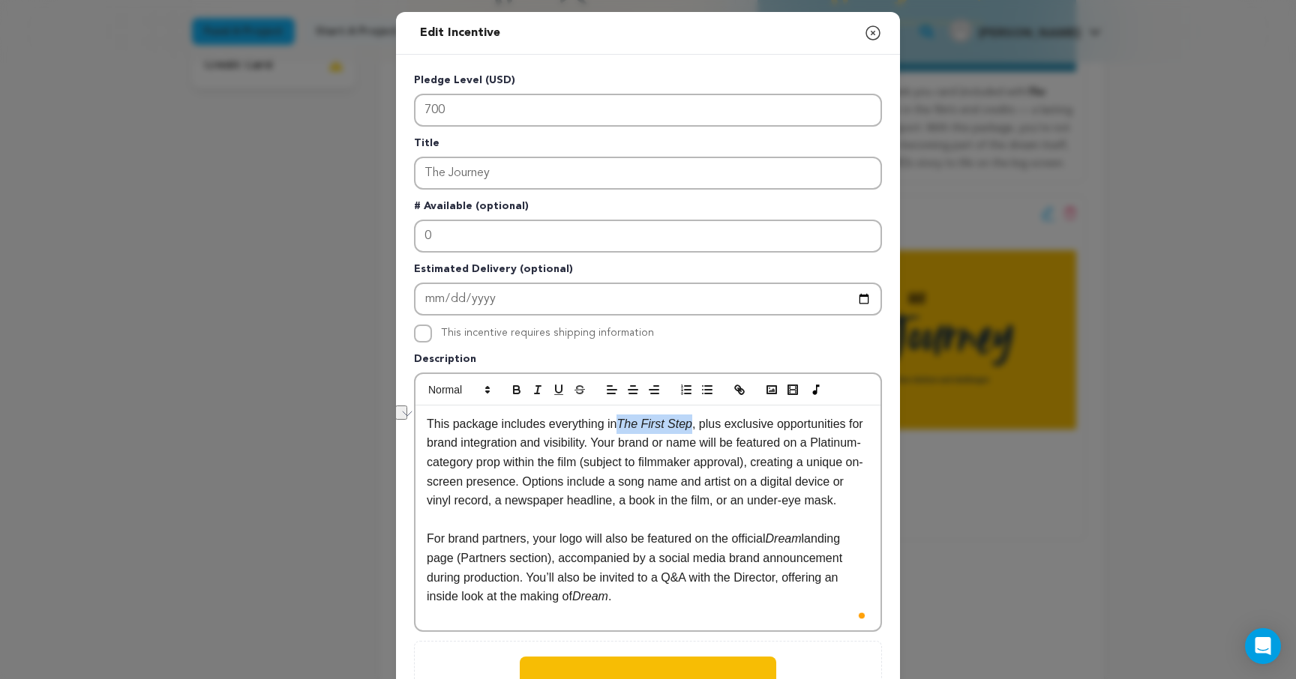
drag, startPoint x: 625, startPoint y: 427, endPoint x: 698, endPoint y: 428, distance: 72.8
click at [691, 428] on em "The First Step" at bounding box center [653, 424] width 75 height 13
click at [710, 459] on p "This package includes everything in The First Step , plus exclusive opportuniti…" at bounding box center [648, 463] width 442 height 96
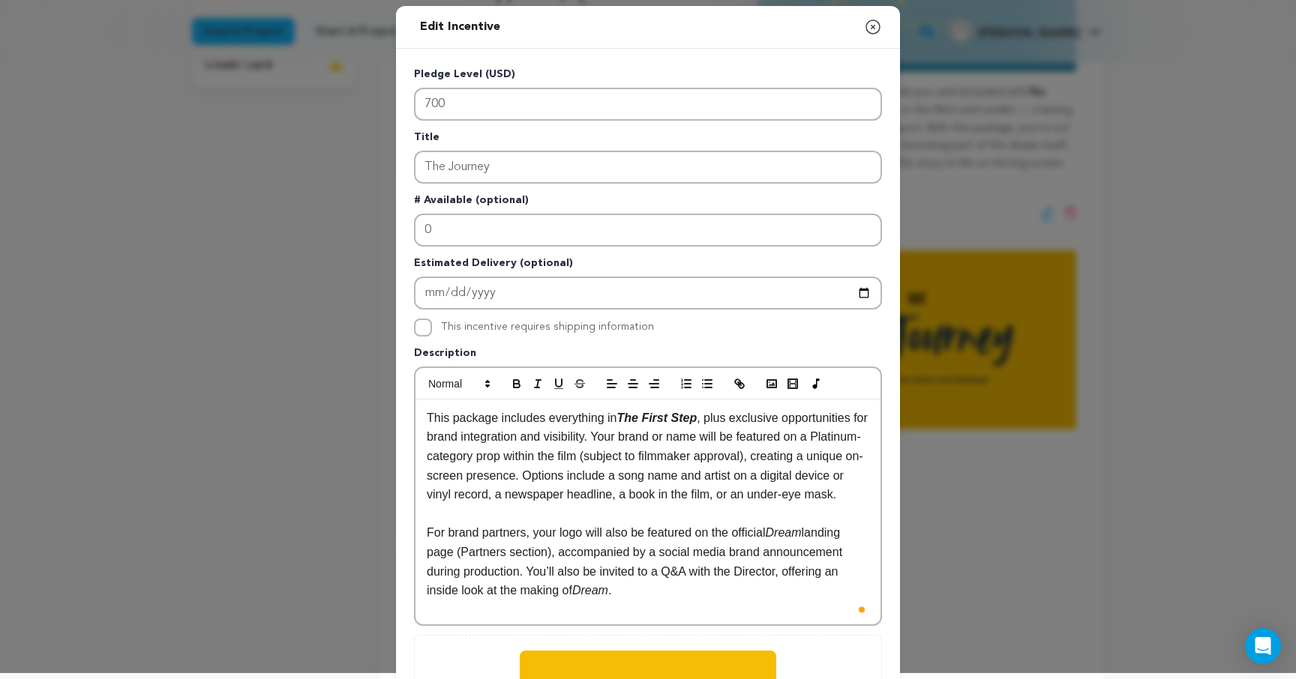
scroll to position [7, 0]
click at [469, 504] on p "This package includes everything in The First Step , plus exclusive opportuniti…" at bounding box center [648, 456] width 442 height 96
click at [788, 495] on p "This package includes everything in The First Step , plus exclusive opportuniti…" at bounding box center [648, 456] width 442 height 96
click at [469, 504] on p "This package includes everything in The First Step , plus exclusive opportuniti…" at bounding box center [648, 456] width 442 height 96
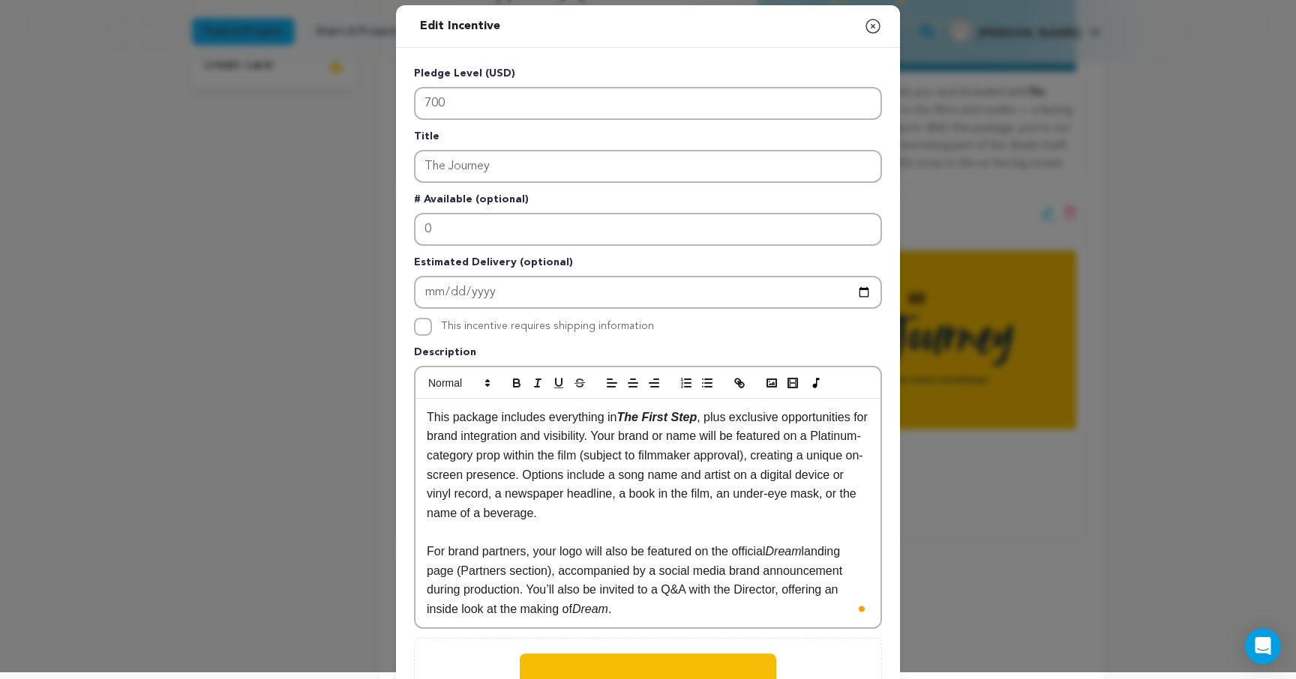
click at [624, 510] on p "This package includes everything in The First Step , plus exclusive opportuniti…" at bounding box center [648, 465] width 442 height 115
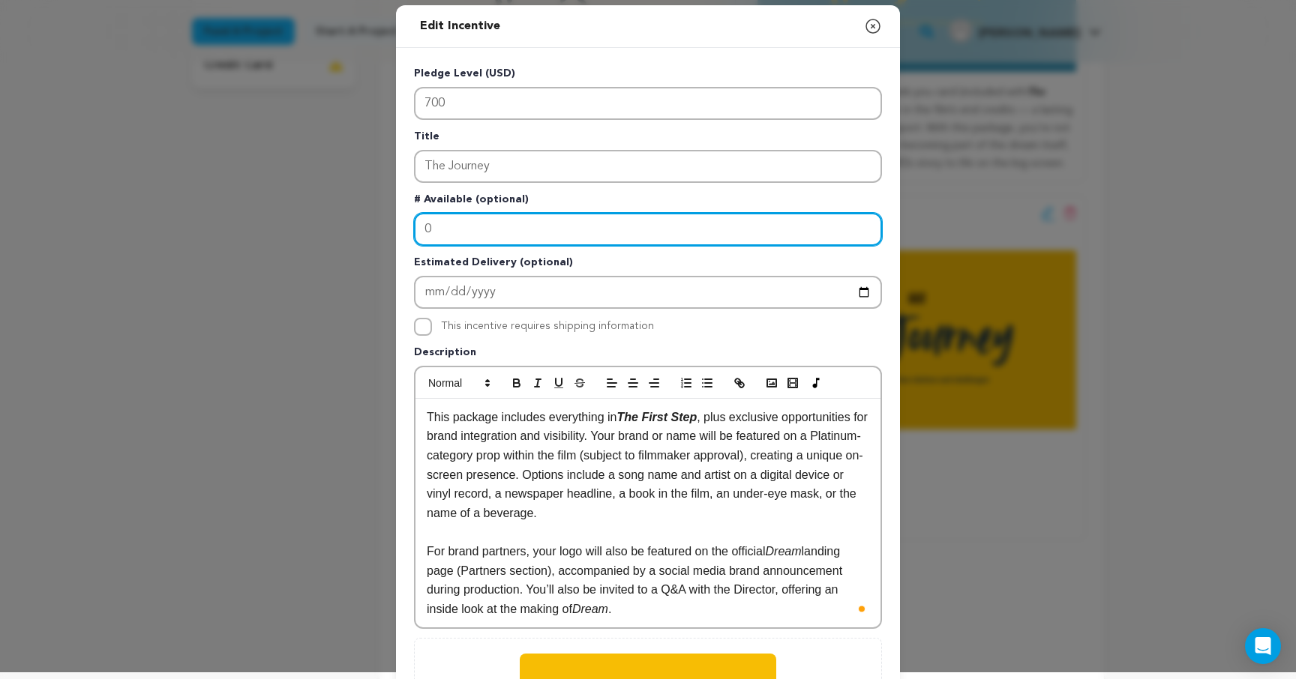
click at [499, 237] on input "0" at bounding box center [648, 229] width 468 height 33
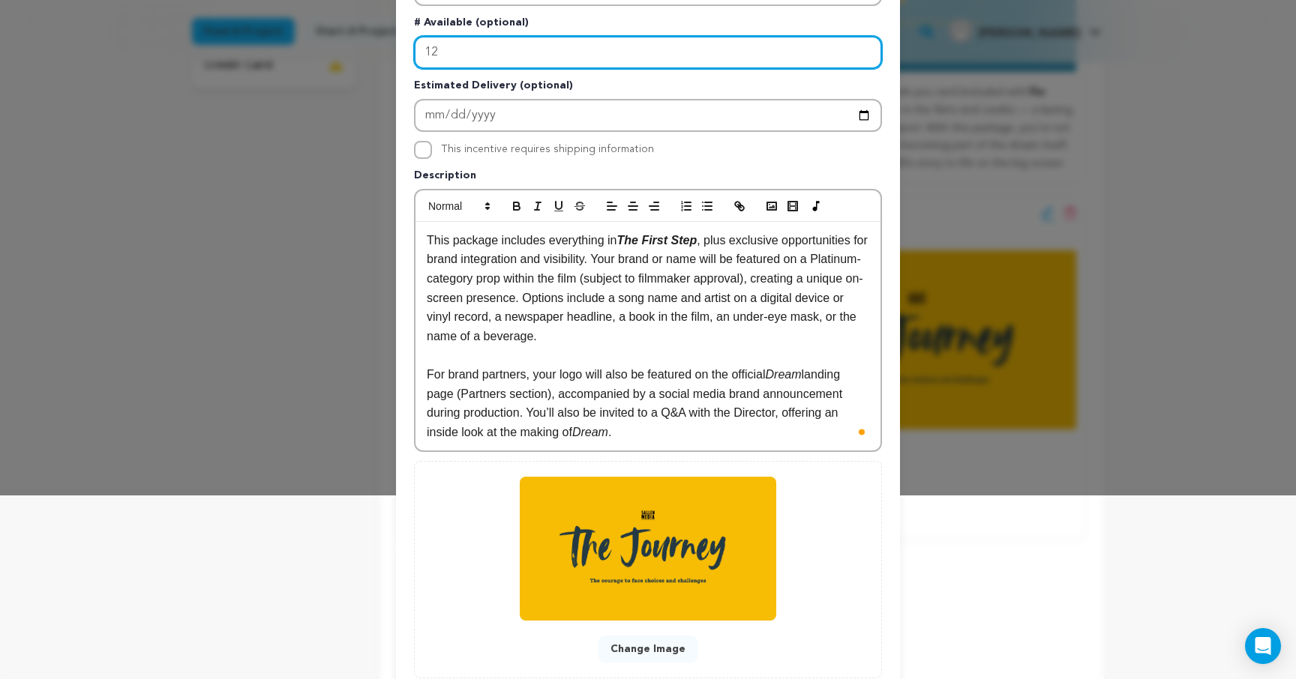
scroll to position [283, 0]
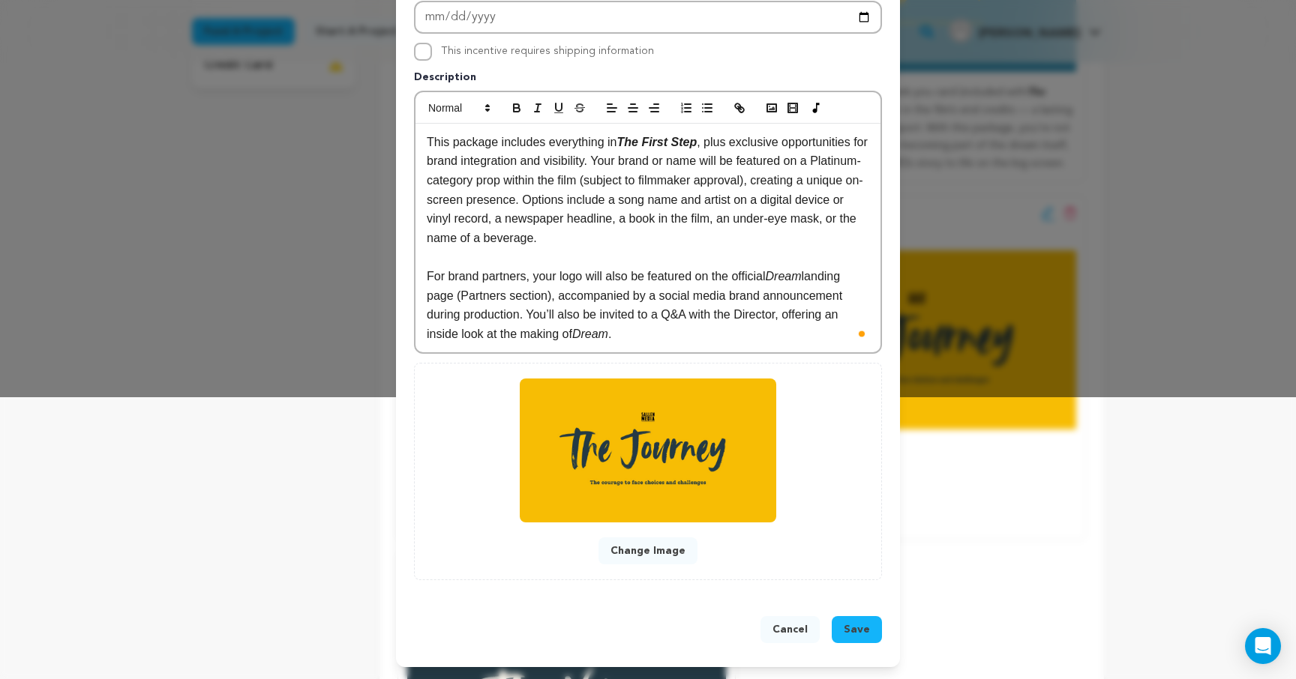
type input "12"
click at [862, 631] on span "Save" at bounding box center [857, 629] width 26 height 15
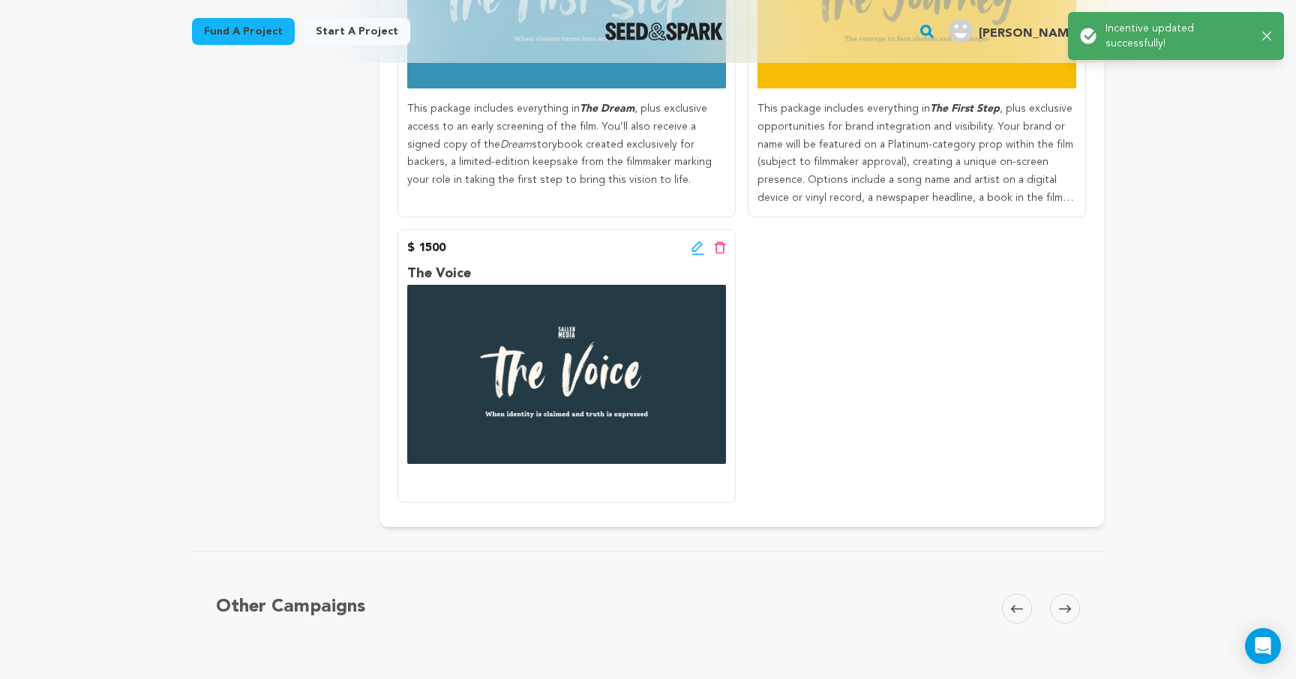
scroll to position [840, 0]
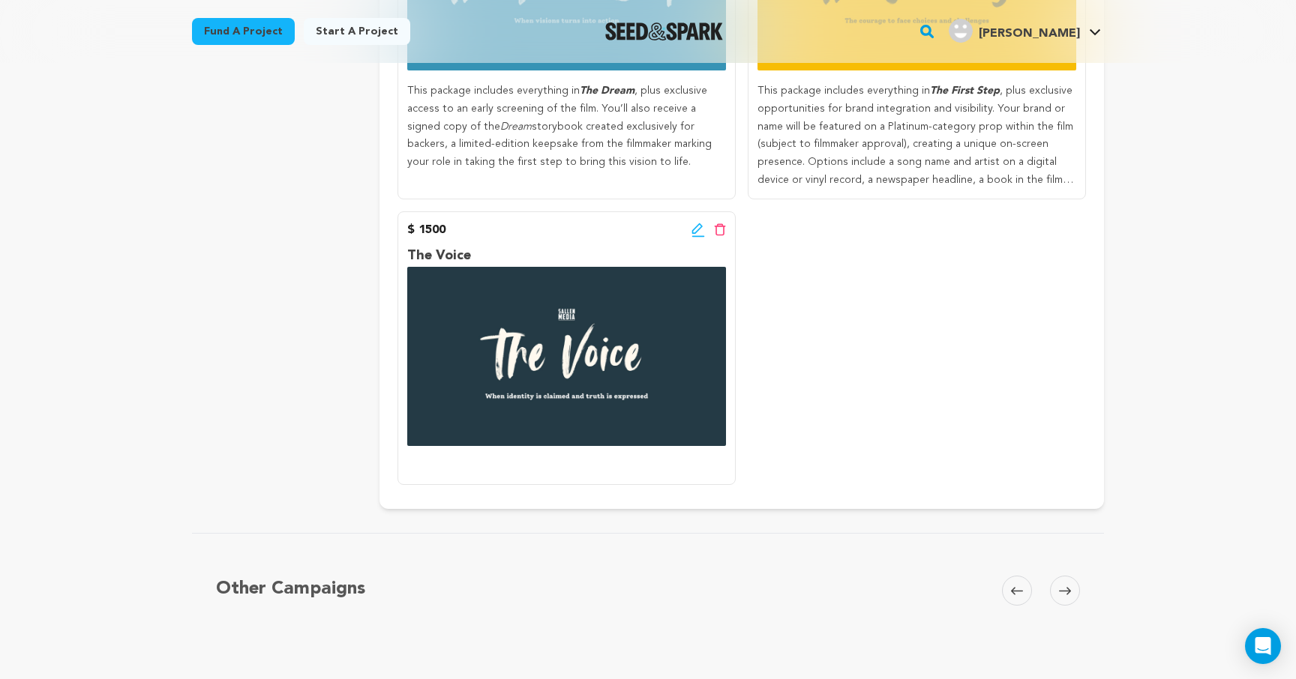
click at [694, 232] on icon at bounding box center [696, 228] width 10 height 10
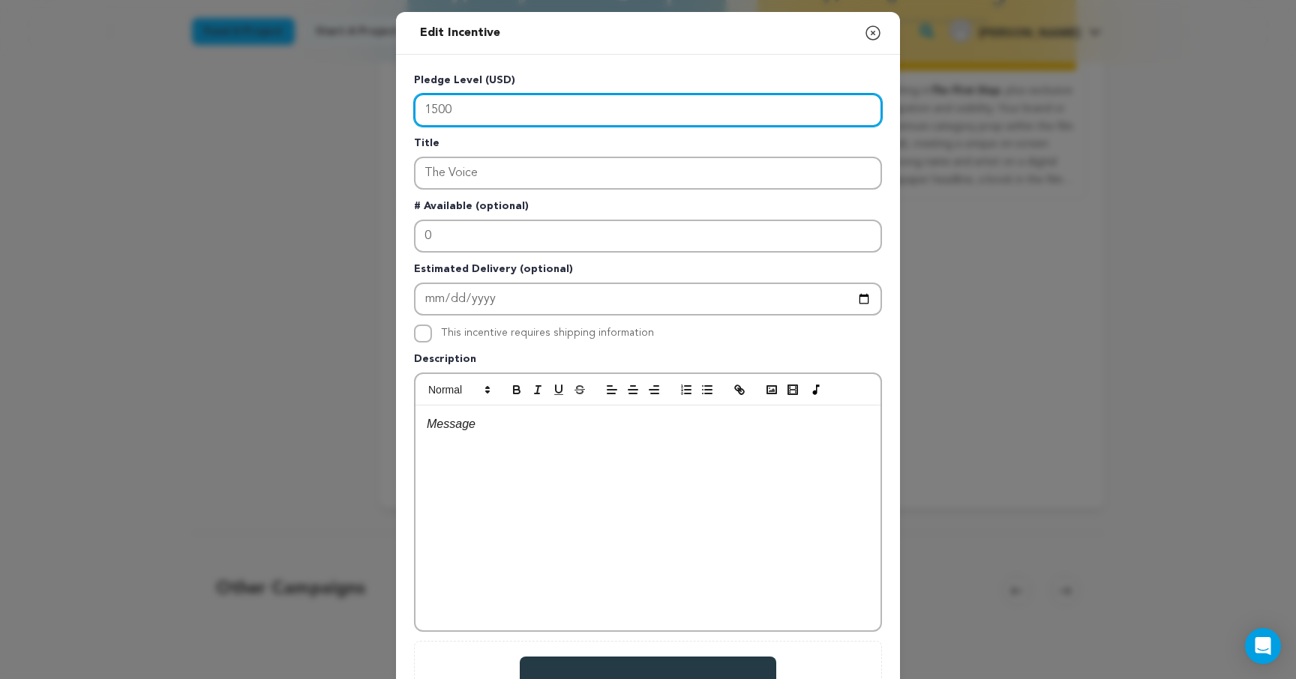
click at [456, 107] on input "1500" at bounding box center [648, 110] width 468 height 33
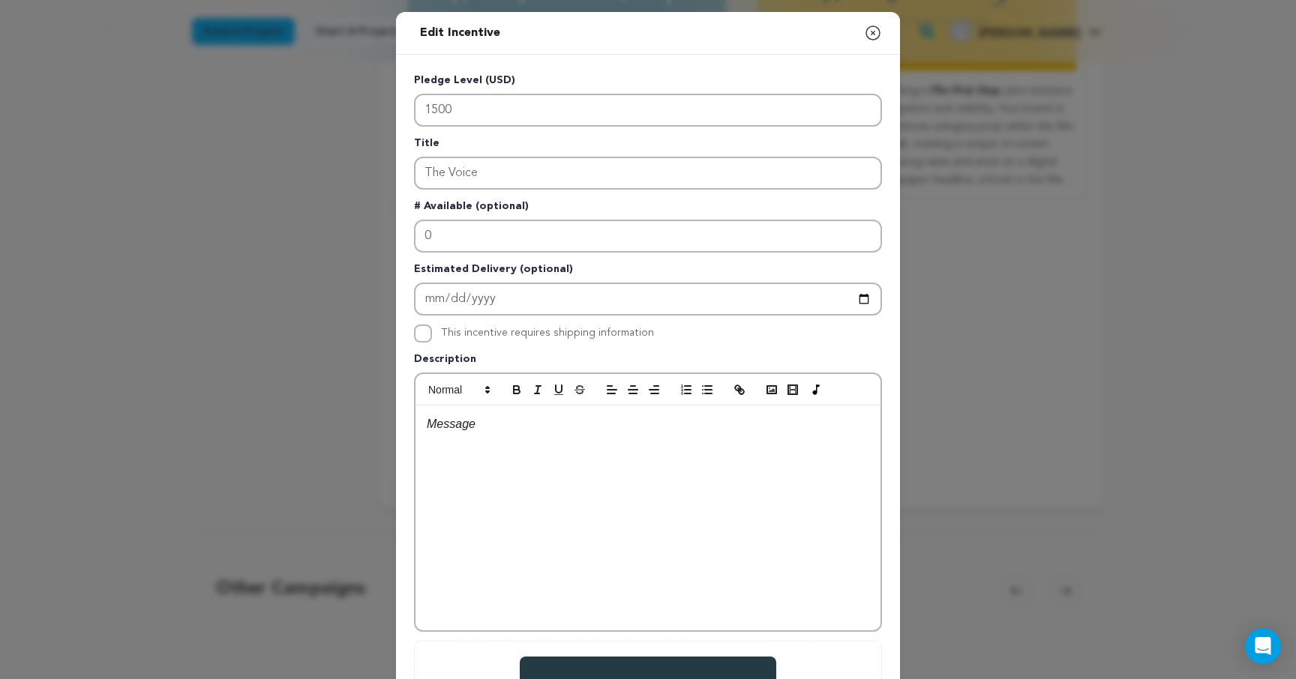
click at [483, 505] on div at bounding box center [647, 518] width 465 height 225
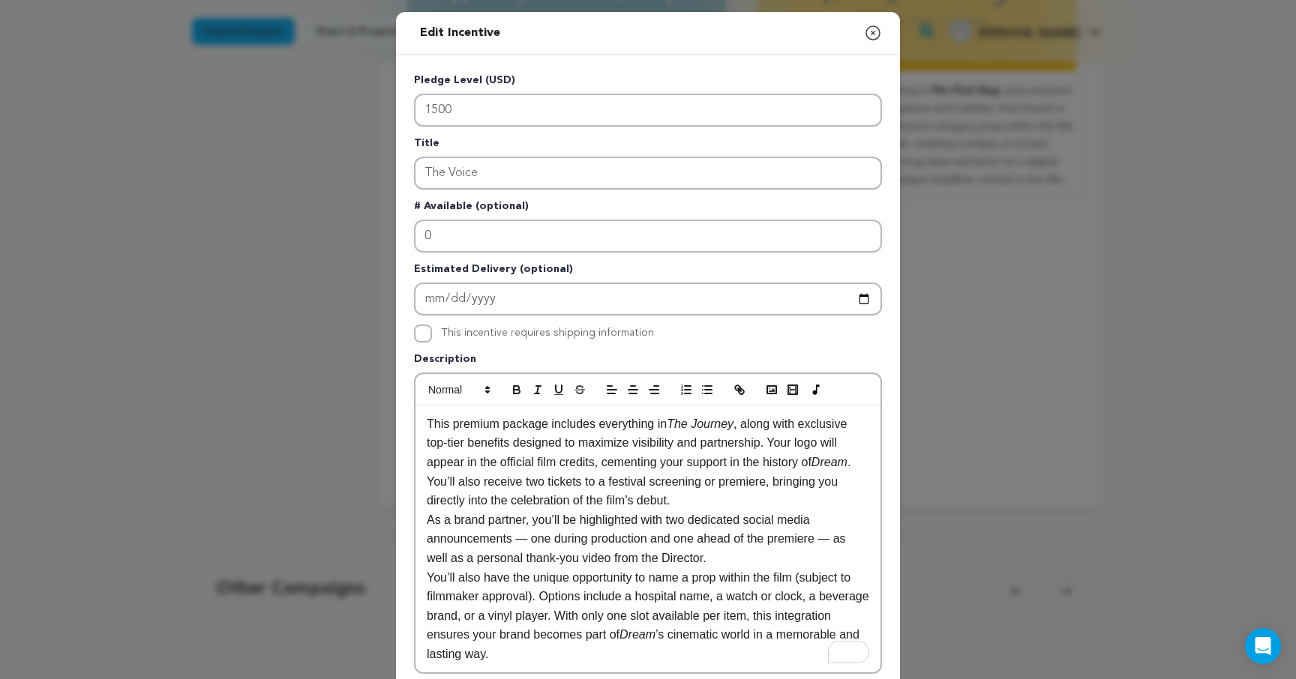
click at [707, 497] on p "This premium package includes everything in The Journey , along with exclusive …" at bounding box center [648, 463] width 442 height 96
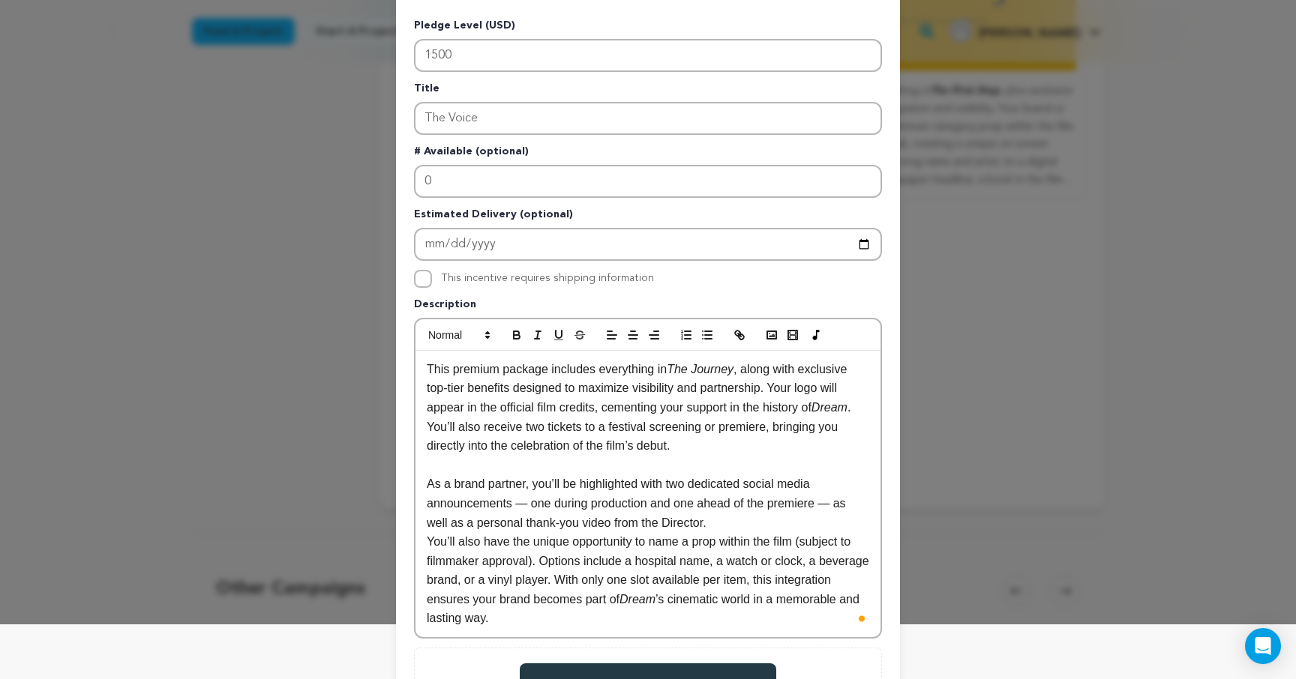
scroll to position [64, 0]
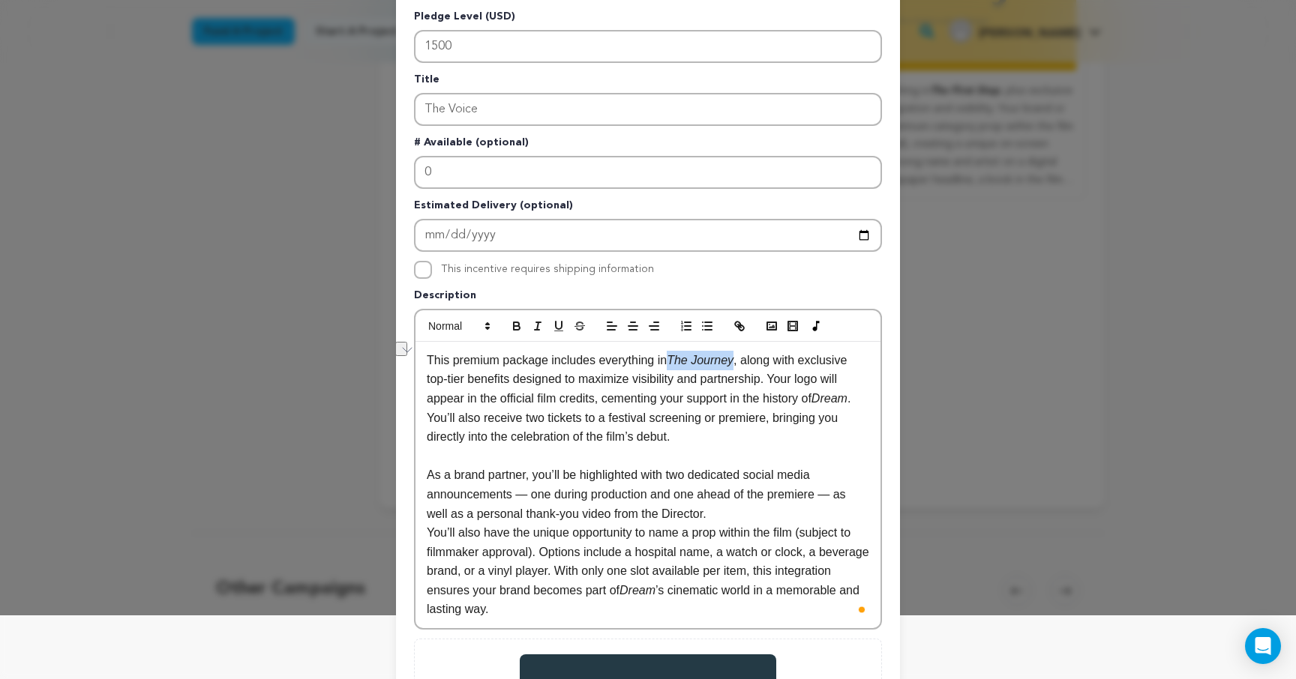
drag, startPoint x: 741, startPoint y: 361, endPoint x: 678, endPoint y: 361, distance: 63.0
click at [678, 361] on em "The Journey" at bounding box center [700, 360] width 67 height 13
click at [584, 400] on p "This premium package includes everything in The Journey , along with exclusive …" at bounding box center [648, 399] width 442 height 96
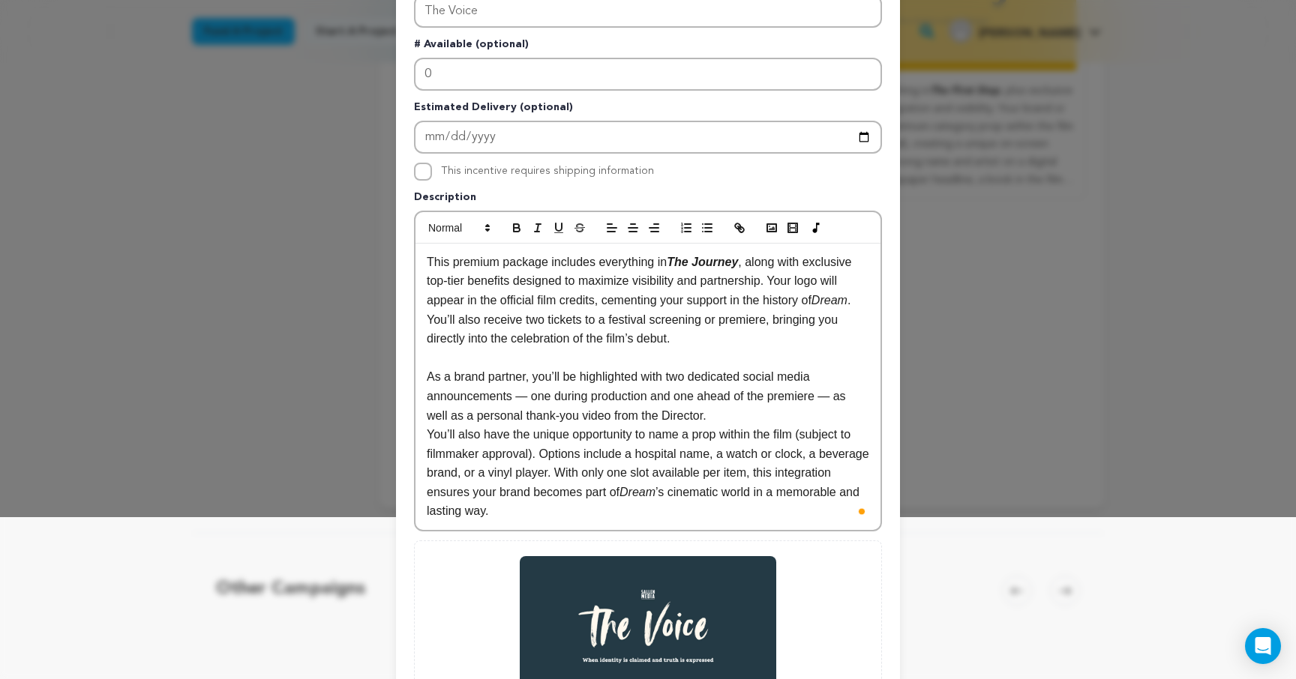
scroll to position [164, 0]
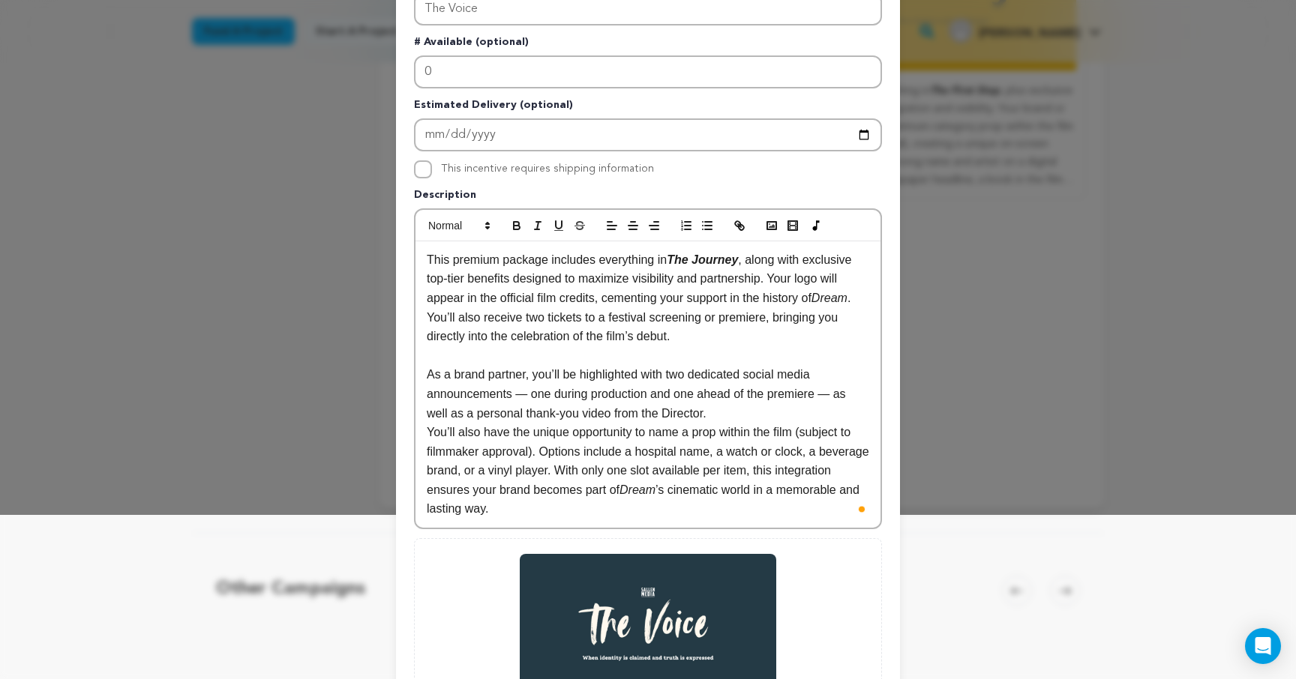
click at [528, 395] on p "As a brand partner, you’ll be highlighted with two dedicated social media annou…" at bounding box center [648, 394] width 442 height 58
click at [826, 397] on p "As a brand partner, you’ll be highlighted with two dedicated social media annou…" at bounding box center [648, 394] width 442 height 58
click at [714, 420] on p "As a brand partner, you’ll be highlighted with two dedicated social media annou…" at bounding box center [648, 394] width 442 height 58
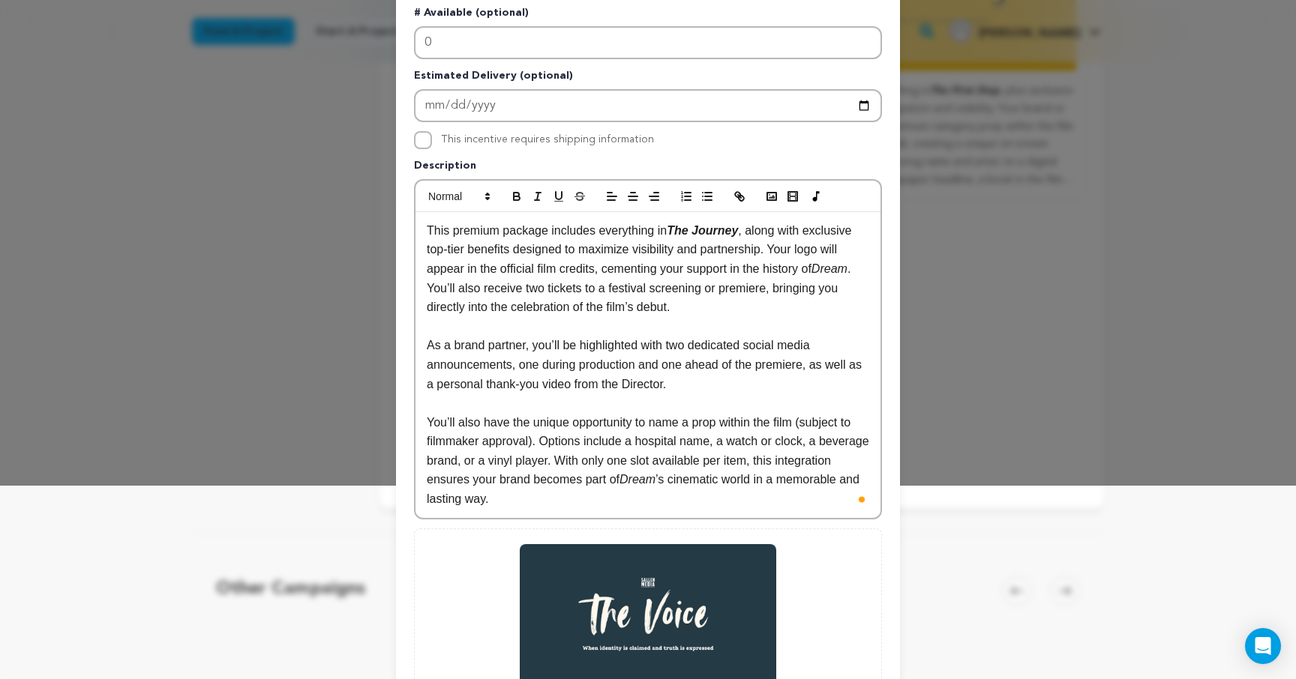
scroll to position [197, 0]
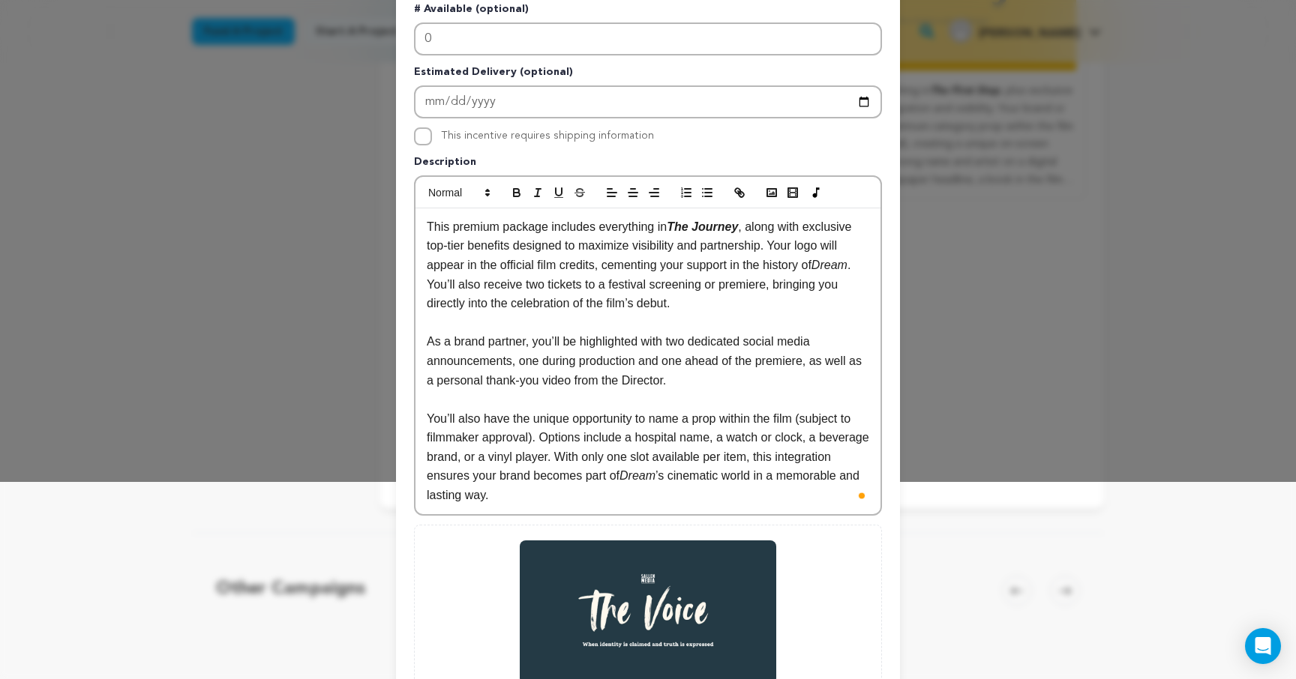
click at [807, 441] on p "You’ll also have the unique opportunity to name a prop within the film (subject…" at bounding box center [648, 457] width 442 height 96
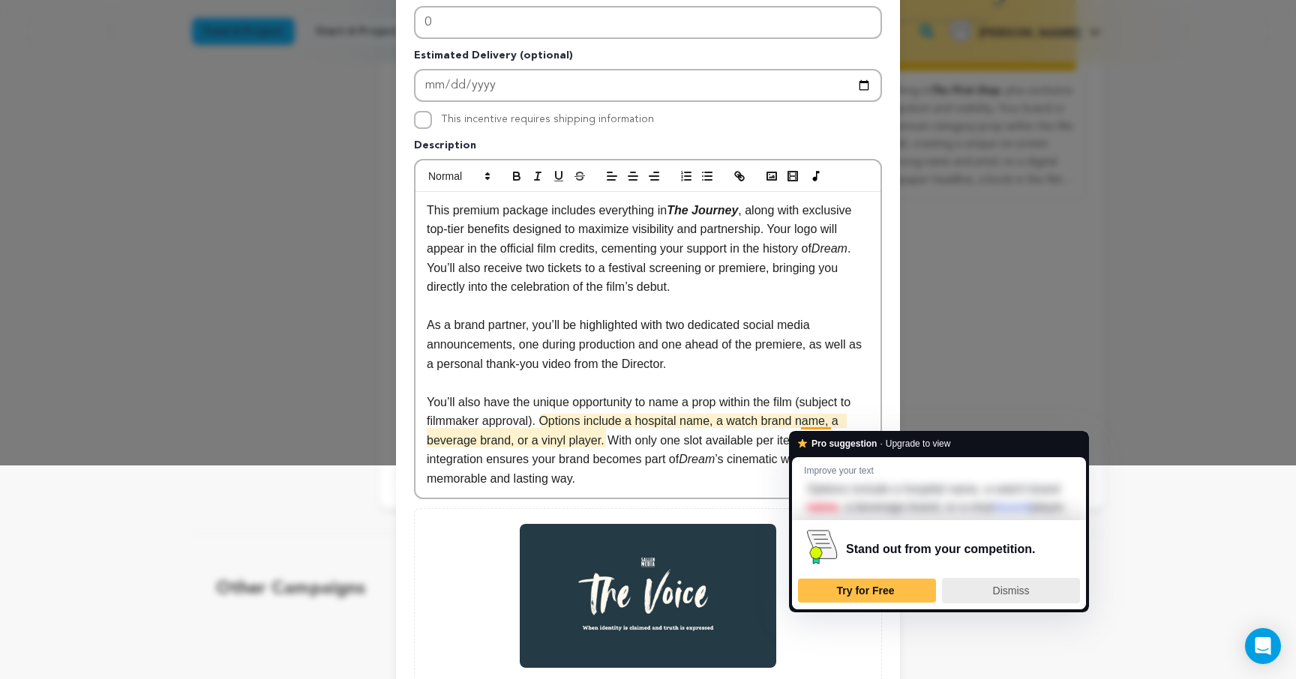
click at [1018, 597] on span "Dismiss" at bounding box center [1011, 591] width 37 height 12
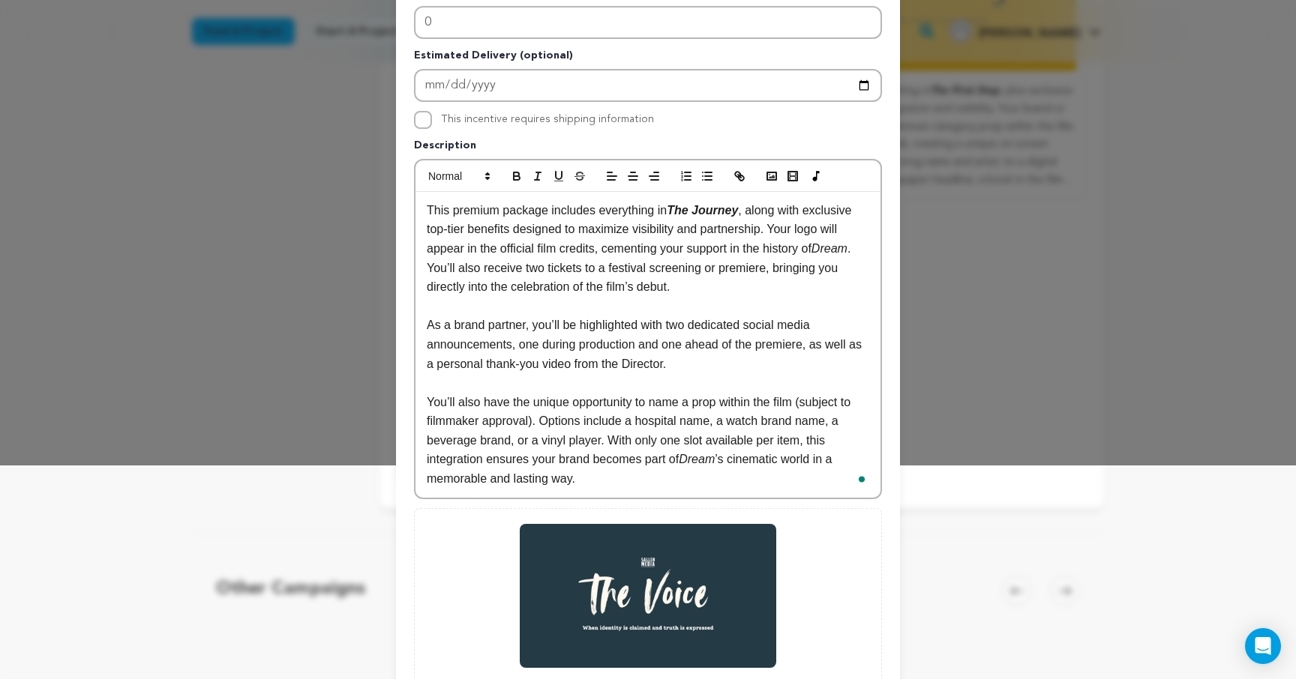
click at [660, 477] on p "You’ll also have the unique opportunity to name a prop within the film (subject…" at bounding box center [648, 441] width 442 height 96
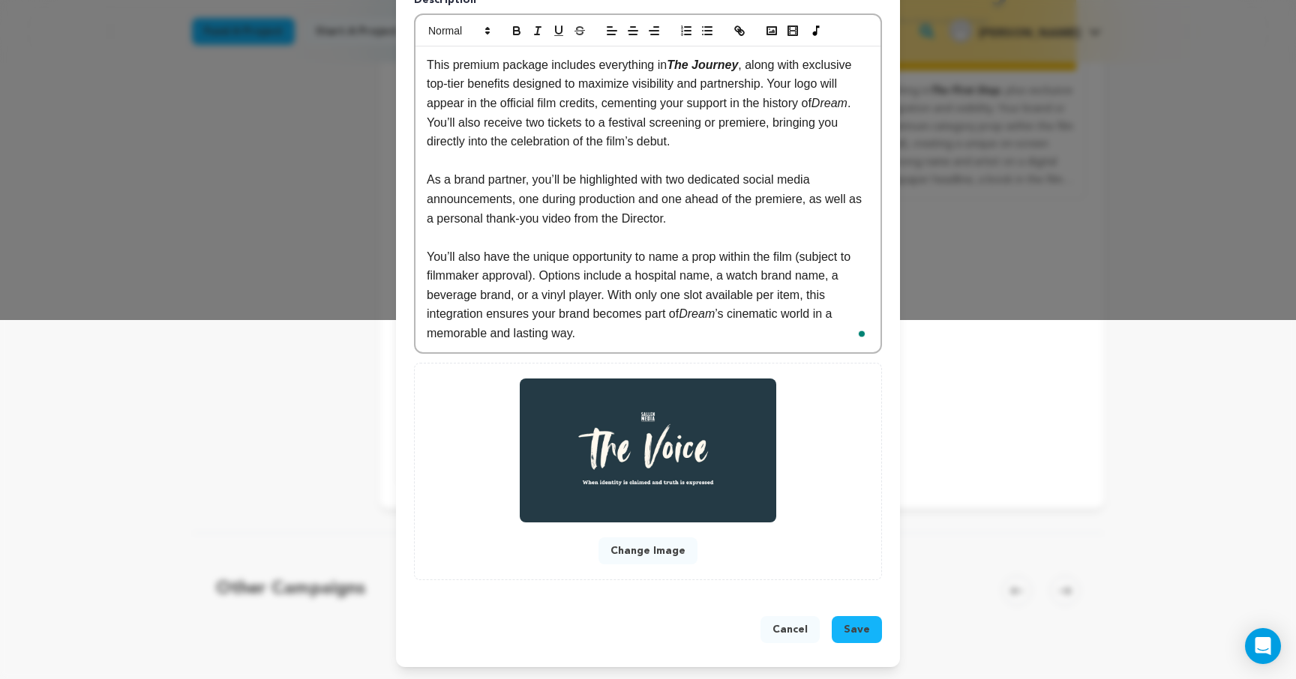
click at [857, 632] on span "Save" at bounding box center [857, 629] width 26 height 15
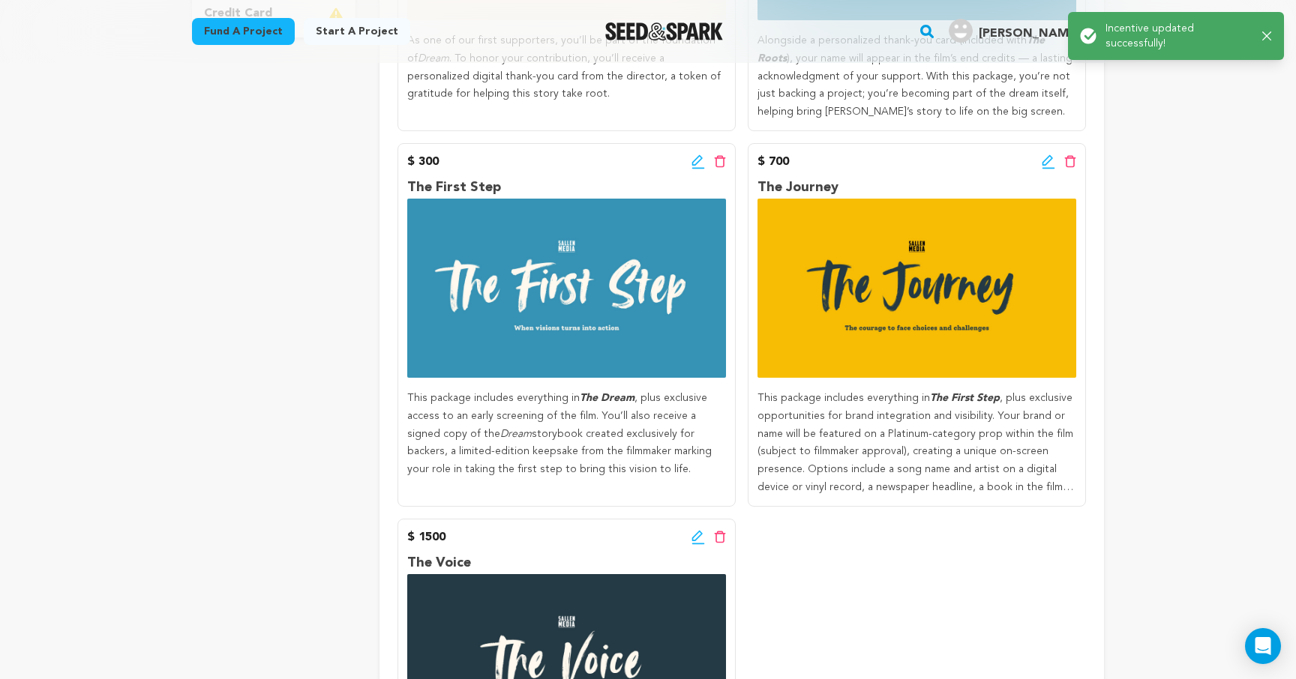
scroll to position [544, 0]
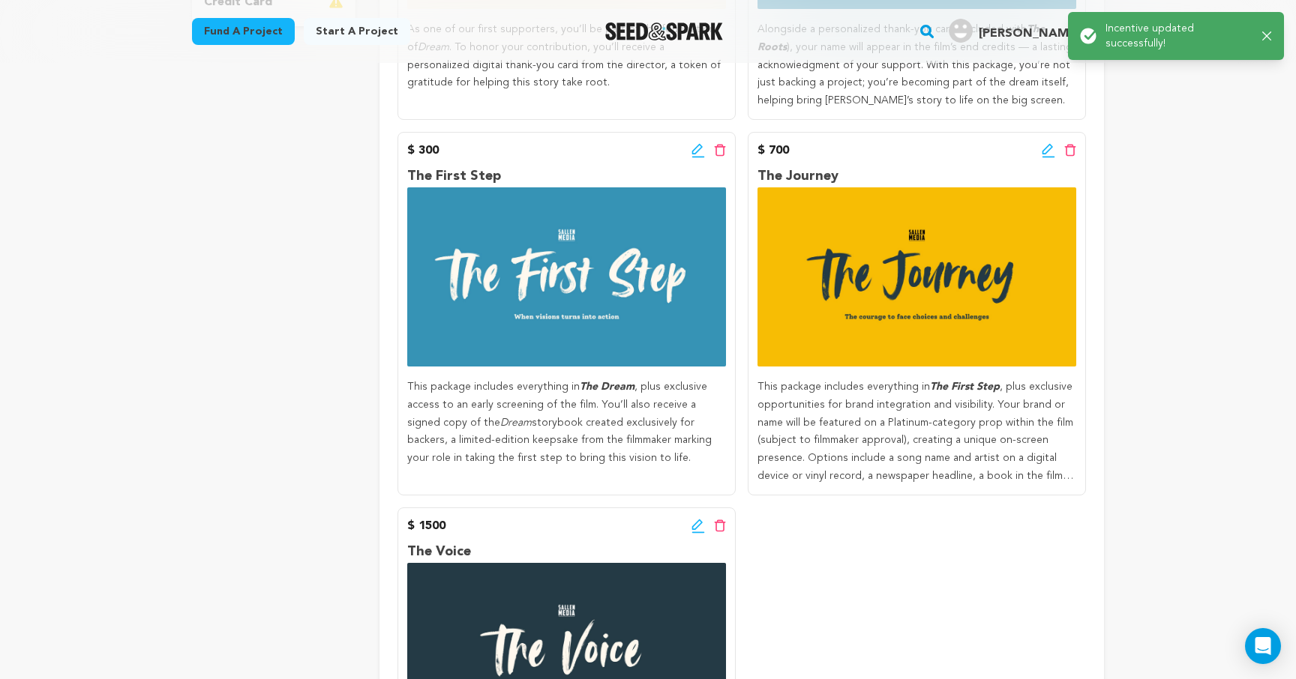
click at [1044, 151] on icon at bounding box center [1048, 150] width 13 height 15
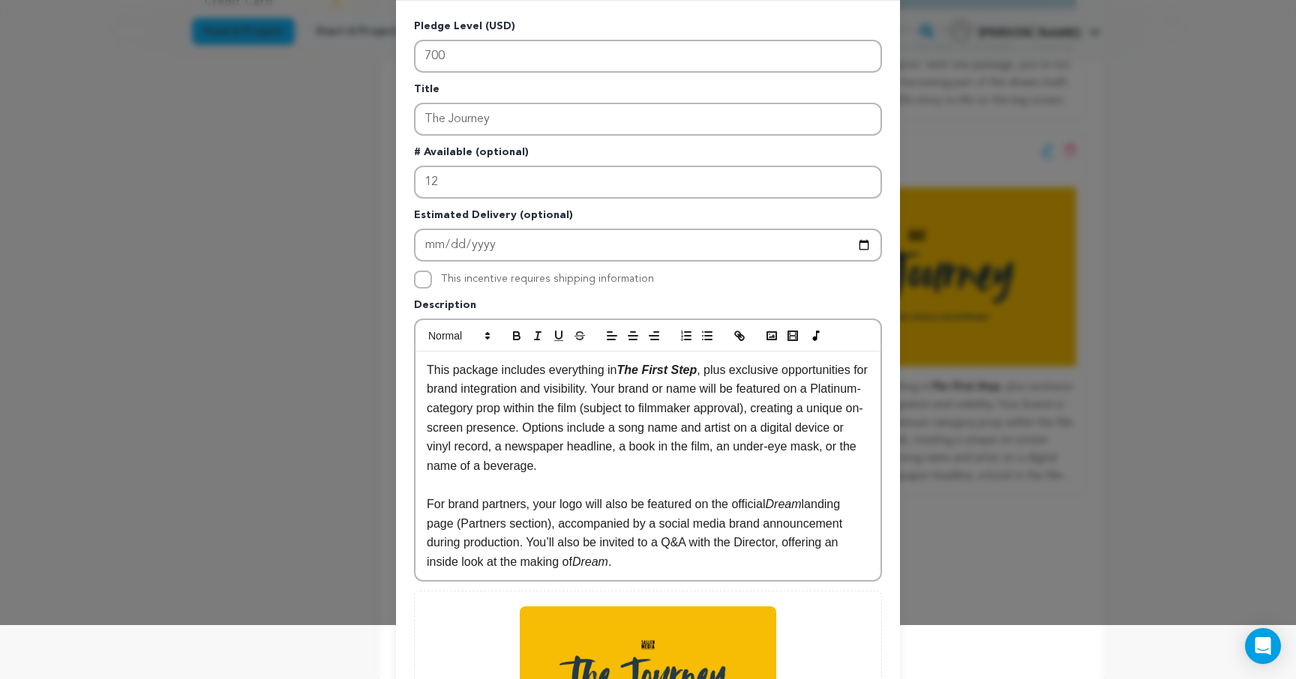
scroll to position [55, 0]
drag, startPoint x: 639, startPoint y: 470, endPoint x: 459, endPoint y: 472, distance: 180.0
click at [459, 472] on p "This package includes everything in The First Step , plus exclusive opportuniti…" at bounding box center [648, 417] width 442 height 115
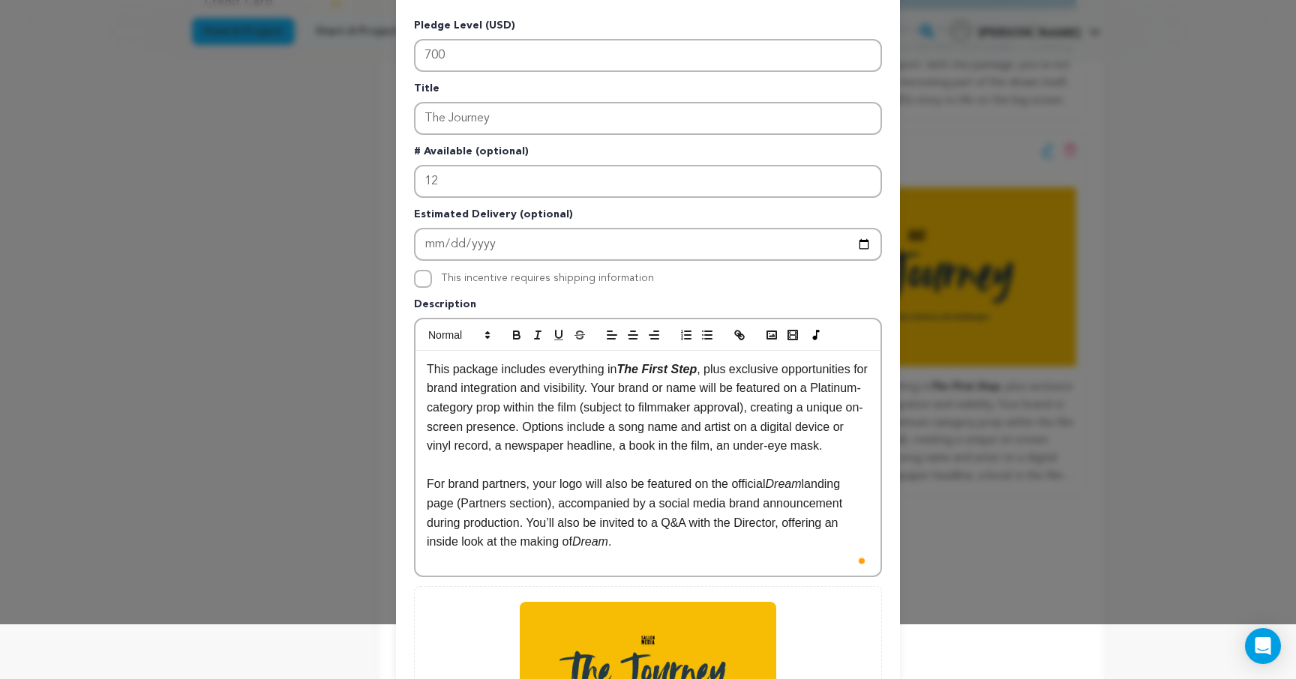
click at [774, 448] on p "This package includes everything in The First Step , plus exclusive opportuniti…" at bounding box center [648, 408] width 442 height 96
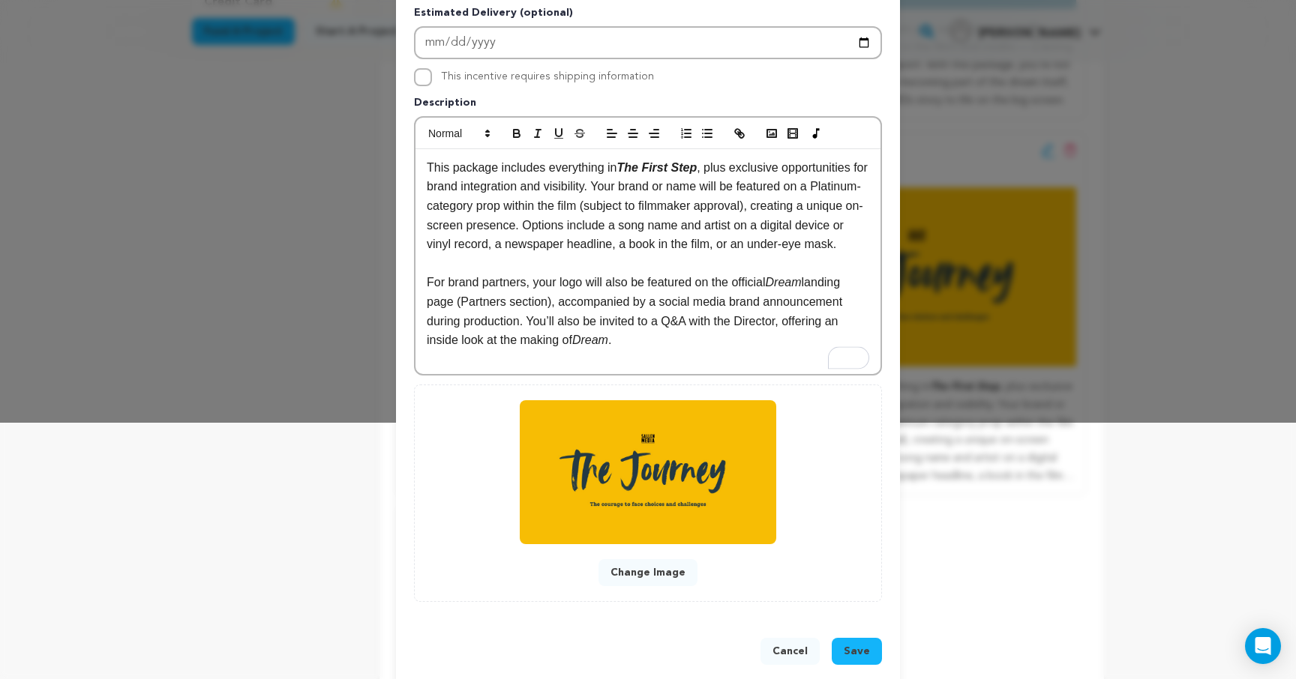
scroll to position [283, 0]
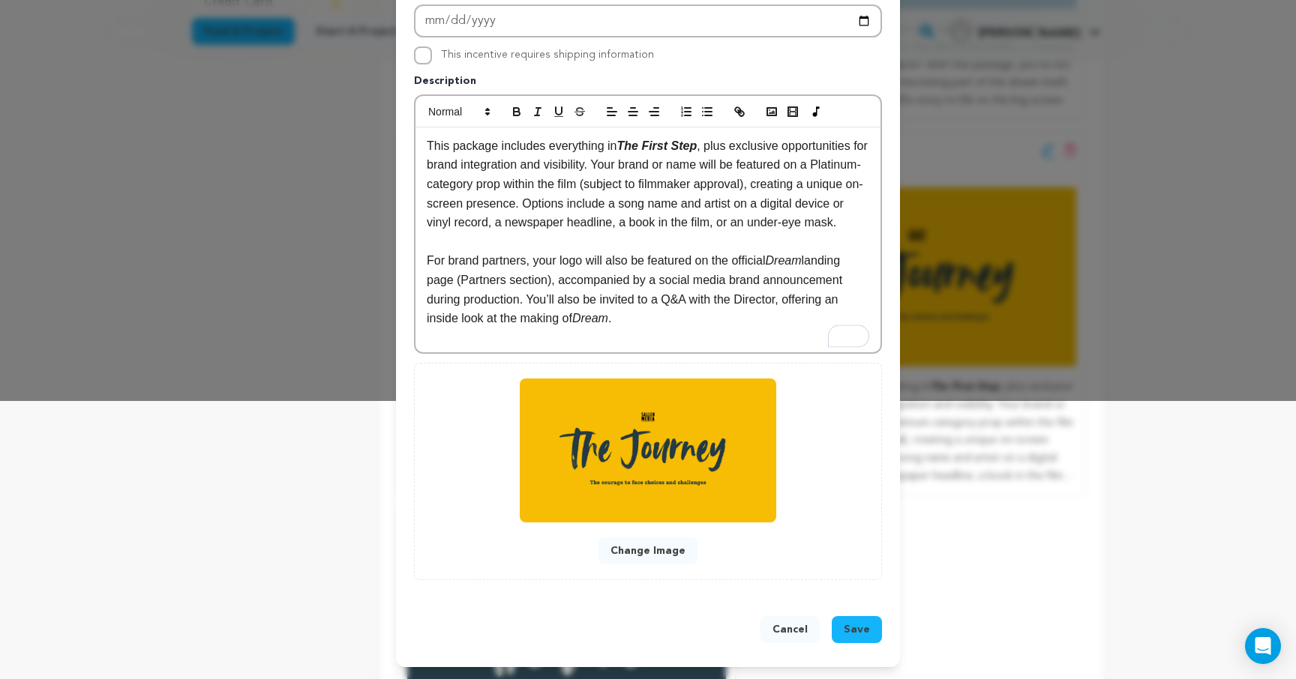
click at [865, 633] on span "Save" at bounding box center [857, 629] width 26 height 15
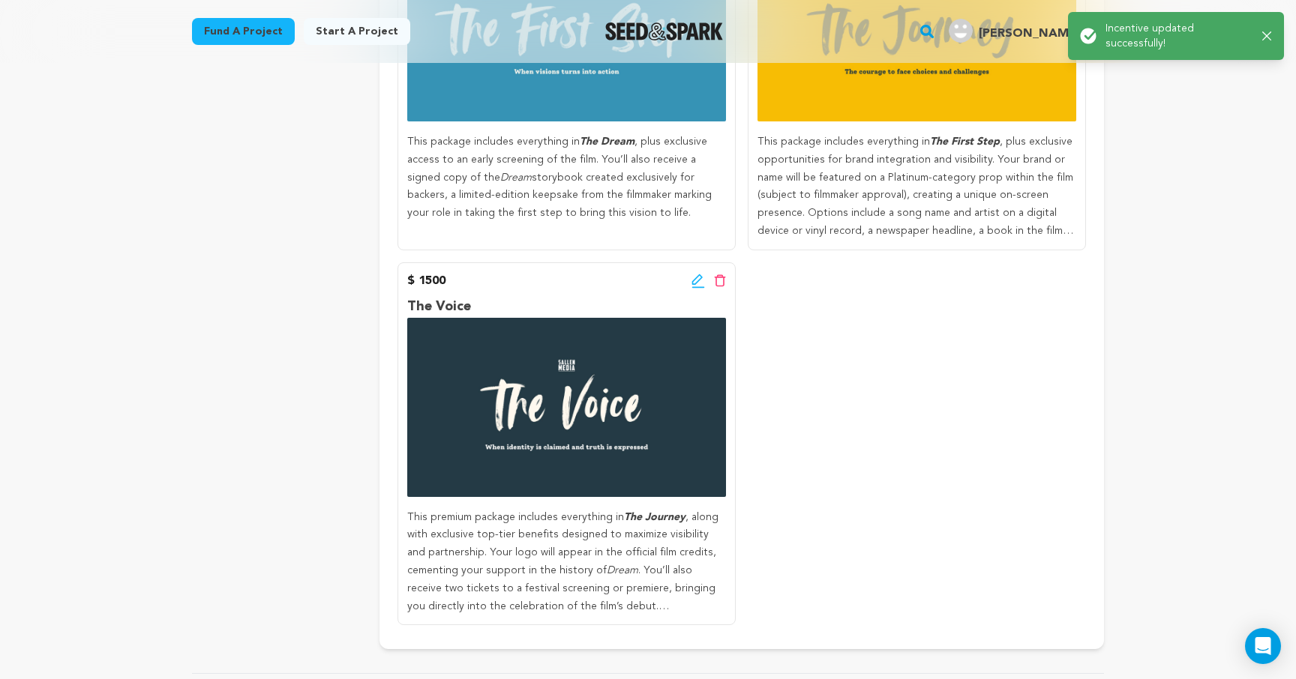
scroll to position [810, 0]
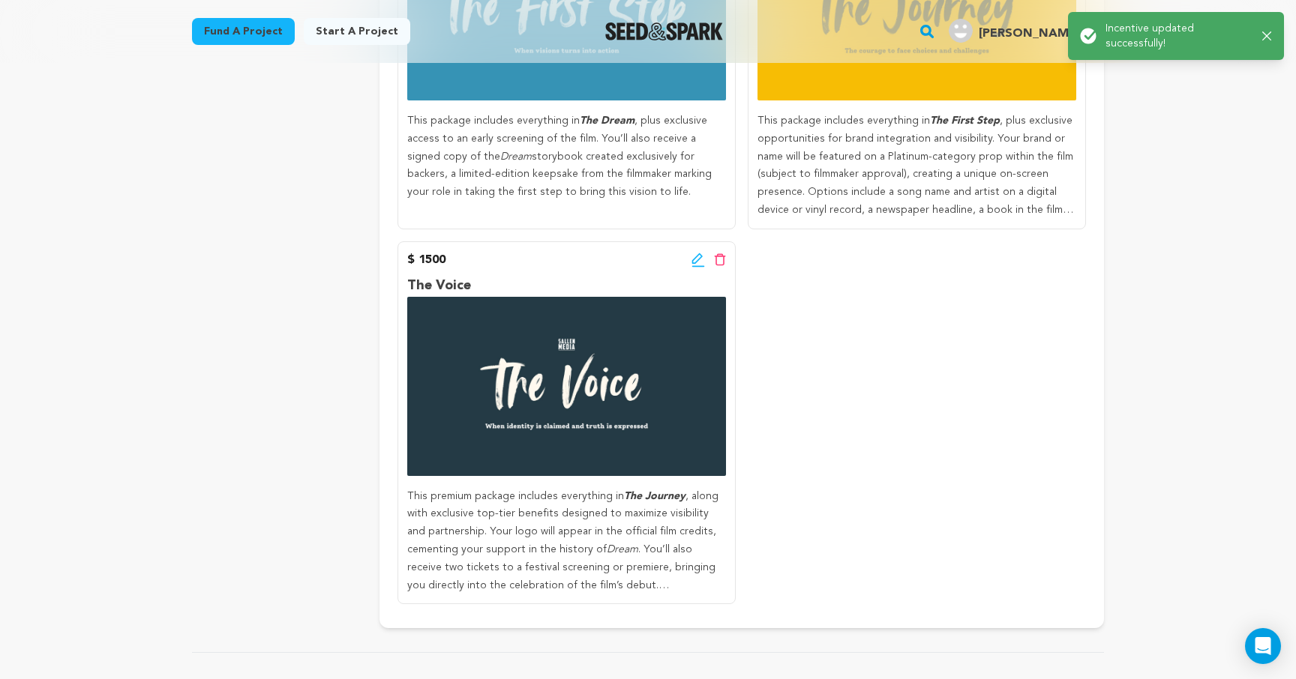
click at [694, 256] on icon at bounding box center [697, 260] width 13 height 15
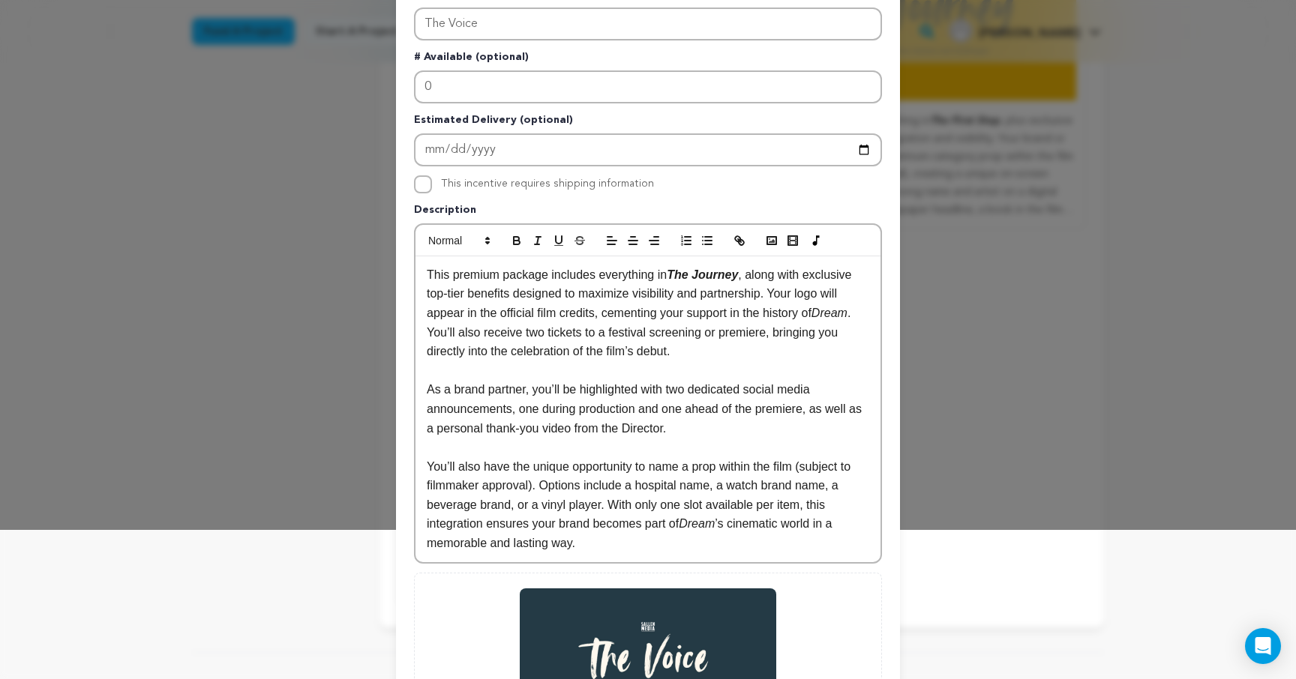
scroll to position [151, 0]
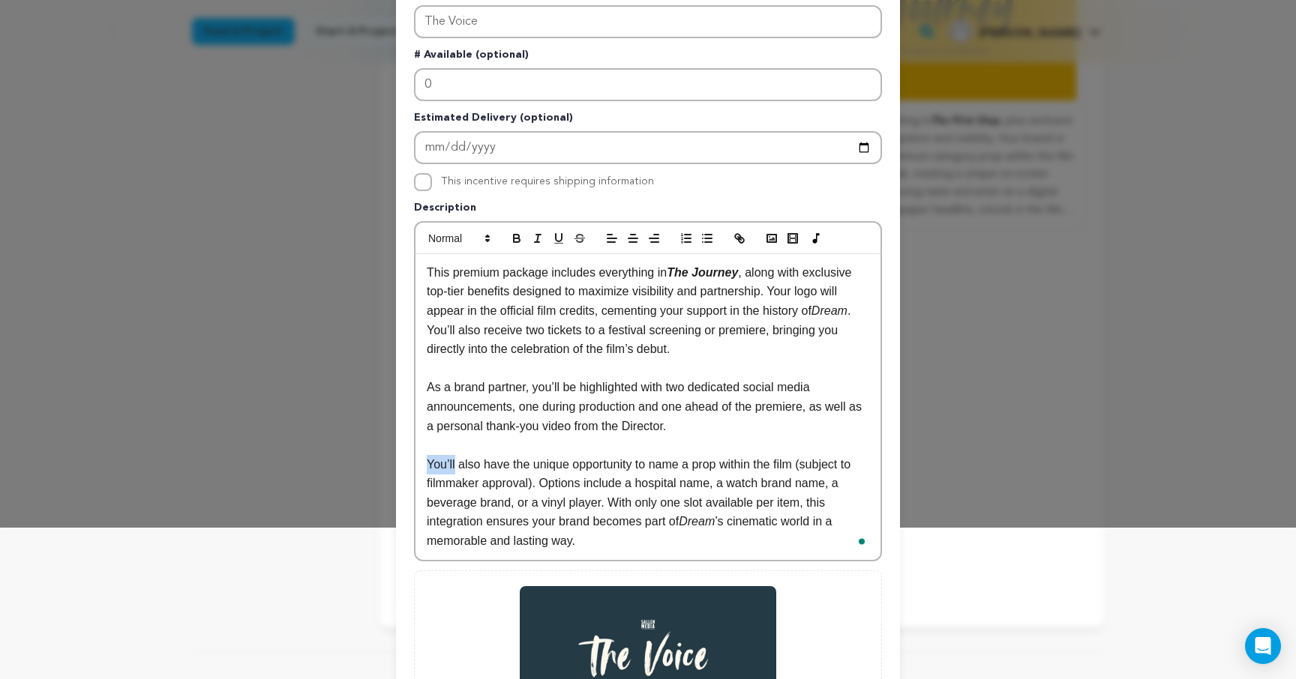
drag, startPoint x: 457, startPoint y: 466, endPoint x: 411, endPoint y: 466, distance: 45.7
click at [411, 466] on div "Pledge Level (USD) 1500 Title The Voice # Available (optional) 0 Estimated Deli…" at bounding box center [648, 354] width 504 height 903
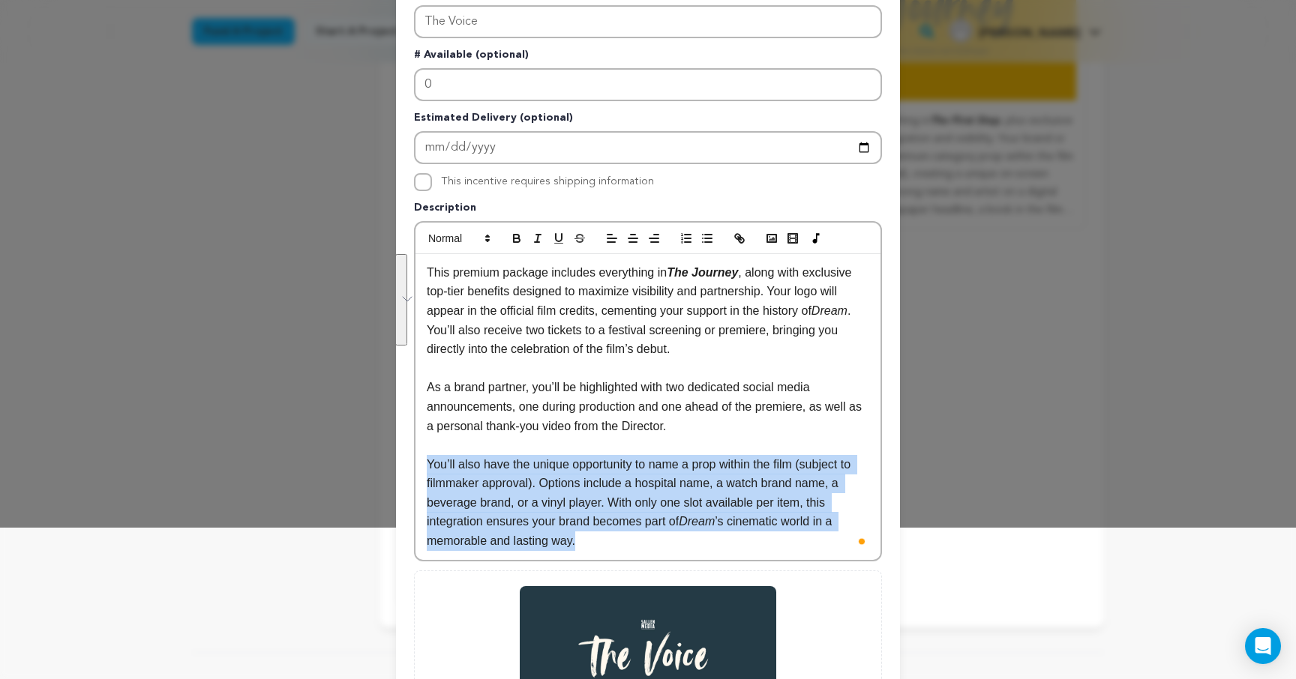
drag, startPoint x: 588, startPoint y: 538, endPoint x: 427, endPoint y: 463, distance: 176.8
click at [427, 463] on p "You’ll also have the unique opportunity to name a prop within the film (subject…" at bounding box center [648, 503] width 442 height 96
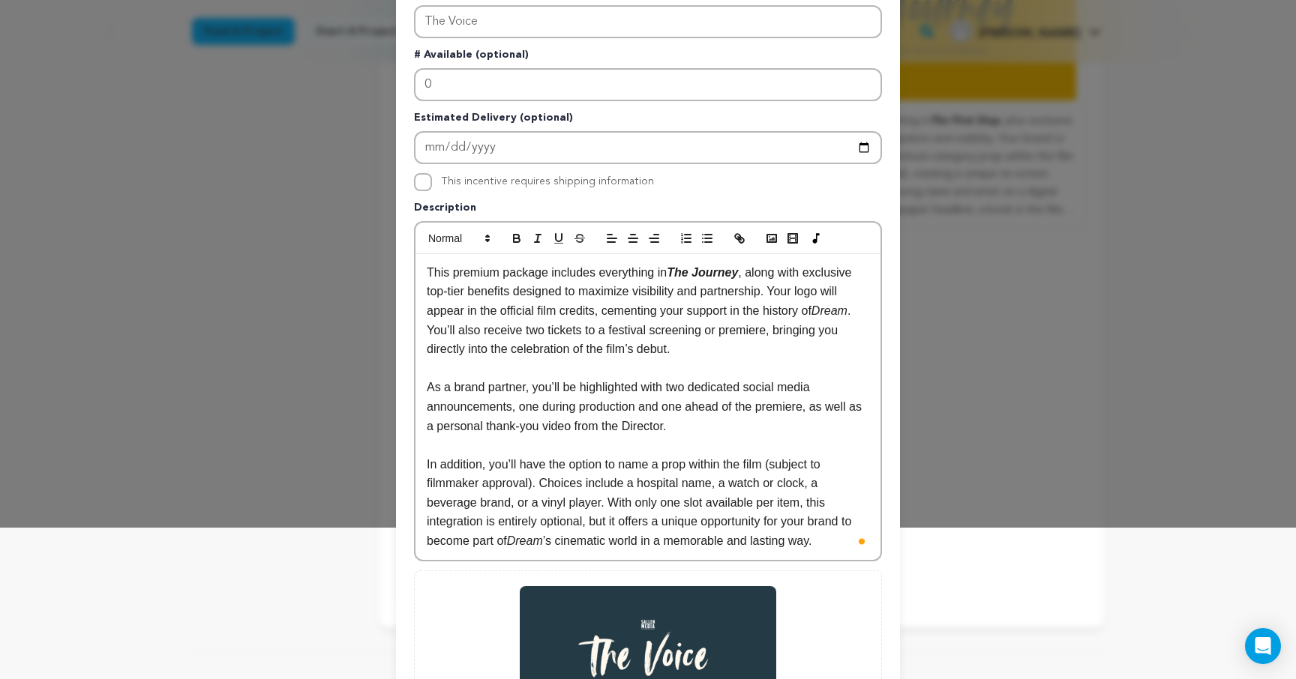
click at [808, 484] on p "In addition, you’ll have the option to name a prop within the film (subject to …" at bounding box center [648, 503] width 442 height 96
click at [511, 505] on p "In addition, you’ll have the option to name a prop within the film (subject to …" at bounding box center [648, 503] width 442 height 96
click at [637, 505] on p "In addition, you’ll have the option to name a prop within the film (subject to …" at bounding box center [648, 503] width 442 height 96
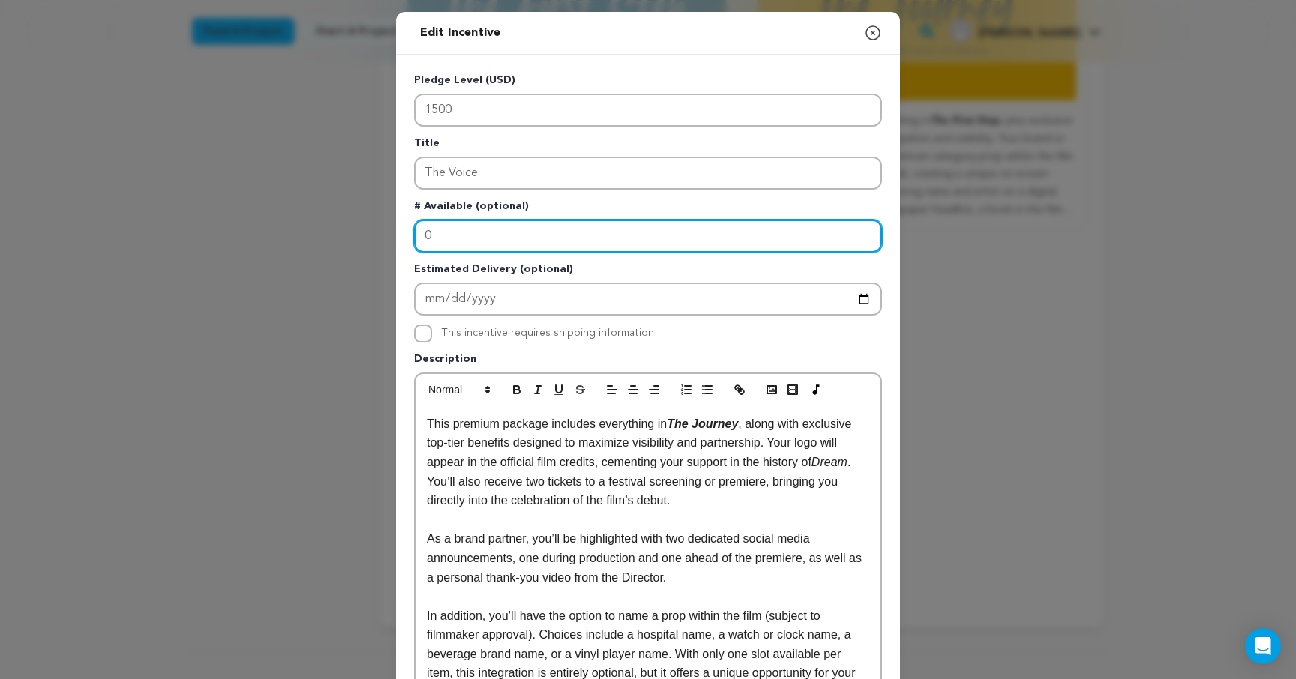
click at [463, 235] on input "0" at bounding box center [648, 236] width 468 height 33
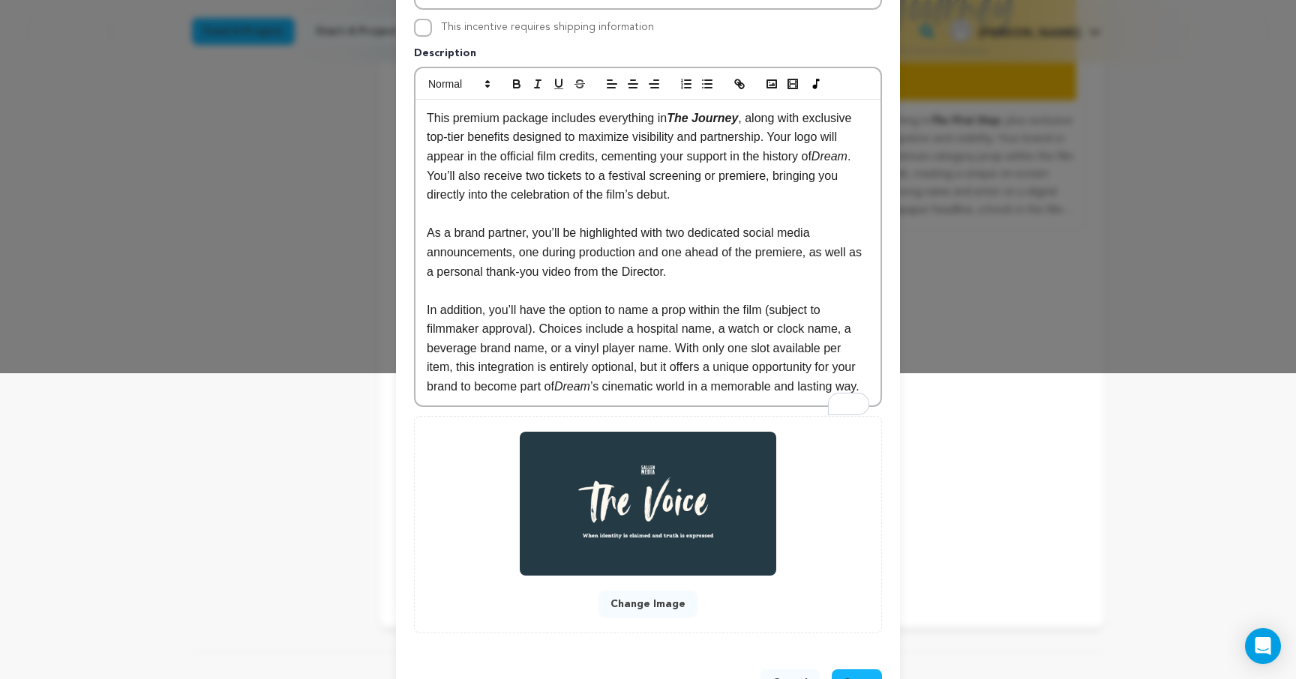
scroll to position [379, 0]
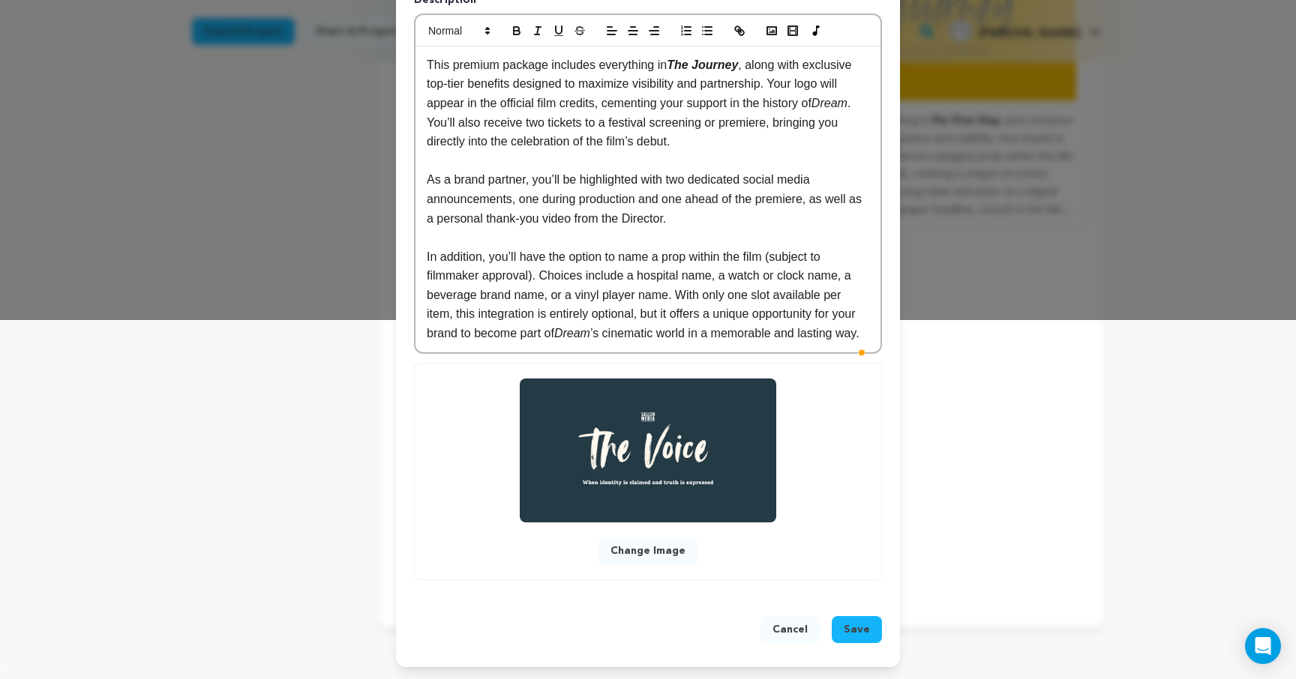
type input "5"
click at [861, 628] on span "Save" at bounding box center [857, 629] width 26 height 15
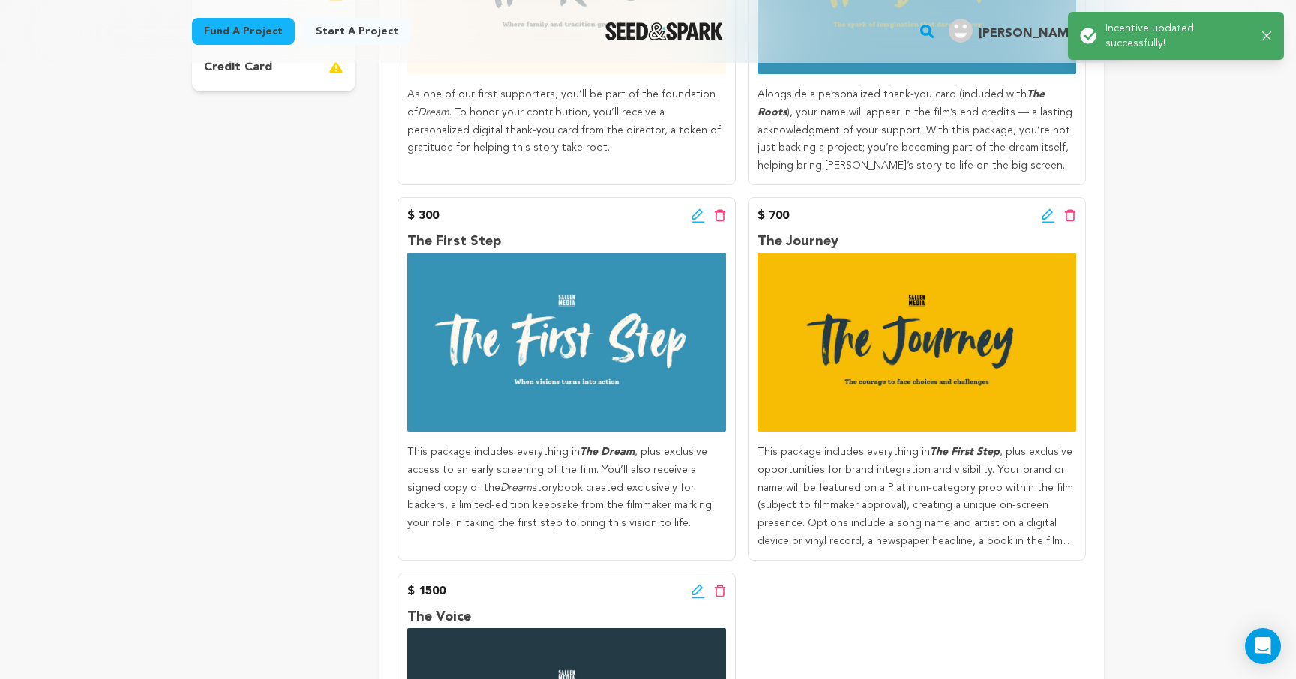
scroll to position [477, 0]
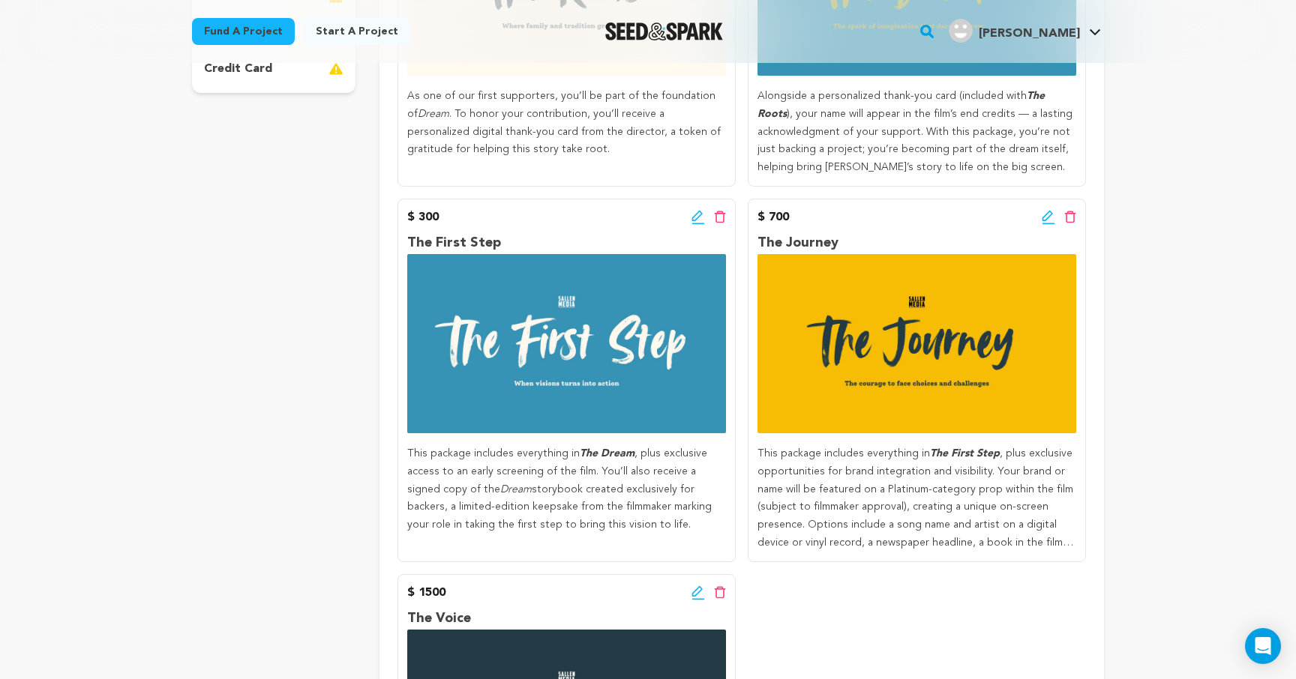
click at [1046, 219] on icon at bounding box center [1047, 216] width 10 height 10
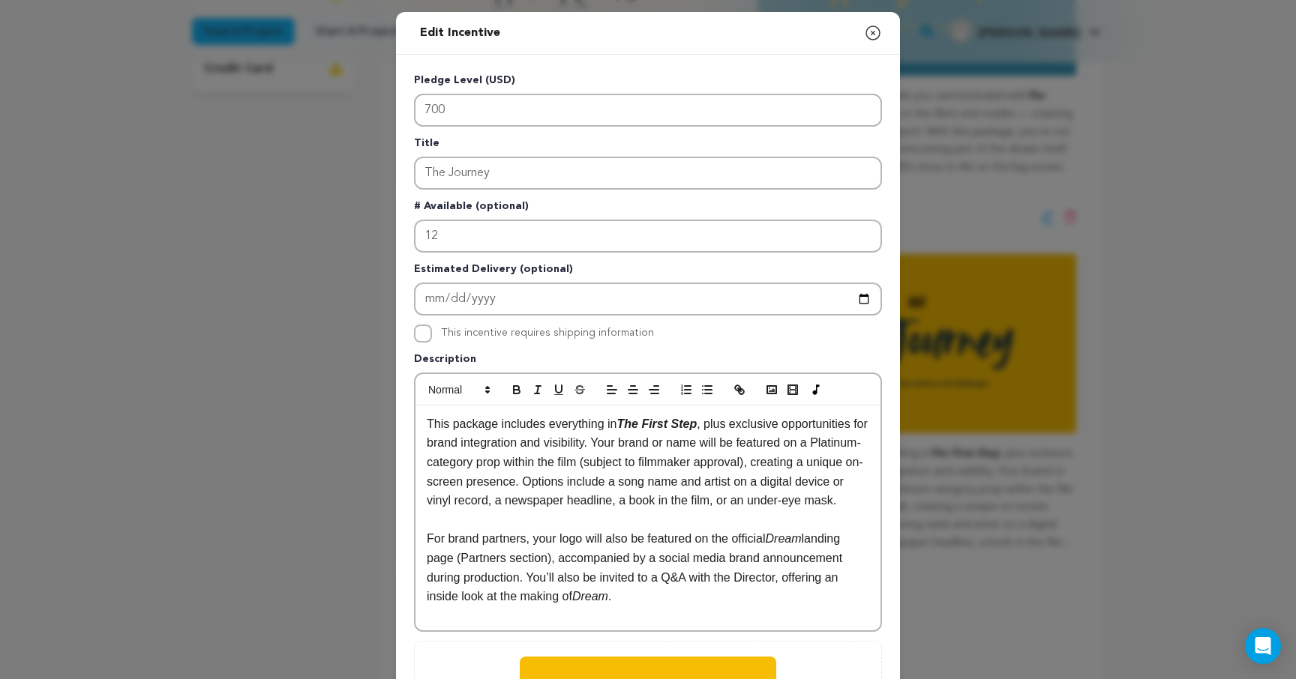
click at [640, 511] on p "This package includes everything in The First Step , plus exclusive opportuniti…" at bounding box center [648, 463] width 442 height 96
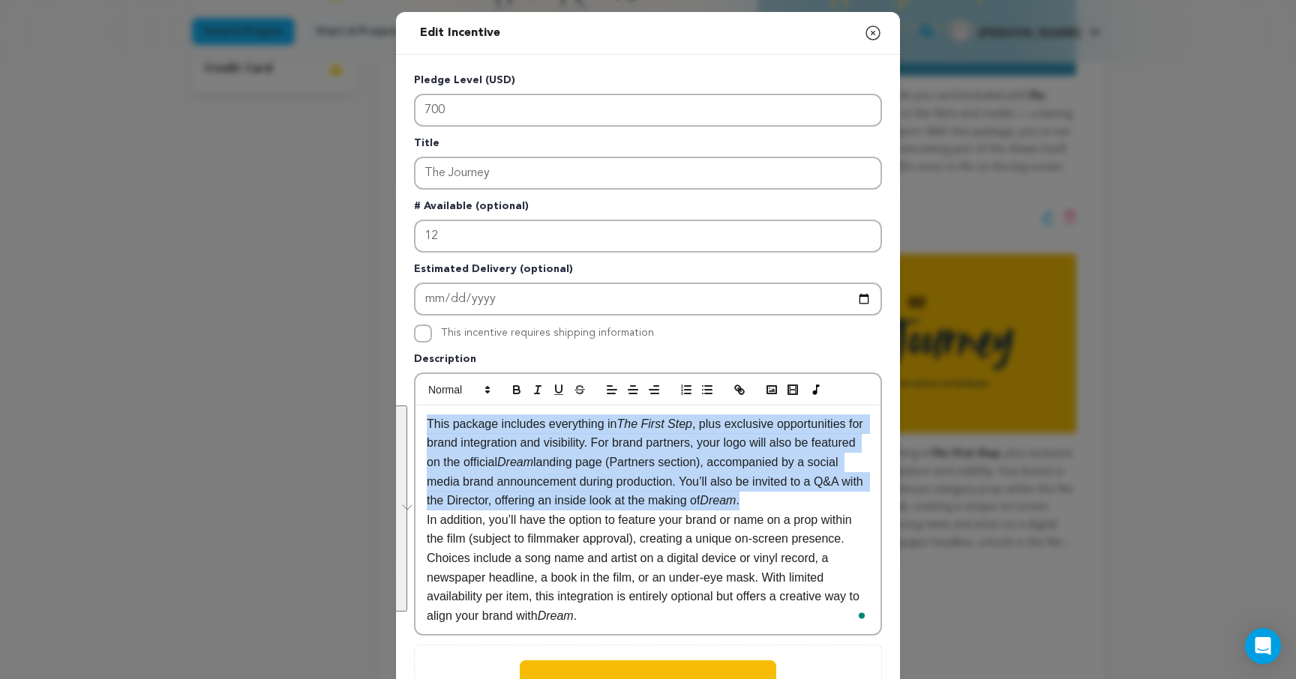
scroll to position [0, 0]
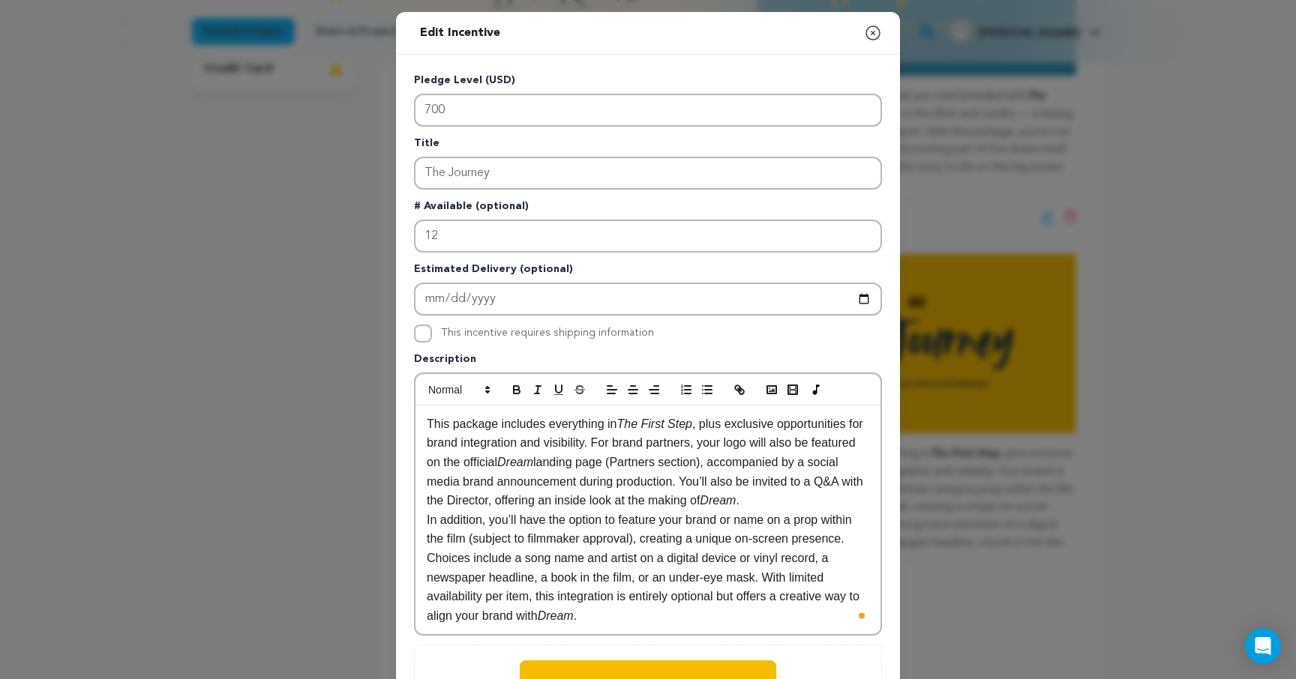
click at [817, 502] on p "This package includes everything in The First Step , plus exclusive opportuniti…" at bounding box center [648, 463] width 442 height 96
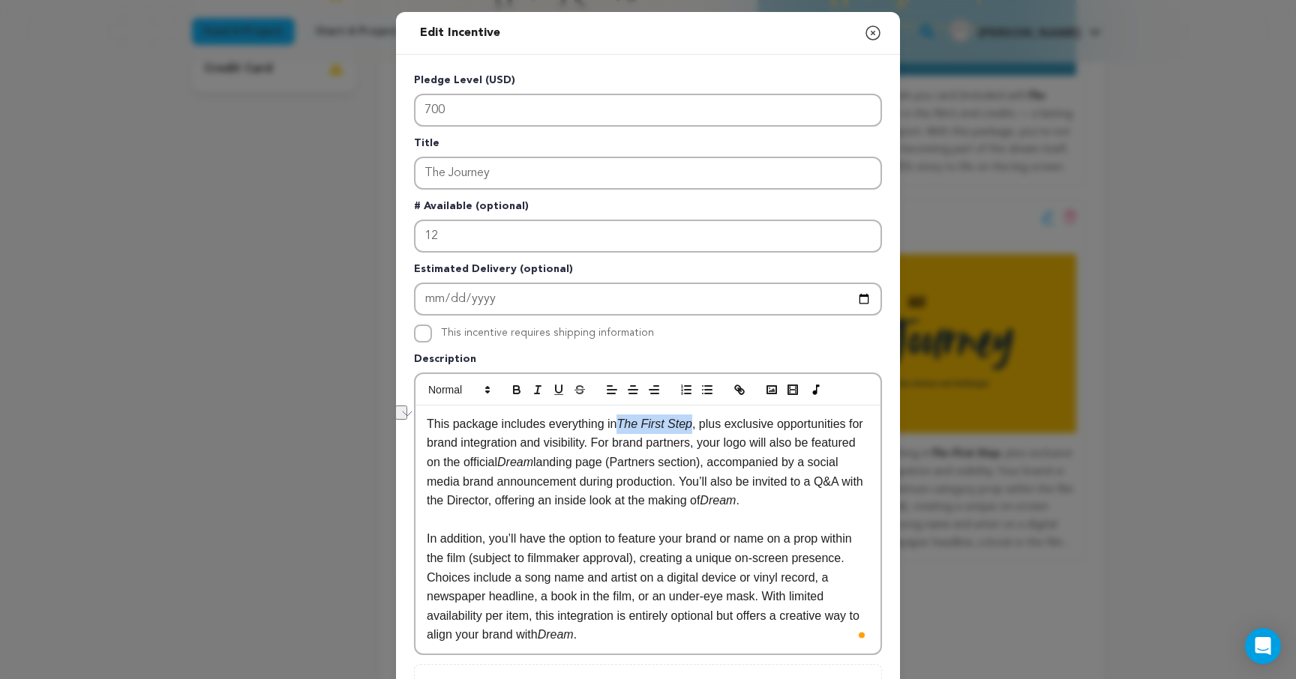
drag, startPoint x: 626, startPoint y: 424, endPoint x: 700, endPoint y: 427, distance: 73.5
click at [700, 427] on p "This package includes everything in The First Step , plus exclusive opportuniti…" at bounding box center [648, 463] width 442 height 96
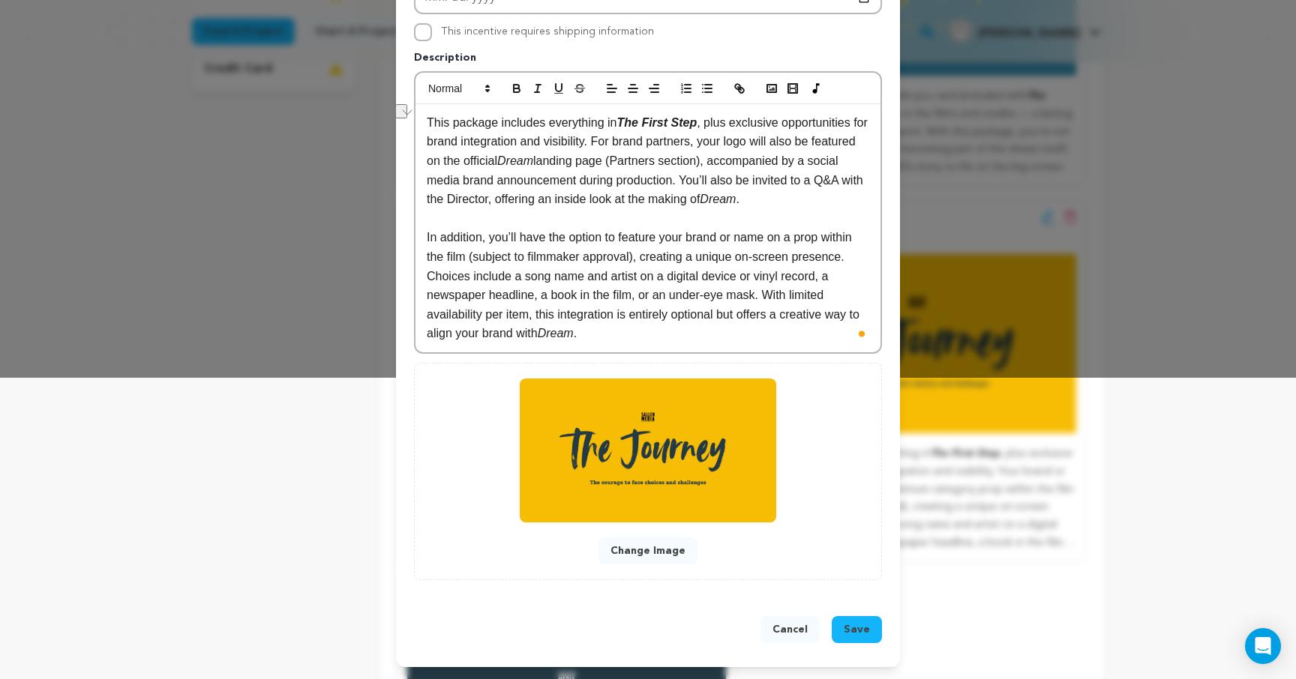
click at [863, 631] on span "Save" at bounding box center [857, 629] width 26 height 15
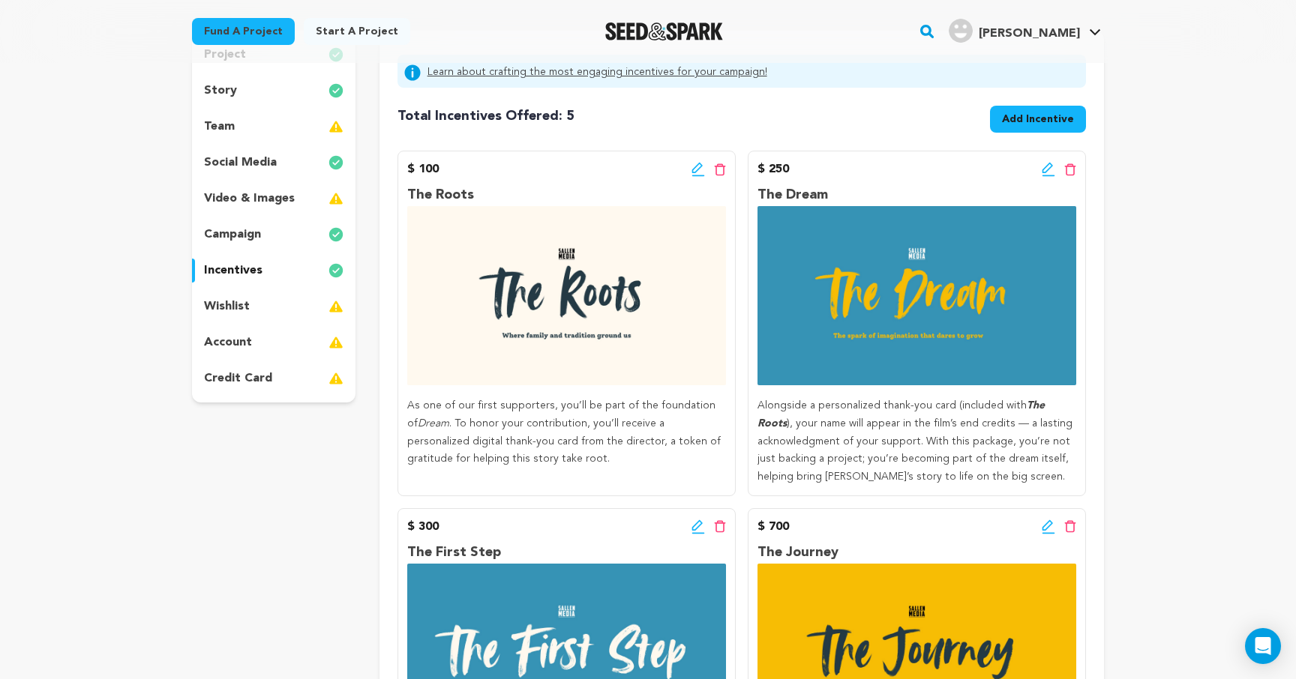
scroll to position [169, 0]
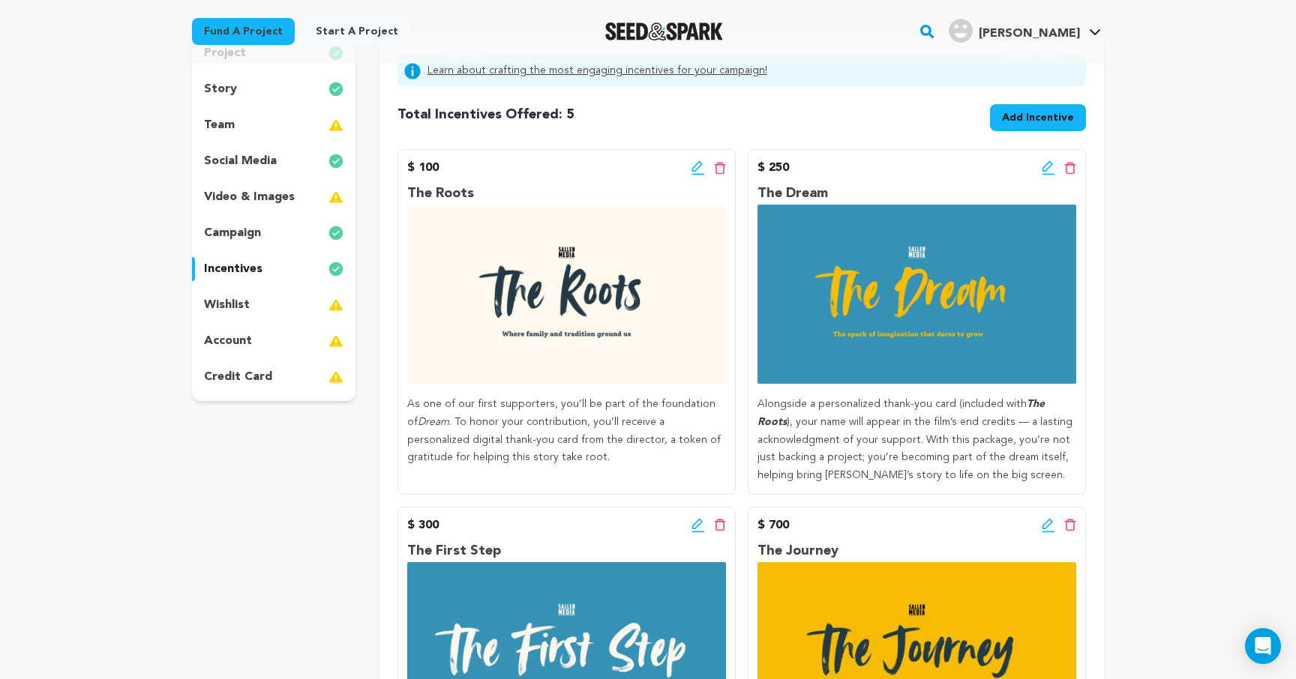
click at [693, 167] on icon at bounding box center [696, 166] width 10 height 10
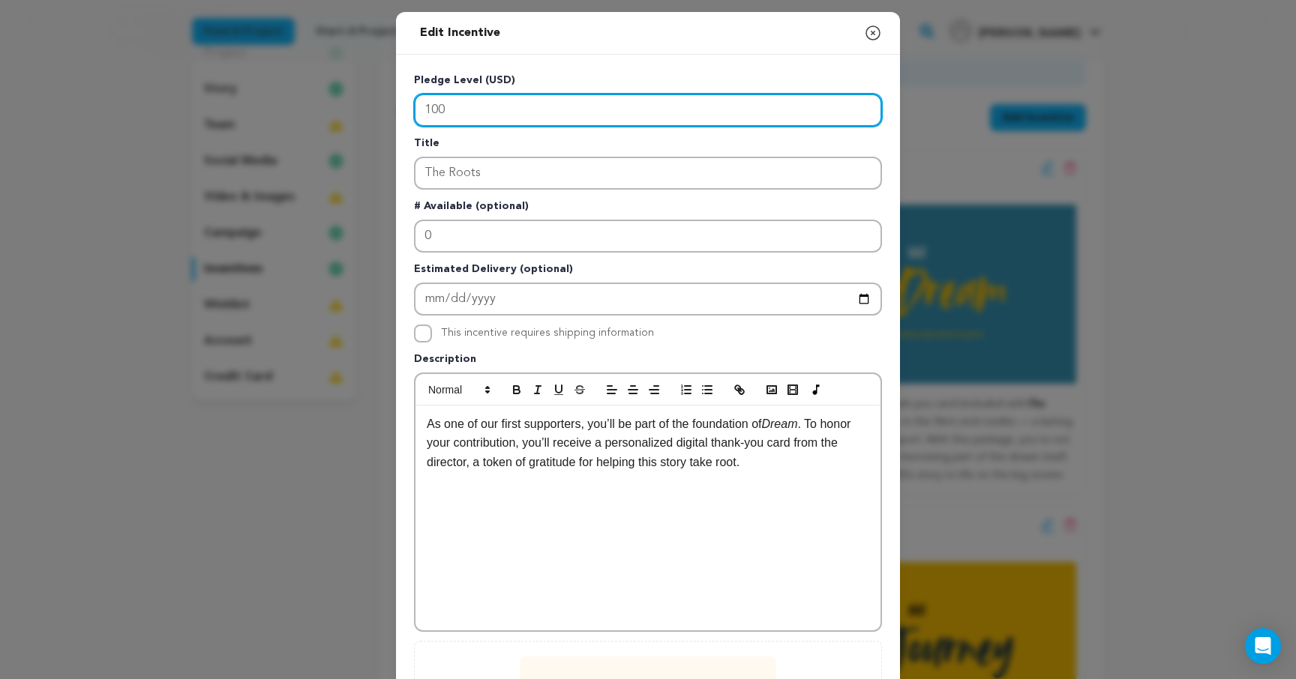
click at [465, 110] on input "100" at bounding box center [648, 110] width 468 height 33
type input "1"
type input "50"
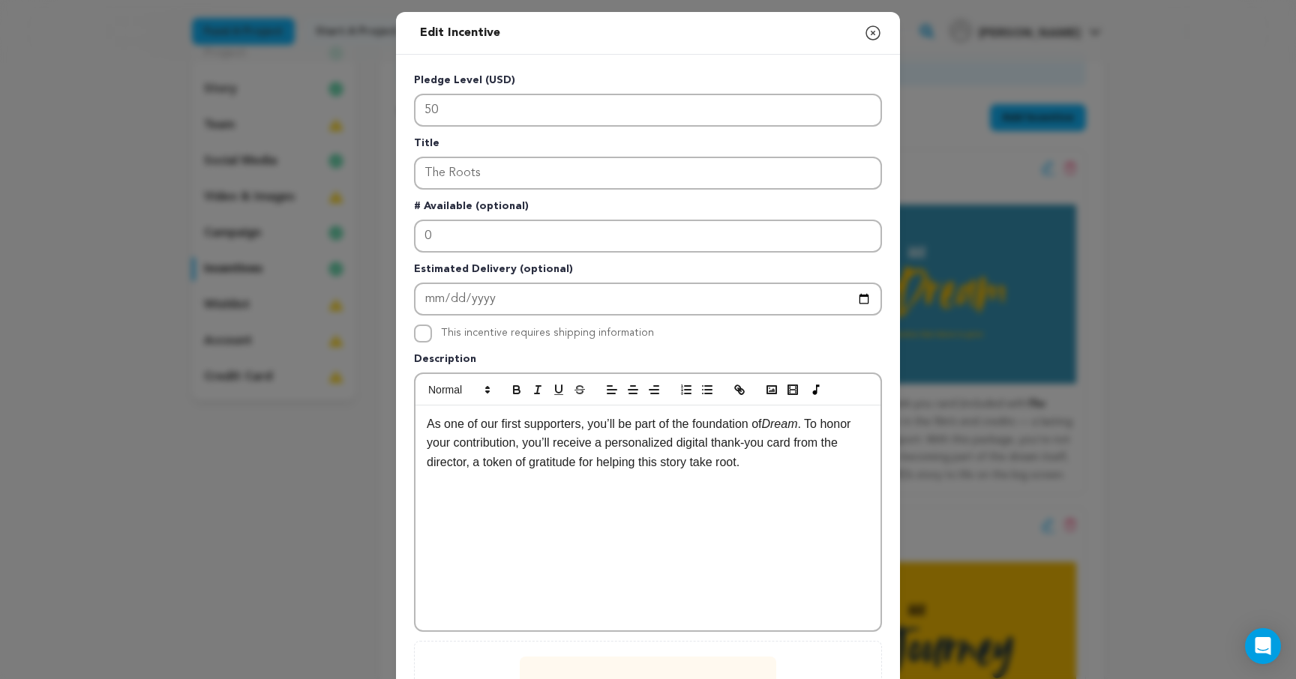
click at [838, 357] on p "Description" at bounding box center [648, 362] width 468 height 21
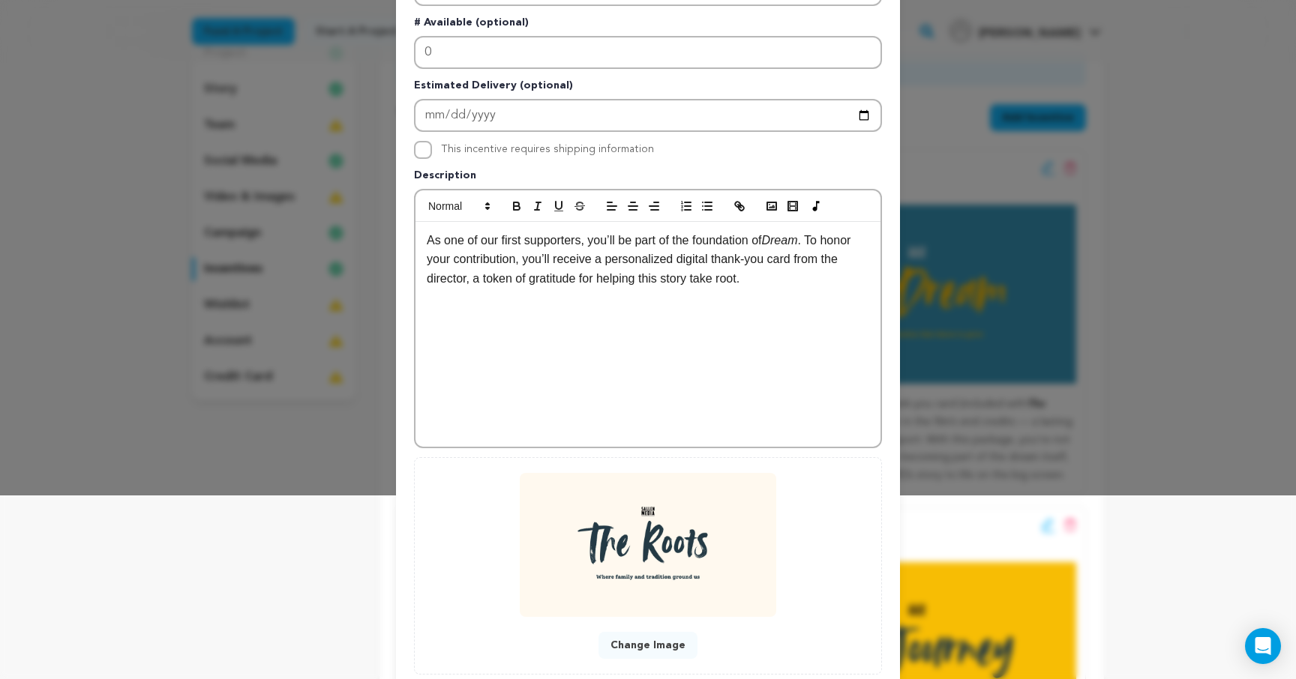
scroll to position [278, 0]
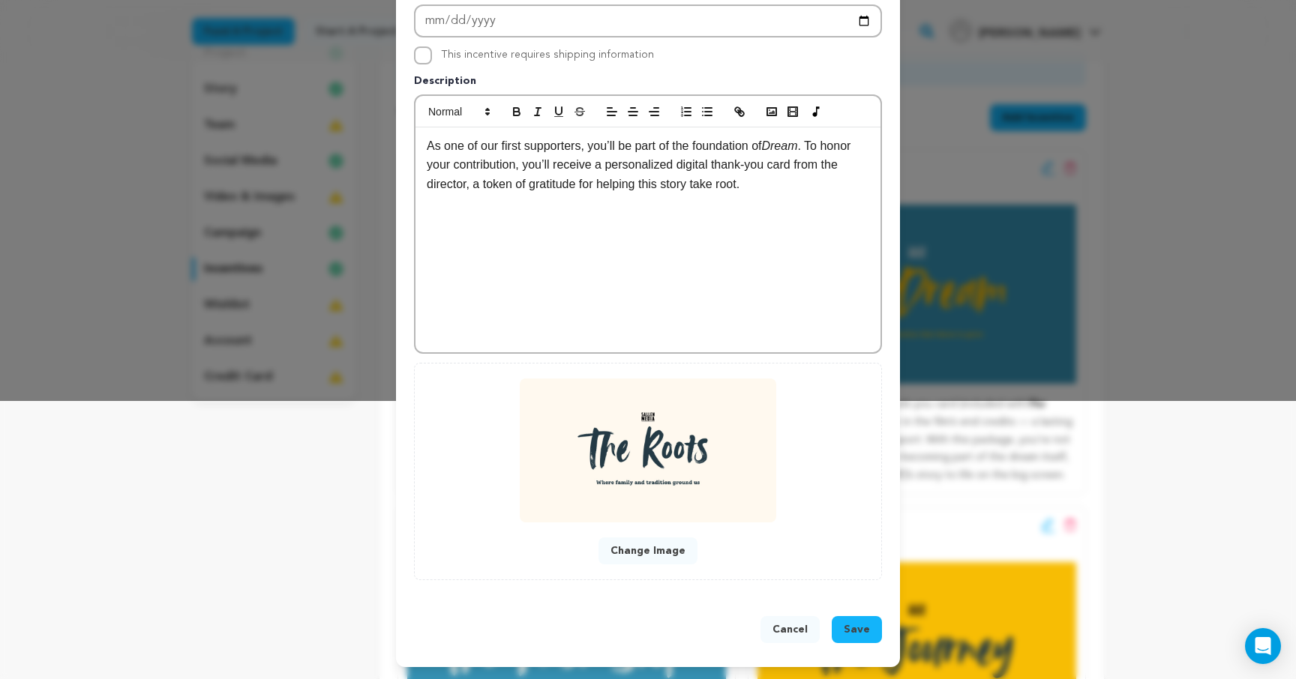
click at [859, 636] on span "Save" at bounding box center [857, 629] width 26 height 15
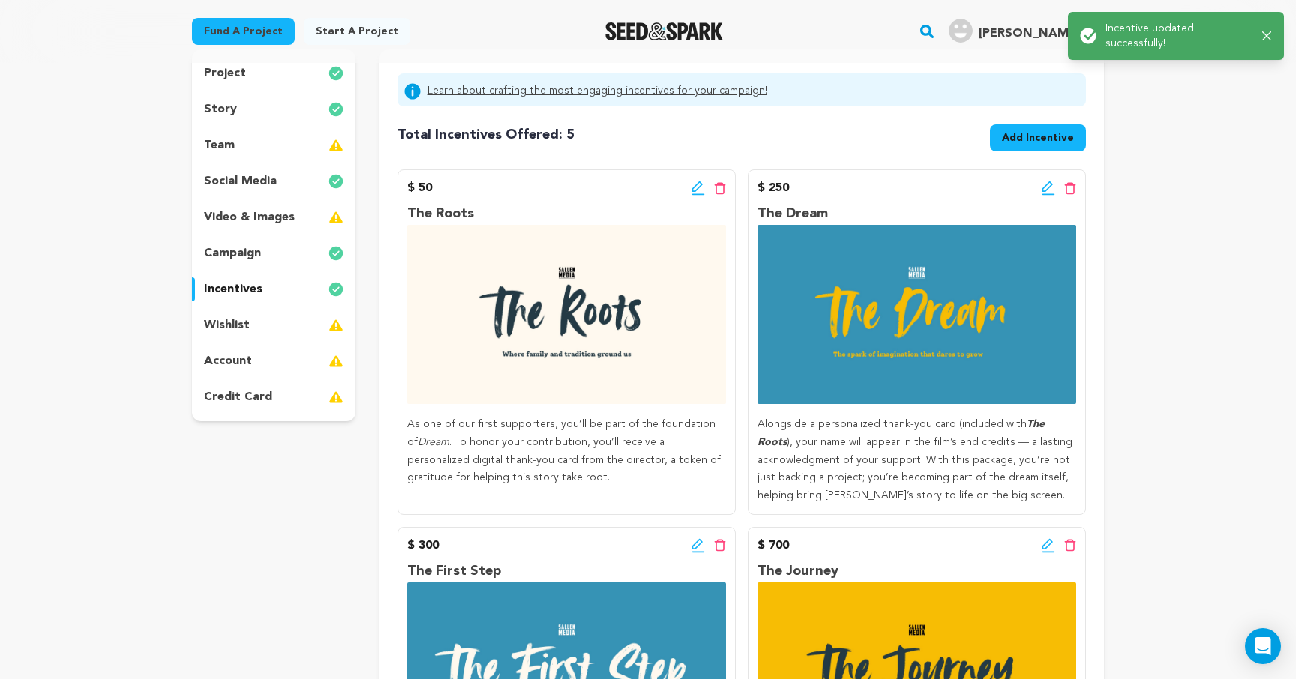
scroll to position [153, 0]
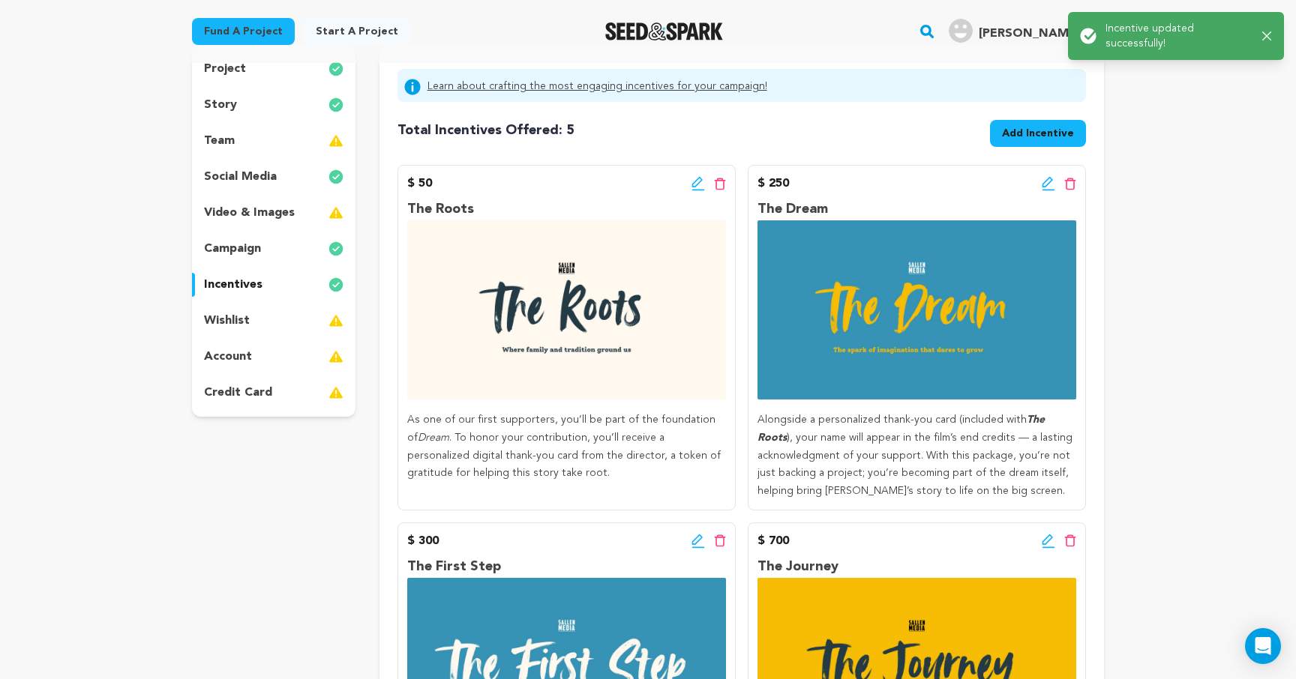
click at [1049, 188] on icon at bounding box center [1048, 183] width 13 height 15
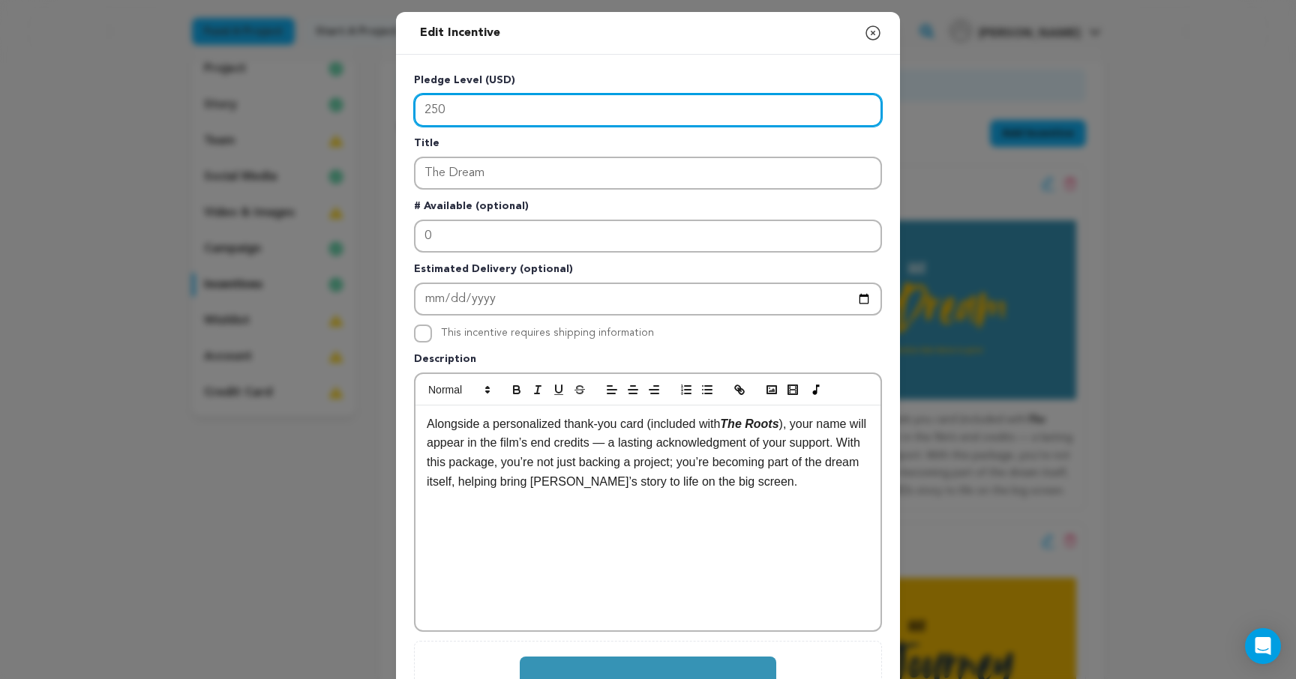
click at [451, 117] on input "250" at bounding box center [648, 110] width 468 height 33
click at [430, 108] on input "250" at bounding box center [648, 110] width 468 height 33
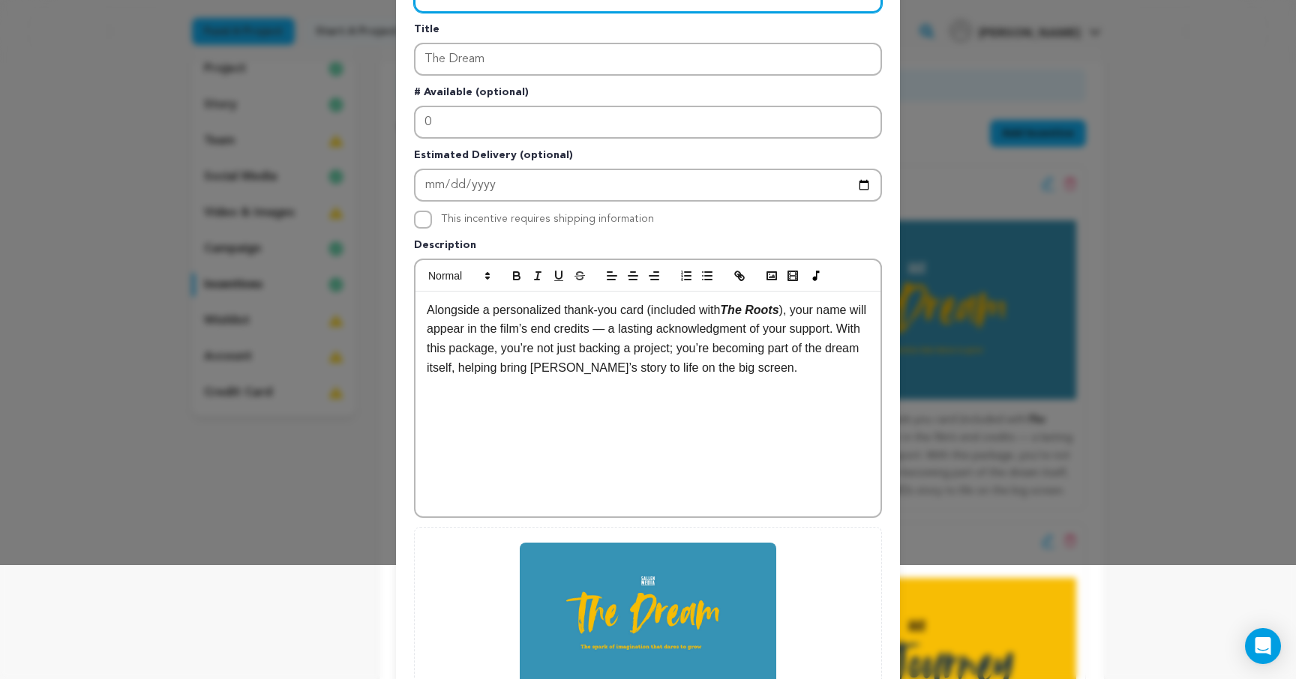
scroll to position [0, 0]
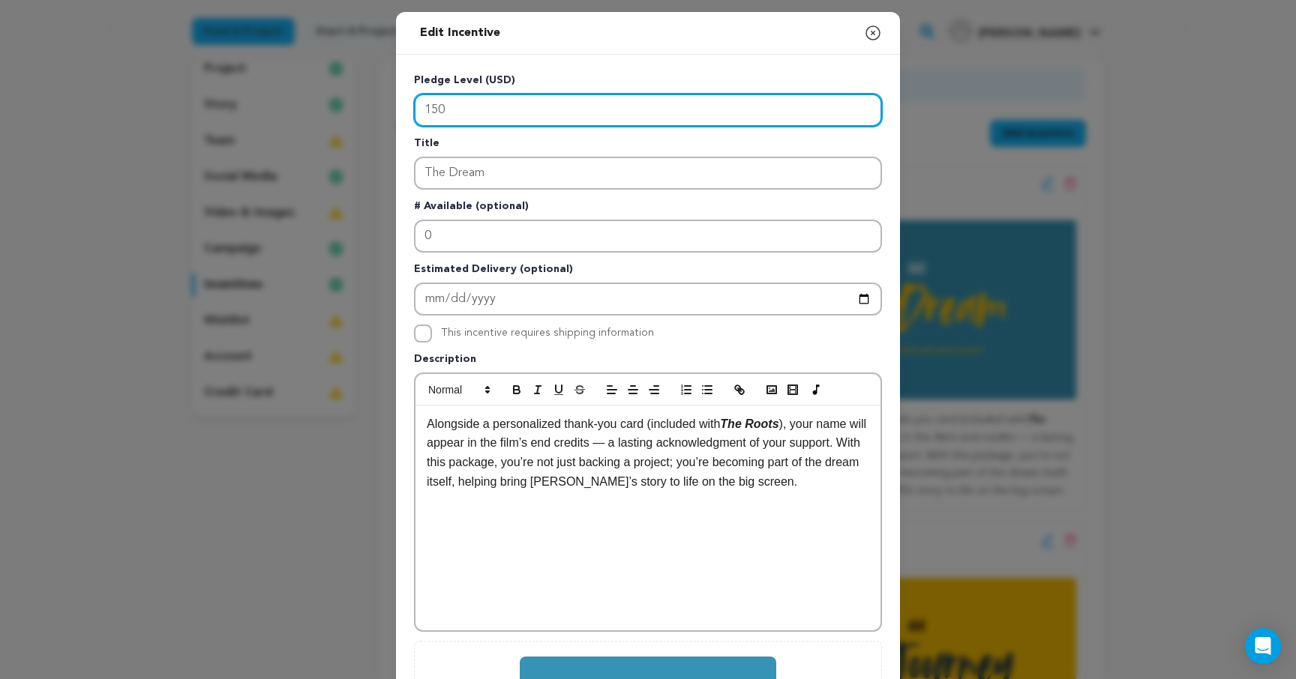
drag, startPoint x: 449, startPoint y: 107, endPoint x: 419, endPoint y: 107, distance: 30.0
click at [419, 107] on input "150" at bounding box center [648, 110] width 468 height 33
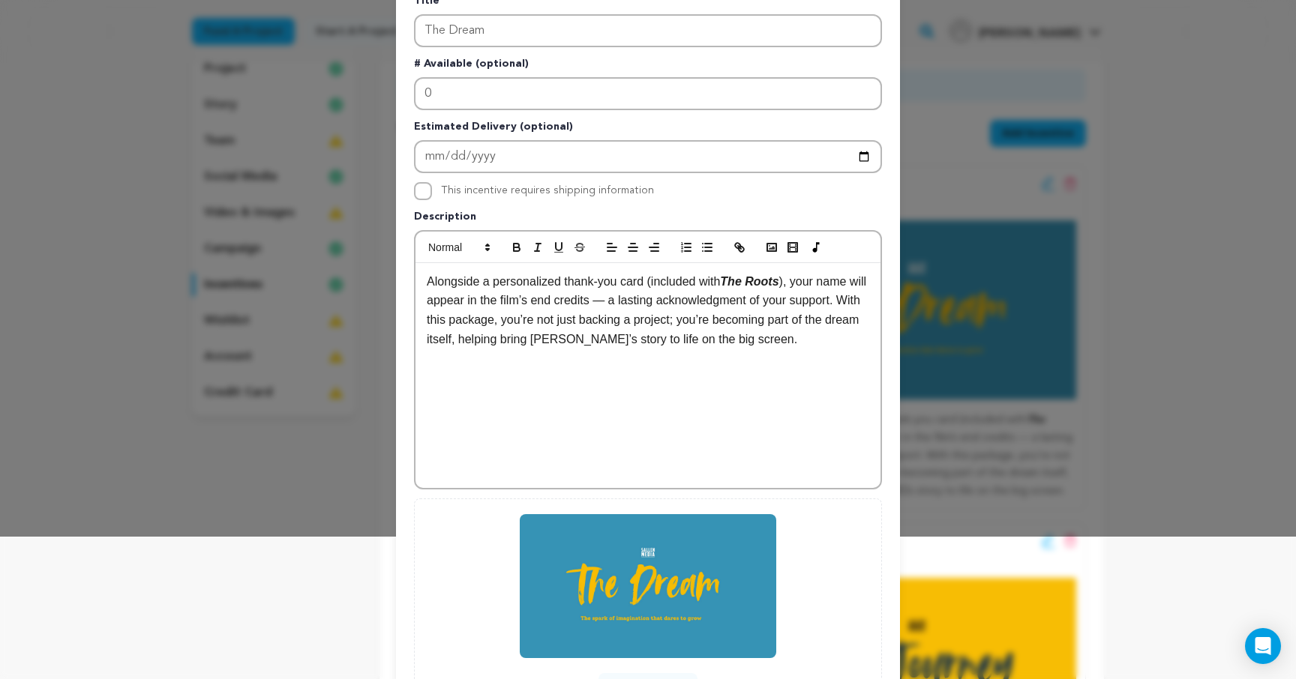
scroll to position [278, 0]
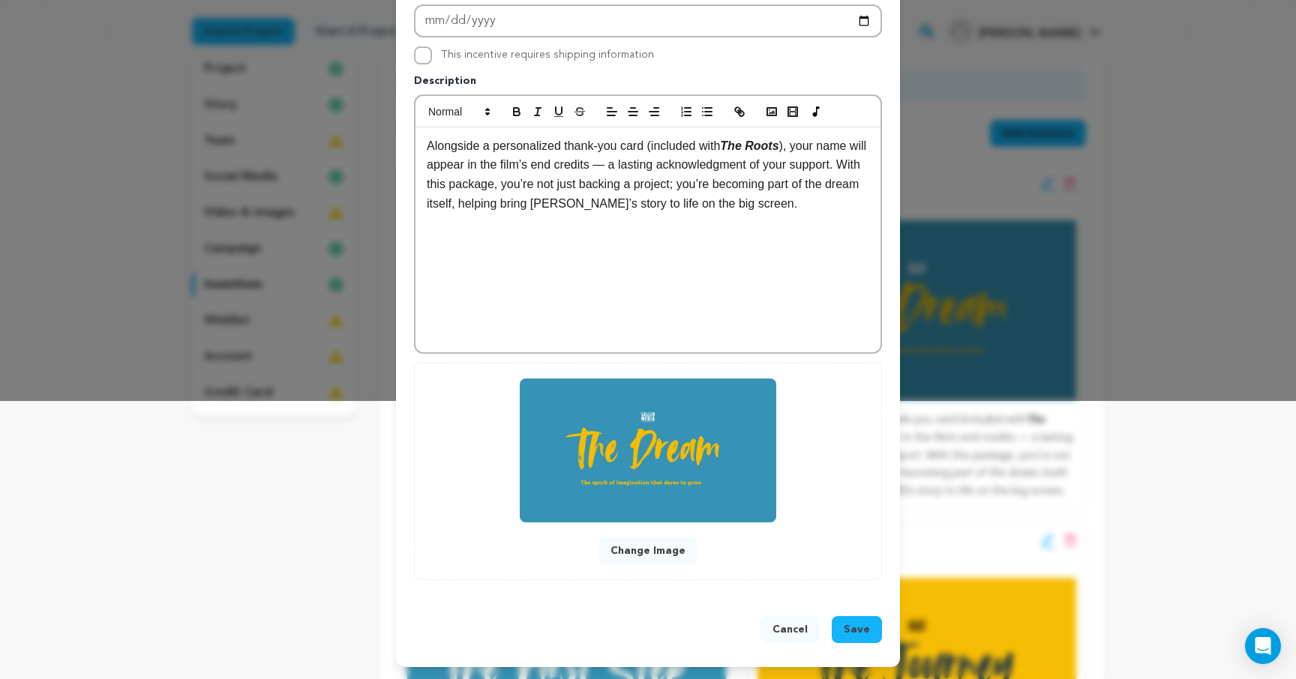
type input "200"
click at [856, 625] on span "Save" at bounding box center [857, 629] width 26 height 15
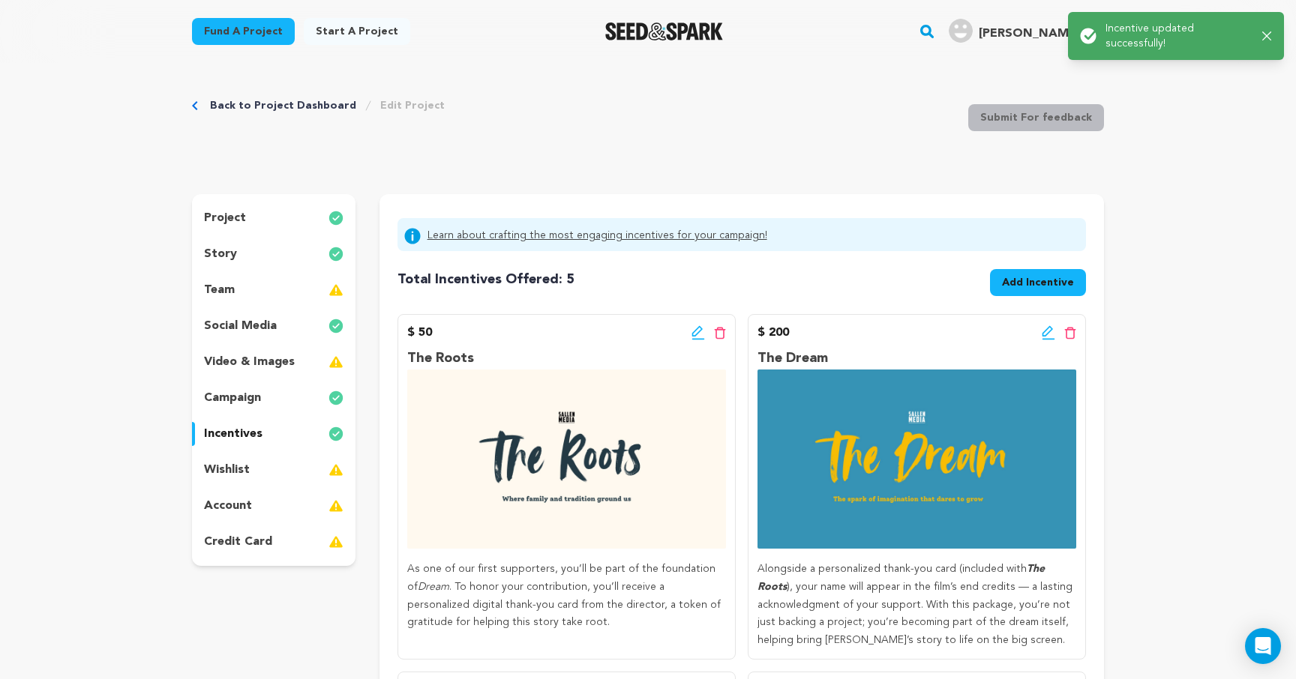
scroll to position [0, 0]
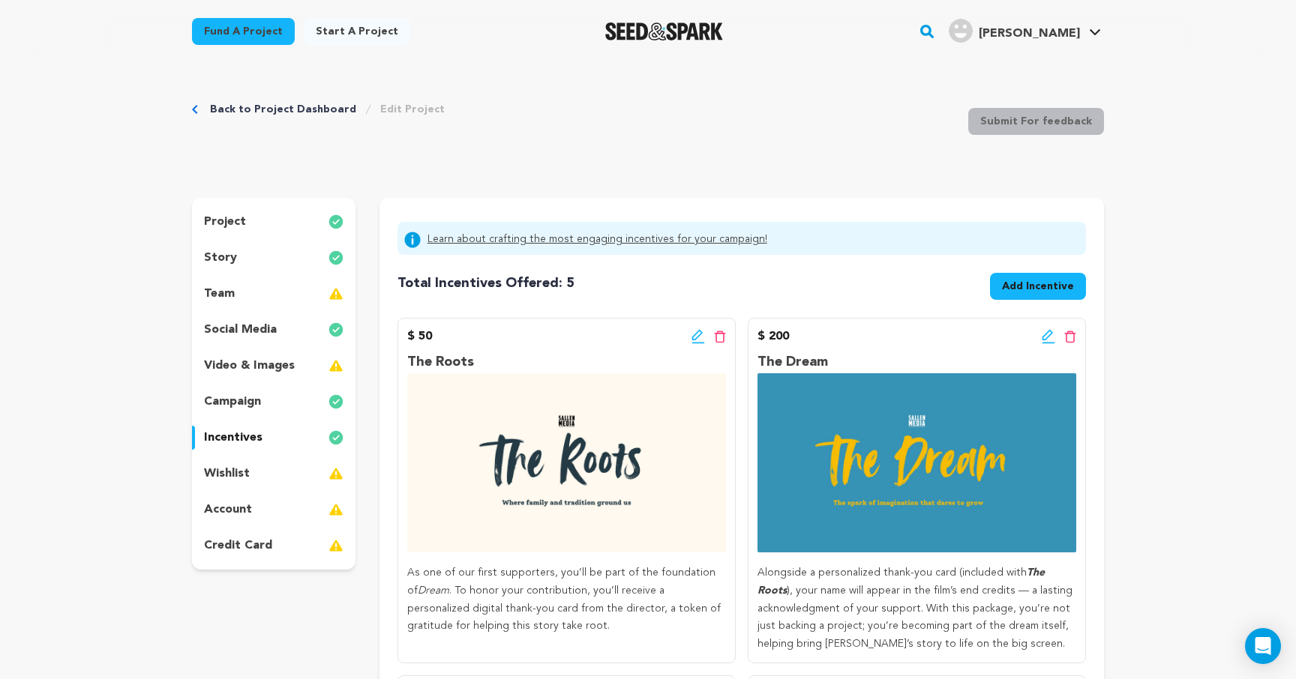
click at [235, 471] on p "wishlist" at bounding box center [227, 474] width 46 height 18
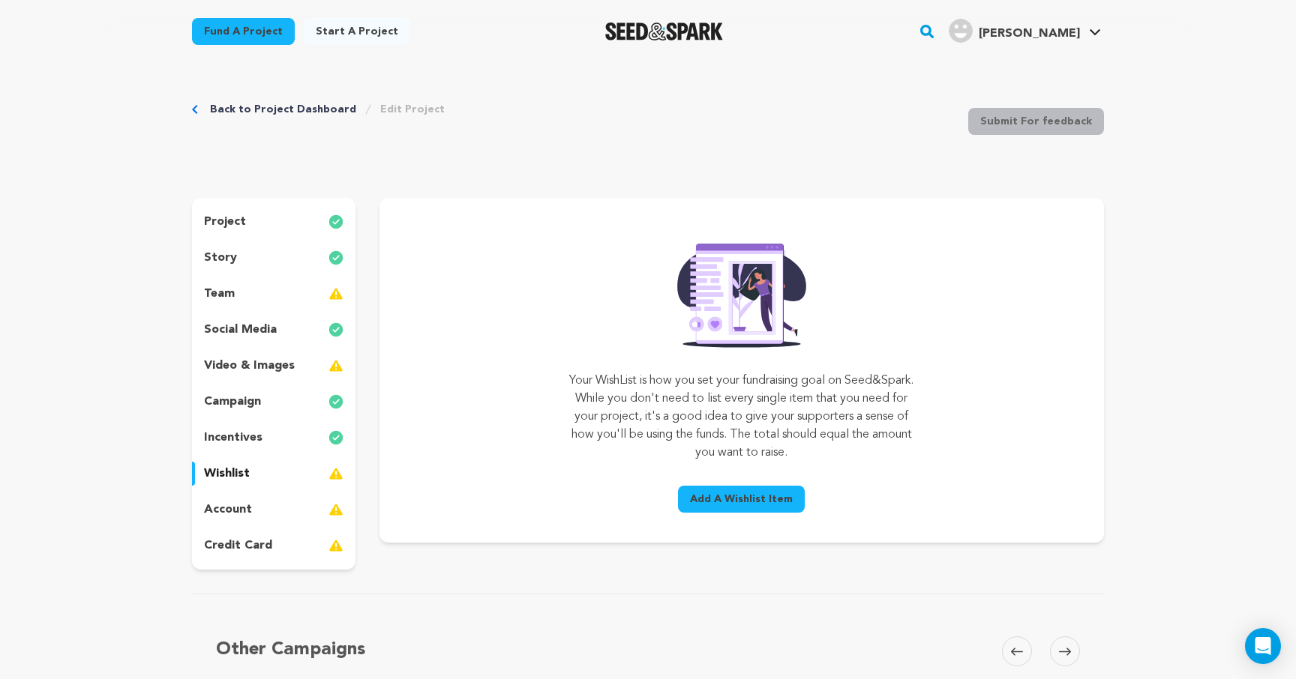
click at [253, 437] on p "incentives" at bounding box center [233, 438] width 58 height 18
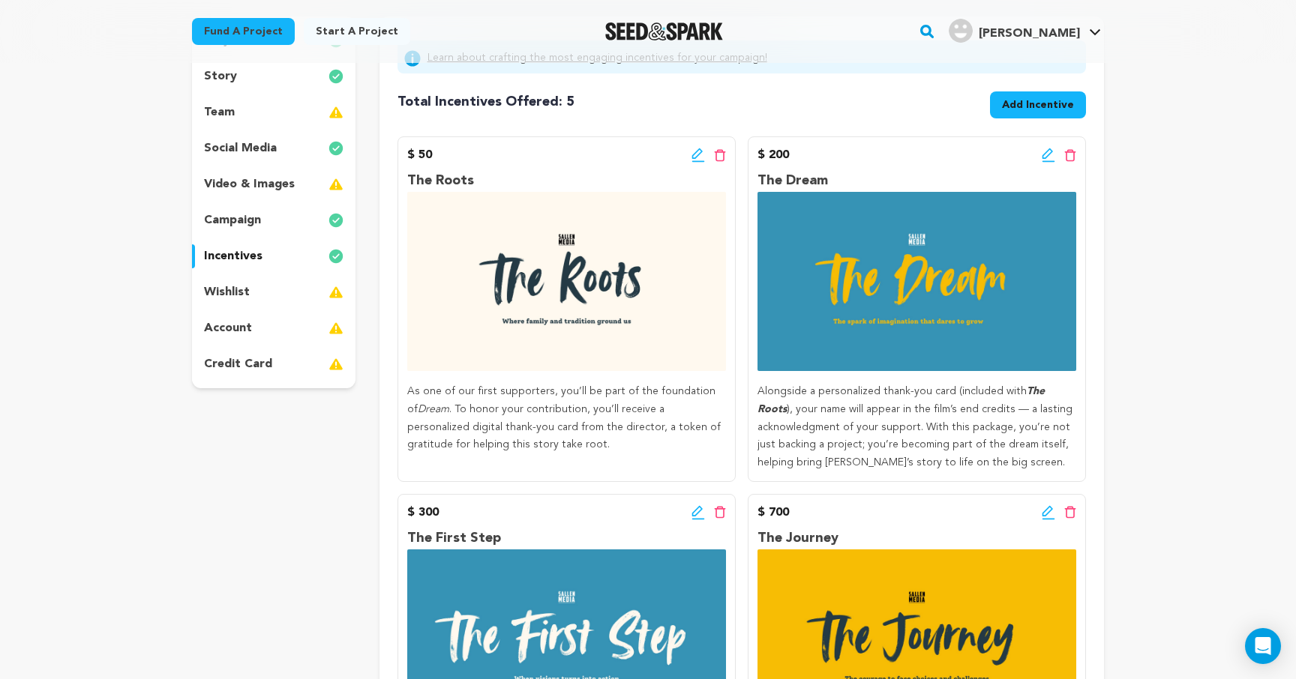
scroll to position [178, 0]
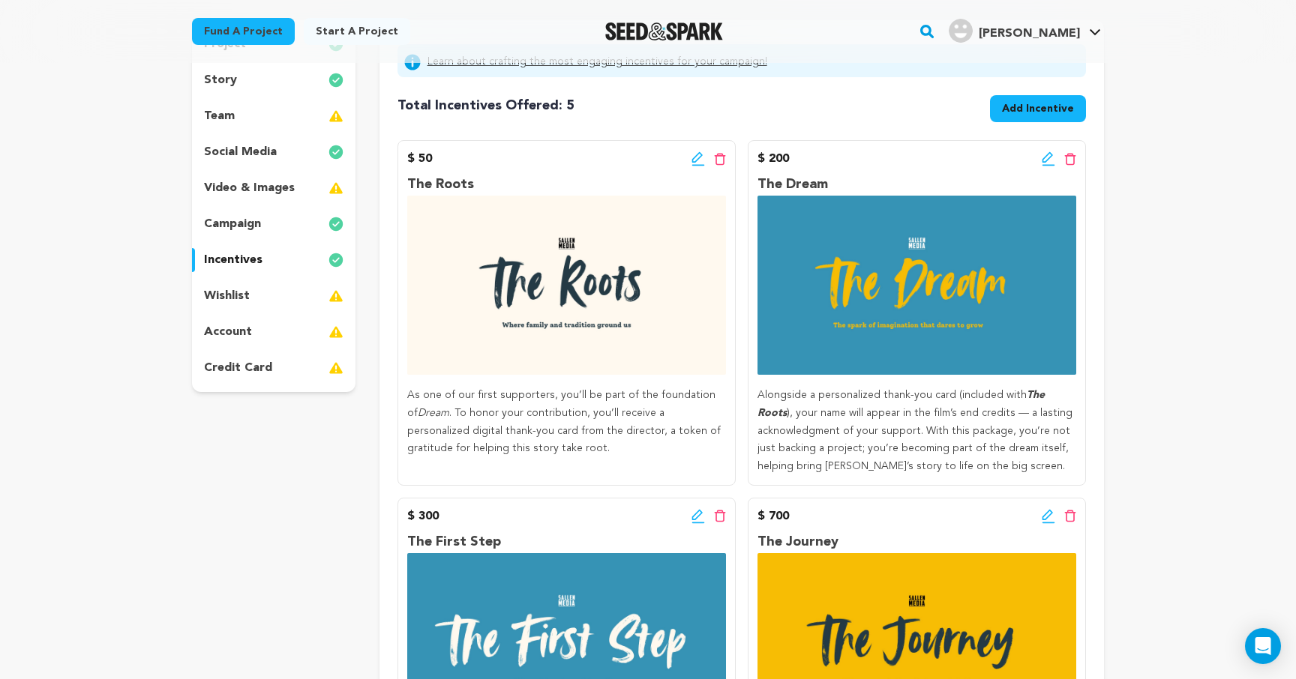
click at [237, 301] on p "wishlist" at bounding box center [227, 296] width 46 height 18
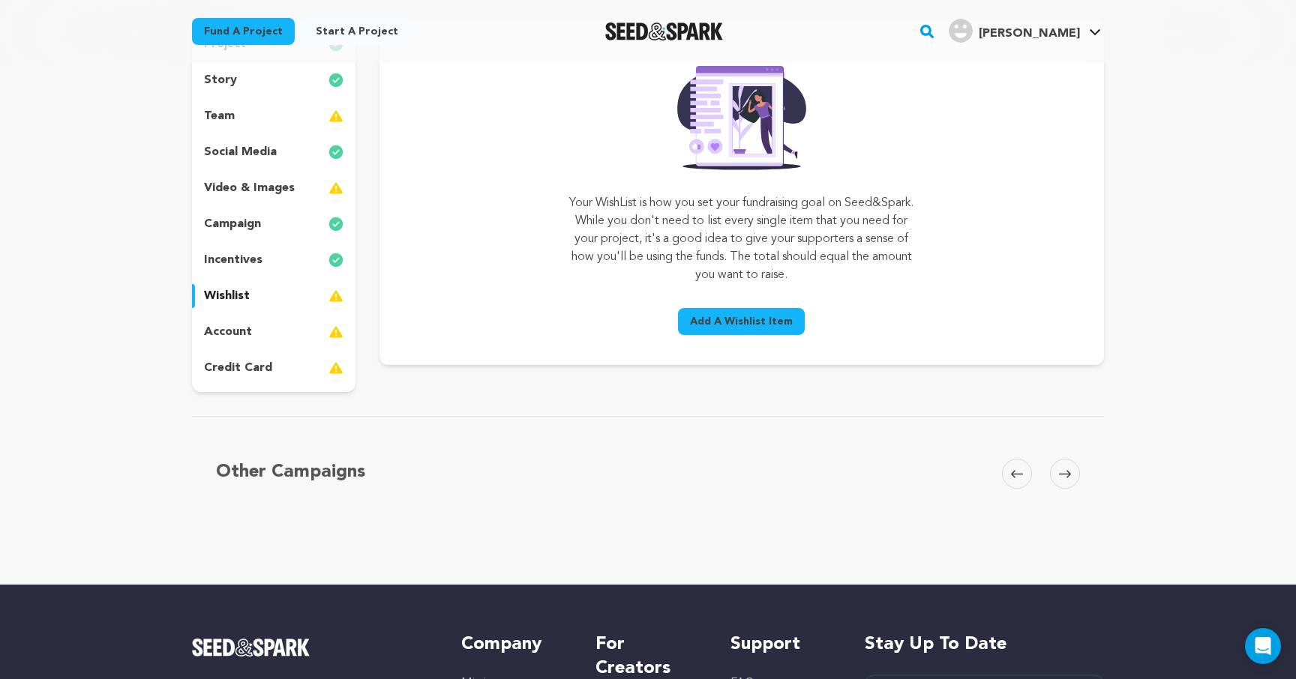
click at [772, 322] on span "Add A Wishlist Item" at bounding box center [741, 321] width 103 height 15
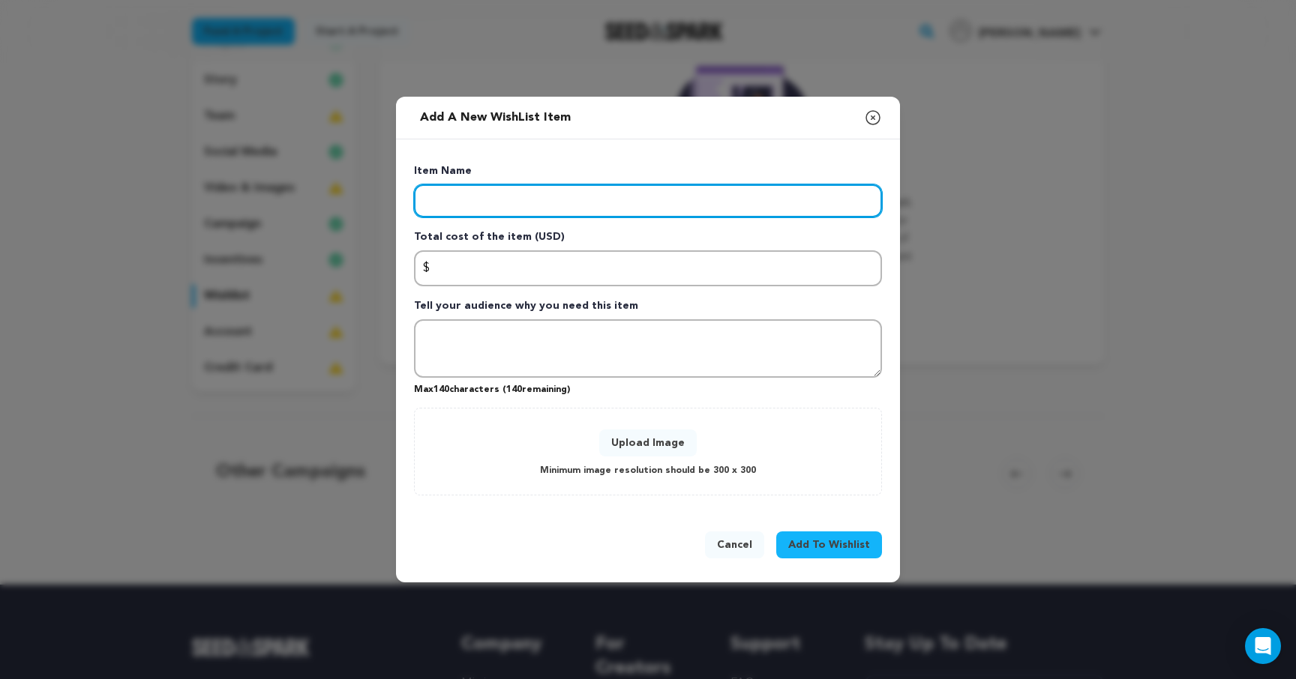
click at [565, 211] on input "Enter item name" at bounding box center [648, 200] width 468 height 33
type input "Sound Design"
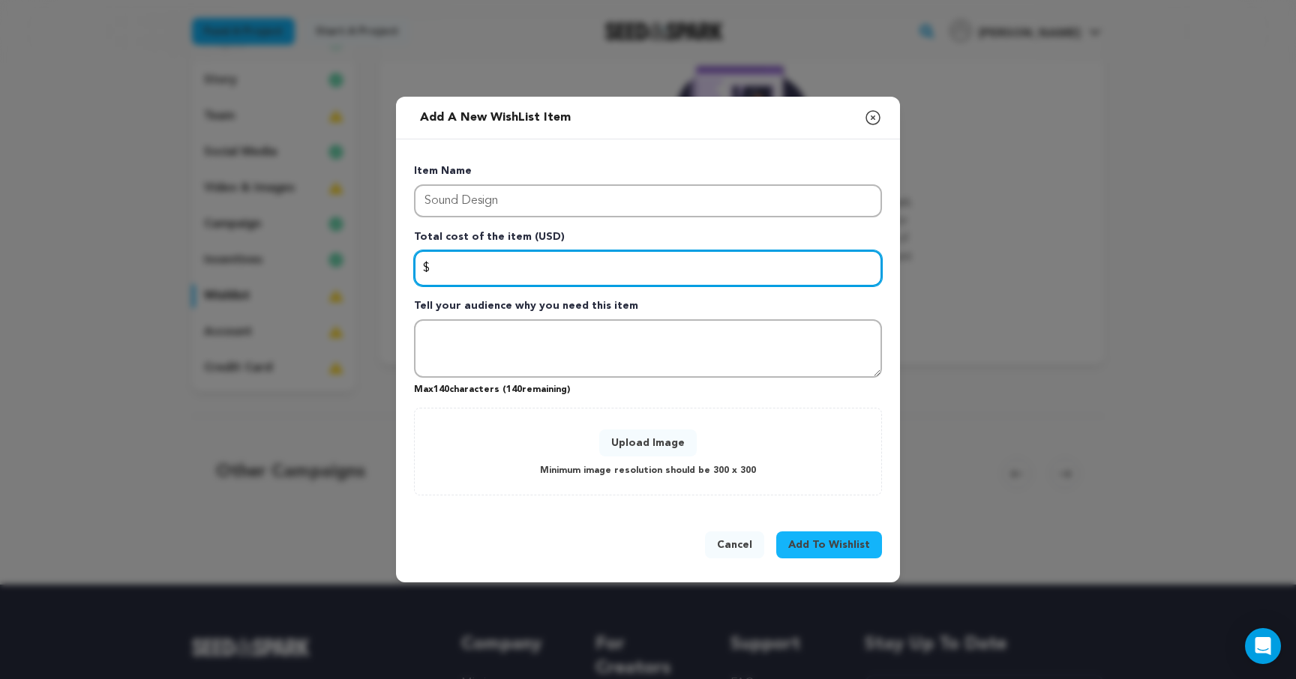
click at [563, 267] on input "Enter total cost of the item" at bounding box center [648, 268] width 468 height 36
type input "4500"
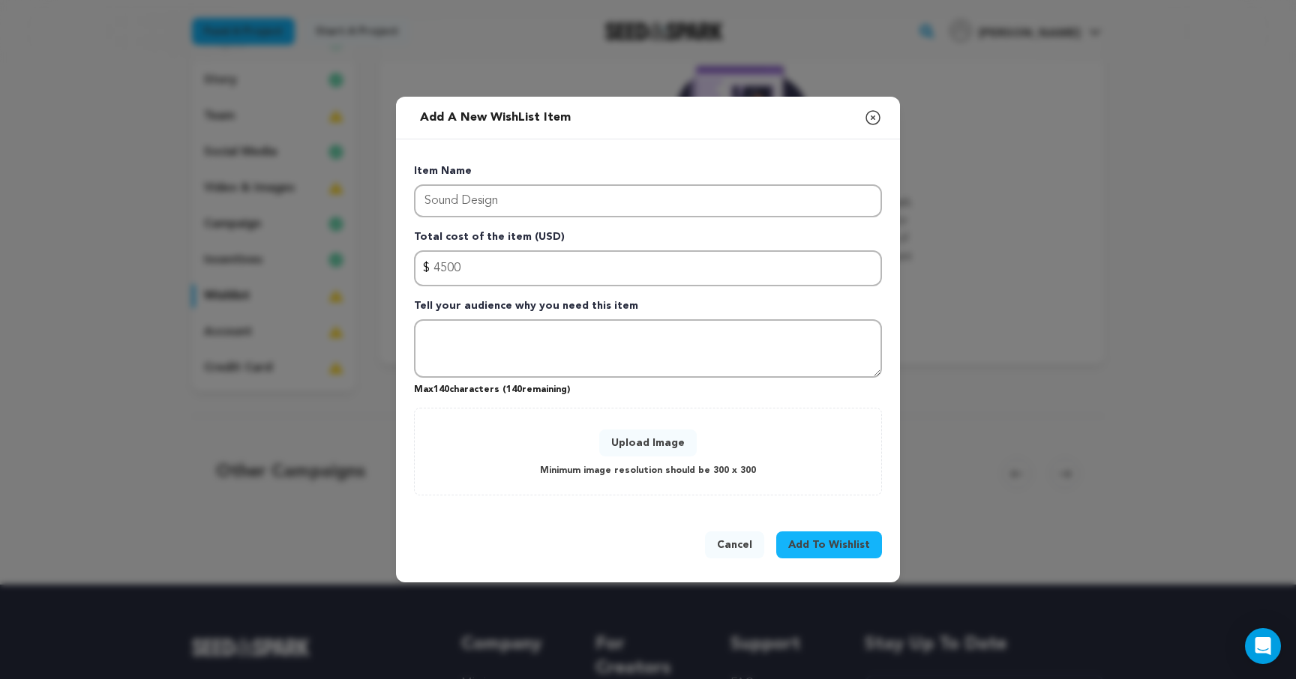
click at [824, 543] on span "Add To Wishlist" at bounding box center [829, 545] width 82 height 15
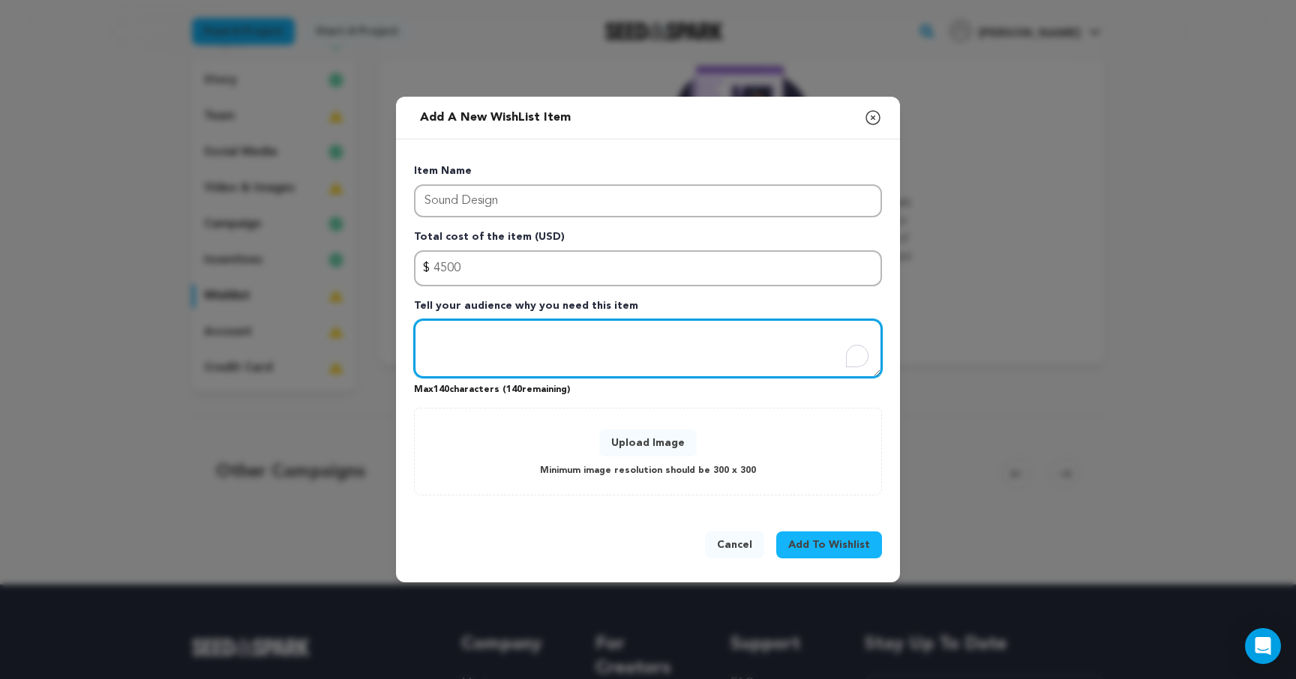
click at [513, 339] on textarea "To enrich screen reader interactions, please activate Accessibility in Grammarl…" at bounding box center [648, 348] width 468 height 58
paste textarea "Bring Dream’s world to life through sound Your contribution directly supports t…"
type textarea "Bring Dream’s world to life through sound Your contribution directly supports t…"
click at [614, 331] on textarea "To enrich screen reader interactions, please activate Accessibility in Grammarl…" at bounding box center [648, 348] width 468 height 58
paste textarea "Your contribution directly supports the sound design of Dream, helping us craft…"
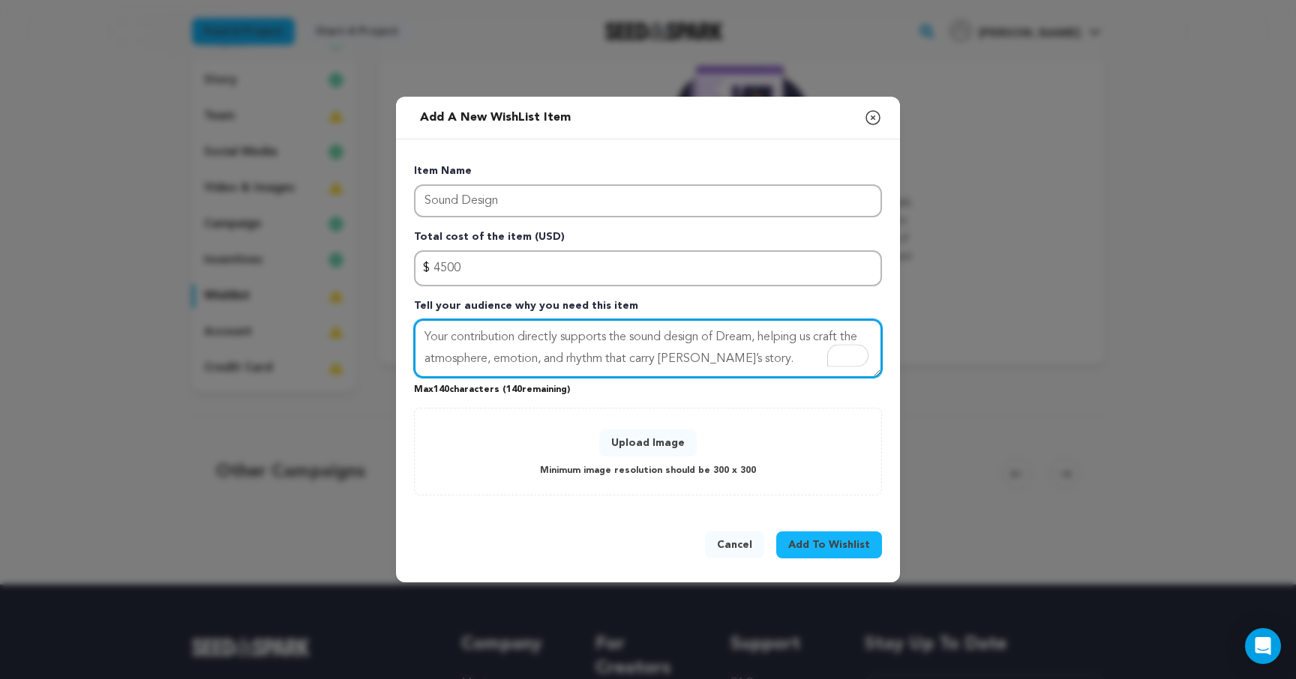
paste textarea "To enrich screen reader interactions, please activate Accessibility in Grammarl…"
type textarea "Your contribution directly supports the sound design of Dream, helping us craft…"
drag, startPoint x: 742, startPoint y: 358, endPoint x: 404, endPoint y: 325, distance: 339.9
click at [404, 325] on div "Item Name Sound Design Total cost of the item (USD) $ Amount 4500 Tell your aud…" at bounding box center [648, 325] width 504 height 373
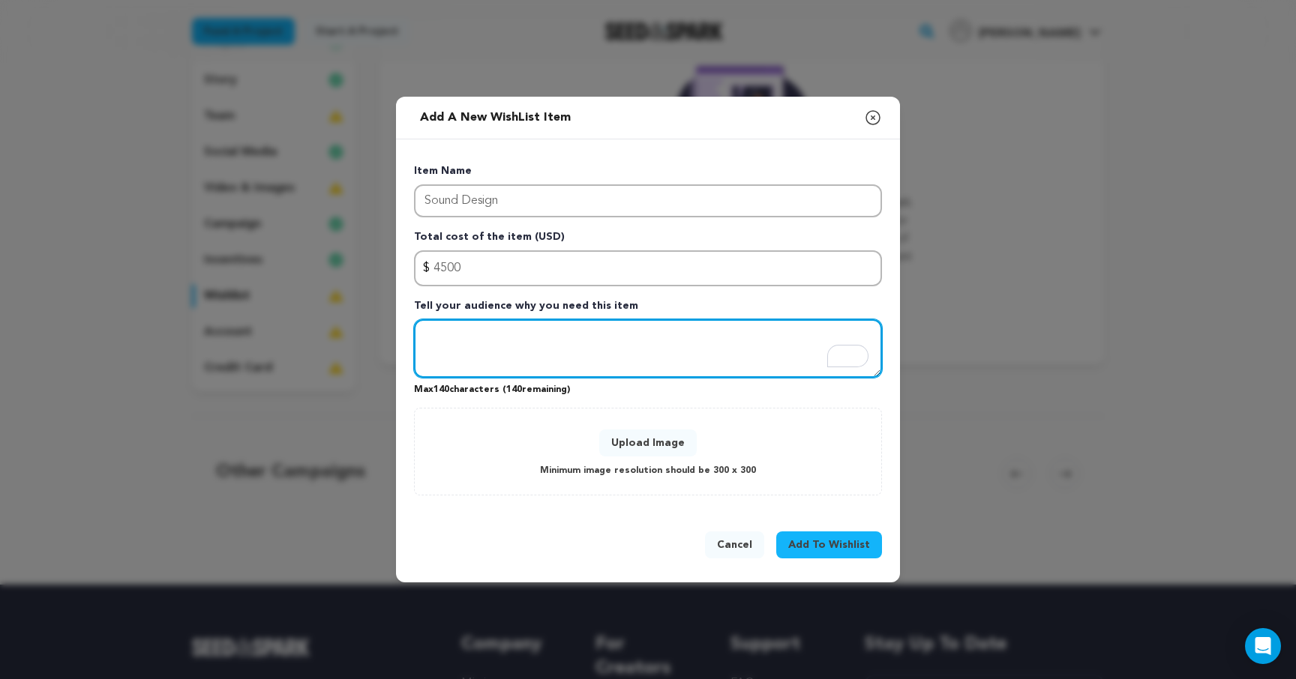
scroll to position [178, 0]
paste textarea "Support Dream’s sound design. Every moment is defined by carefully created soun…"
type textarea "Support Dream’s sound design. Every moment is defined by carefully created soun…"
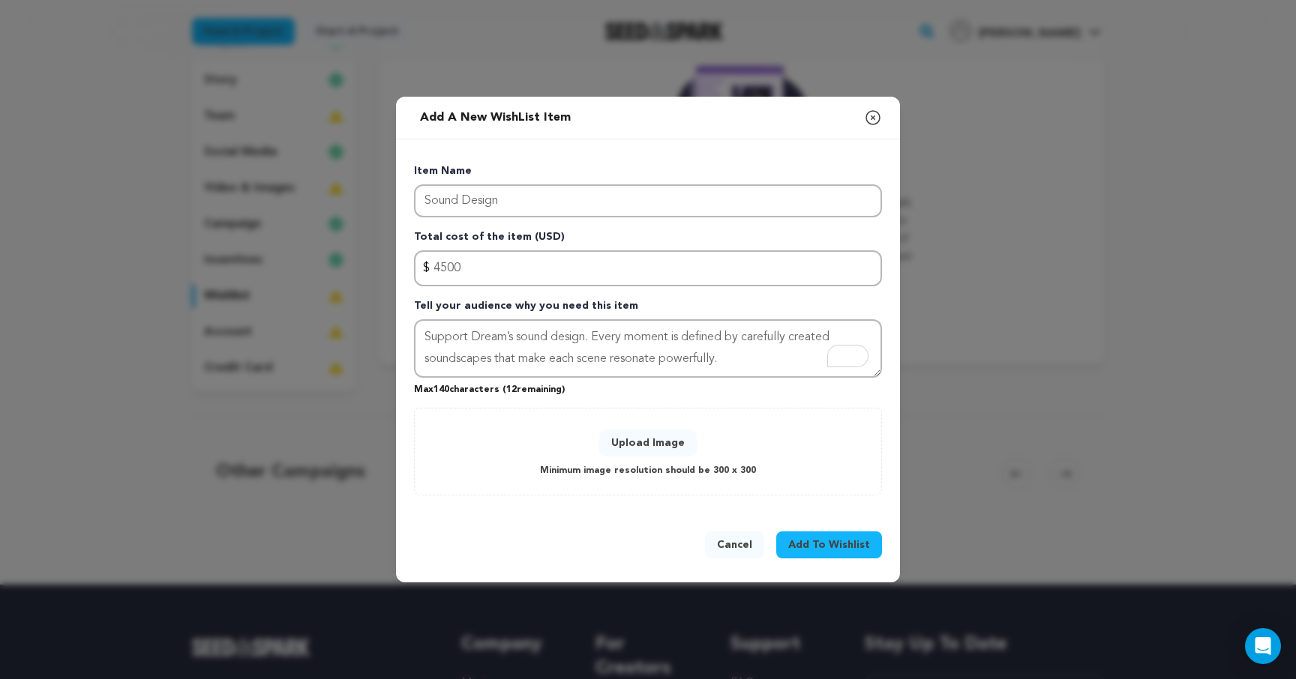
click at [816, 550] on span "Add To Wishlist" at bounding box center [829, 545] width 82 height 15
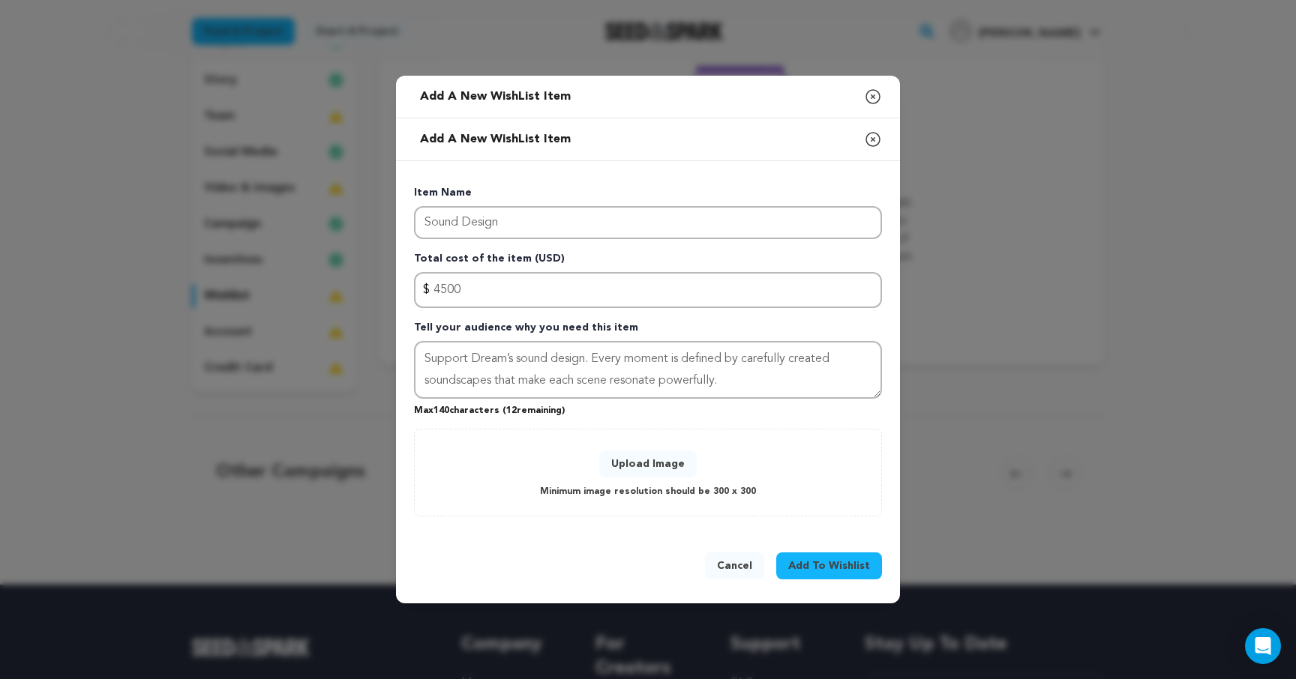
click at [646, 469] on button "Upload Image" at bounding box center [647, 464] width 97 height 27
click at [656, 468] on button "Upload Image" at bounding box center [647, 464] width 97 height 27
click at [809, 568] on span "Add To Wishlist" at bounding box center [829, 566] width 82 height 15
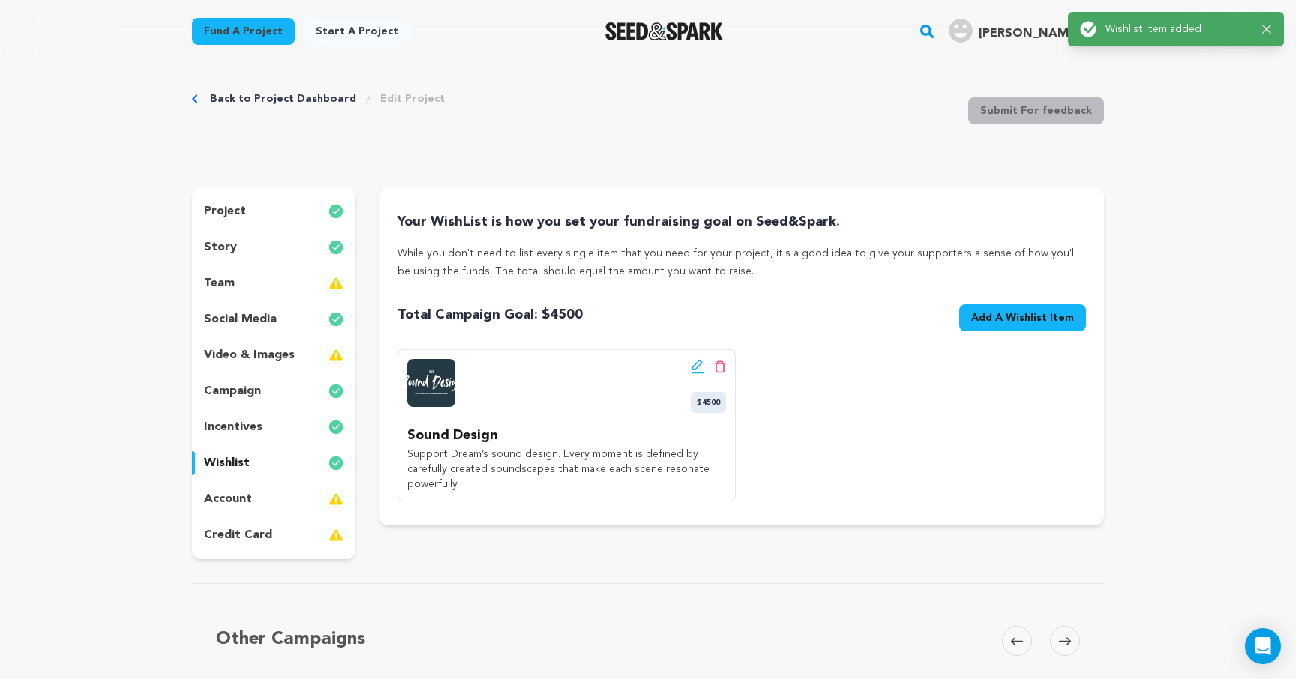
scroll to position [0, 0]
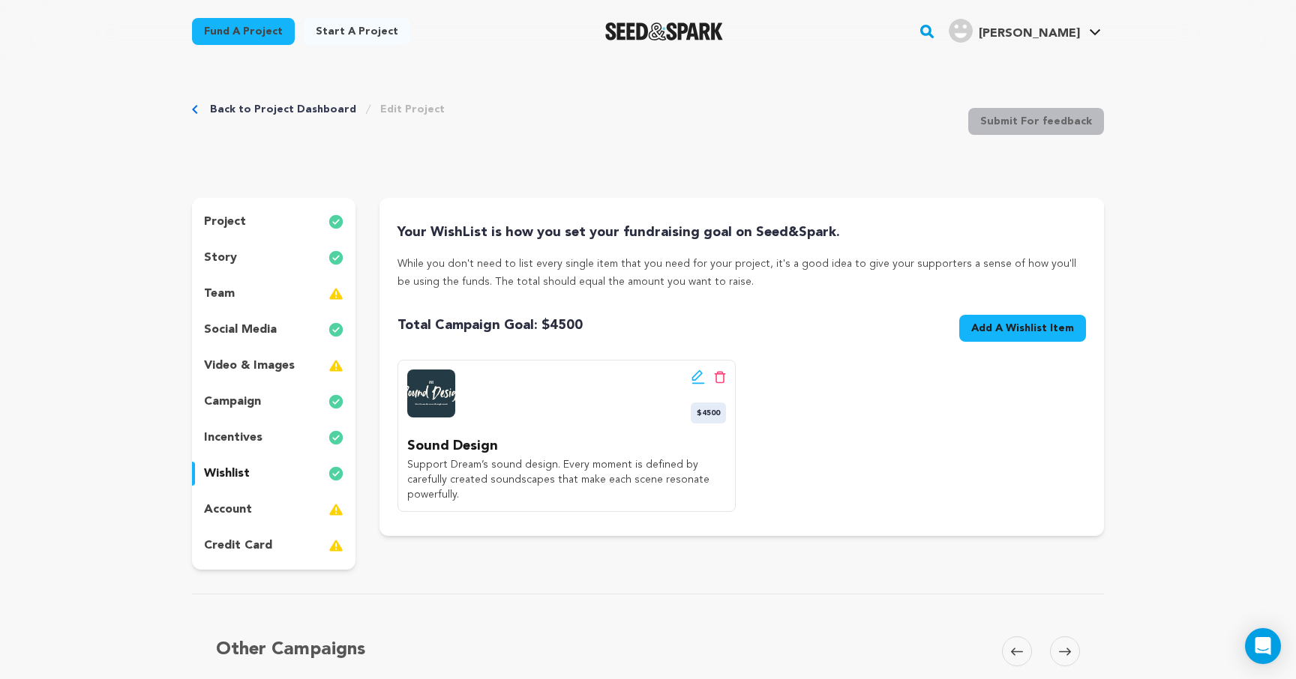
click at [695, 376] on icon at bounding box center [697, 377] width 13 height 15
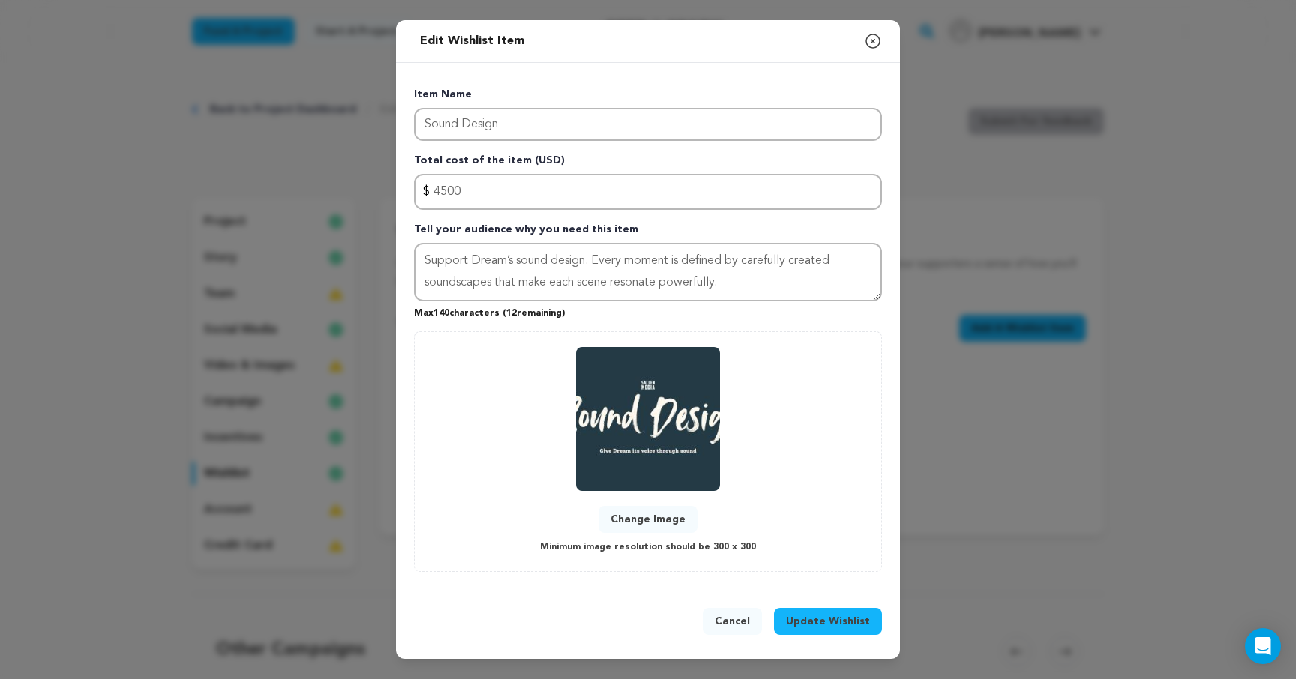
click at [659, 525] on button "Change Image" at bounding box center [647, 519] width 99 height 27
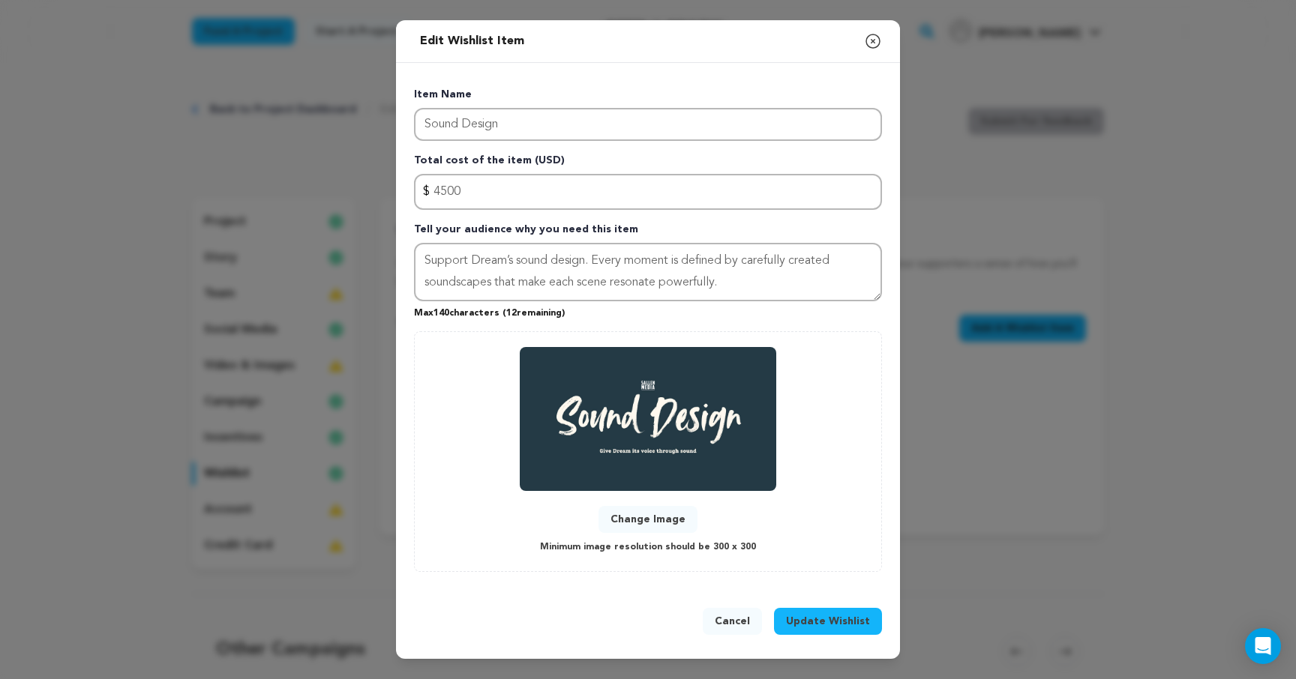
click at [819, 619] on span "Update Wishlist" at bounding box center [828, 621] width 84 height 15
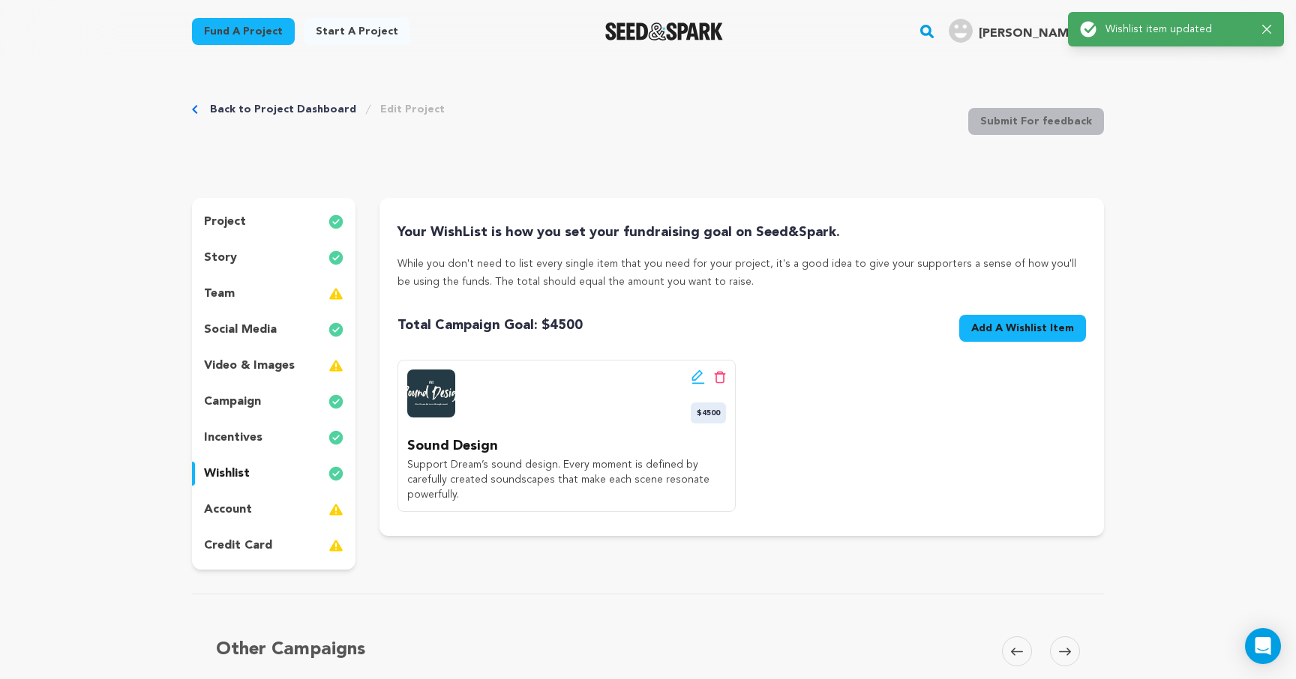
click at [696, 375] on icon at bounding box center [697, 377] width 13 height 15
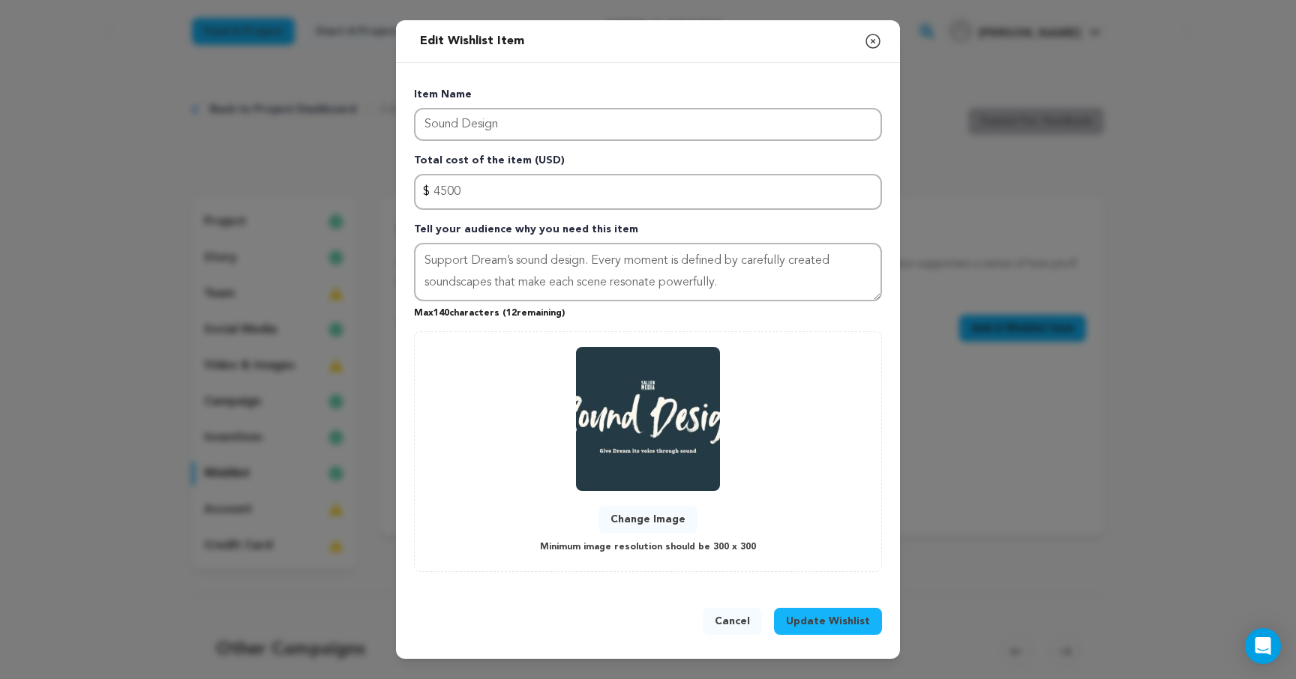
click at [649, 518] on button "Change Image" at bounding box center [647, 519] width 99 height 27
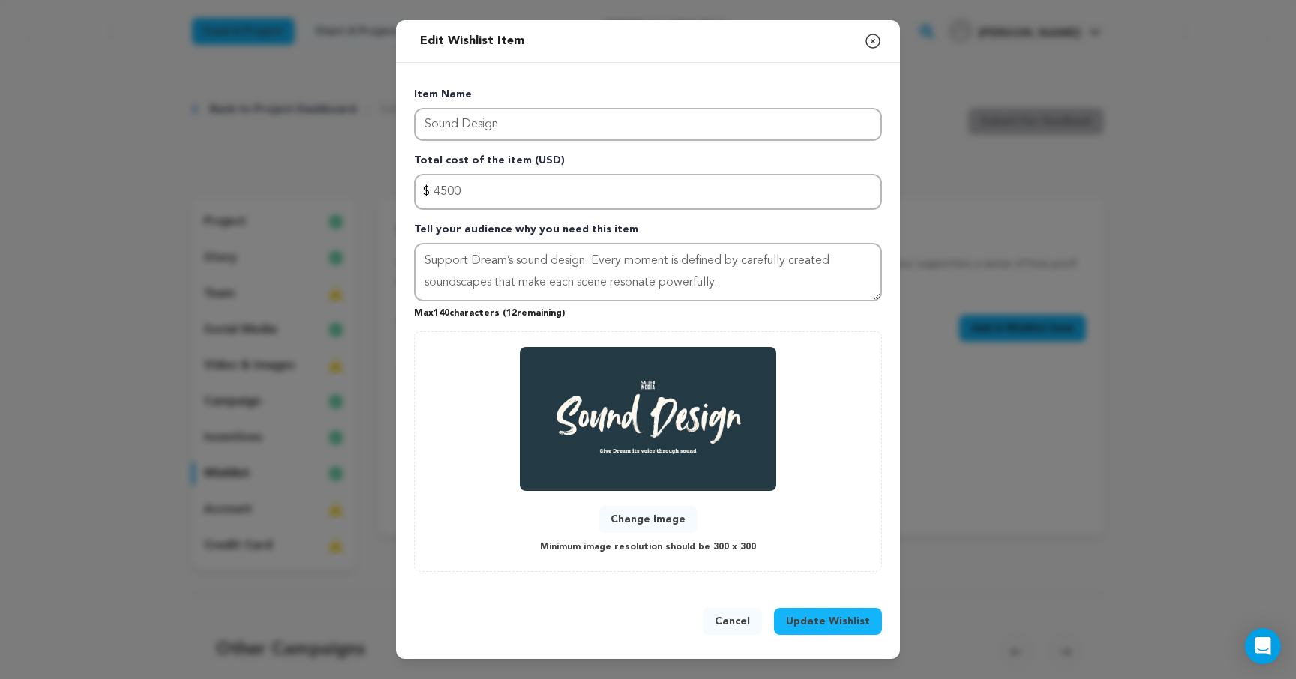
click at [468, 427] on div "Change Image Minimum image resolution should be 300 x 300" at bounding box center [648, 451] width 436 height 209
click at [827, 626] on span "Update Wishlist" at bounding box center [828, 621] width 84 height 15
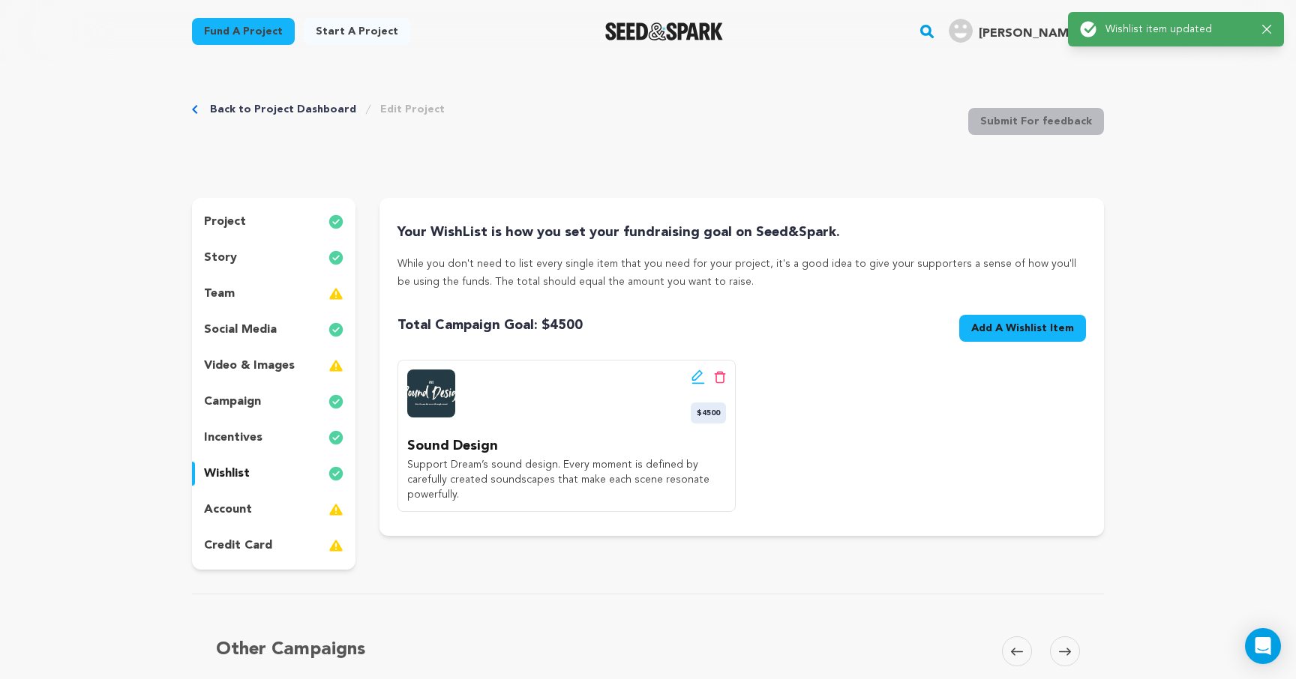
click at [274, 439] on div "incentives" at bounding box center [273, 438] width 163 height 24
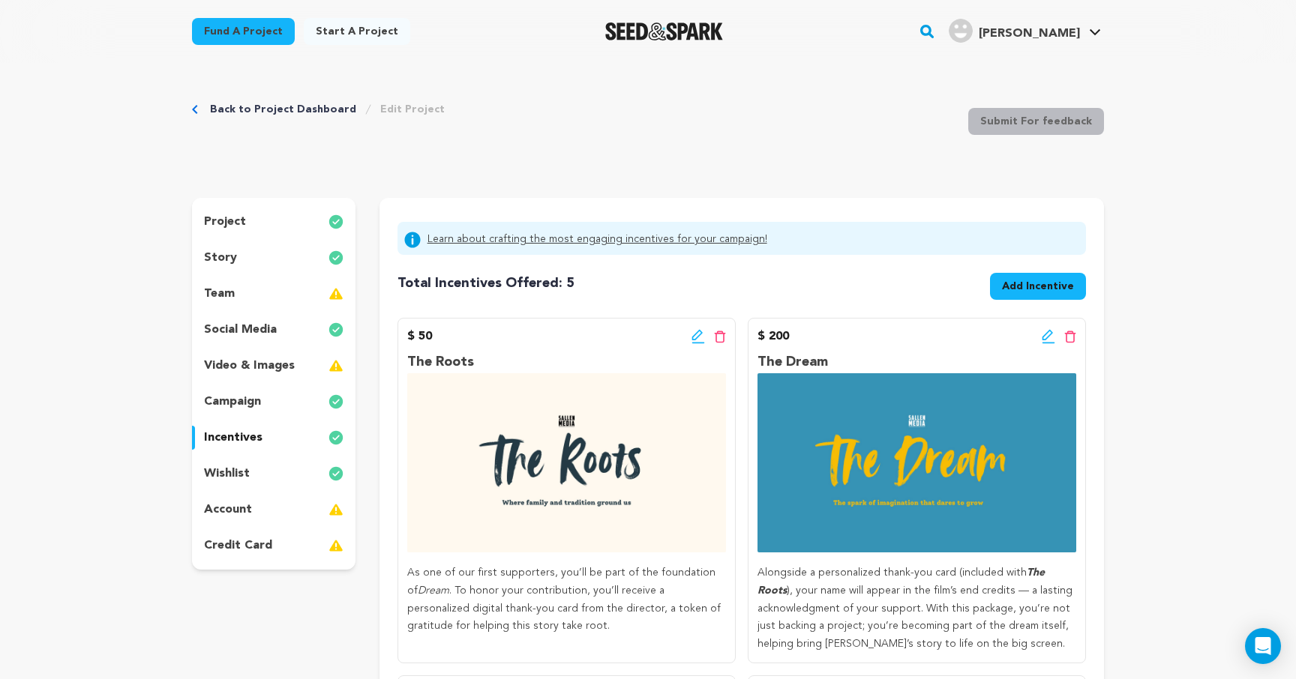
click at [699, 338] on icon at bounding box center [697, 336] width 13 height 15
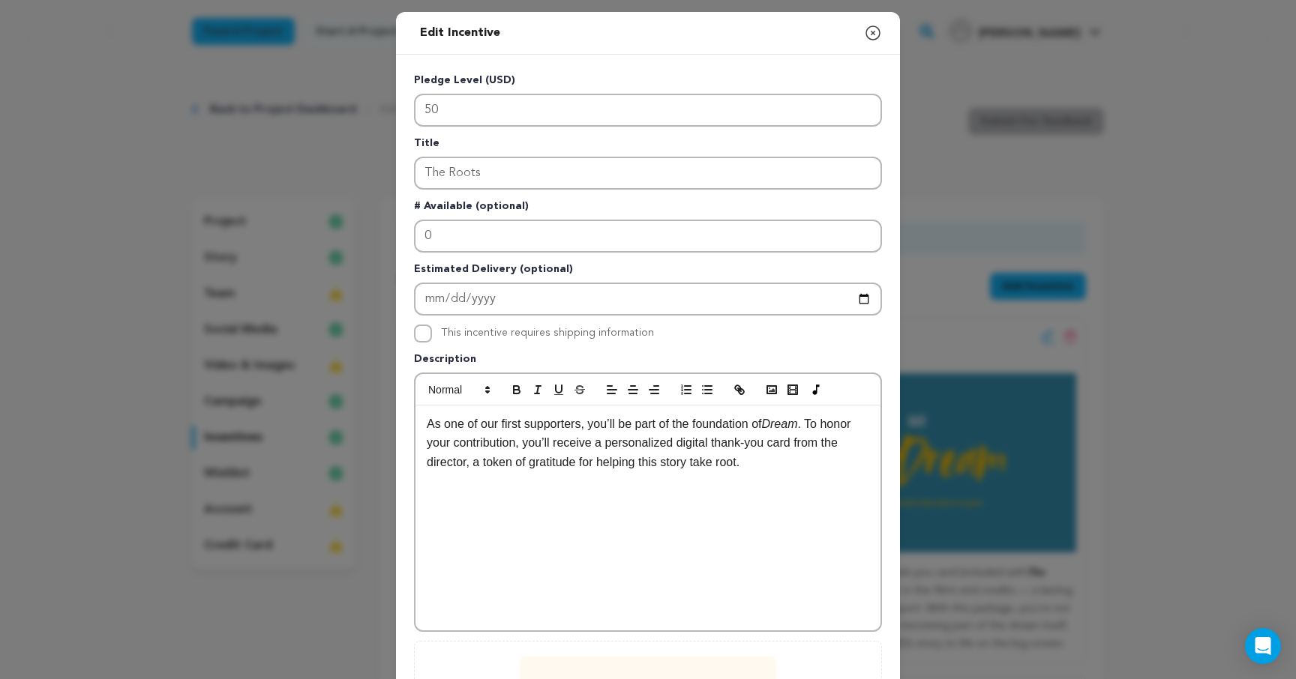
click at [870, 31] on icon "button" at bounding box center [873, 33] width 18 height 18
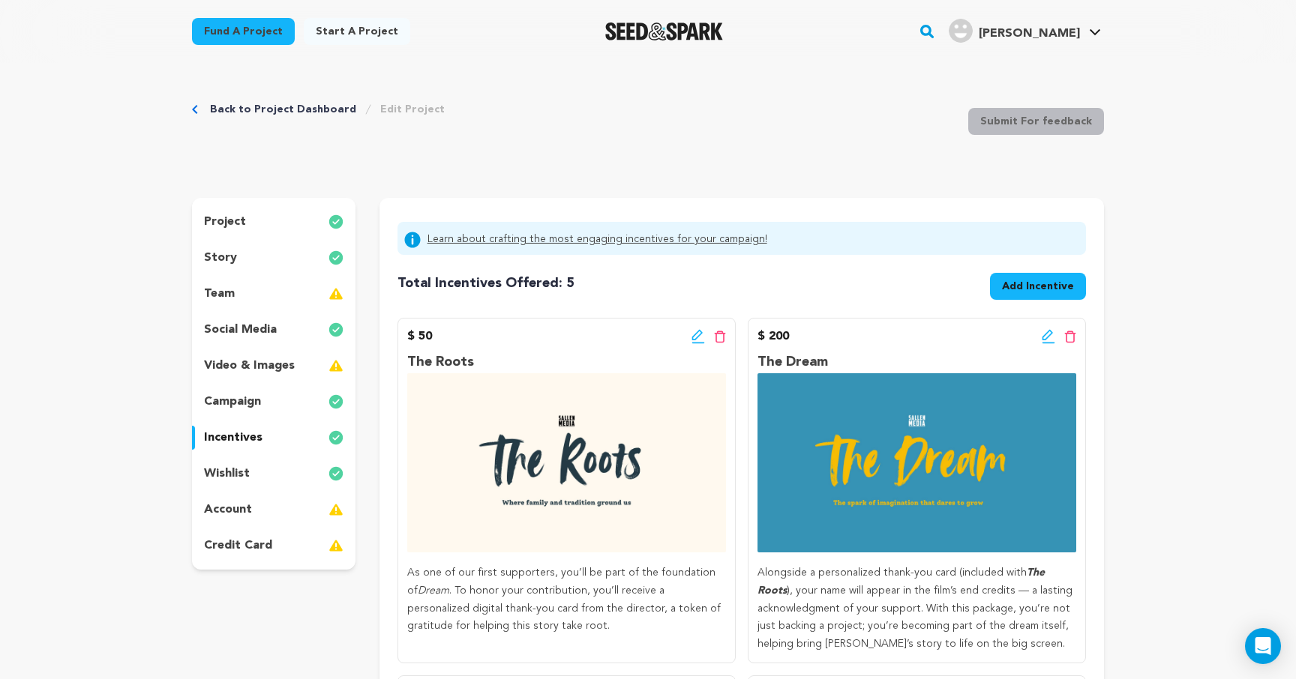
click at [250, 475] on div "wishlist" at bounding box center [273, 474] width 163 height 24
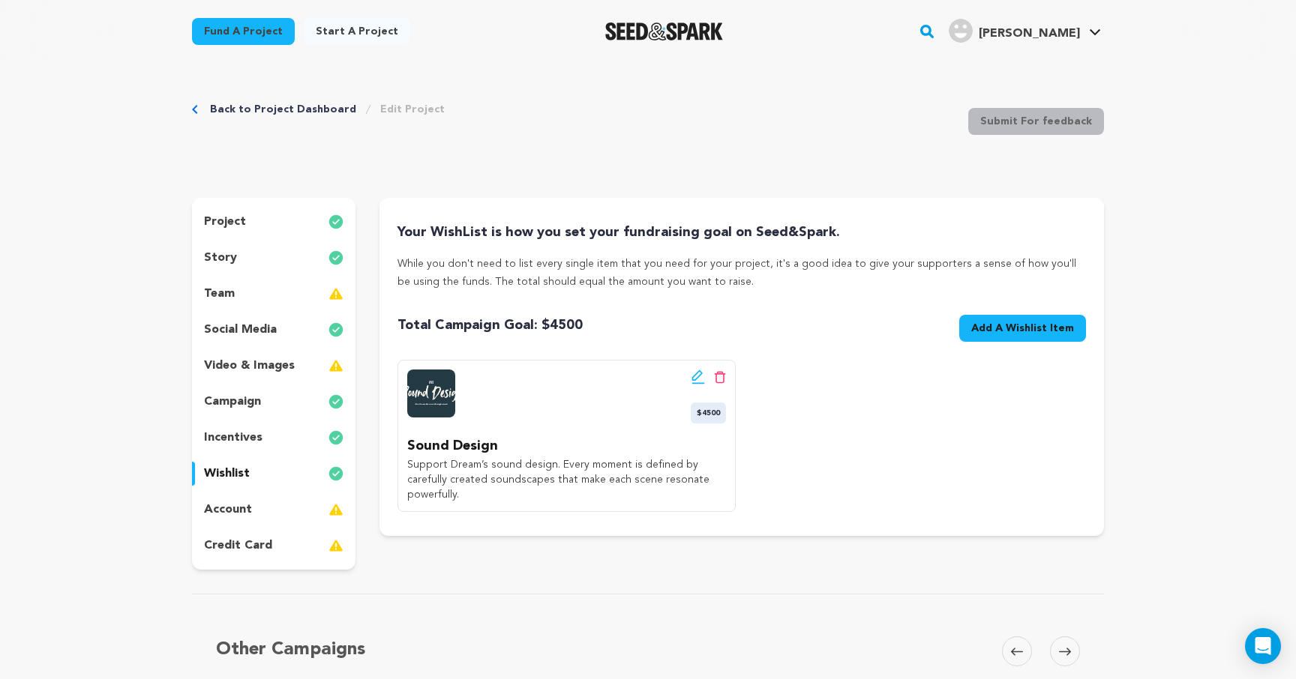
click at [695, 379] on icon at bounding box center [696, 375] width 10 height 10
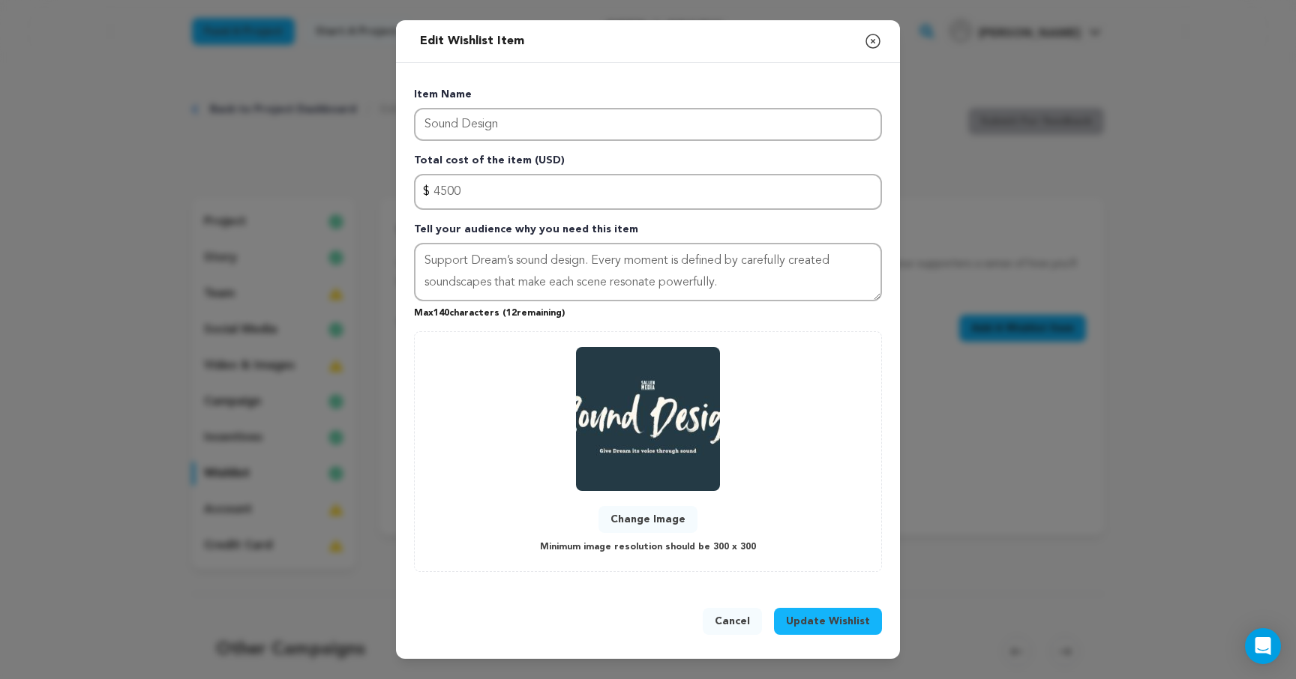
click at [671, 409] on img at bounding box center [648, 419] width 144 height 144
click at [739, 619] on button "Cancel" at bounding box center [732, 621] width 59 height 27
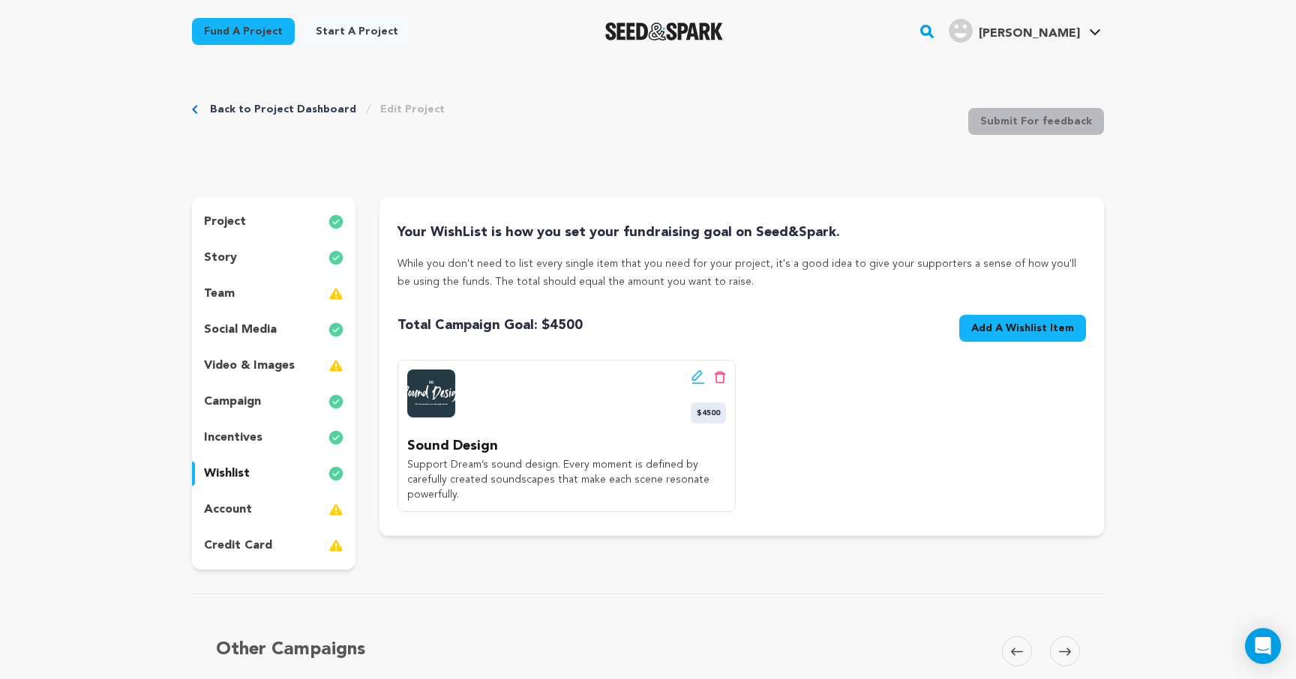
click at [697, 379] on icon at bounding box center [697, 377] width 13 height 15
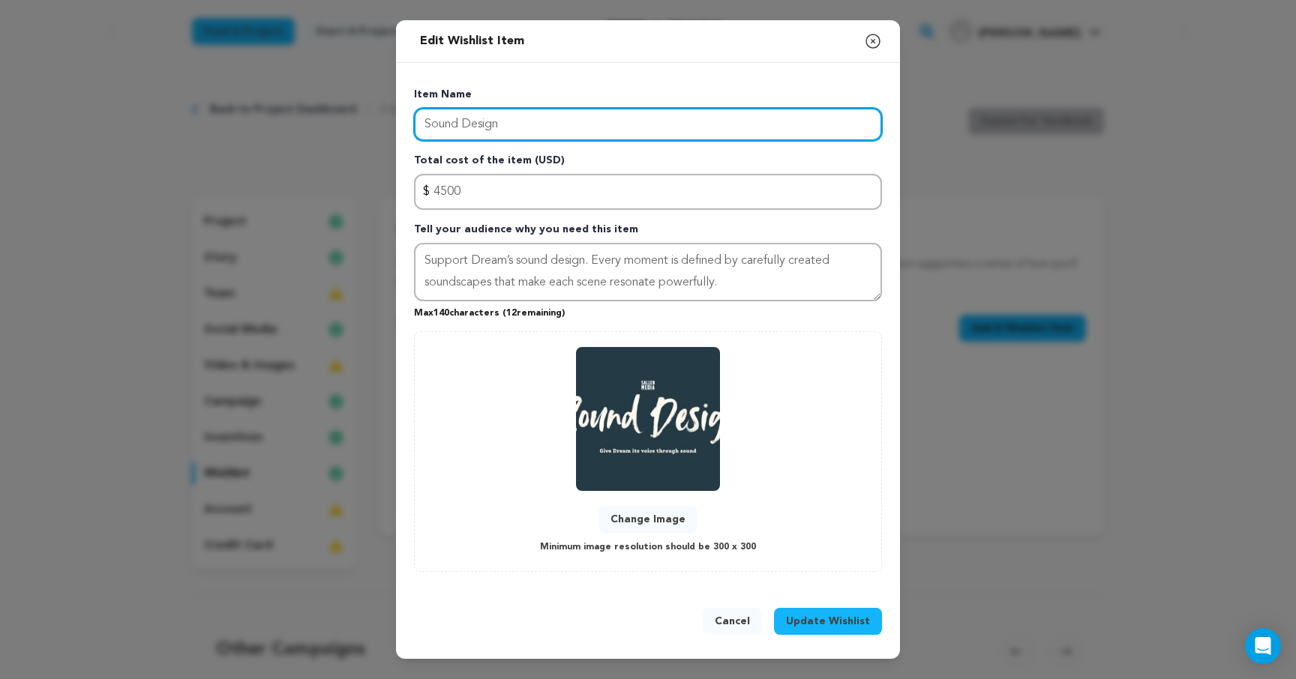
click at [526, 131] on input "Sound Design" at bounding box center [648, 124] width 468 height 33
type input "Sound Design and Editing"
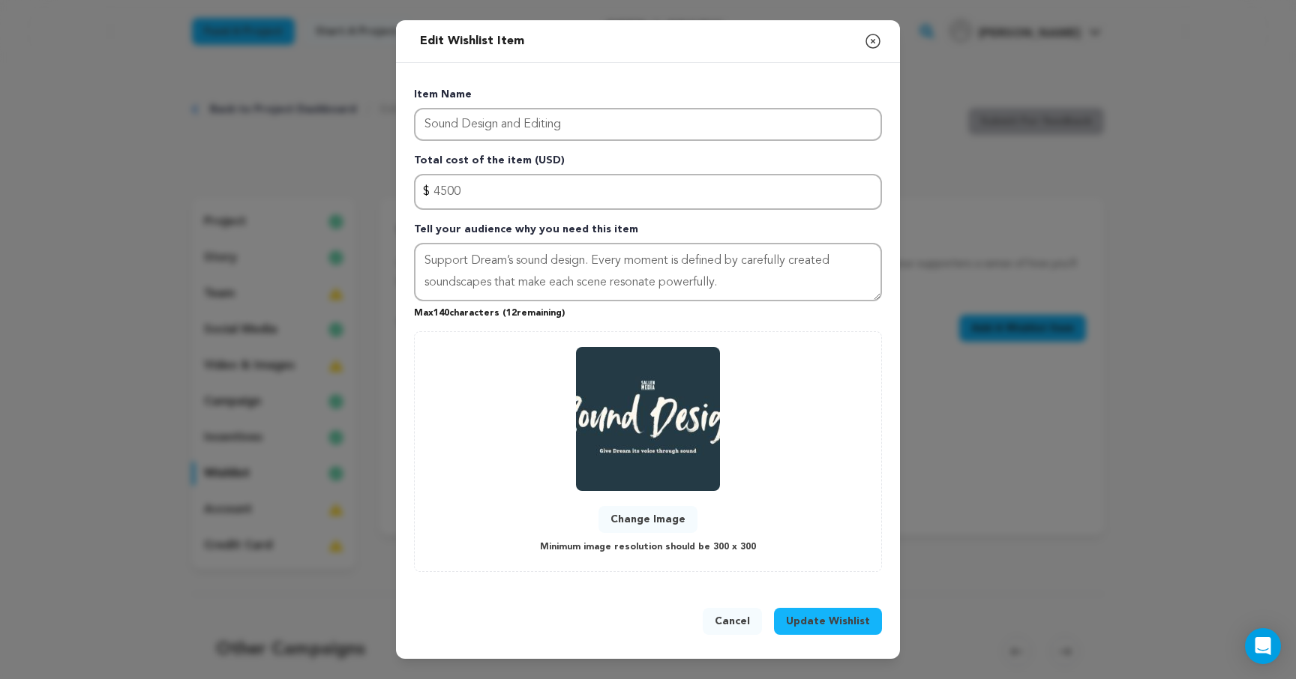
click at [656, 517] on button "Change Image" at bounding box center [647, 519] width 99 height 27
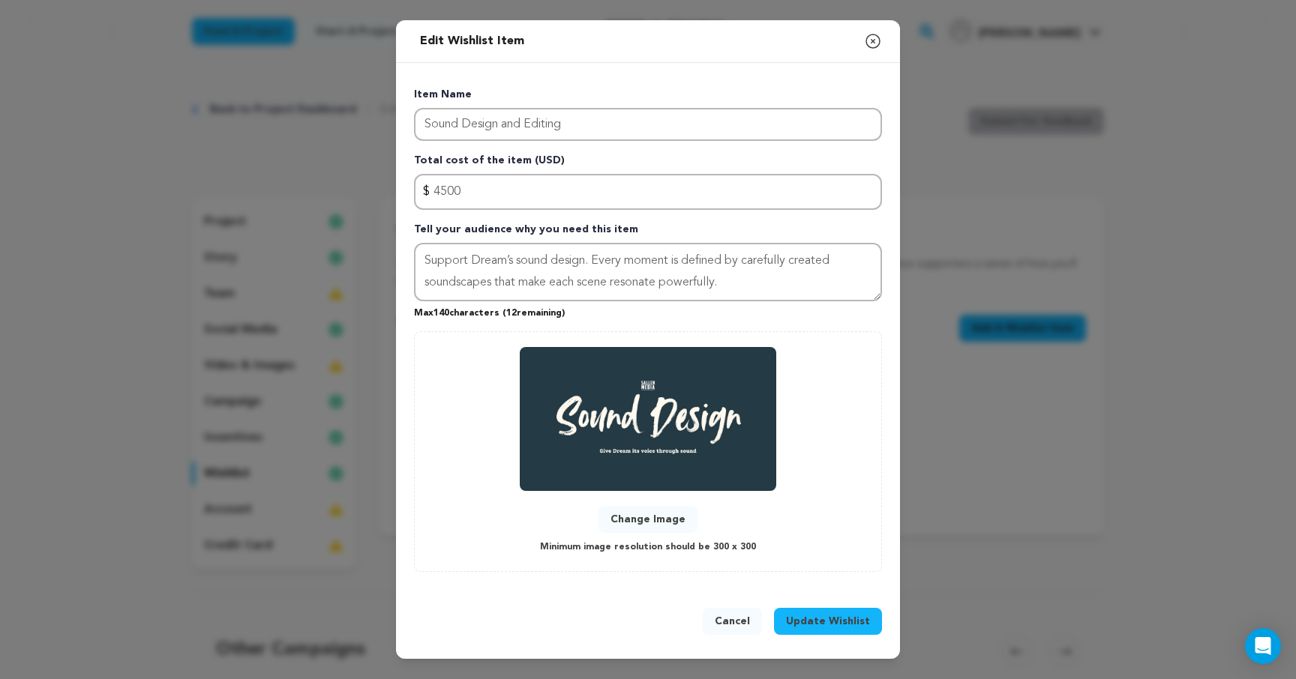
click at [823, 620] on span "Update Wishlist" at bounding box center [828, 621] width 84 height 15
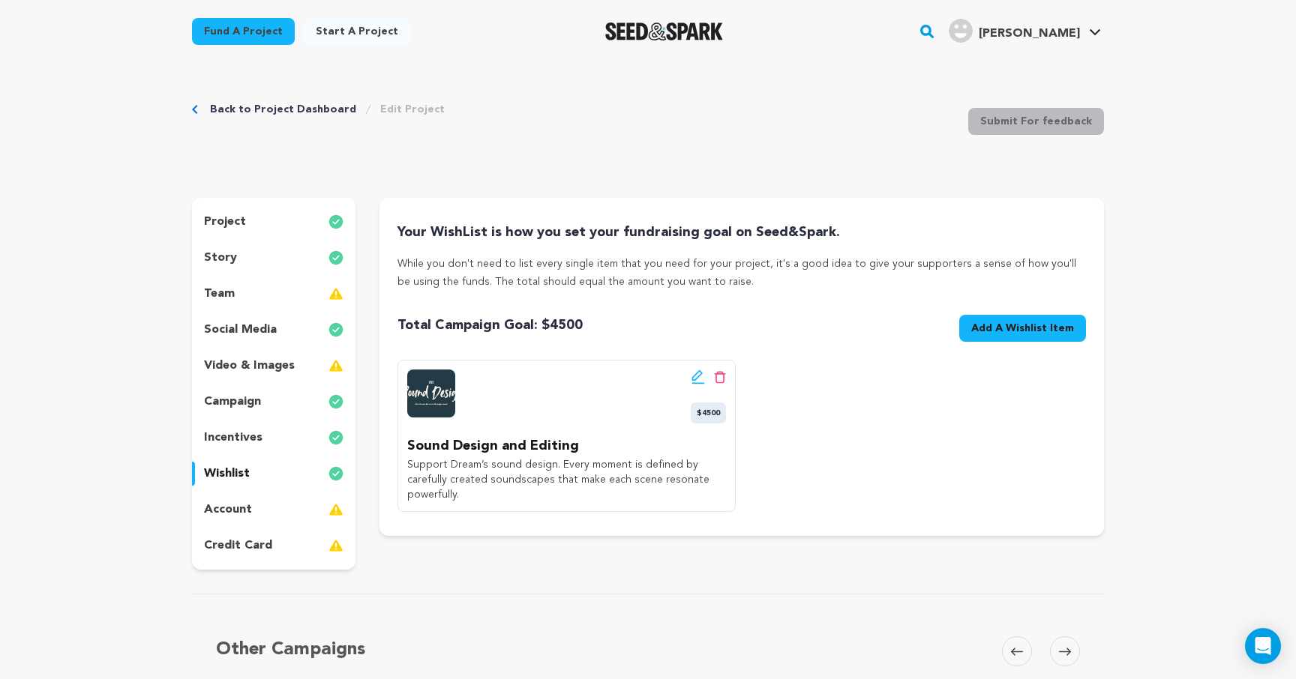
click at [890, 176] on div "Back to Project Dashboard Edit Project Submit For feedback Submit For feedback …" at bounding box center [648, 413] width 960 height 700
click at [295, 513] on div "account" at bounding box center [273, 510] width 163 height 24
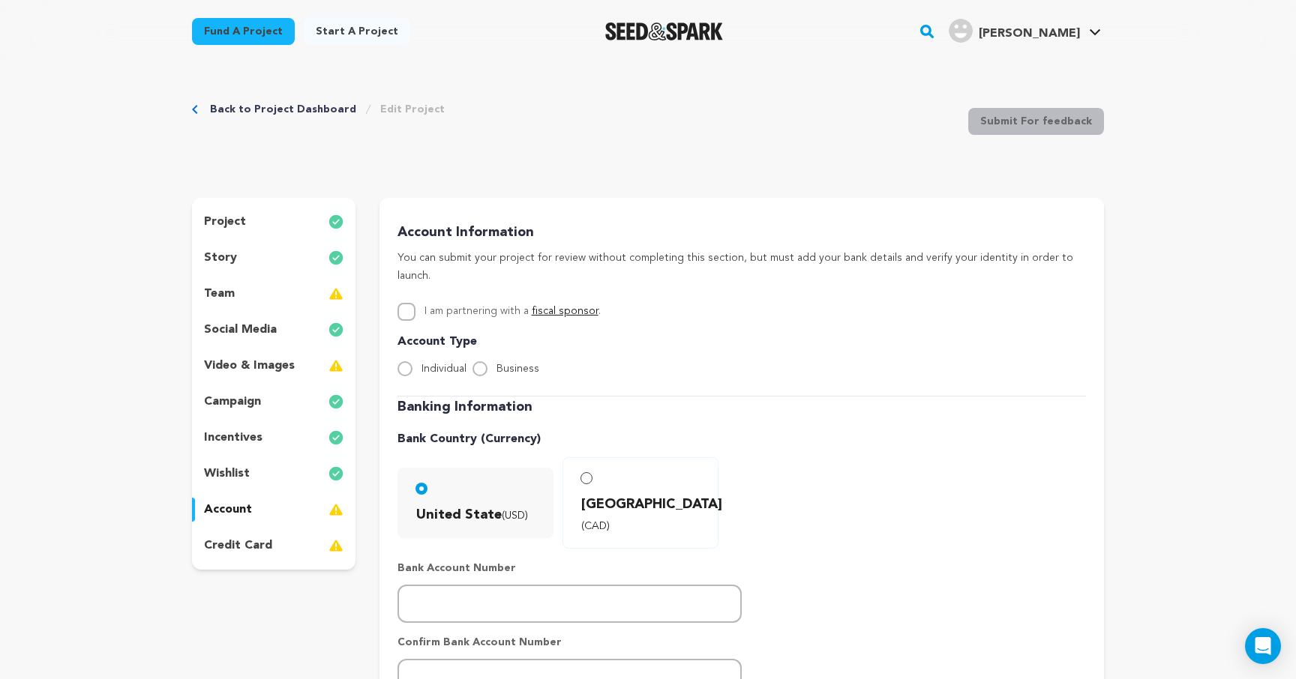
click at [240, 477] on p "wishlist" at bounding box center [227, 474] width 46 height 18
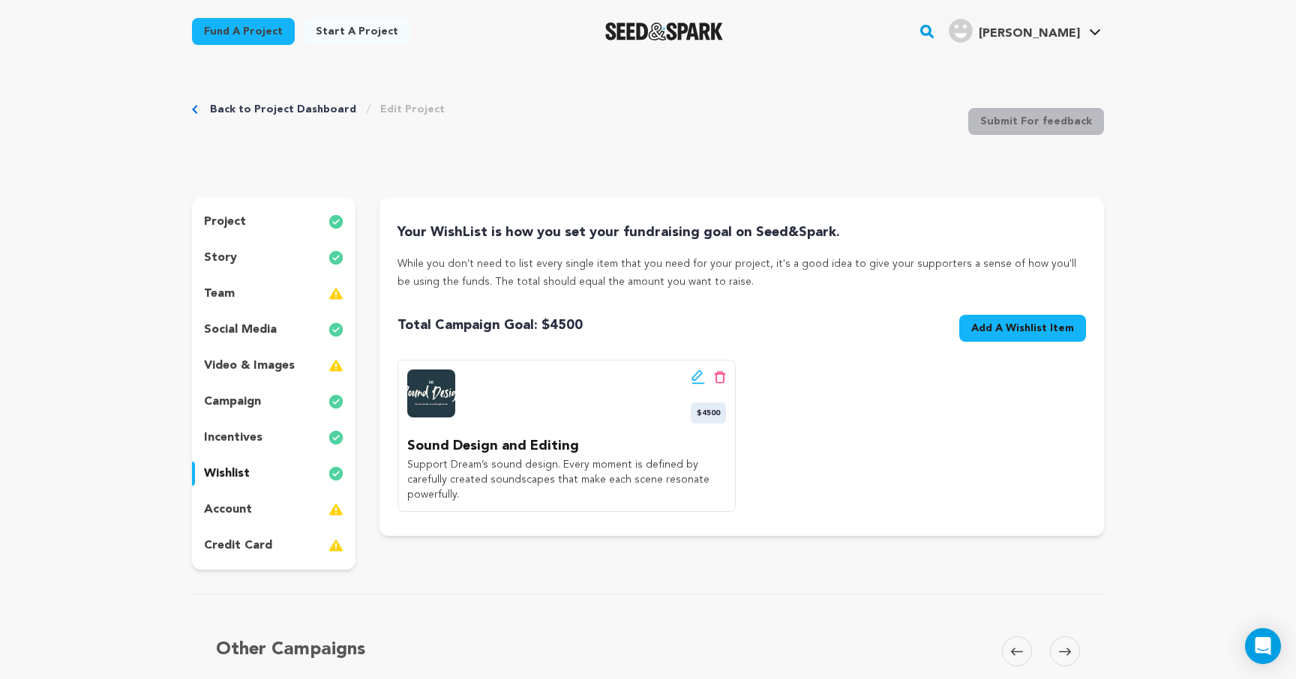
click at [251, 220] on div "project" at bounding box center [273, 222] width 163 height 24
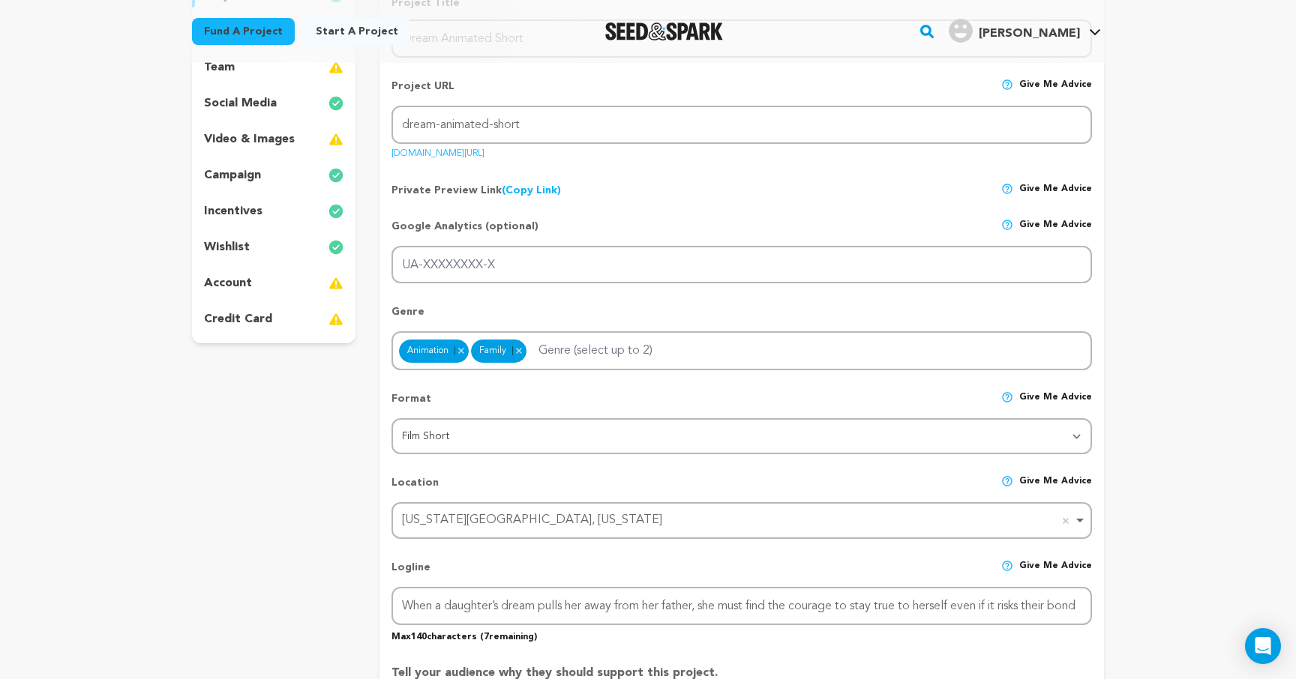
scroll to position [520, 0]
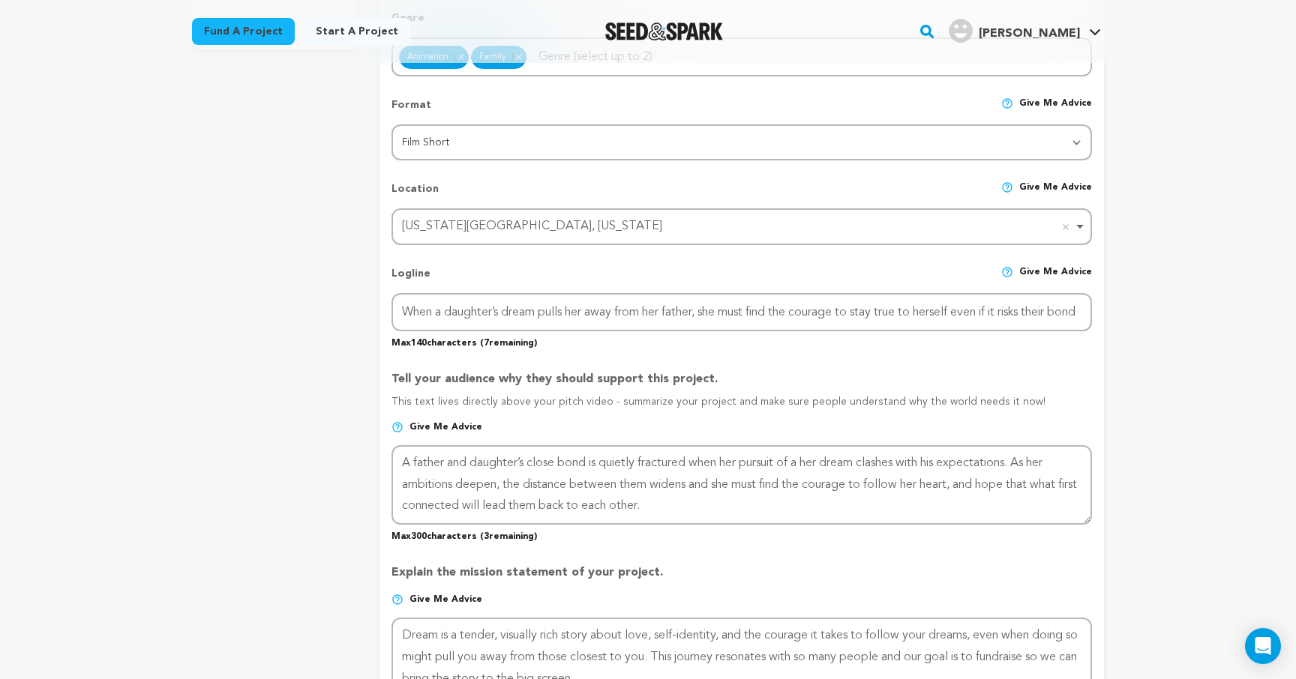
drag, startPoint x: 391, startPoint y: 374, endPoint x: 749, endPoint y: 372, distance: 357.8
click at [750, 372] on p "Tell your audience why they should support this project." at bounding box center [741, 382] width 700 height 24
copy p "Tell your audience why they should support this project."
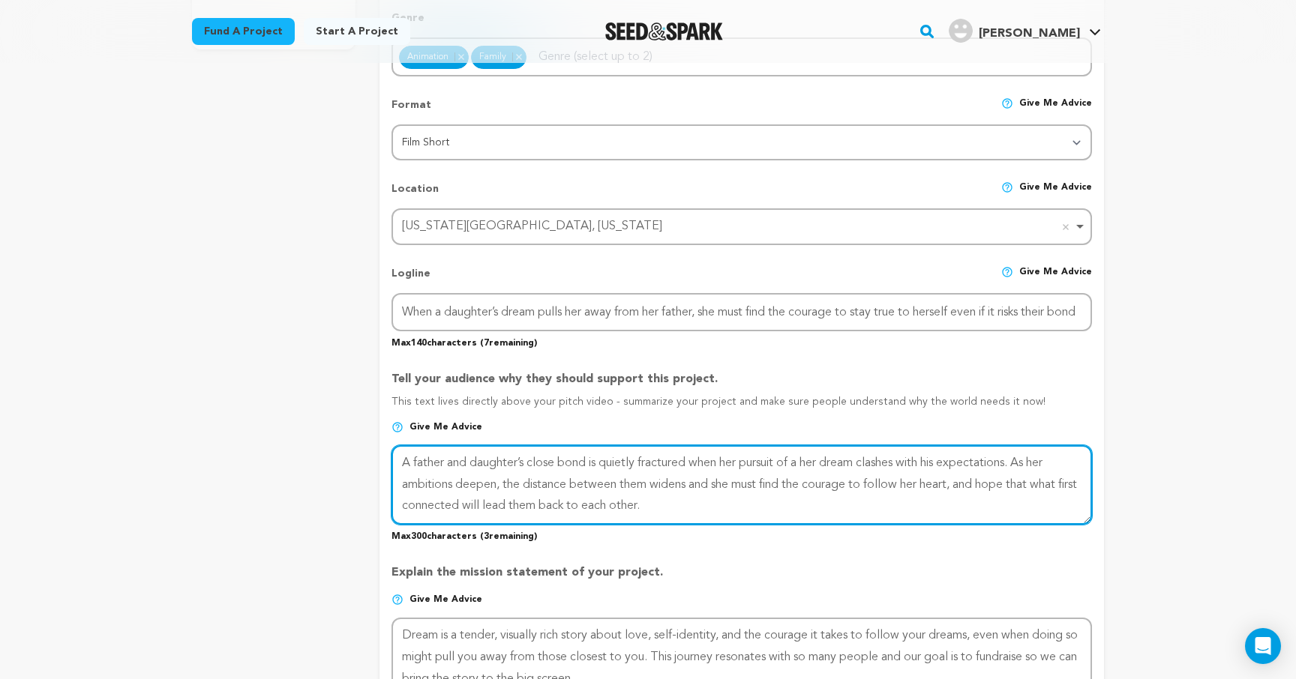
click at [689, 514] on textarea at bounding box center [741, 484] width 700 height 79
drag, startPoint x: 694, startPoint y: 509, endPoint x: 399, endPoint y: 446, distance: 301.4
click at [399, 446] on textarea "To enrich screen reader interactions, please activate Accessibility in Grammarl…" at bounding box center [741, 484] width 700 height 79
paste textarea "Dream is a visually rich animated short about love, family, and the courage to …"
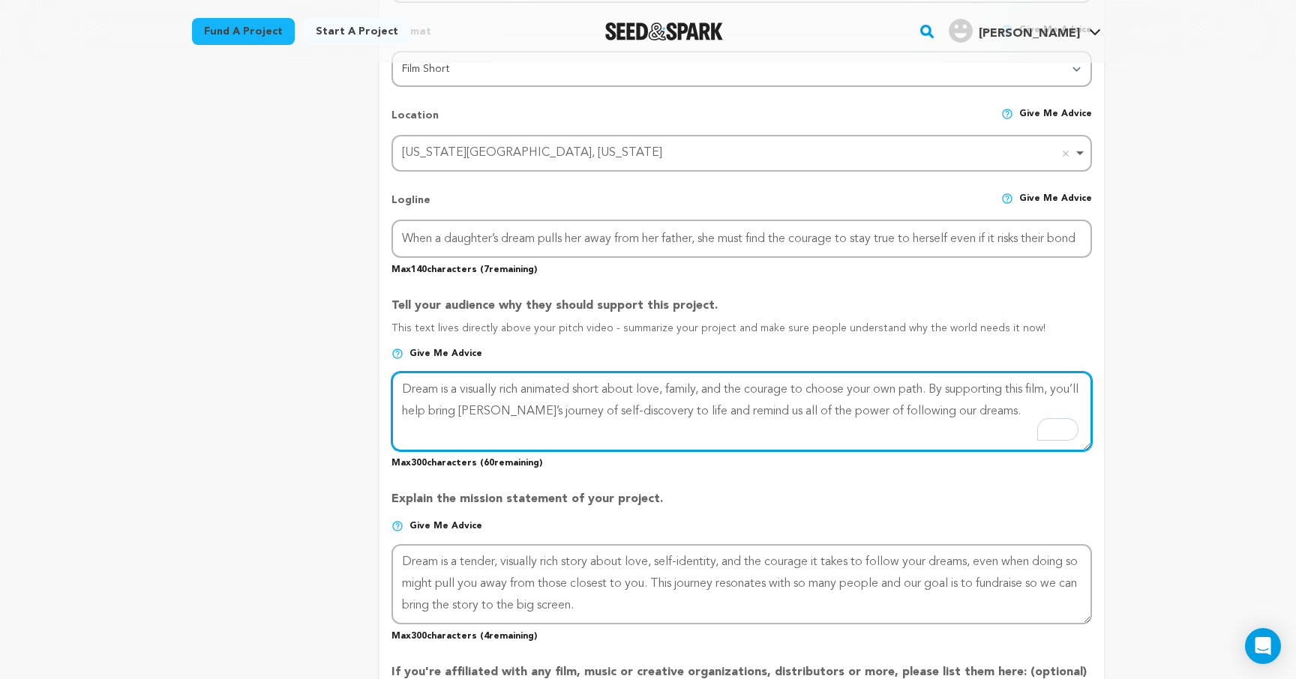
scroll to position [595, 0]
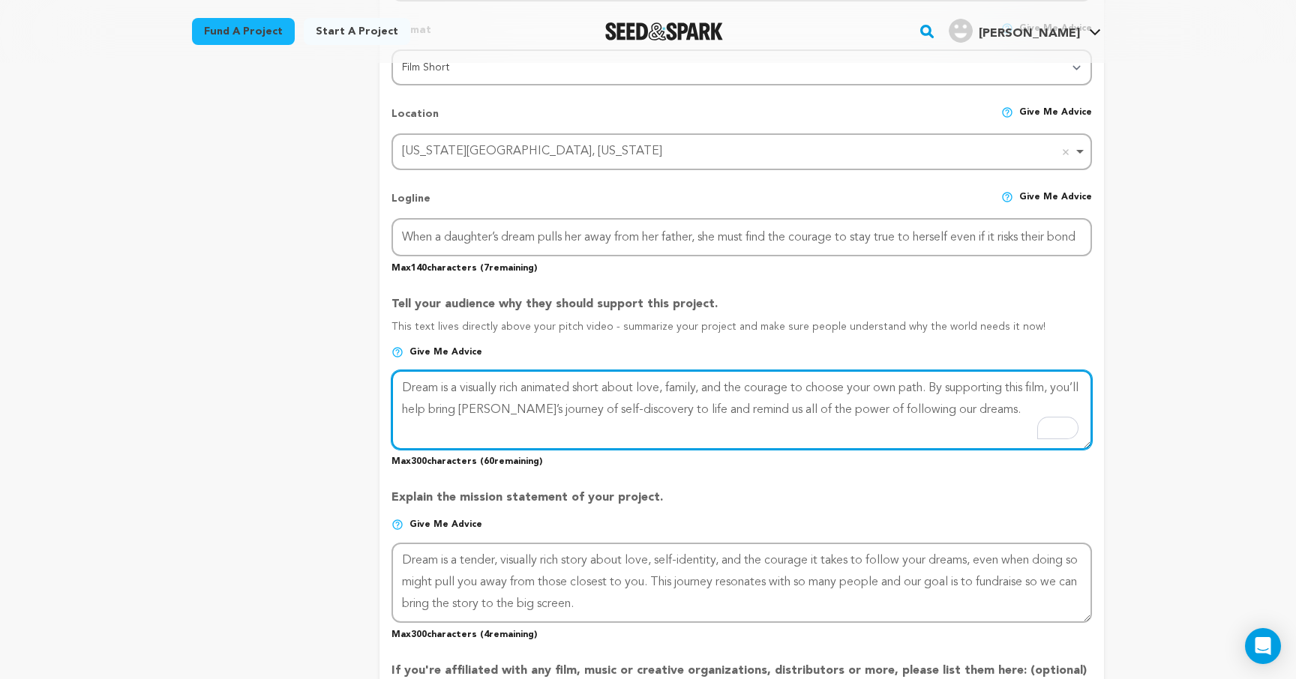
type textarea "Dream is a visually rich animated short about love, family, and the courage to …"
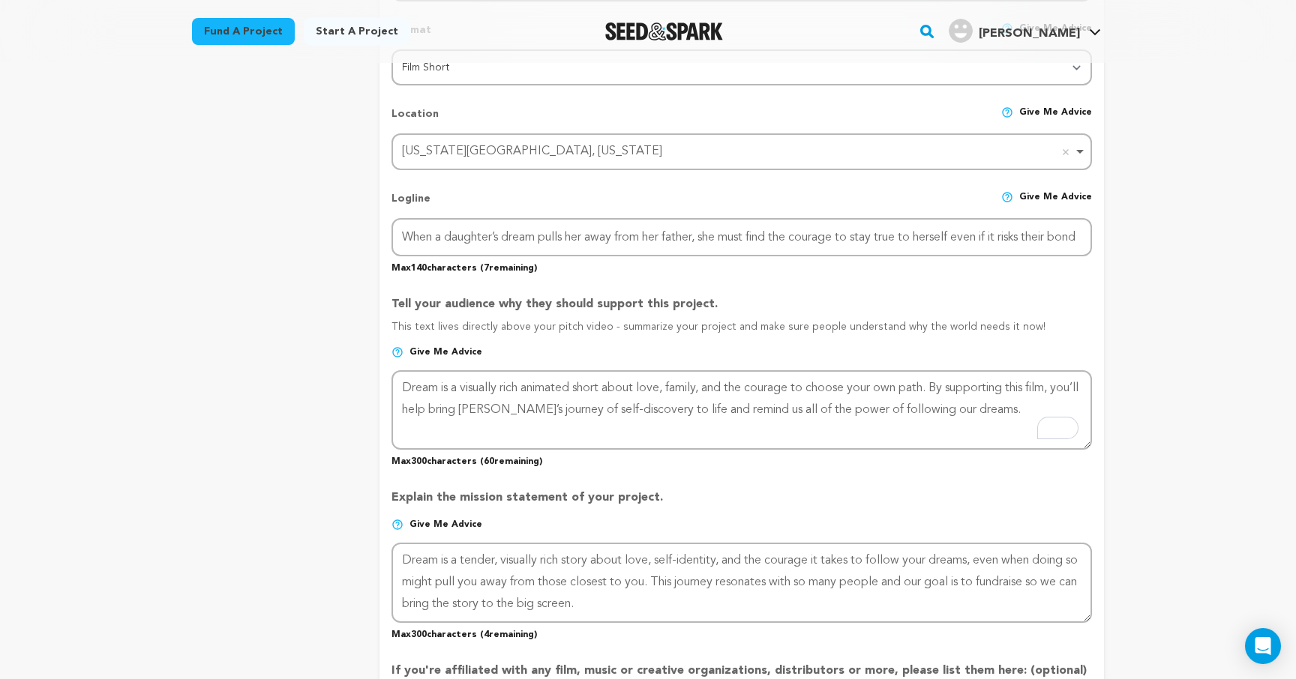
drag, startPoint x: 391, startPoint y: 496, endPoint x: 662, endPoint y: 499, distance: 271.5
click at [663, 499] on form "Project Title Project Name Dream Animated Short Project URL Give me advice Proj…" at bounding box center [741, 399] width 724 height 1544
copy p "Explain the mission statement of your project."
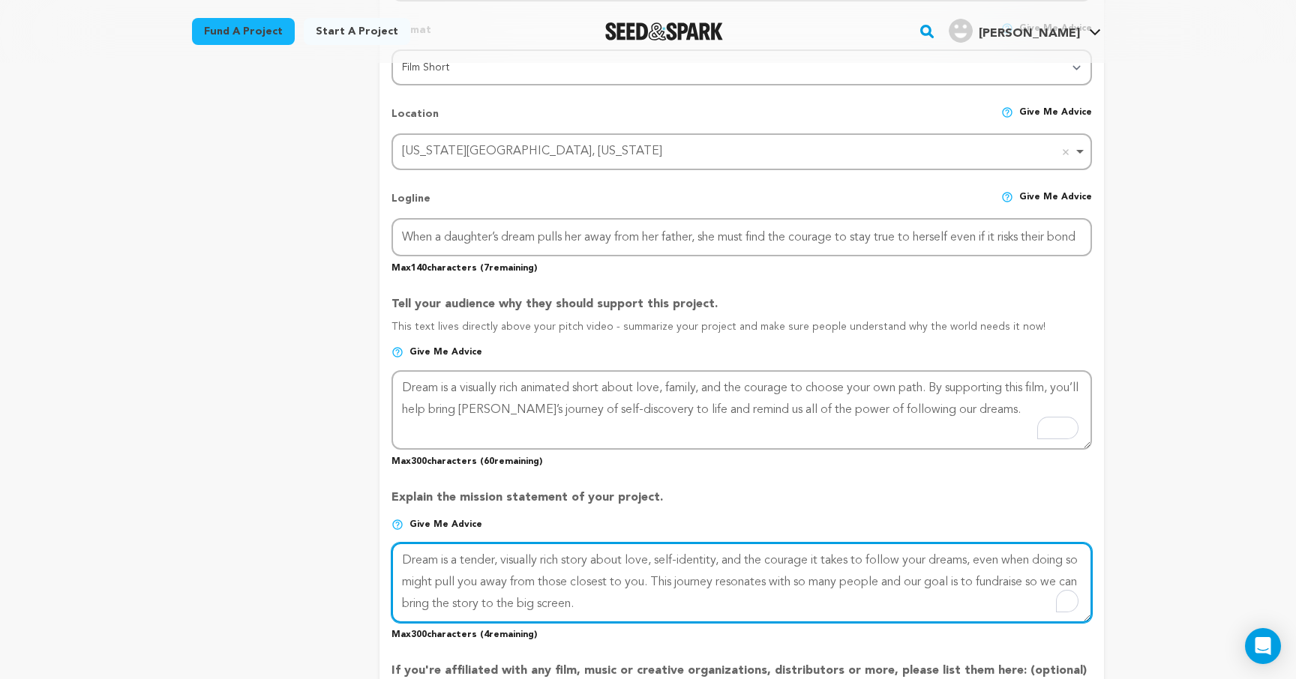
click at [622, 598] on textarea "To enrich screen reader interactions, please activate Accessibility in Grammarl…" at bounding box center [741, 582] width 700 height 79
drag, startPoint x: 626, startPoint y: 603, endPoint x: 401, endPoint y: 559, distance: 229.3
click at [401, 559] on textarea "To enrich screen reader interactions, please activate Accessibility in Grammarl…" at bounding box center [741, 582] width 700 height 79
paste textarea "Our mission is to create a film that celebrates culture, family, and the courag…"
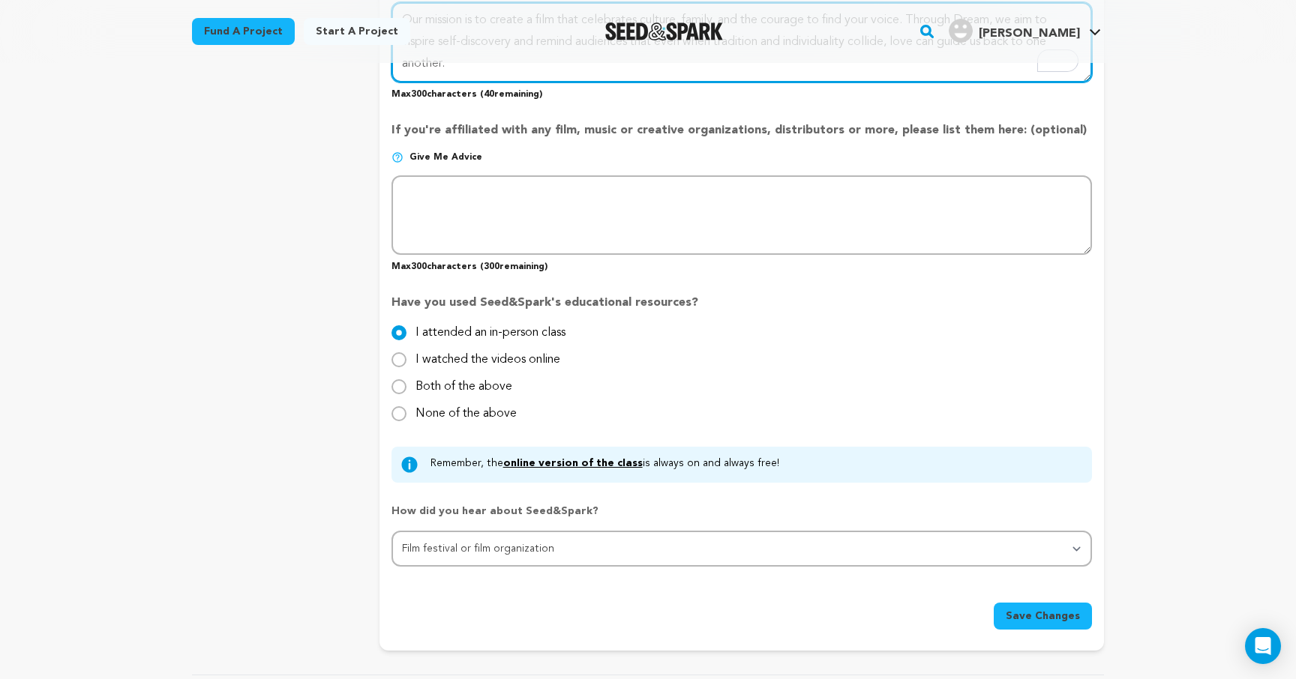
scroll to position [1160, 0]
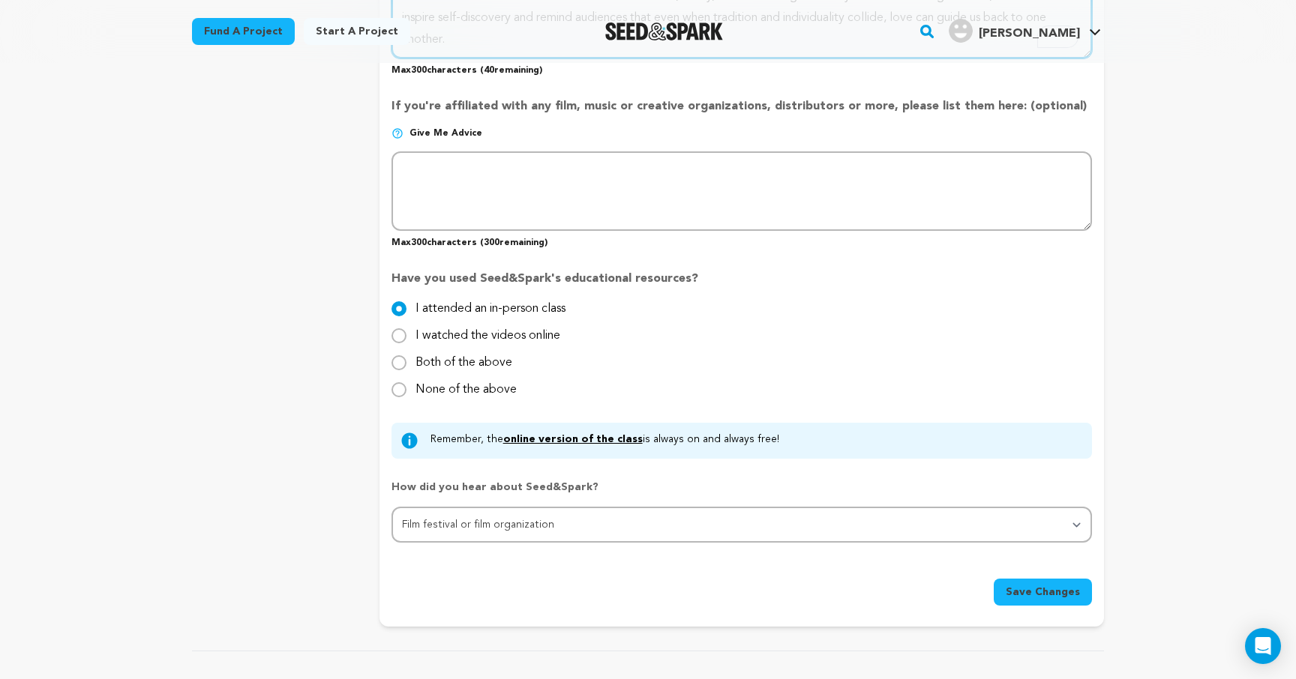
type textarea "Our mission is to create a film that celebrates culture, family, and the courag…"
click at [1035, 586] on span "Save Changes" at bounding box center [1043, 592] width 74 height 15
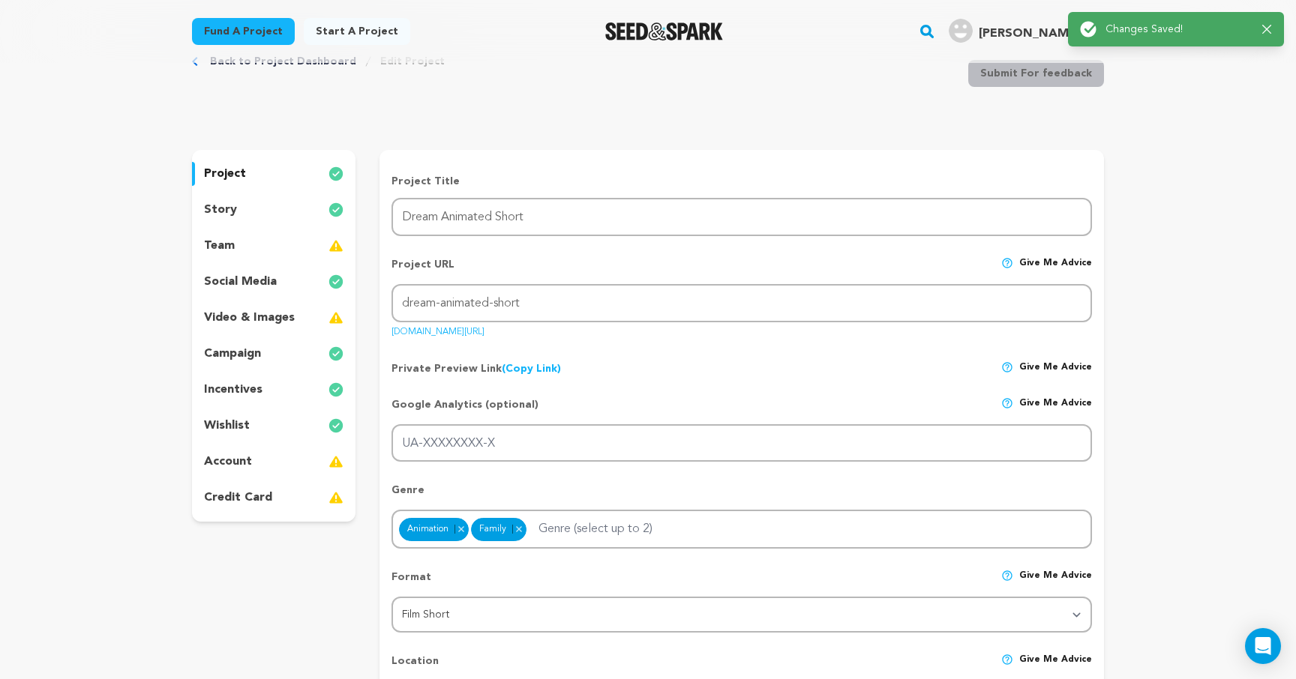
scroll to position [0, 0]
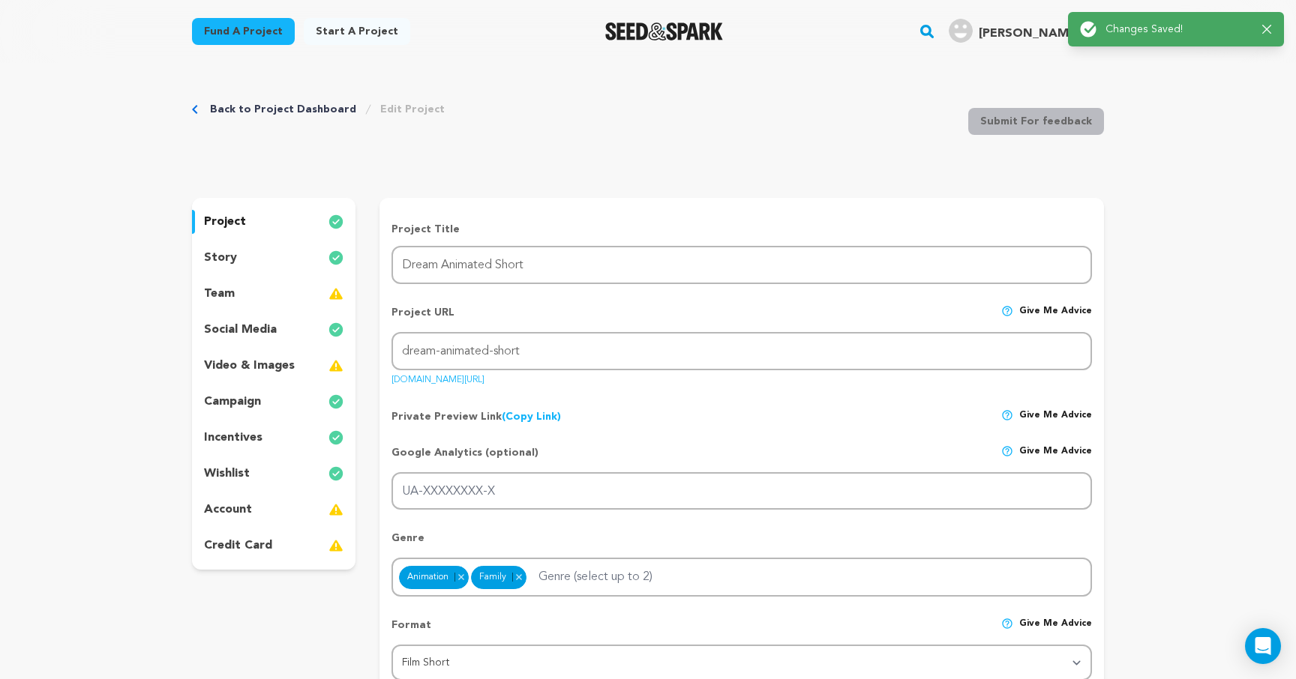
click at [235, 294] on div "team" at bounding box center [273, 294] width 163 height 24
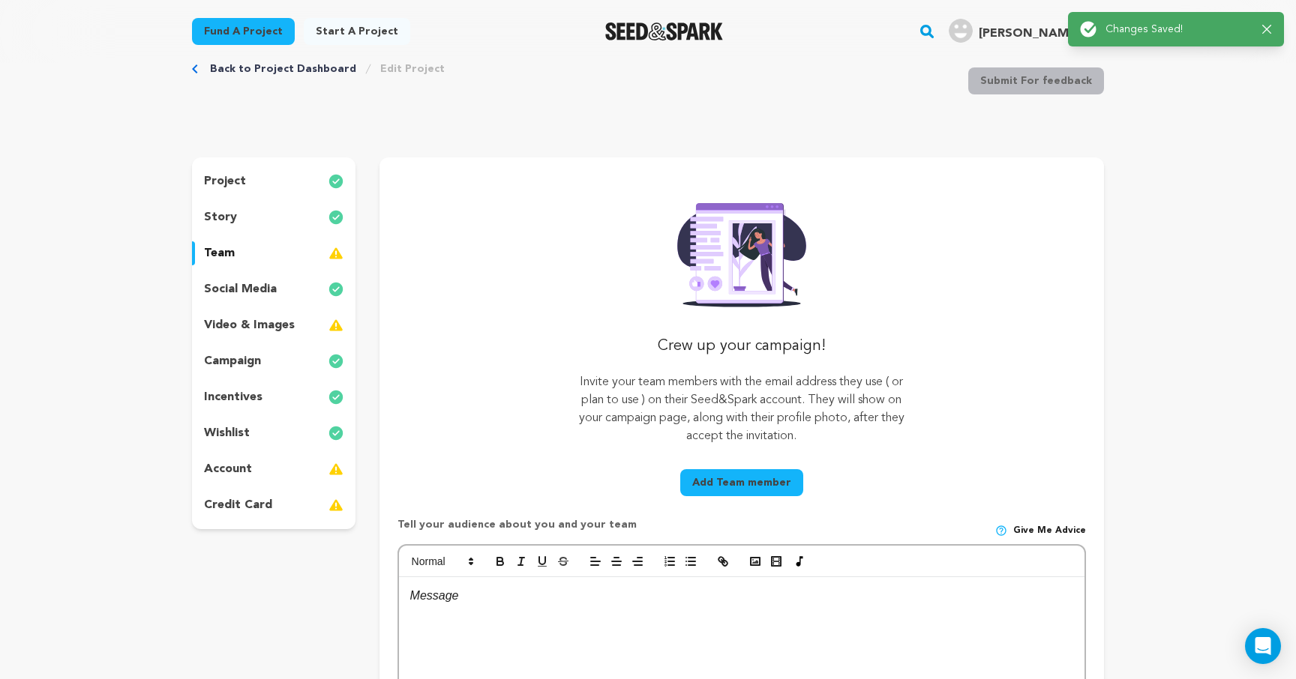
scroll to position [47, 0]
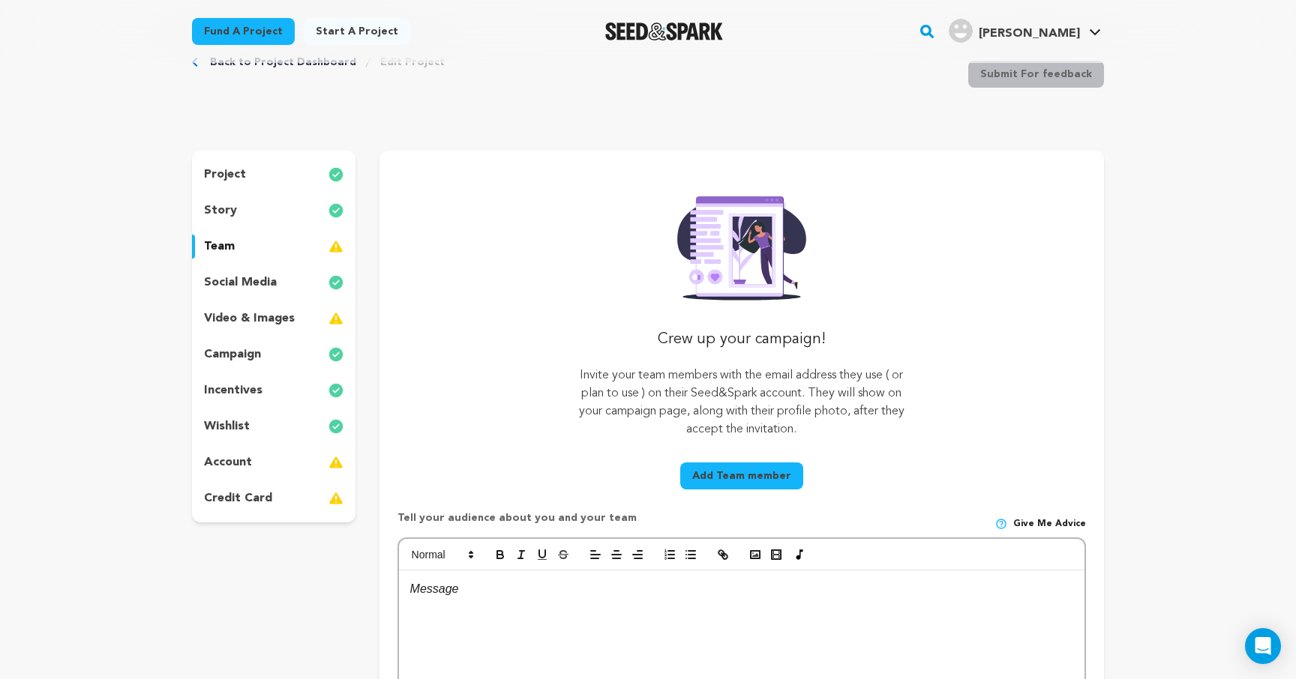
click at [727, 483] on button "Add Team member" at bounding box center [741, 476] width 123 height 27
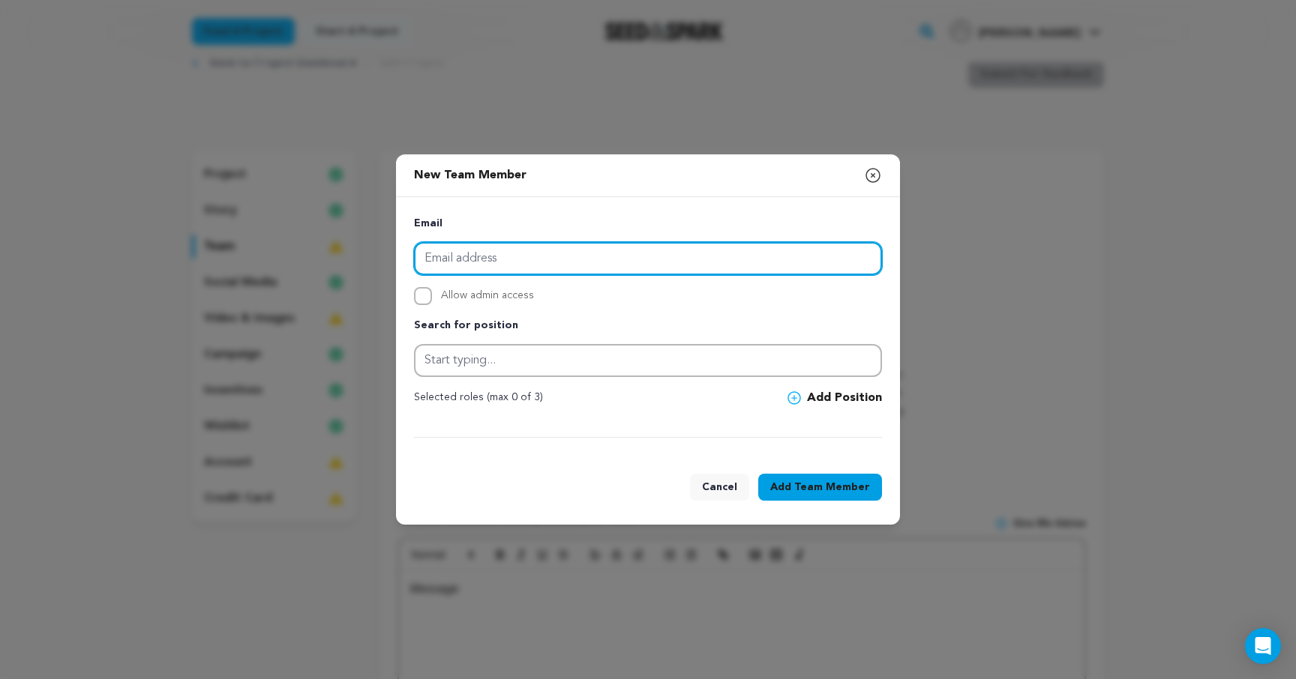
click at [492, 266] on input "email" at bounding box center [648, 258] width 468 height 33
type input "[EMAIL_ADDRESS][DOMAIN_NAME]"
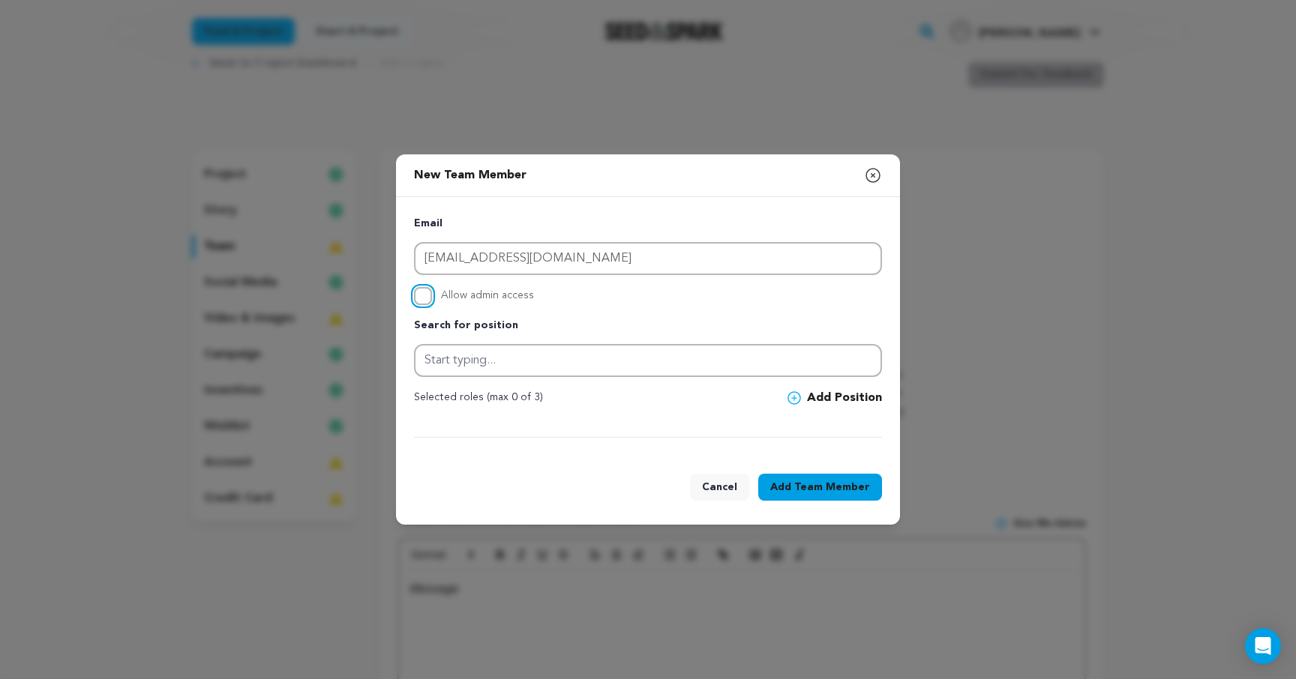
click at [424, 293] on input "Allow admin access" at bounding box center [423, 296] width 18 height 18
checkbox input "true"
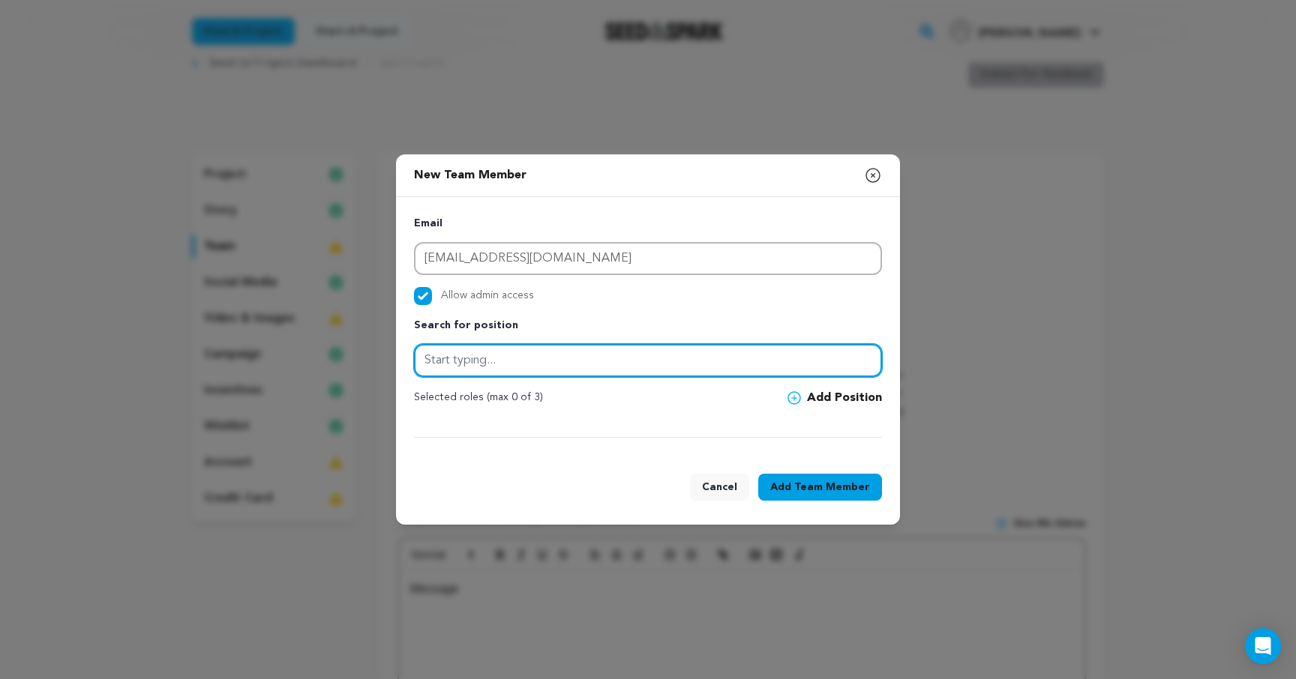
click at [558, 364] on input "text" at bounding box center [648, 360] width 468 height 33
type input "f"
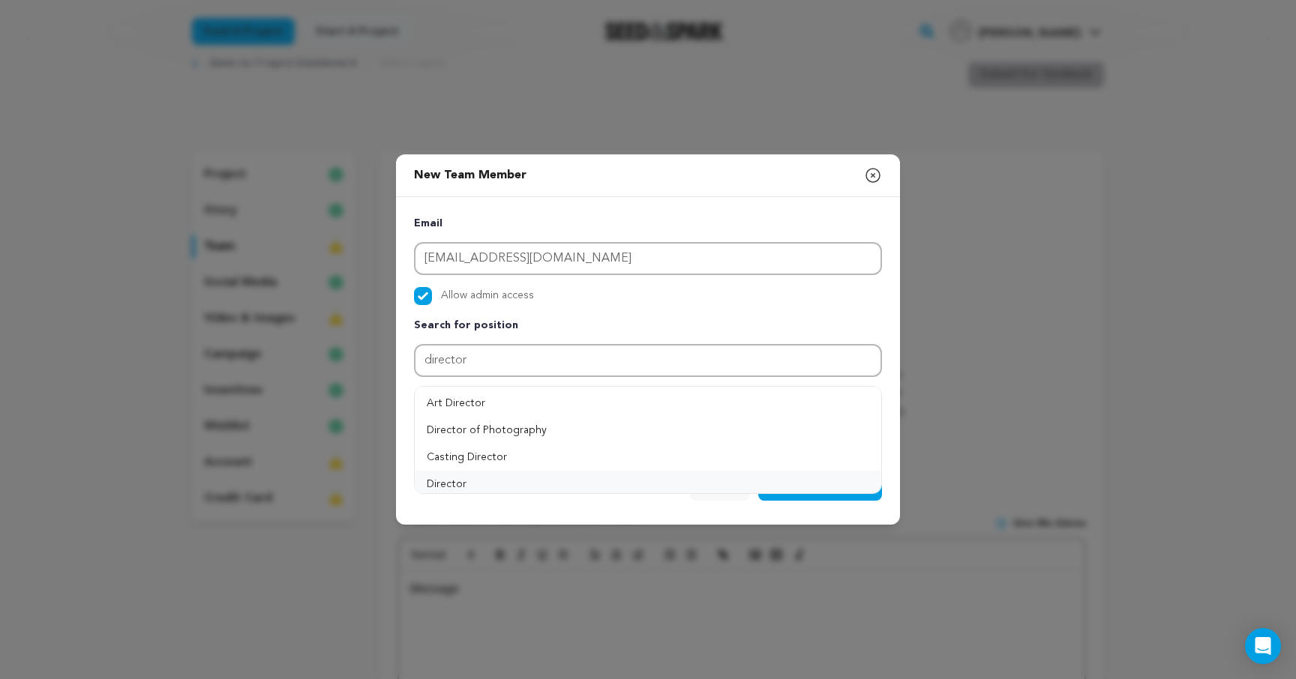
click at [475, 485] on button "Director" at bounding box center [648, 484] width 466 height 27
type input "Director"
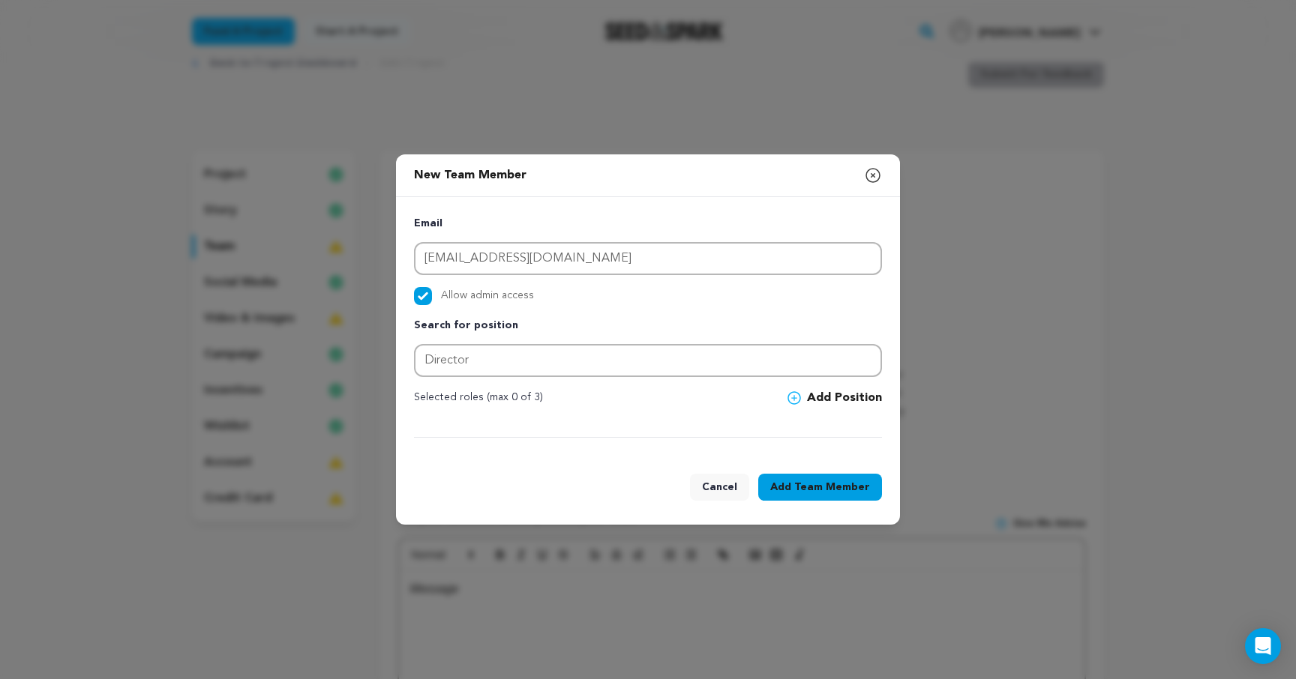
click at [829, 488] on span "Team Member" at bounding box center [832, 487] width 76 height 15
click at [875, 172] on icon "button" at bounding box center [873, 175] width 18 height 18
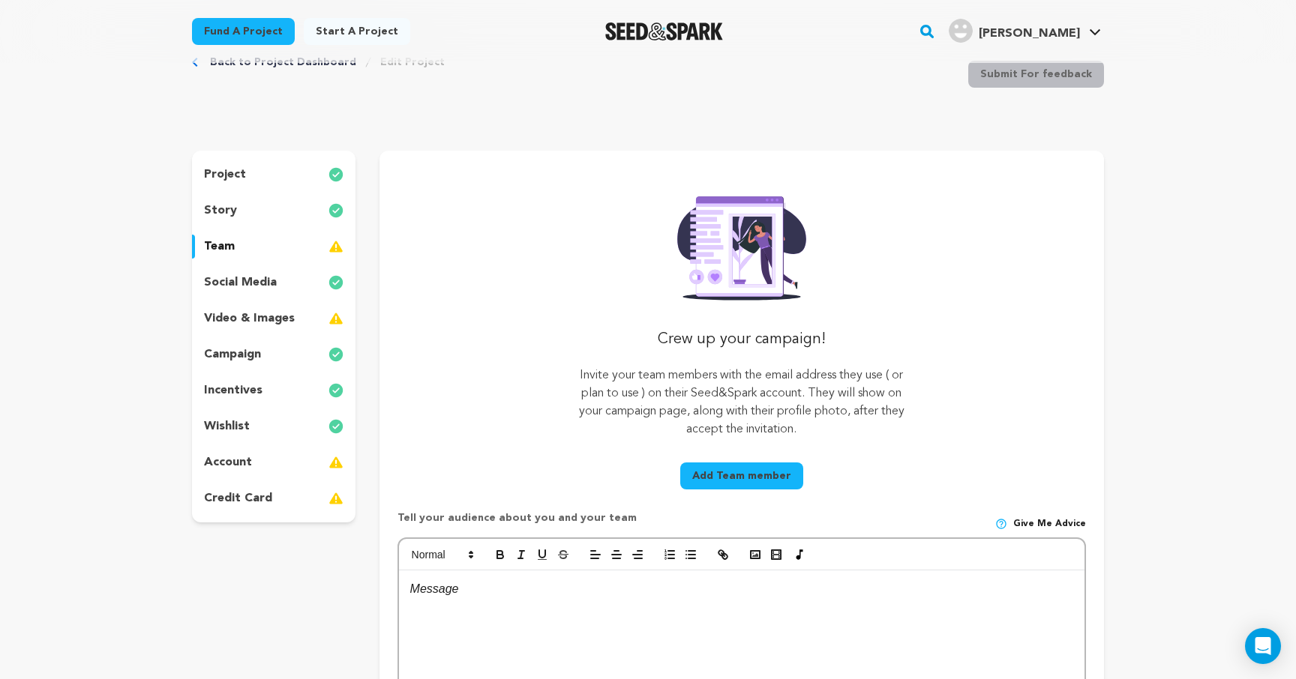
click at [244, 421] on p "wishlist" at bounding box center [227, 427] width 46 height 18
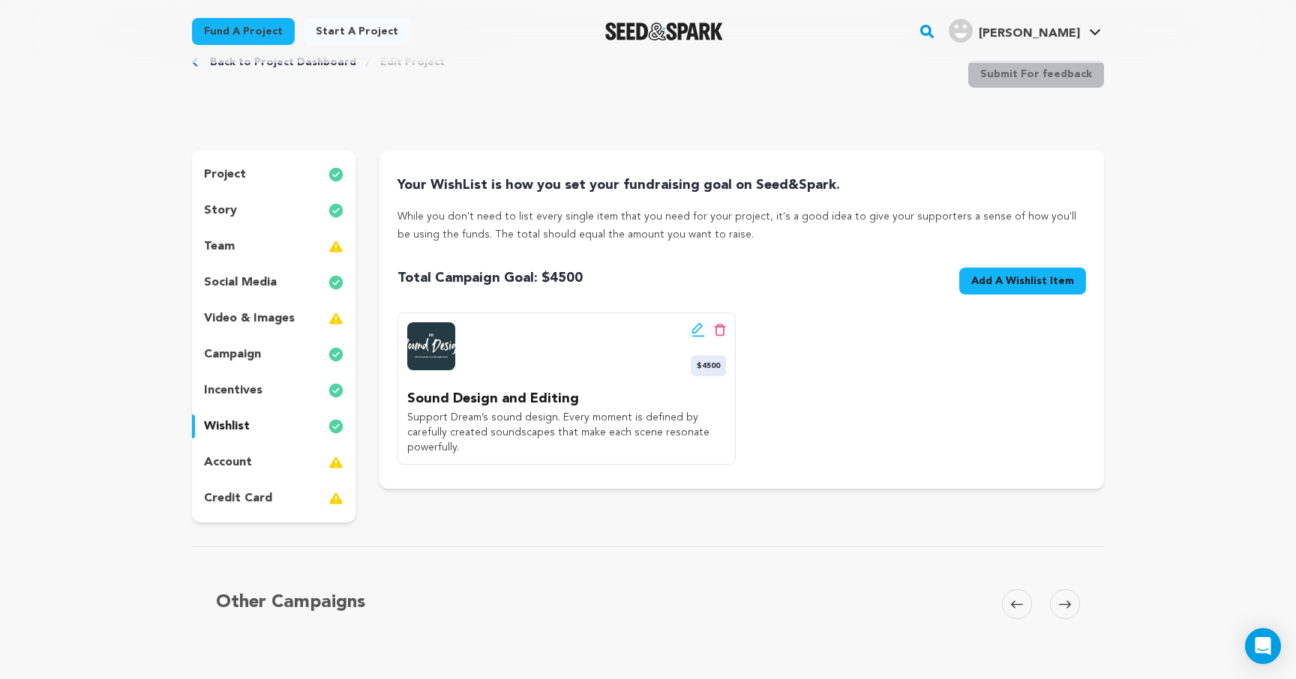
click at [232, 391] on p "incentives" at bounding box center [233, 391] width 58 height 18
